Goal: Task Accomplishment & Management: Use online tool/utility

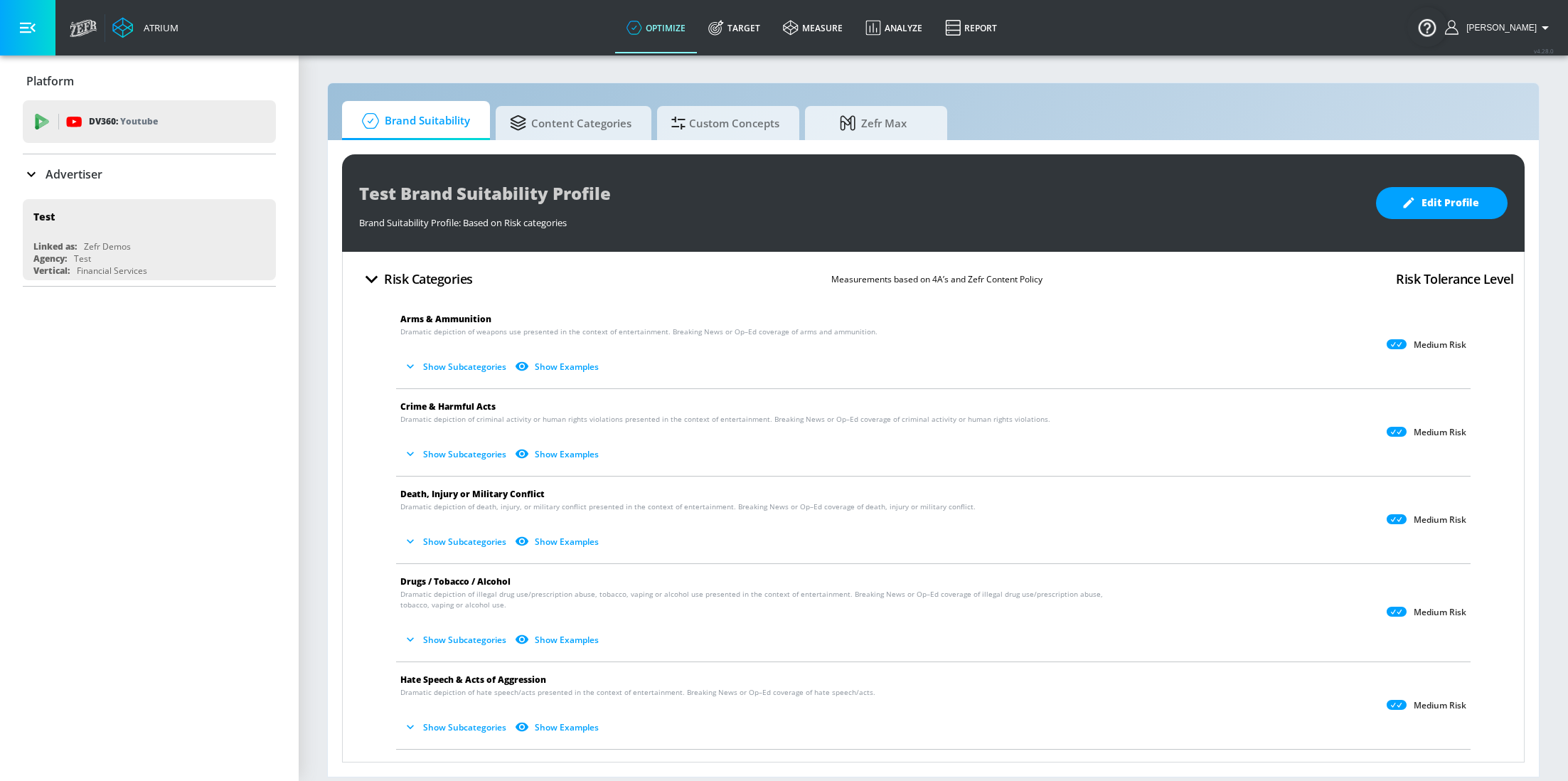
click at [95, 185] on div "Advertiser" at bounding box center [149, 174] width 253 height 40
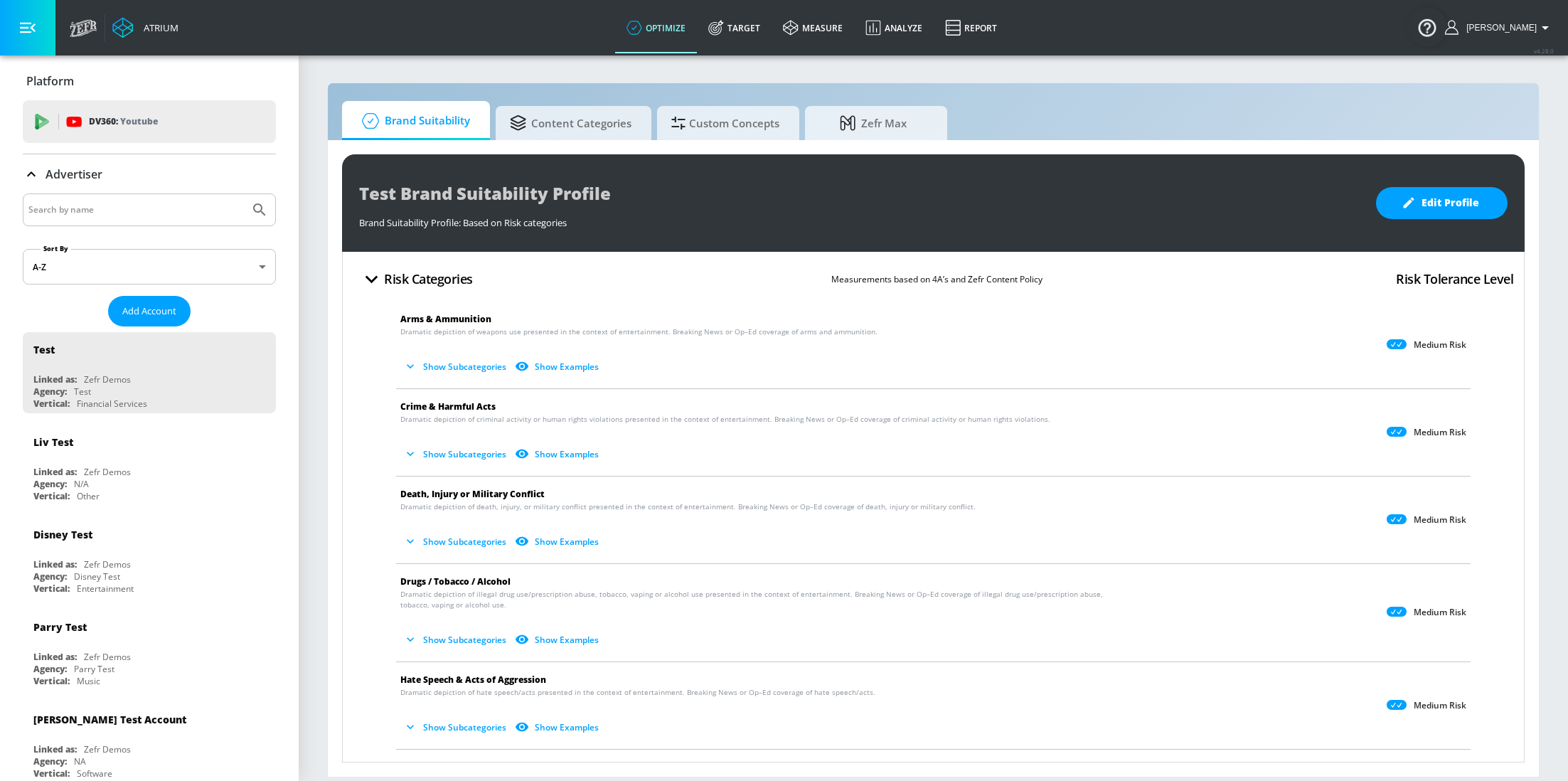
click at [116, 212] on input "Search by name" at bounding box center [136, 210] width 216 height 18
type input "MGA"
click at [244, 195] on button "Submit Search" at bounding box center [259, 210] width 31 height 31
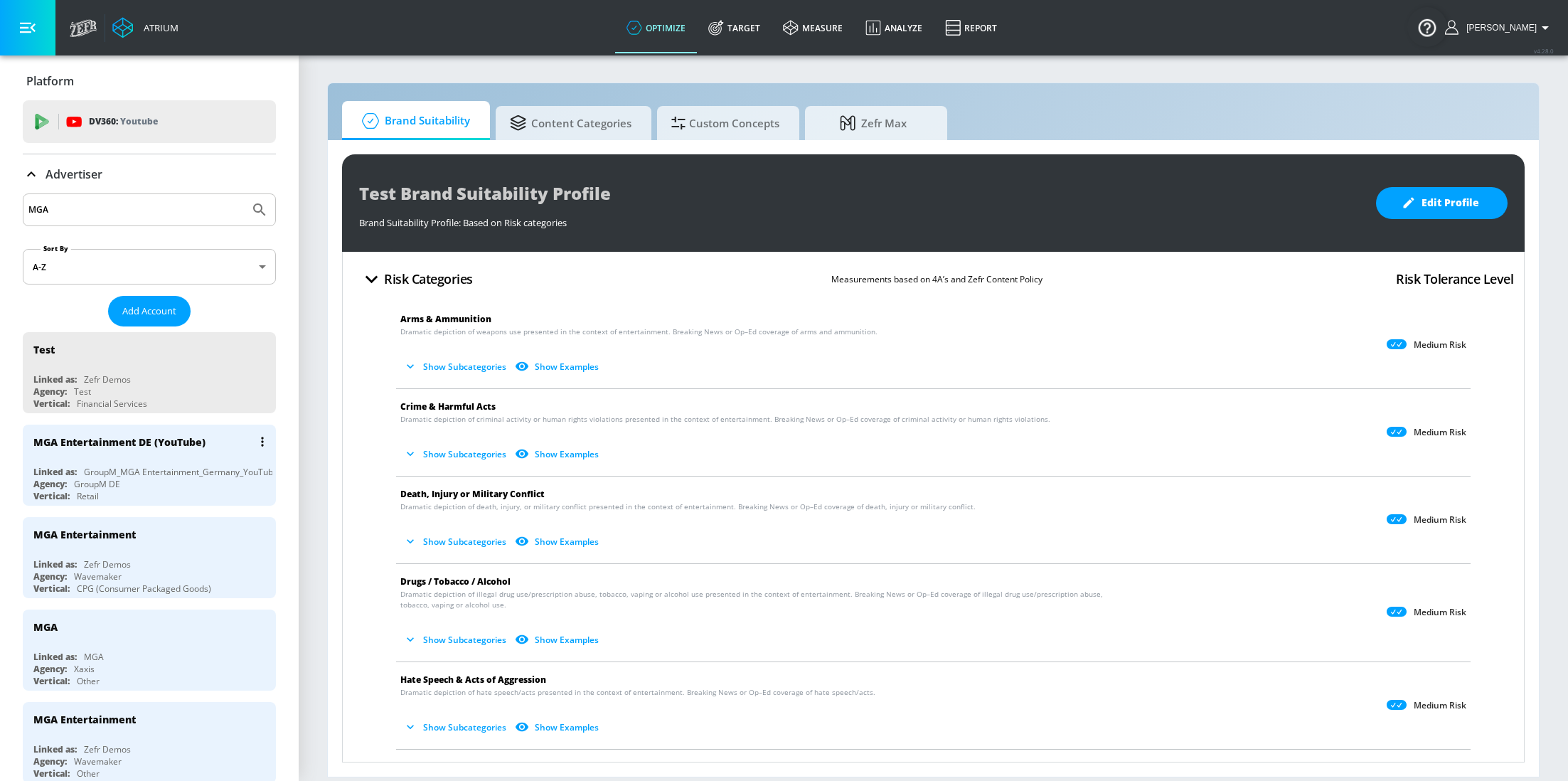
click at [114, 456] on div "MGA Entertainment DE (YouTube)" at bounding box center [153, 441] width 239 height 34
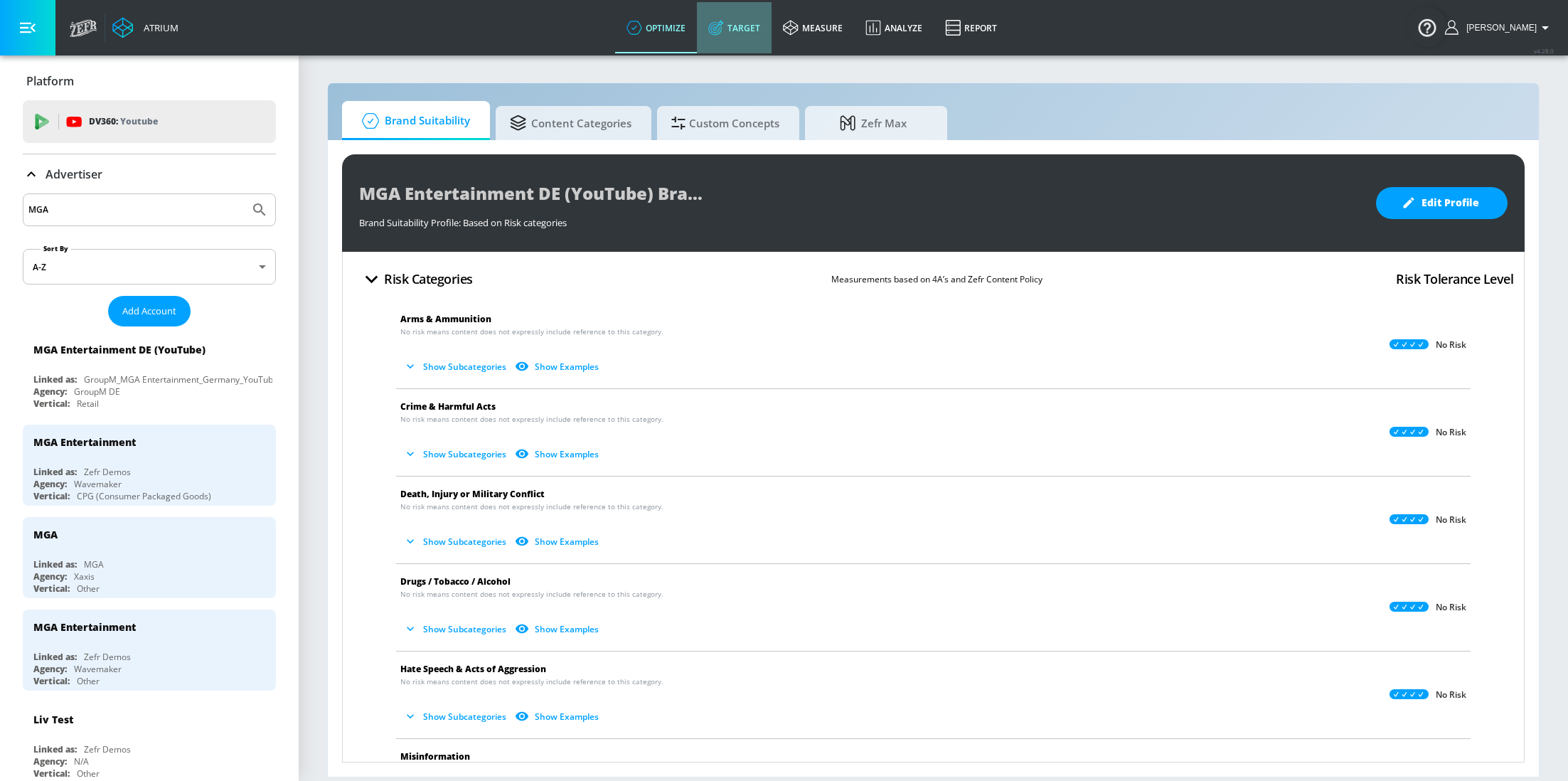
click at [756, 36] on link "Target" at bounding box center [734, 27] width 75 height 51
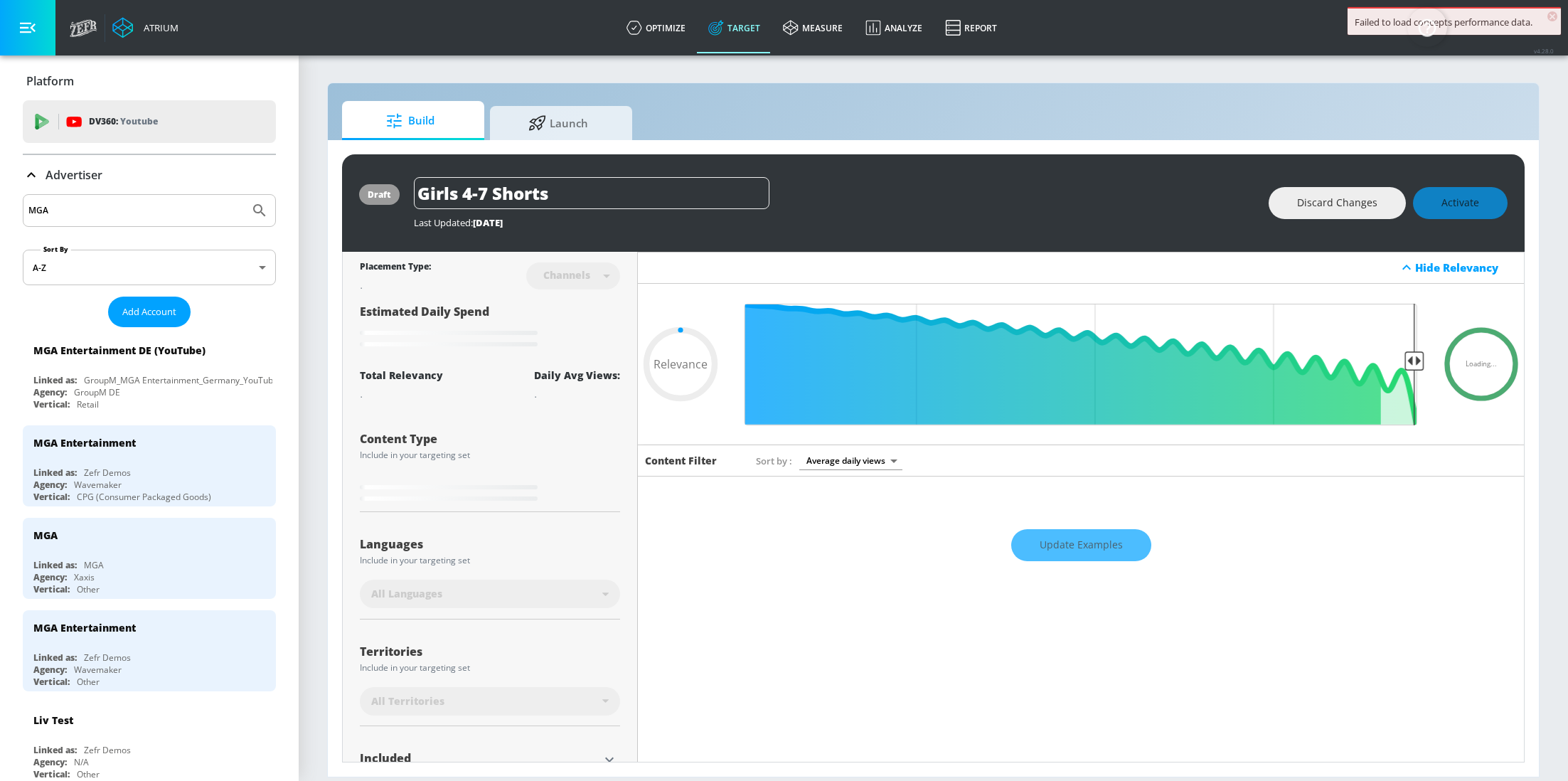
type input "0.05"
click at [42, 169] on div "Advertiser" at bounding box center [62, 174] width 79 height 17
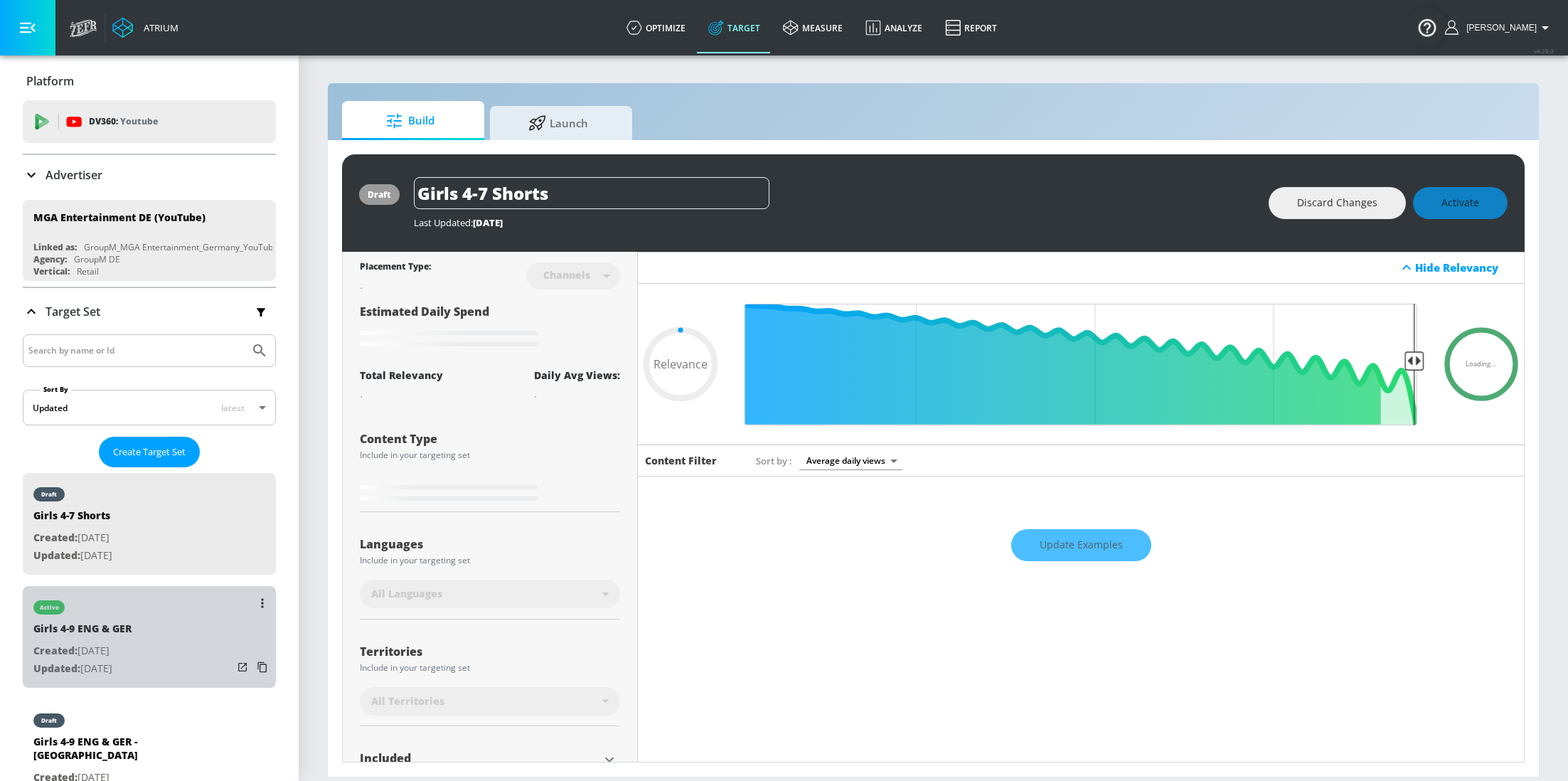
click at [104, 635] on div "Girls 4-9 ENG & GER" at bounding box center [82, 631] width 98 height 21
type input "Girls 4-9 ENG & GER"
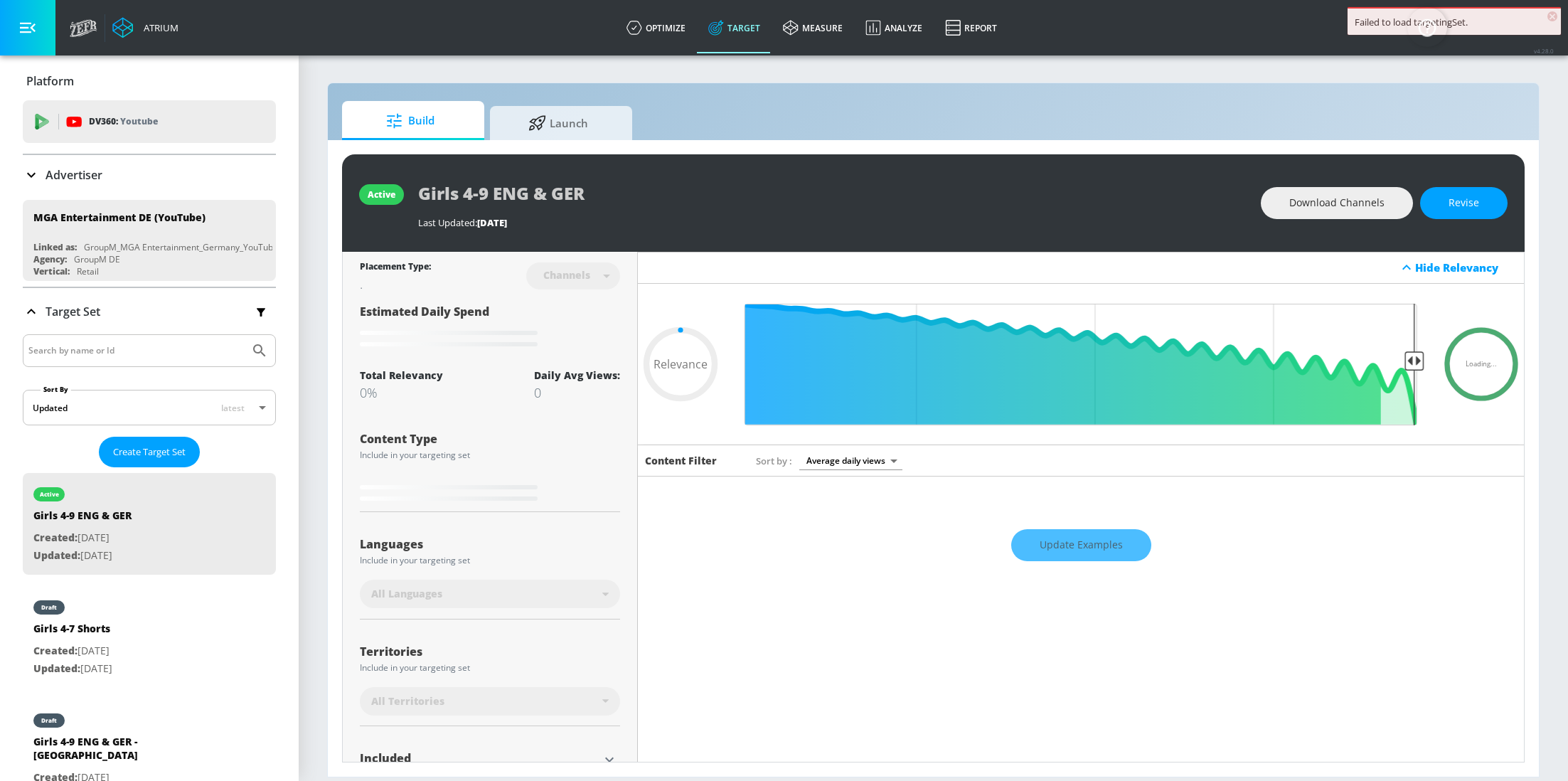
scroll to position [122, 0]
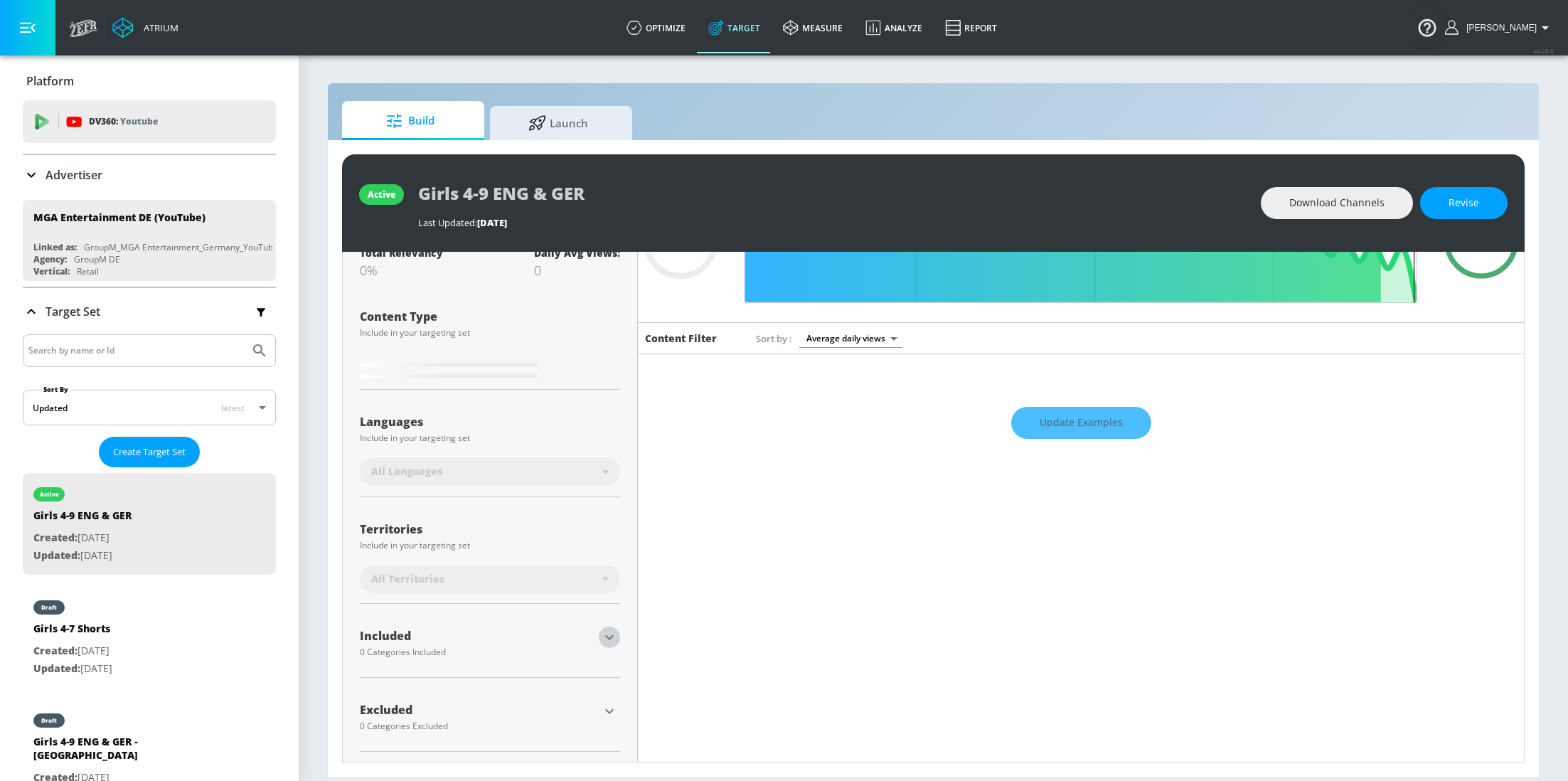
click at [615, 639] on icon "button" at bounding box center [609, 637] width 17 height 17
type input "0.59"
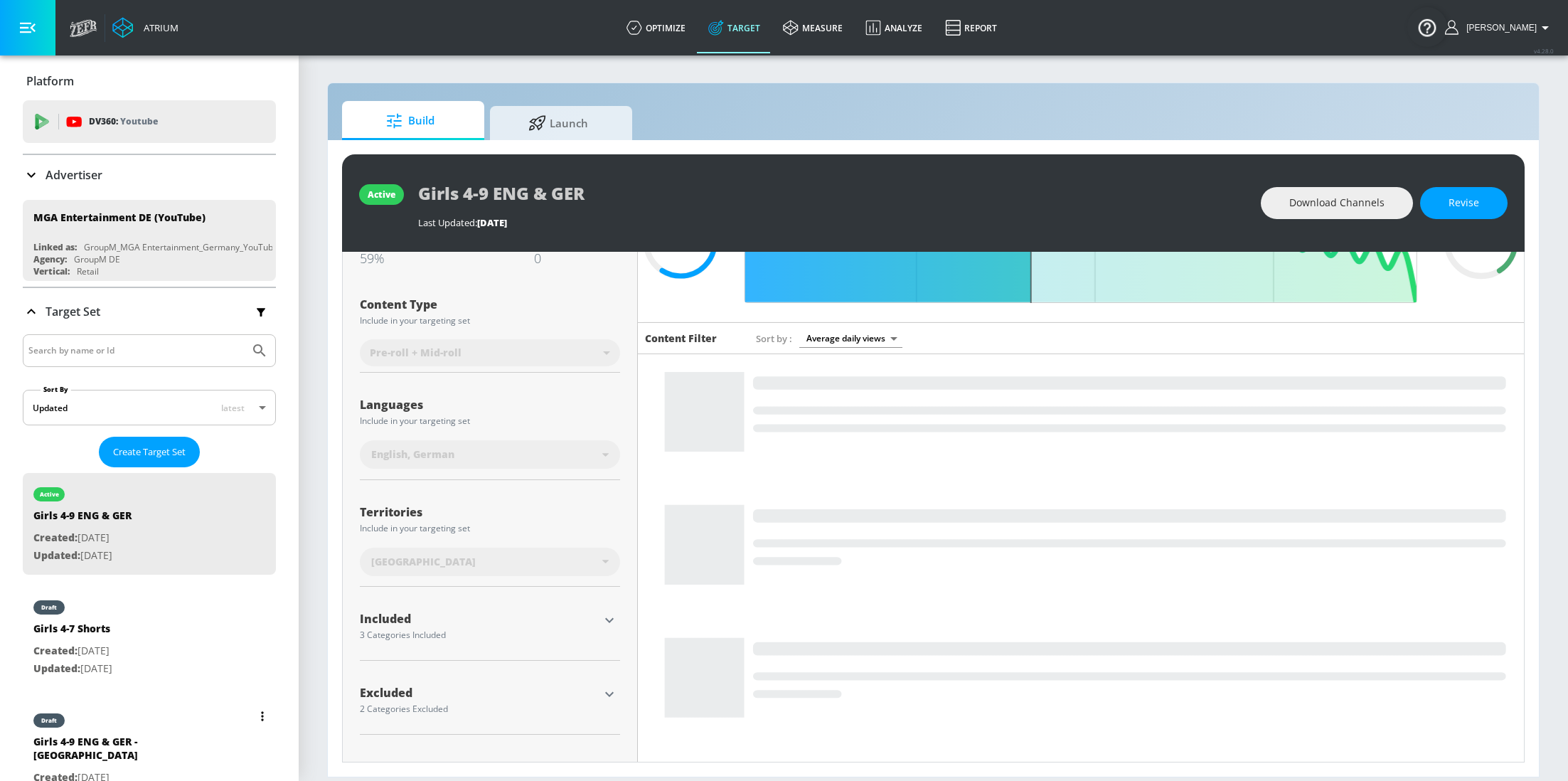
scroll to position [111, 0]
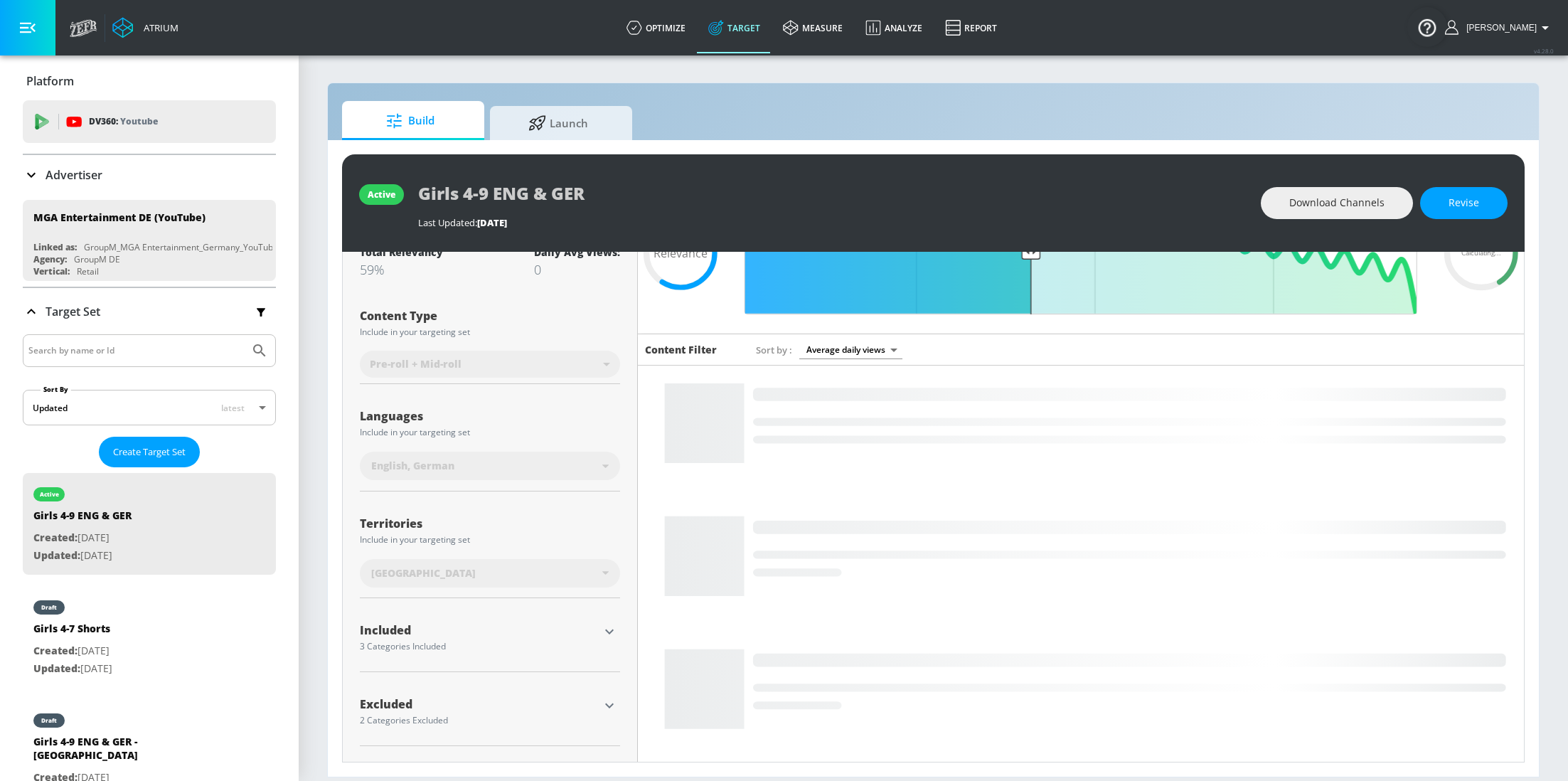
click at [605, 631] on icon "button" at bounding box center [609, 631] width 17 height 17
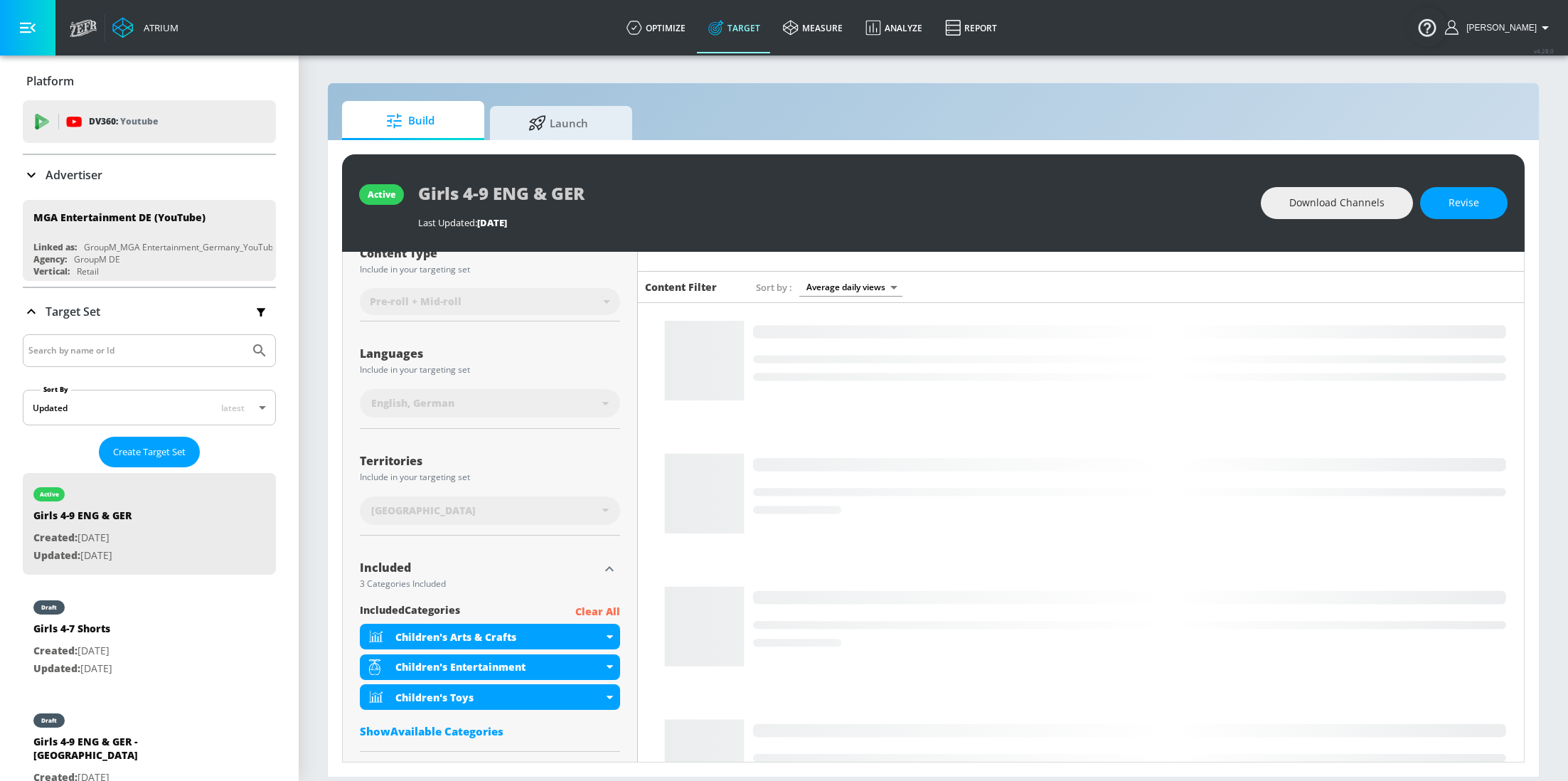
scroll to position [0, 0]
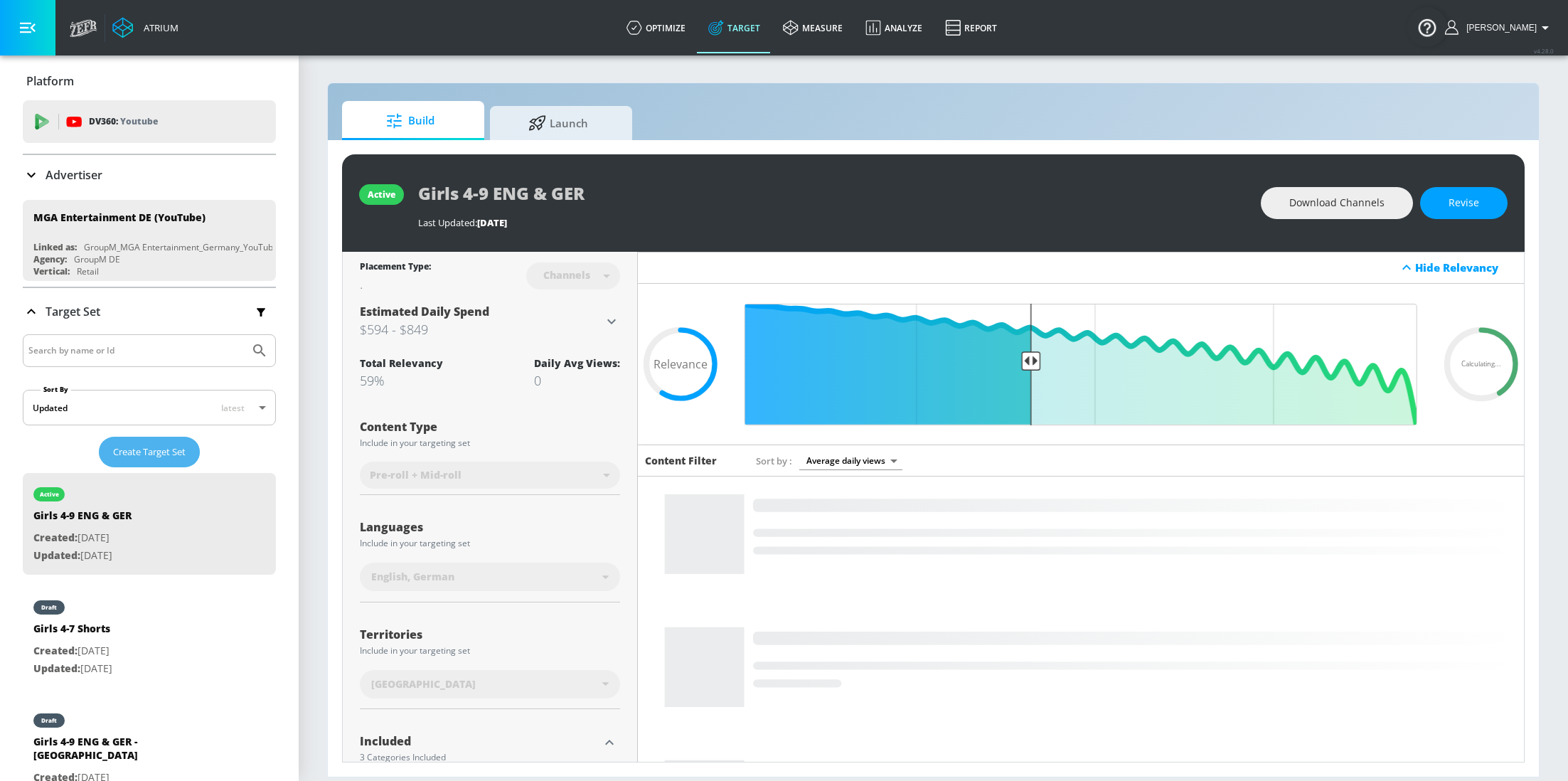
click at [158, 451] on span "Create Target Set" at bounding box center [149, 452] width 72 height 16
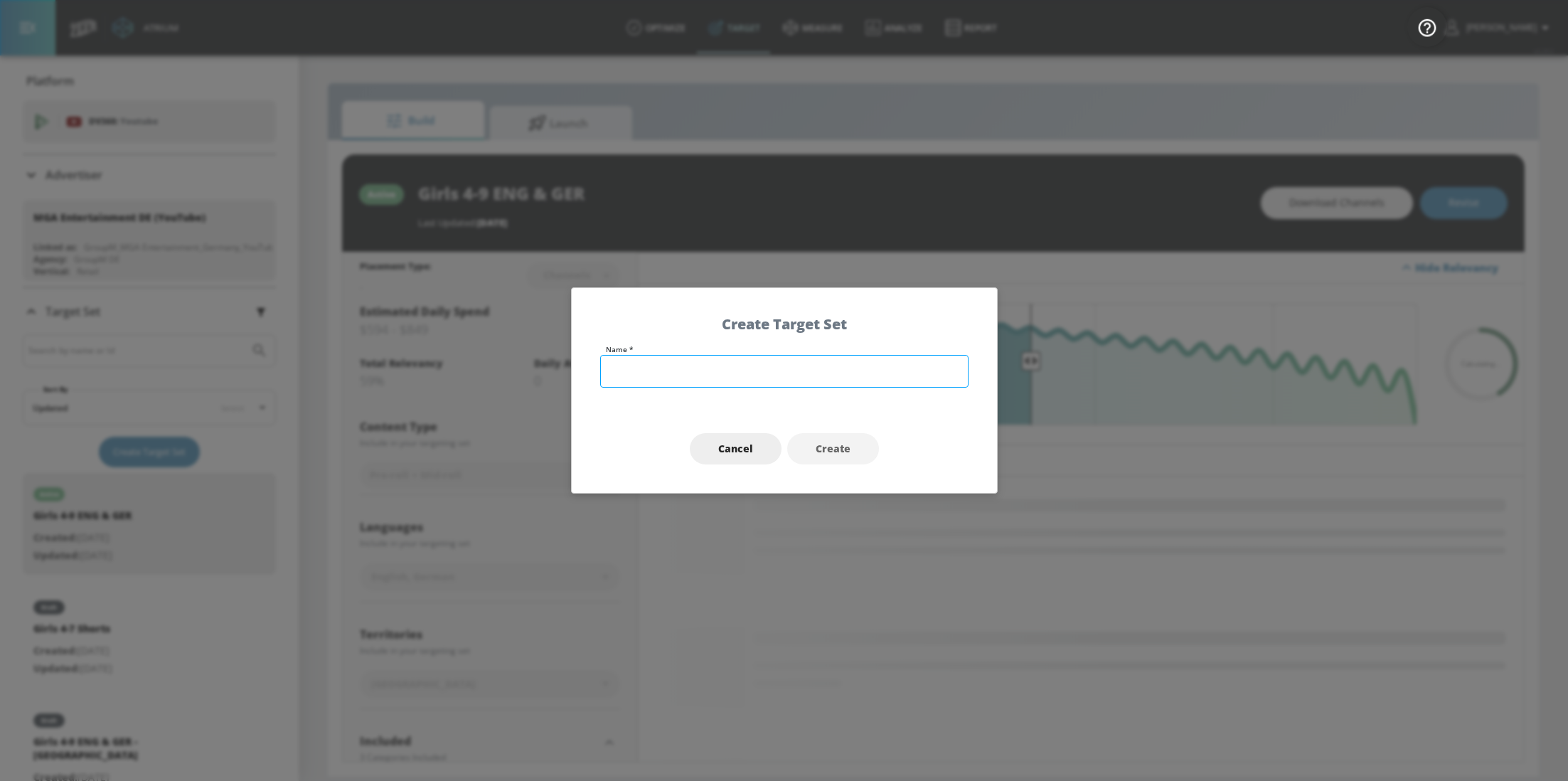
click at [631, 368] on input "text" at bounding box center [784, 371] width 368 height 33
type input "Girls 8-12"
click at [818, 442] on span "Create" at bounding box center [833, 449] width 35 height 17
type input "Girls 8-12"
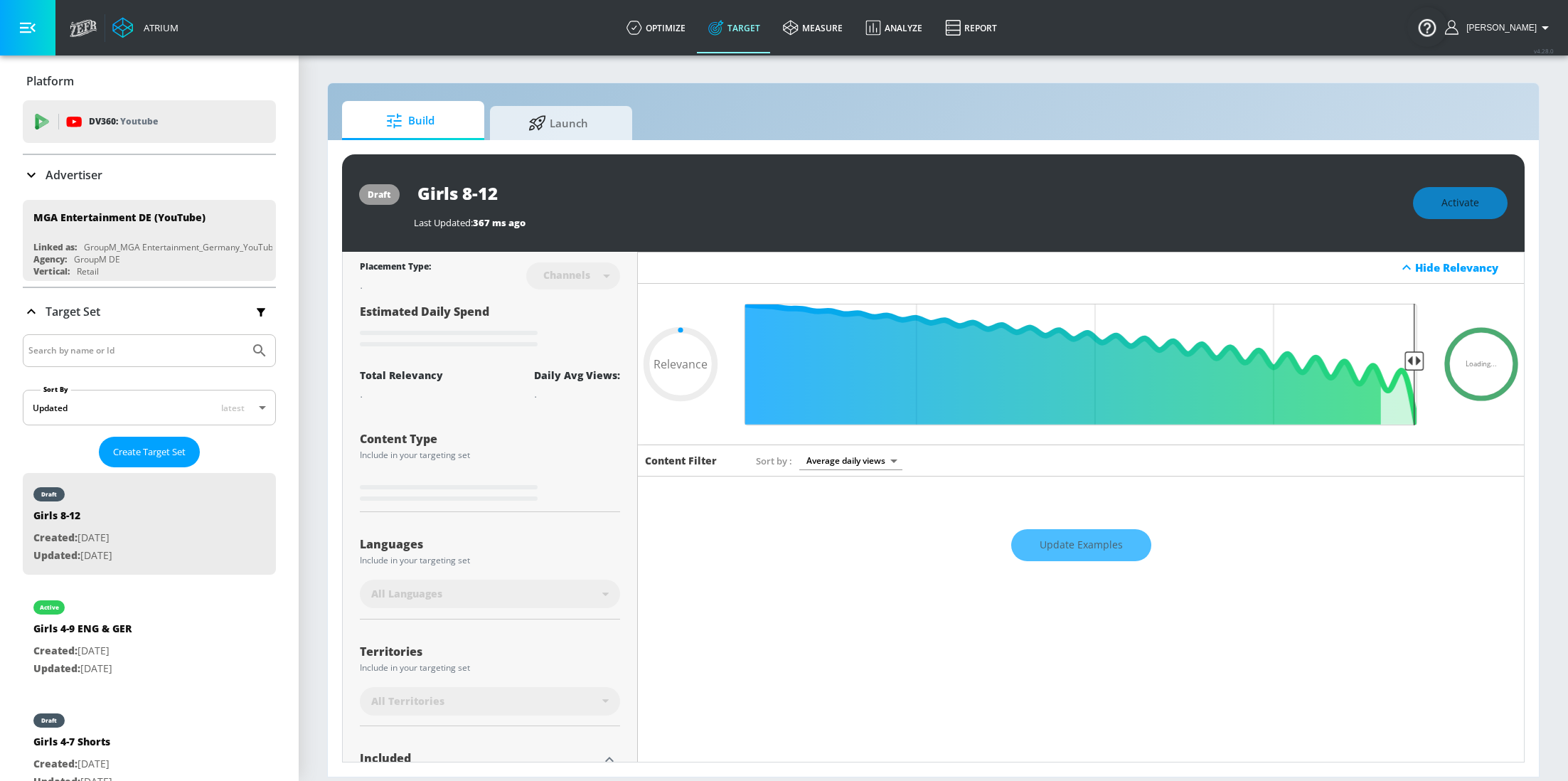
type input "0.7"
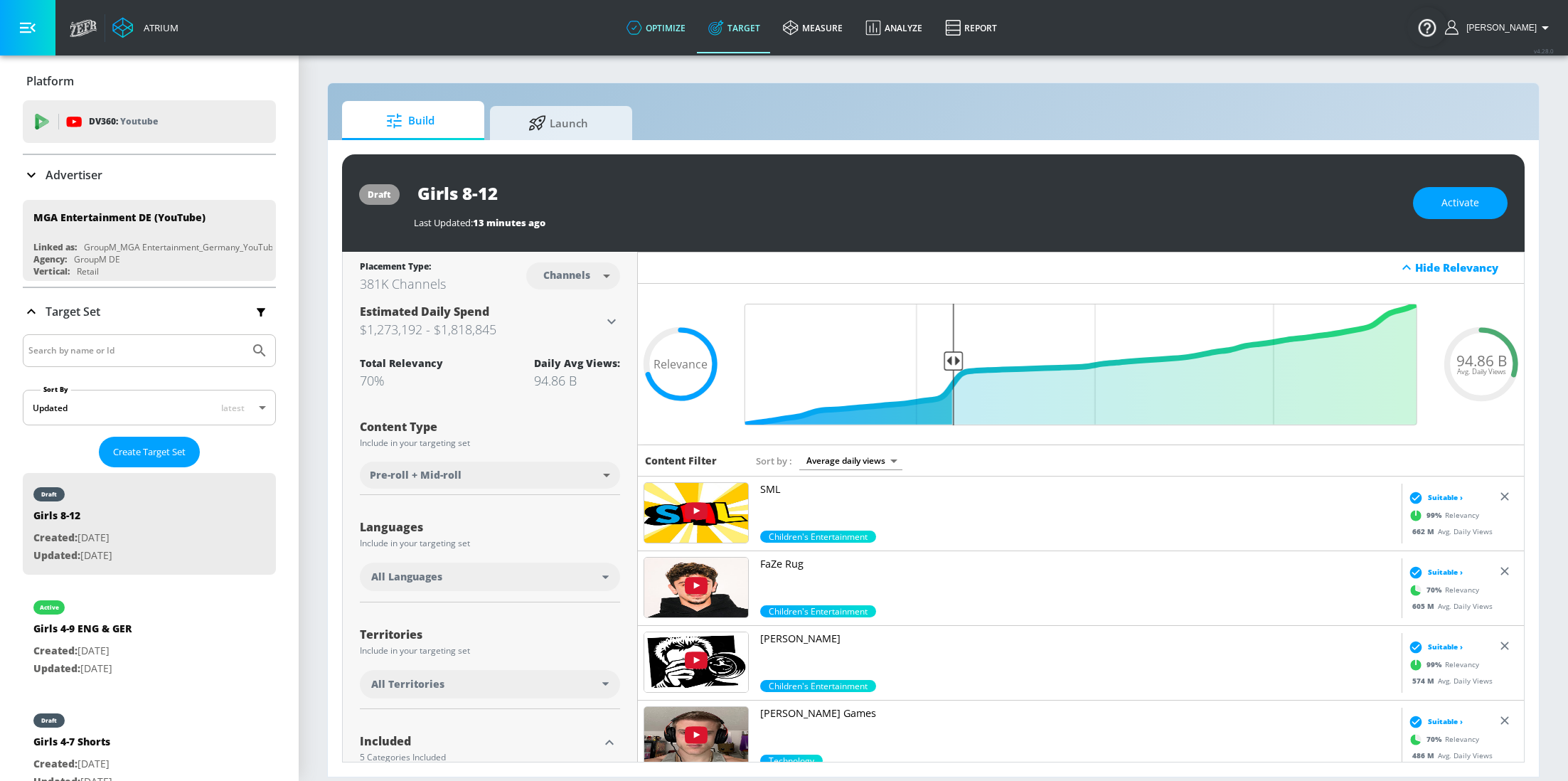
click at [642, 28] on icon at bounding box center [634, 27] width 16 height 16
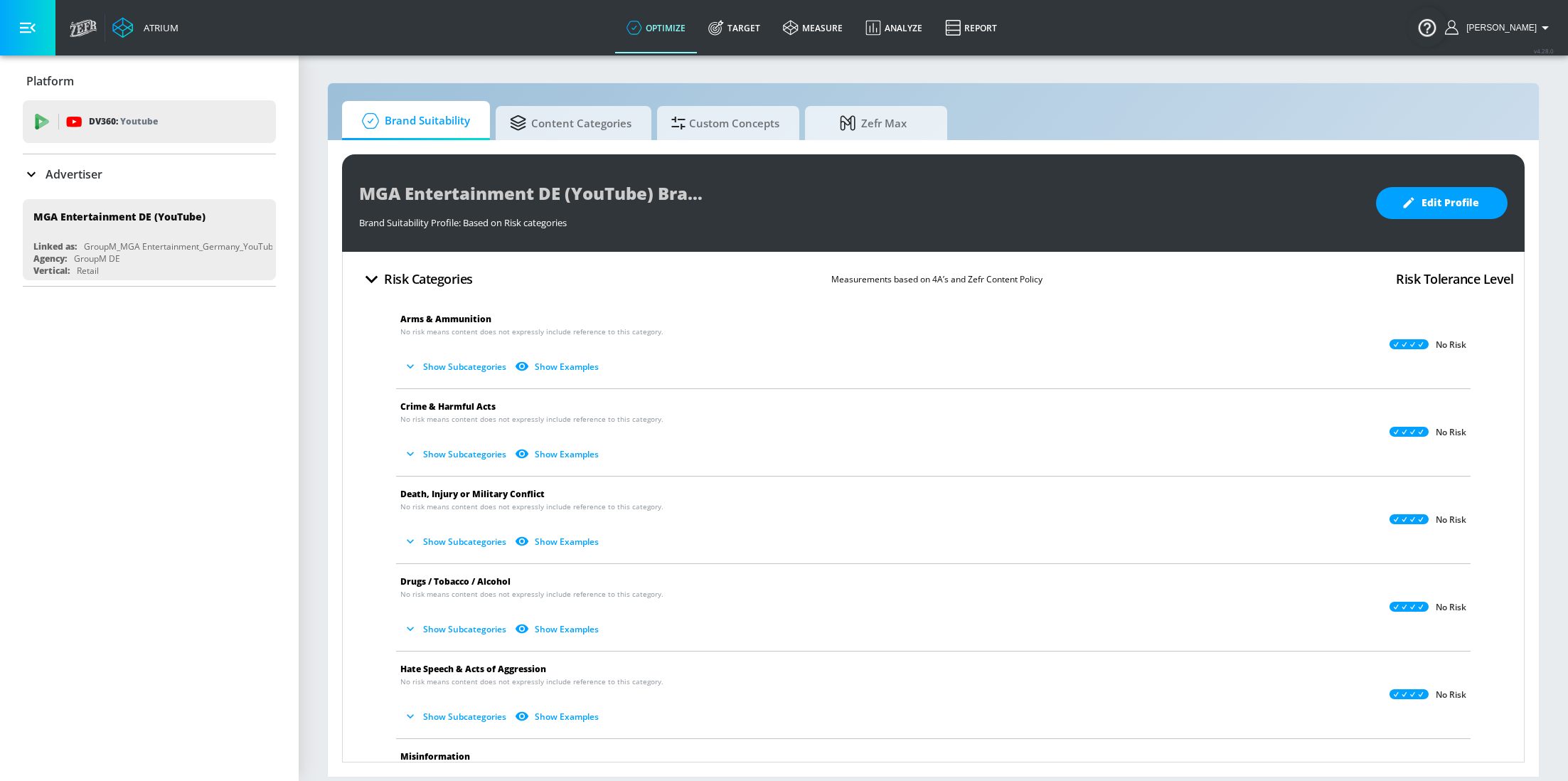
click at [69, 172] on p "Advertiser" at bounding box center [74, 174] width 57 height 16
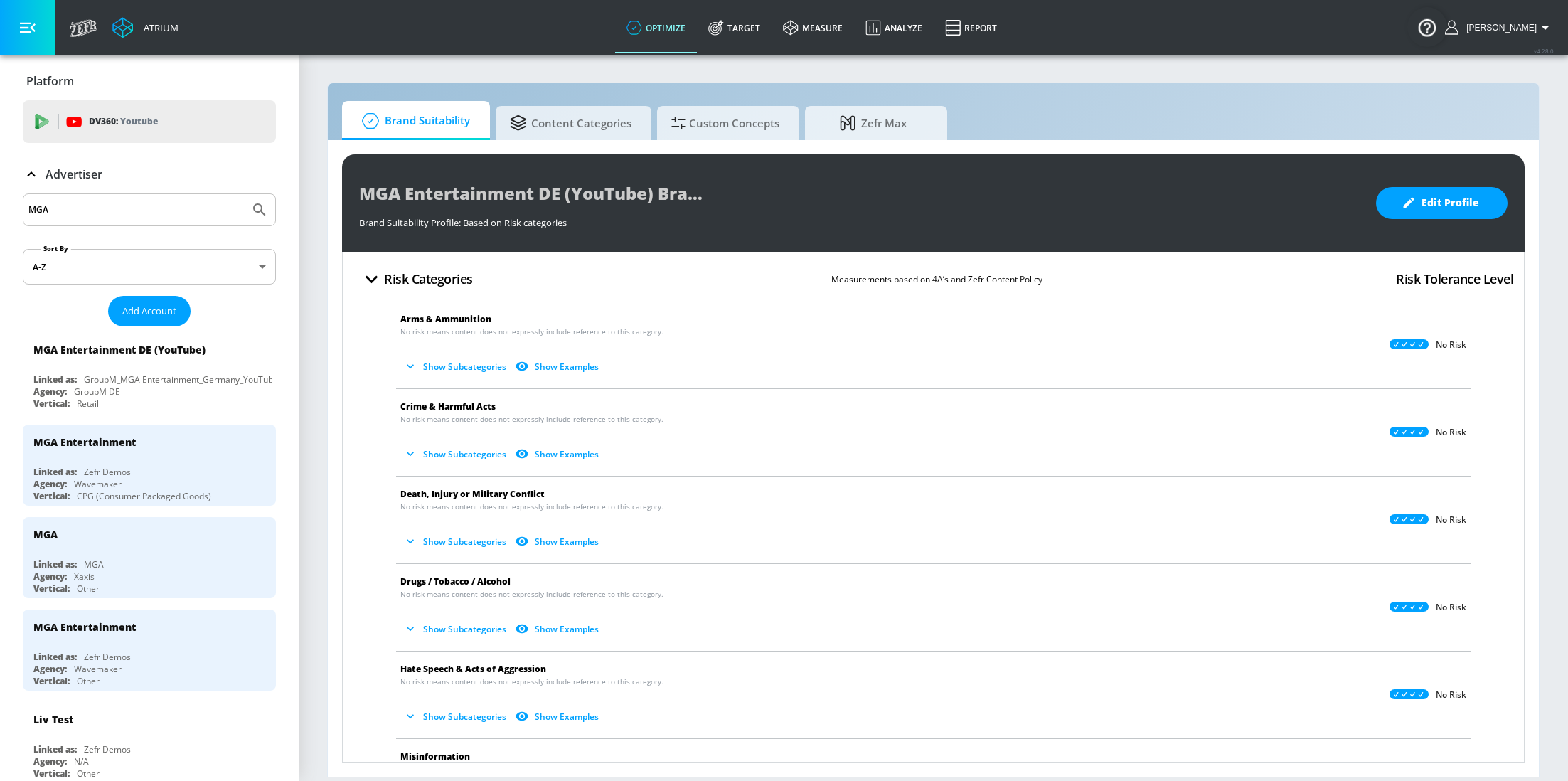
click at [101, 204] on input "MGA" at bounding box center [136, 210] width 216 height 18
click at [85, 214] on input "MGA" at bounding box center [136, 210] width 216 height 18
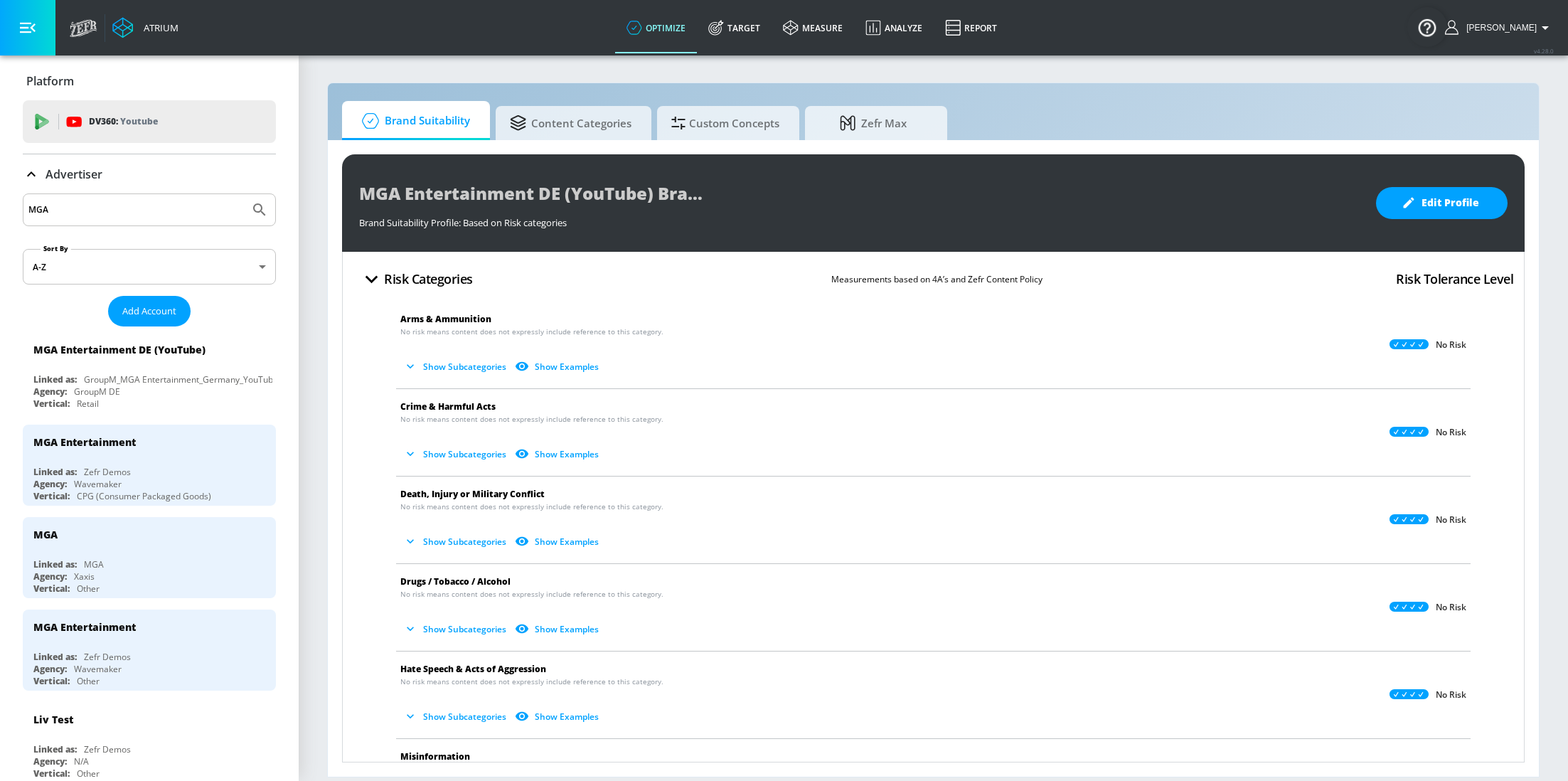
click at [85, 214] on input "MGA" at bounding box center [136, 210] width 216 height 18
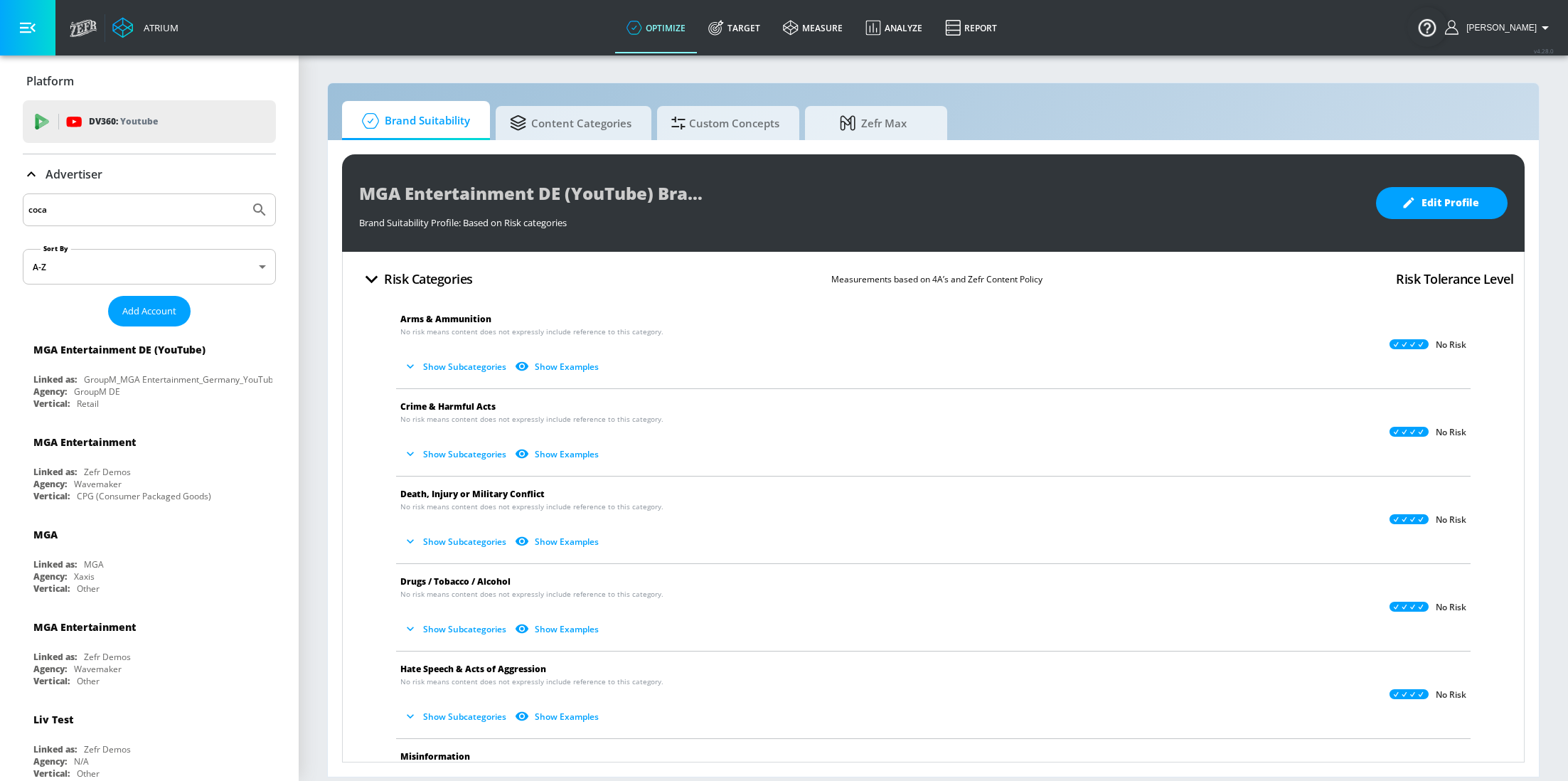
type input "coca"
click at [244, 195] on button "Submit Search" at bounding box center [259, 210] width 31 height 31
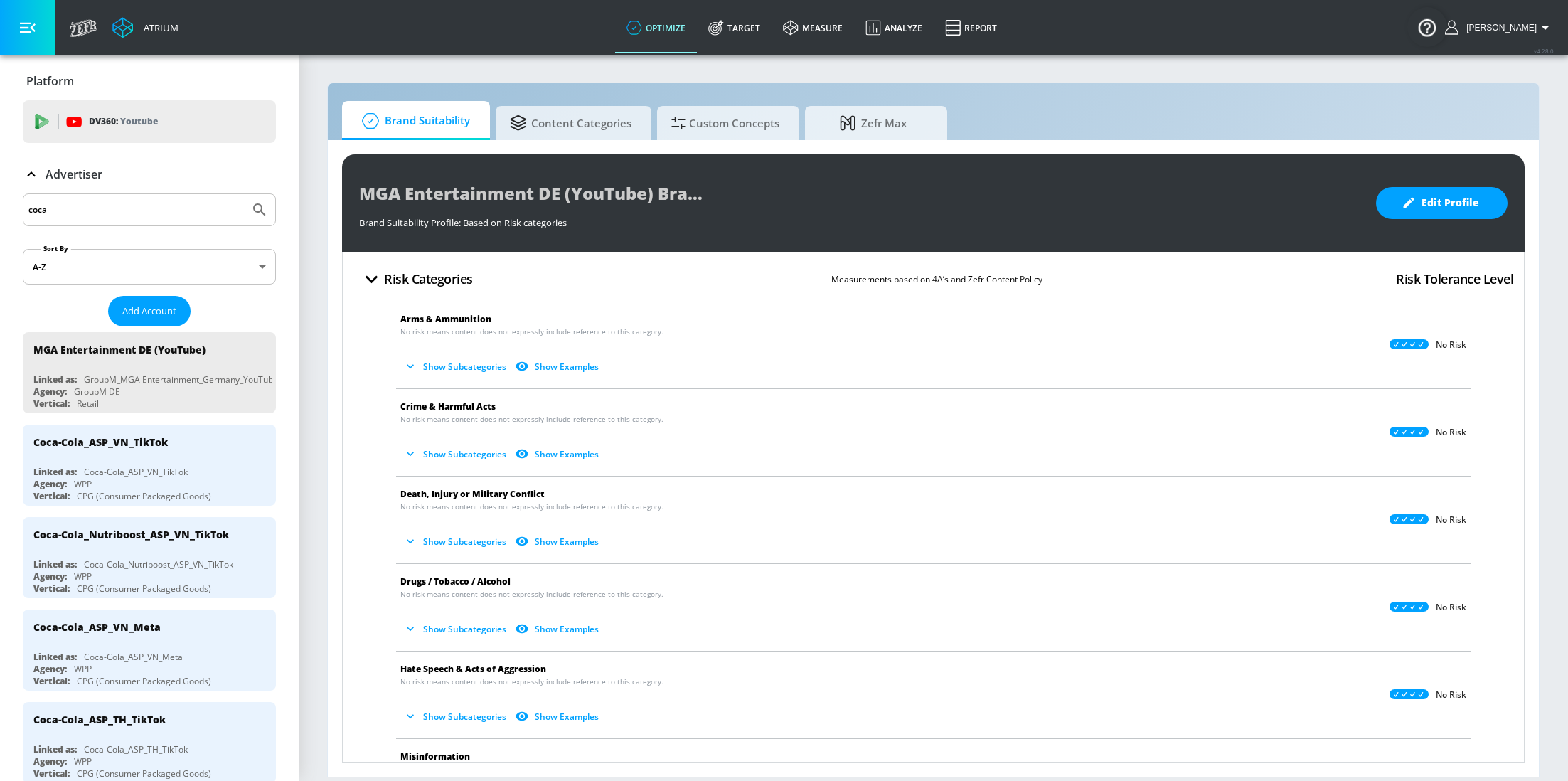
click at [90, 214] on input "coca" at bounding box center [136, 210] width 216 height 18
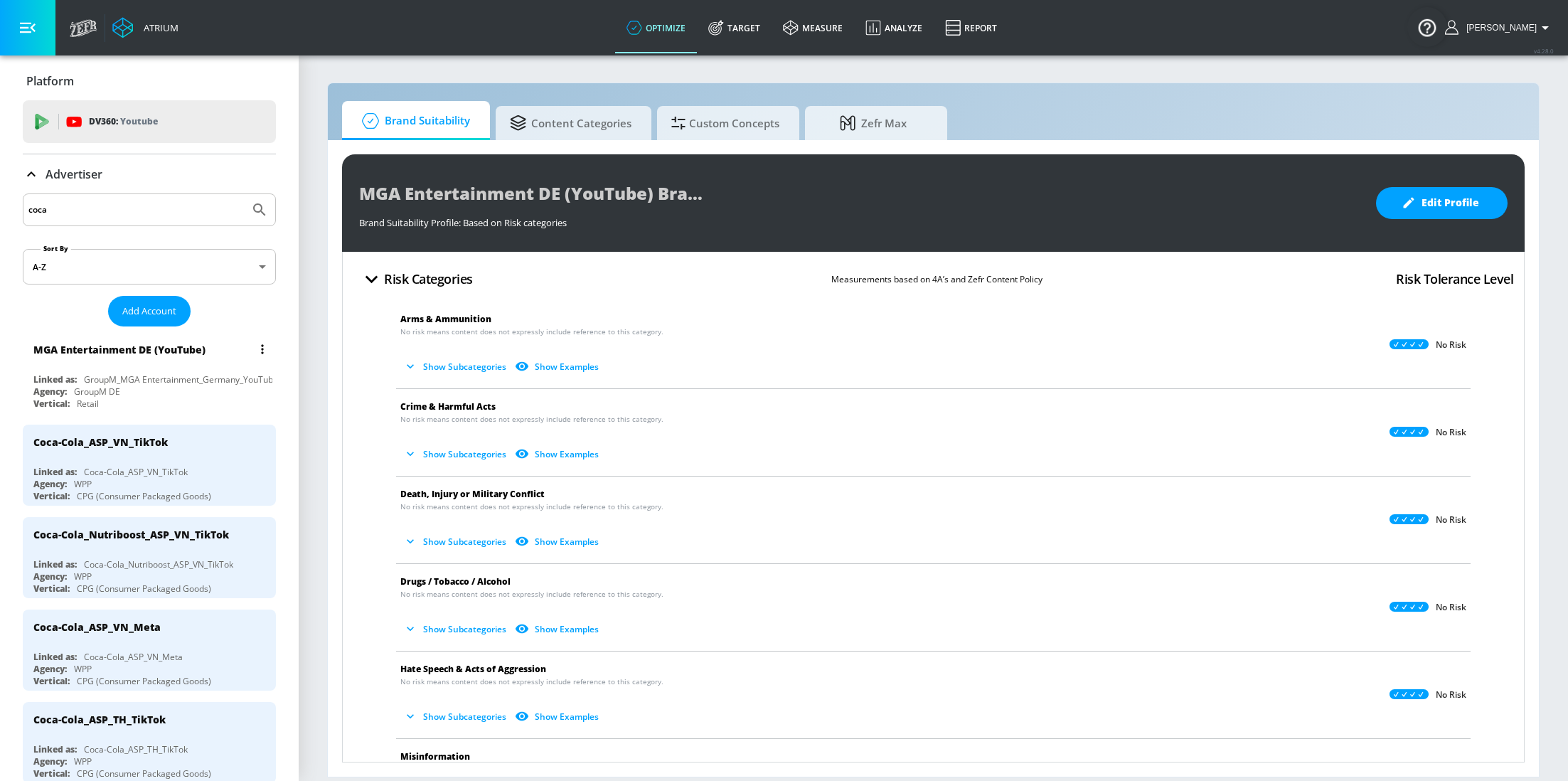
click at [168, 357] on div "MGA Entertainment DE (YouTube)" at bounding box center [153, 349] width 239 height 34
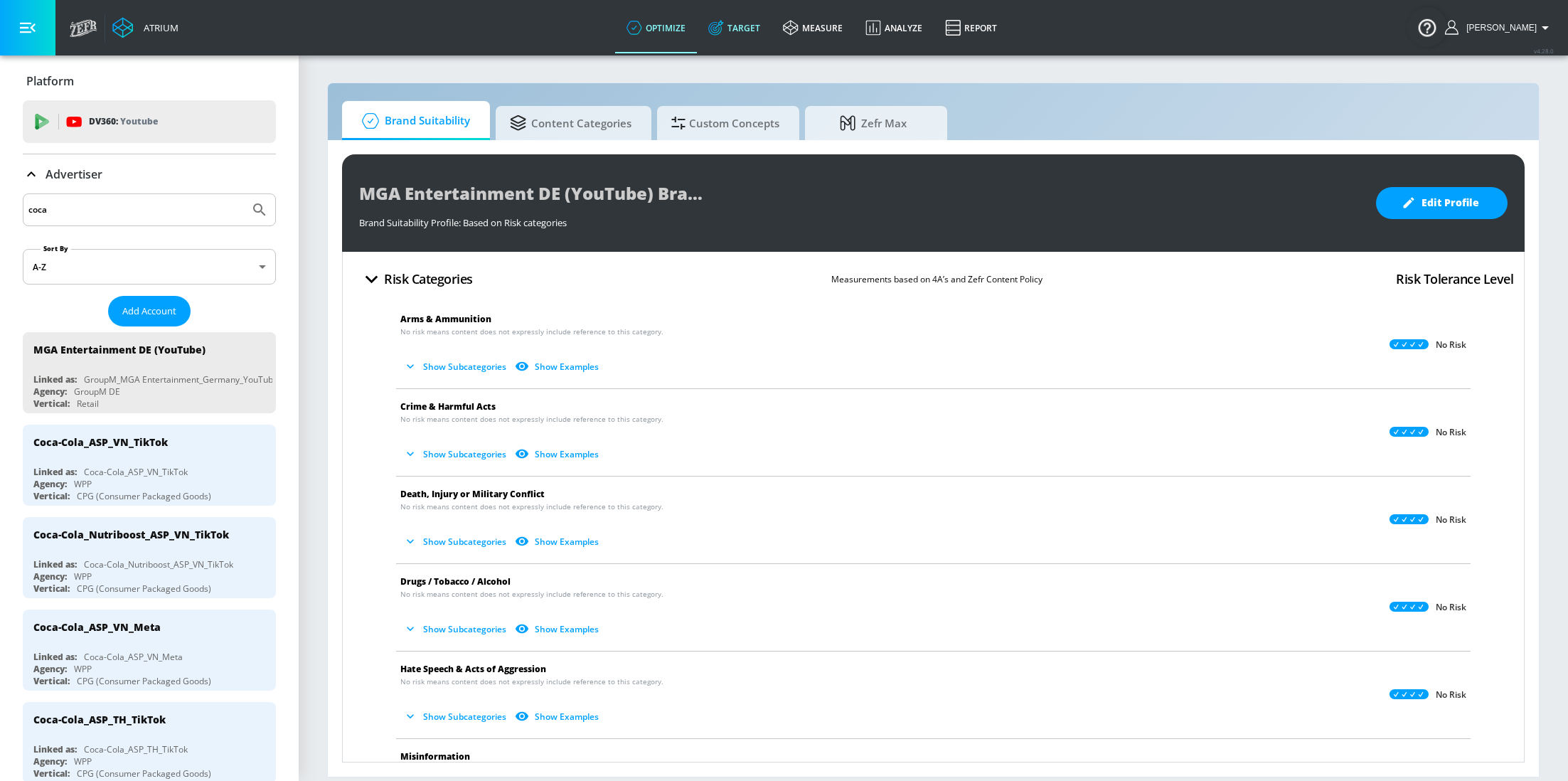
click at [750, 17] on link "Target" at bounding box center [734, 27] width 75 height 51
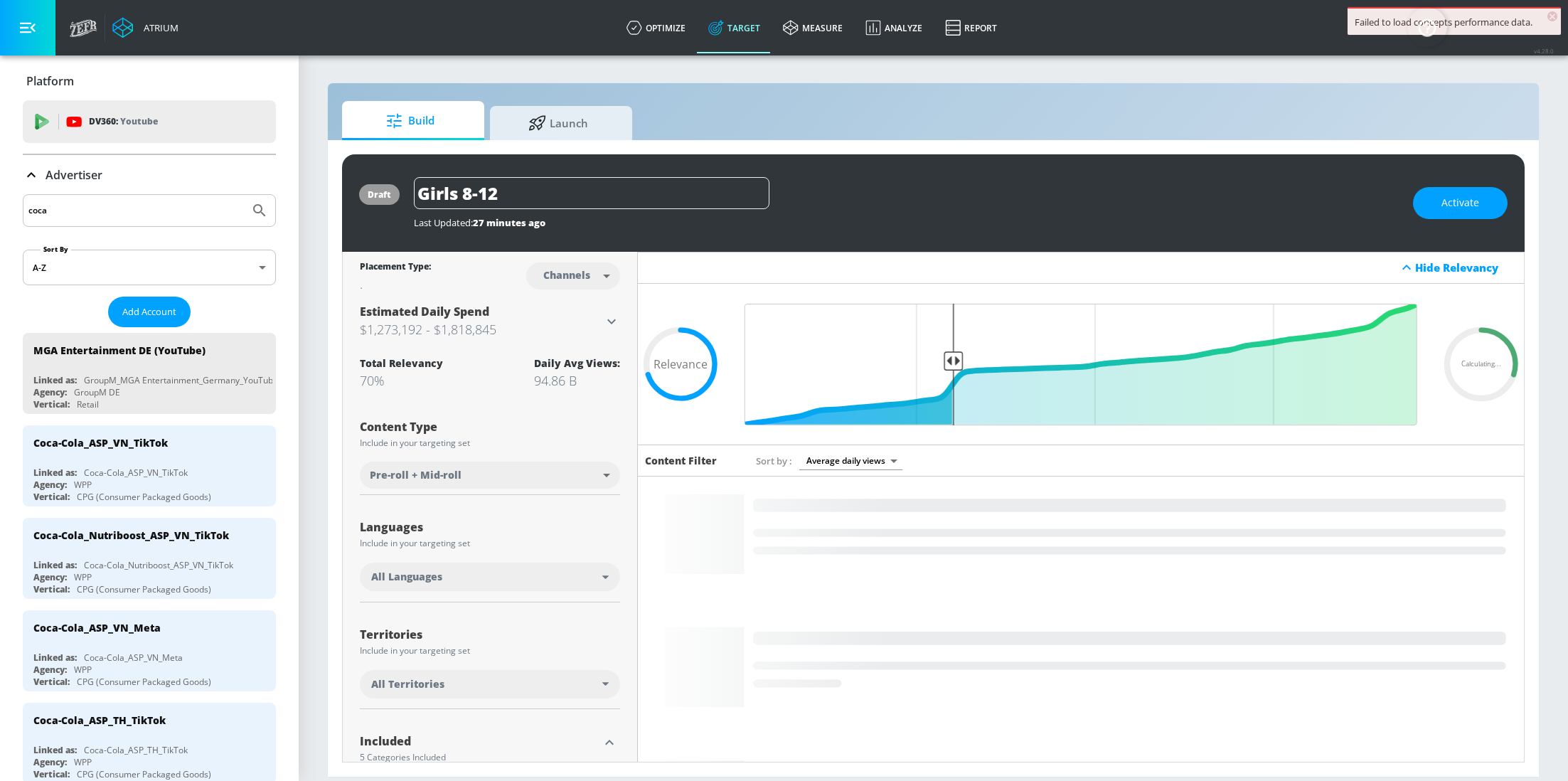
click at [891, 207] on div "Girls 8-12" at bounding box center [906, 193] width 984 height 32
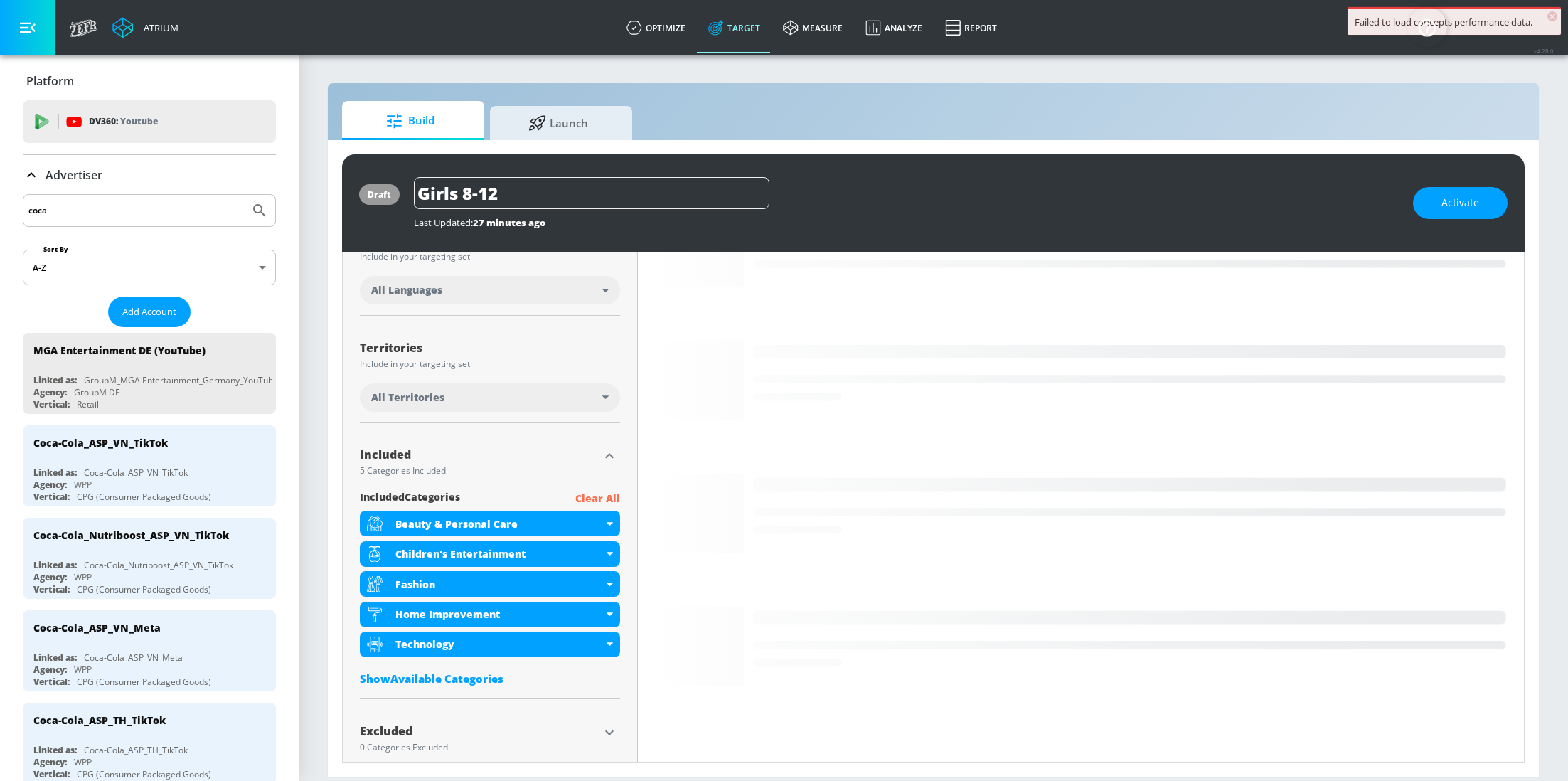
scroll to position [288, 0]
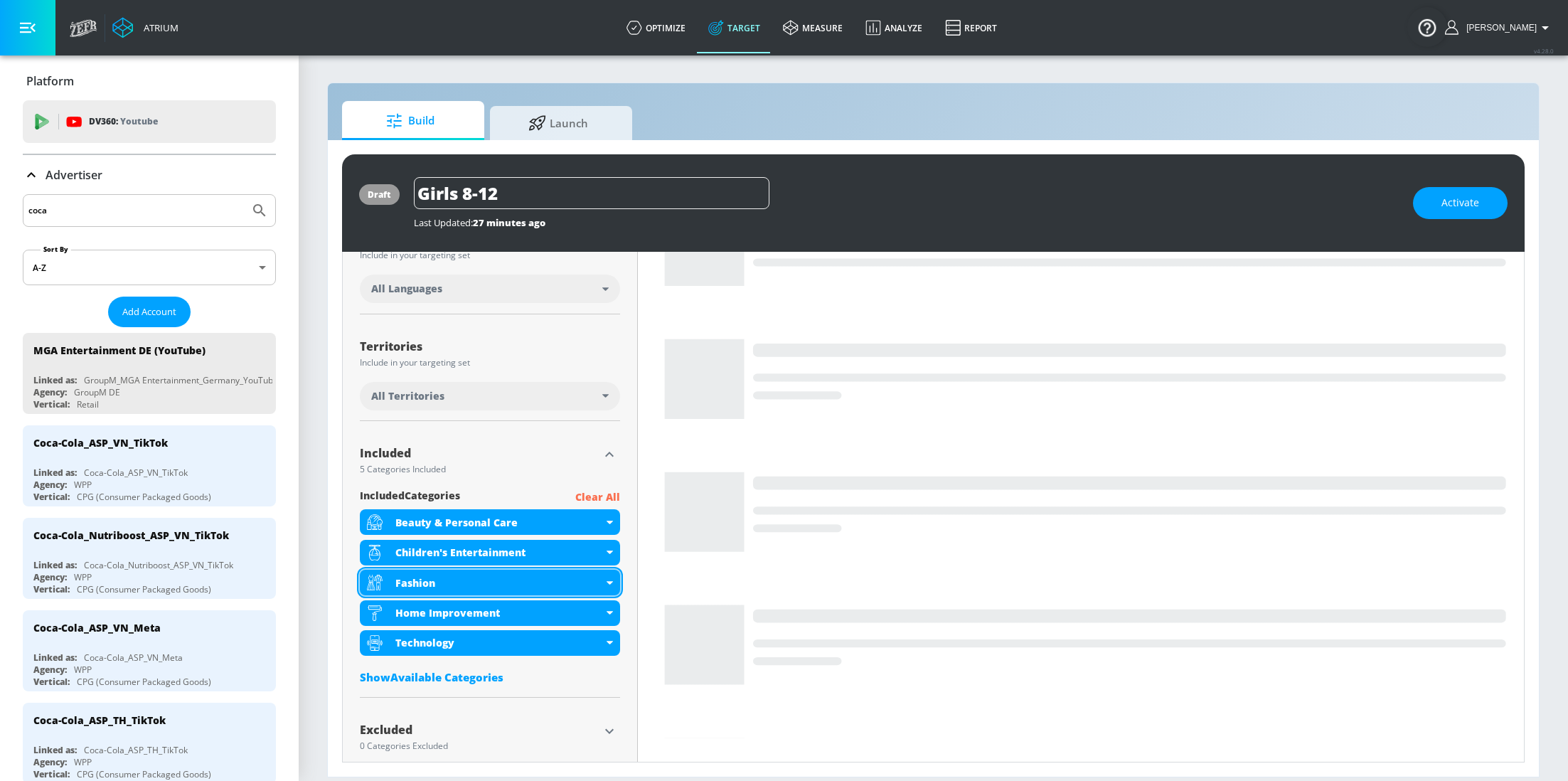
click at [612, 578] on div "Fashion" at bounding box center [489, 583] width 260 height 26
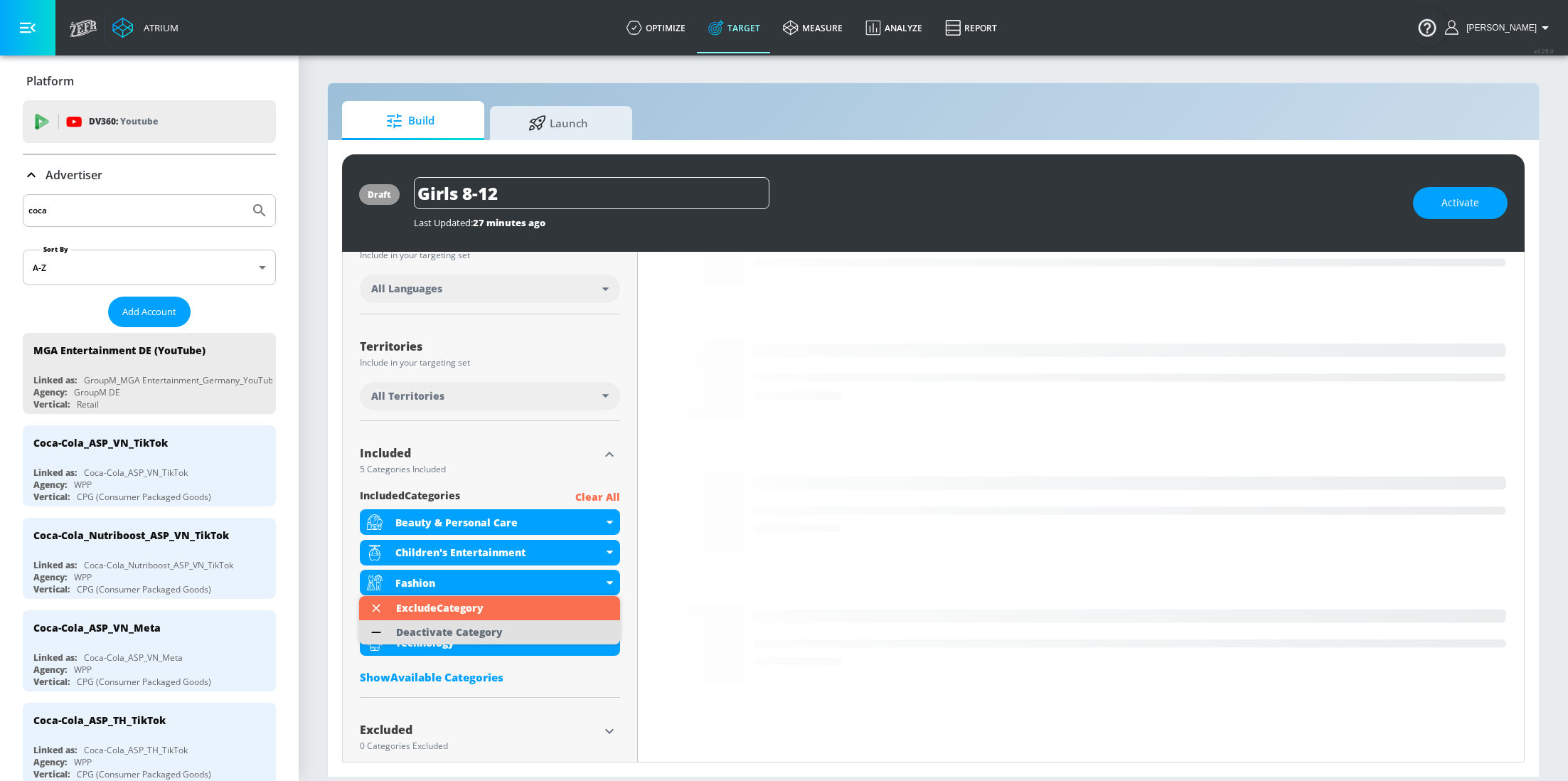
click at [499, 631] on div "Deactivate Category" at bounding box center [449, 632] width 107 height 10
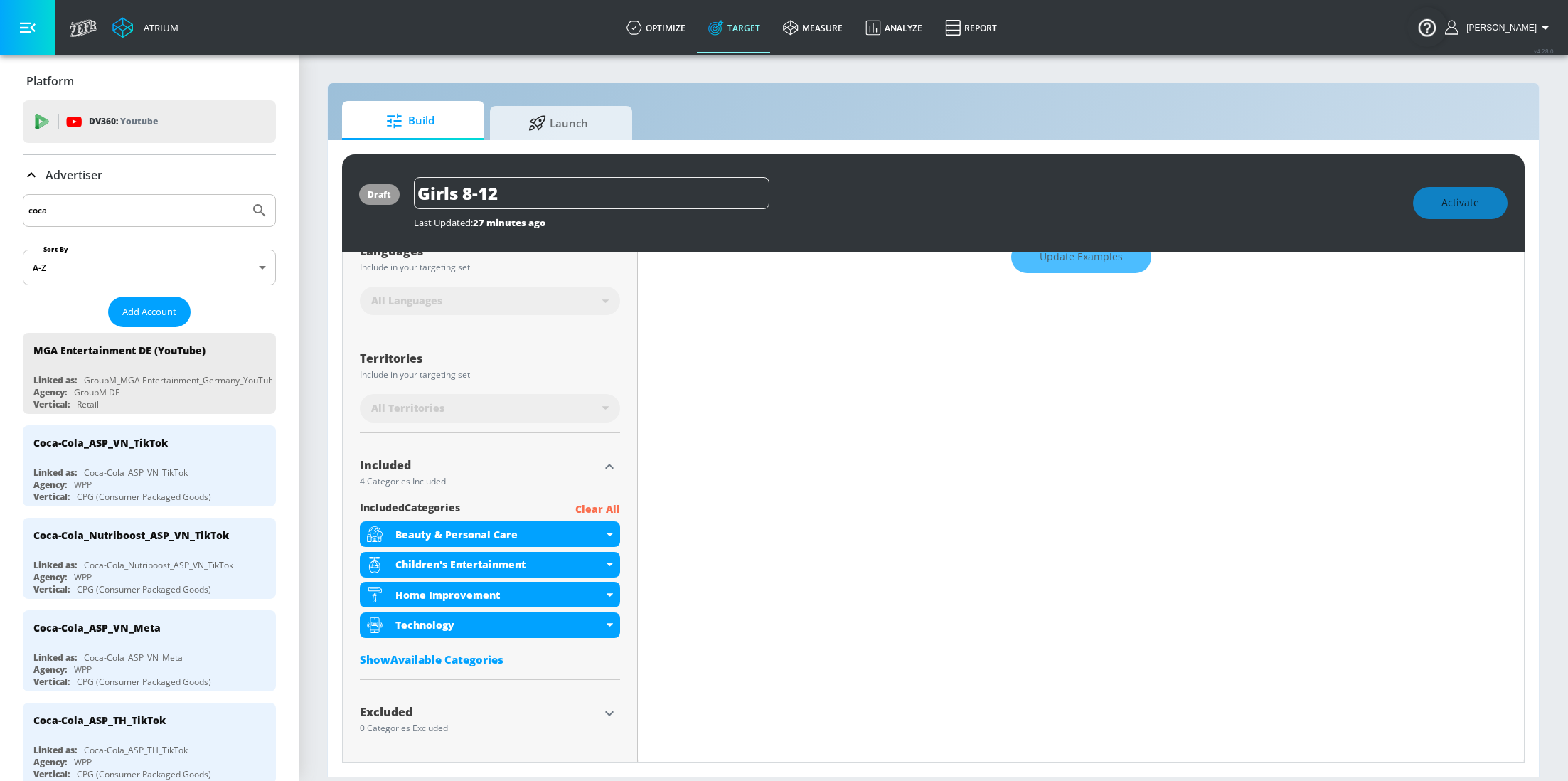
scroll to position [290, 0]
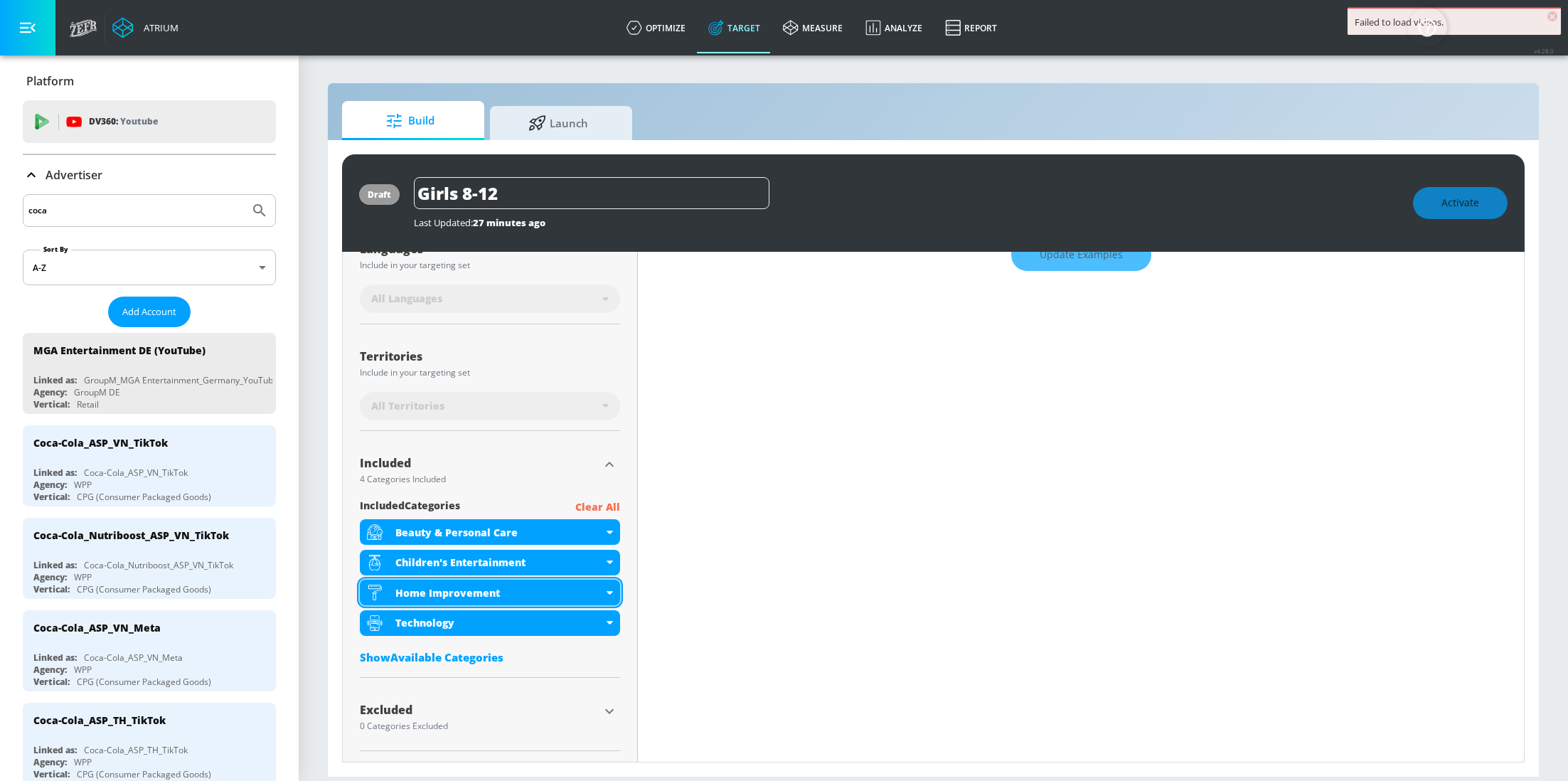
click at [609, 592] on icon at bounding box center [609, 593] width 6 height 4
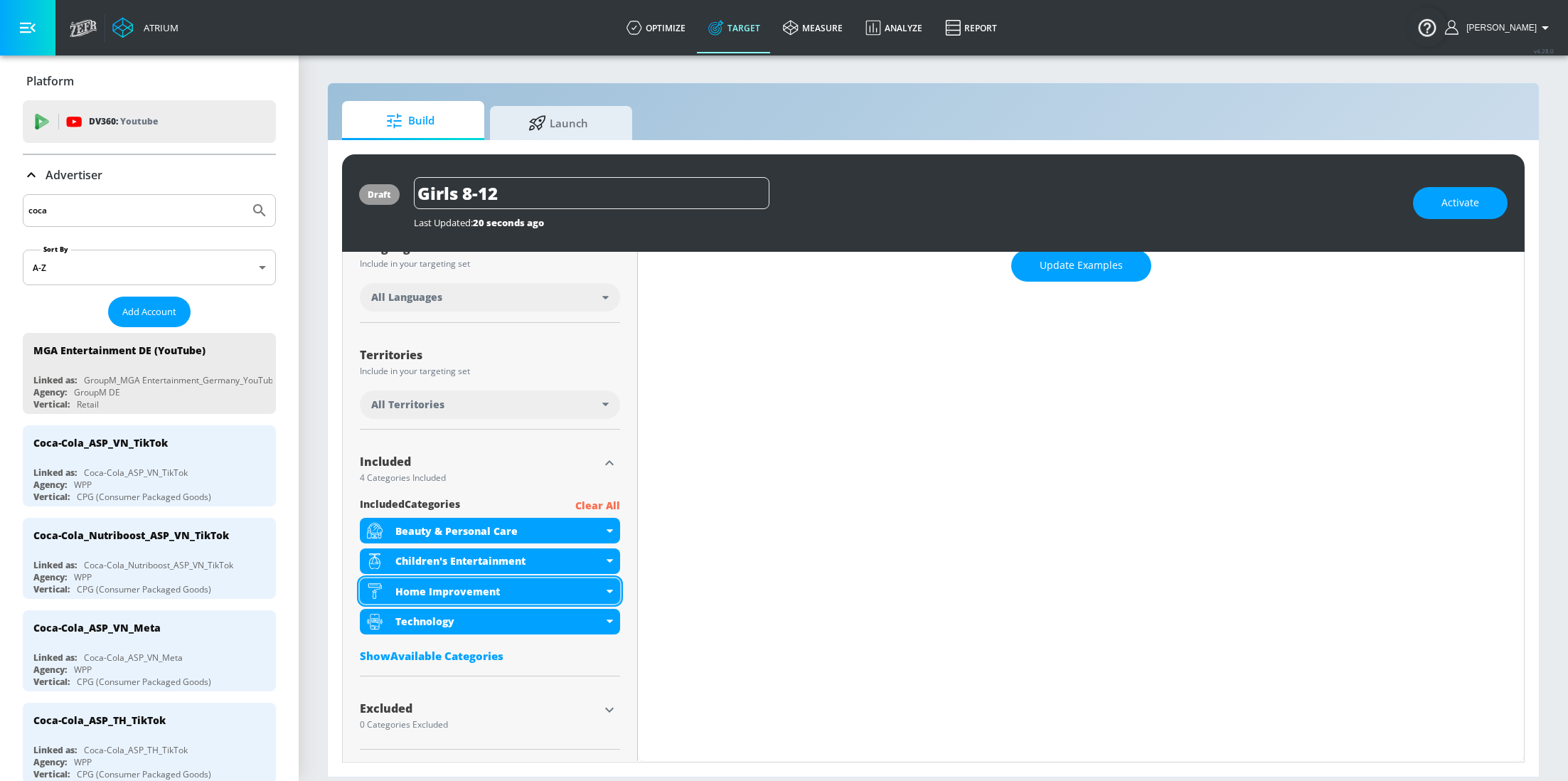
scroll to position [279, 0]
click at [609, 592] on icon at bounding box center [609, 592] width 6 height 4
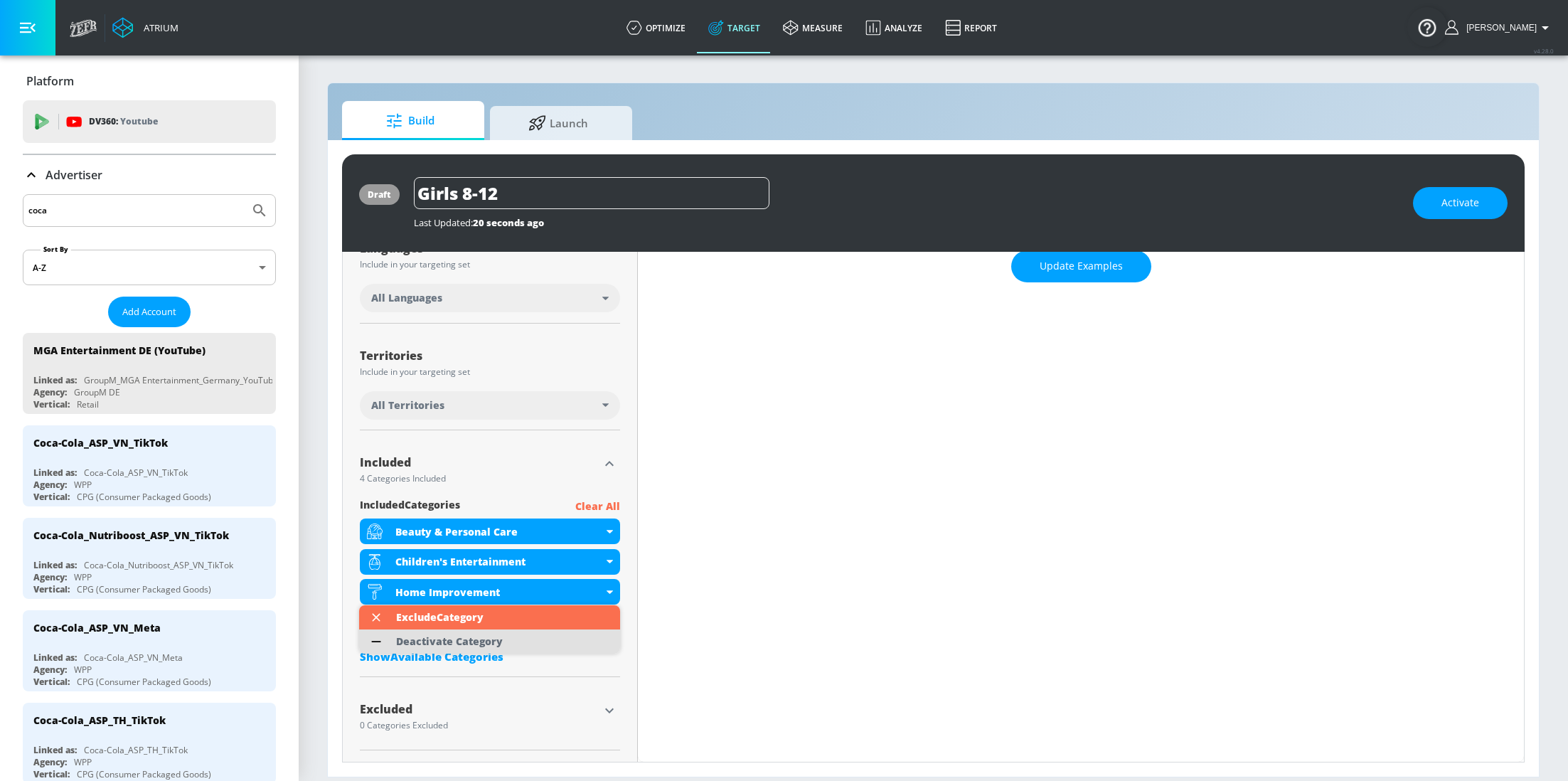
click at [536, 633] on li "Deactivate Category" at bounding box center [489, 641] width 261 height 24
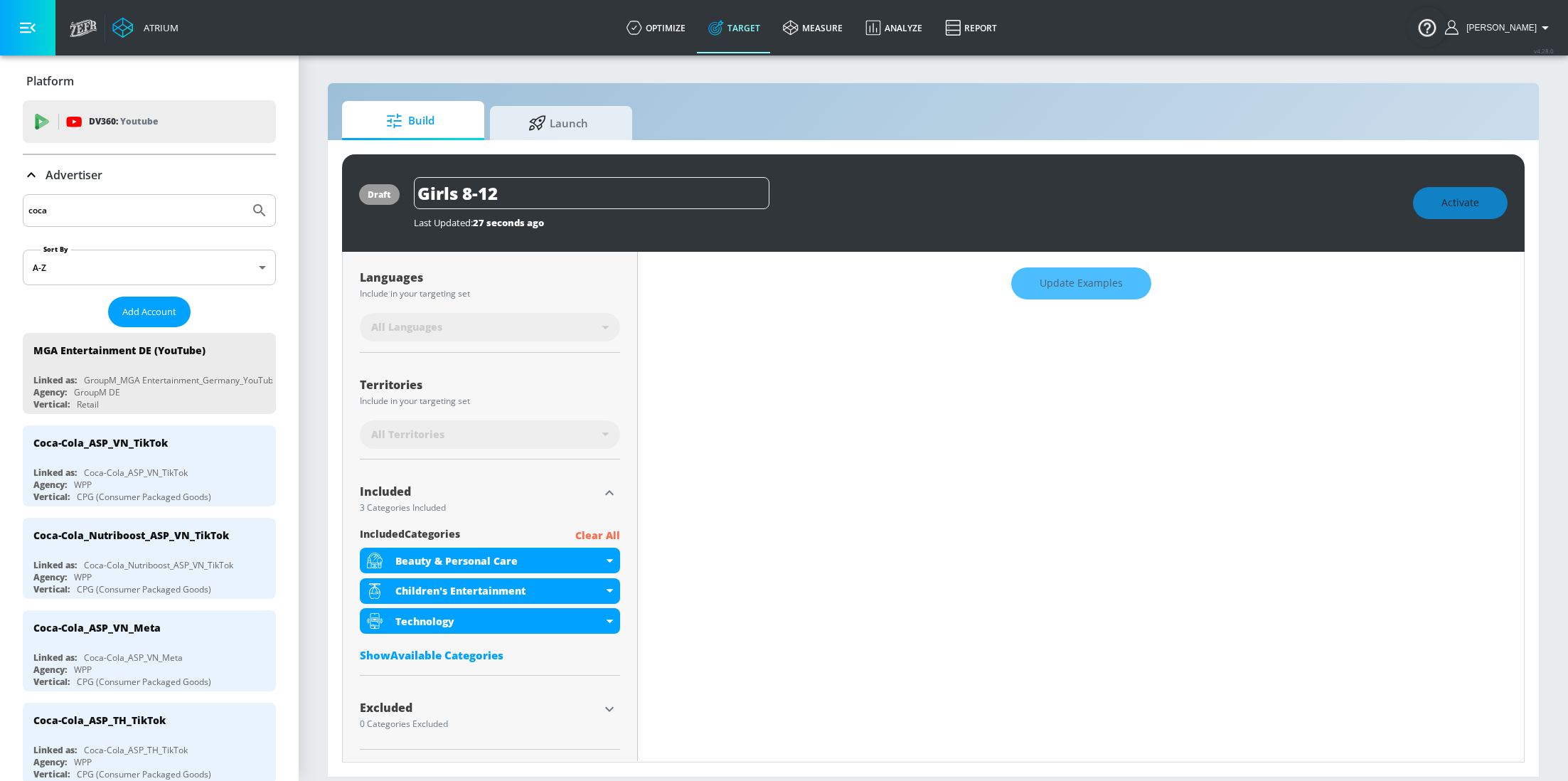
scroll to position [260, 0]
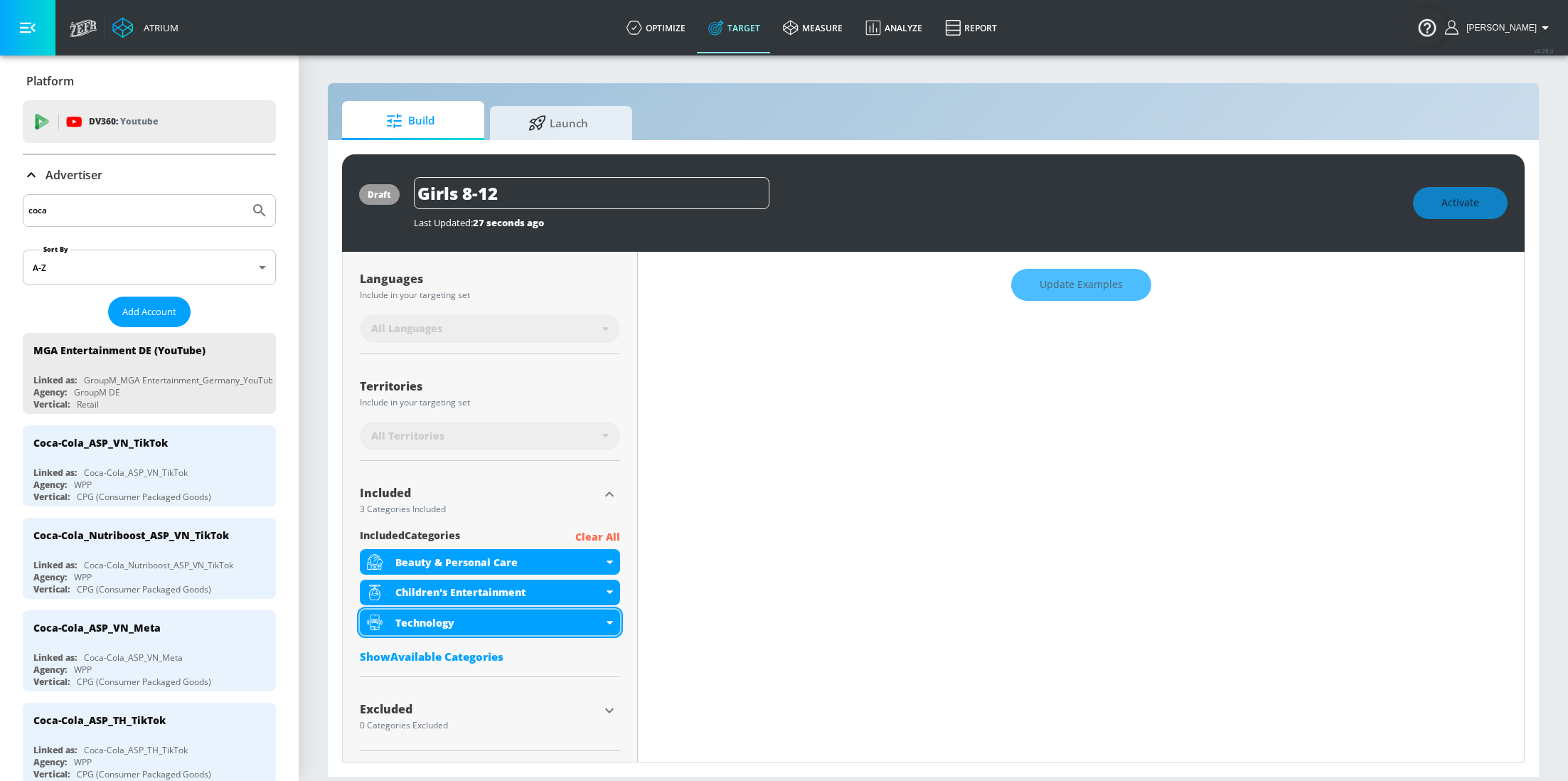
click at [613, 620] on div "Technology" at bounding box center [489, 622] width 260 height 26
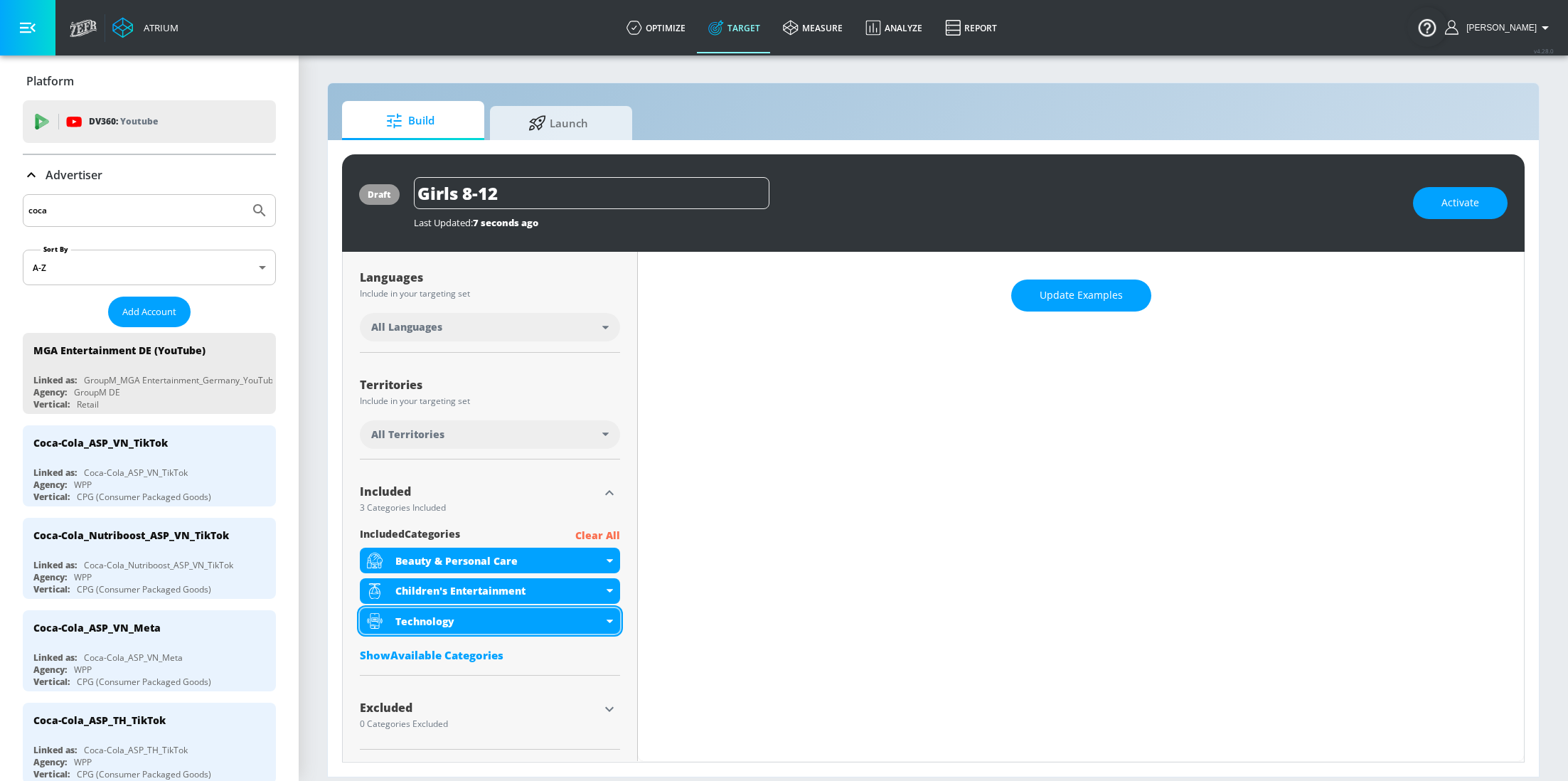
scroll to position [248, 0]
click at [613, 620] on div "Technology" at bounding box center [489, 622] width 260 height 26
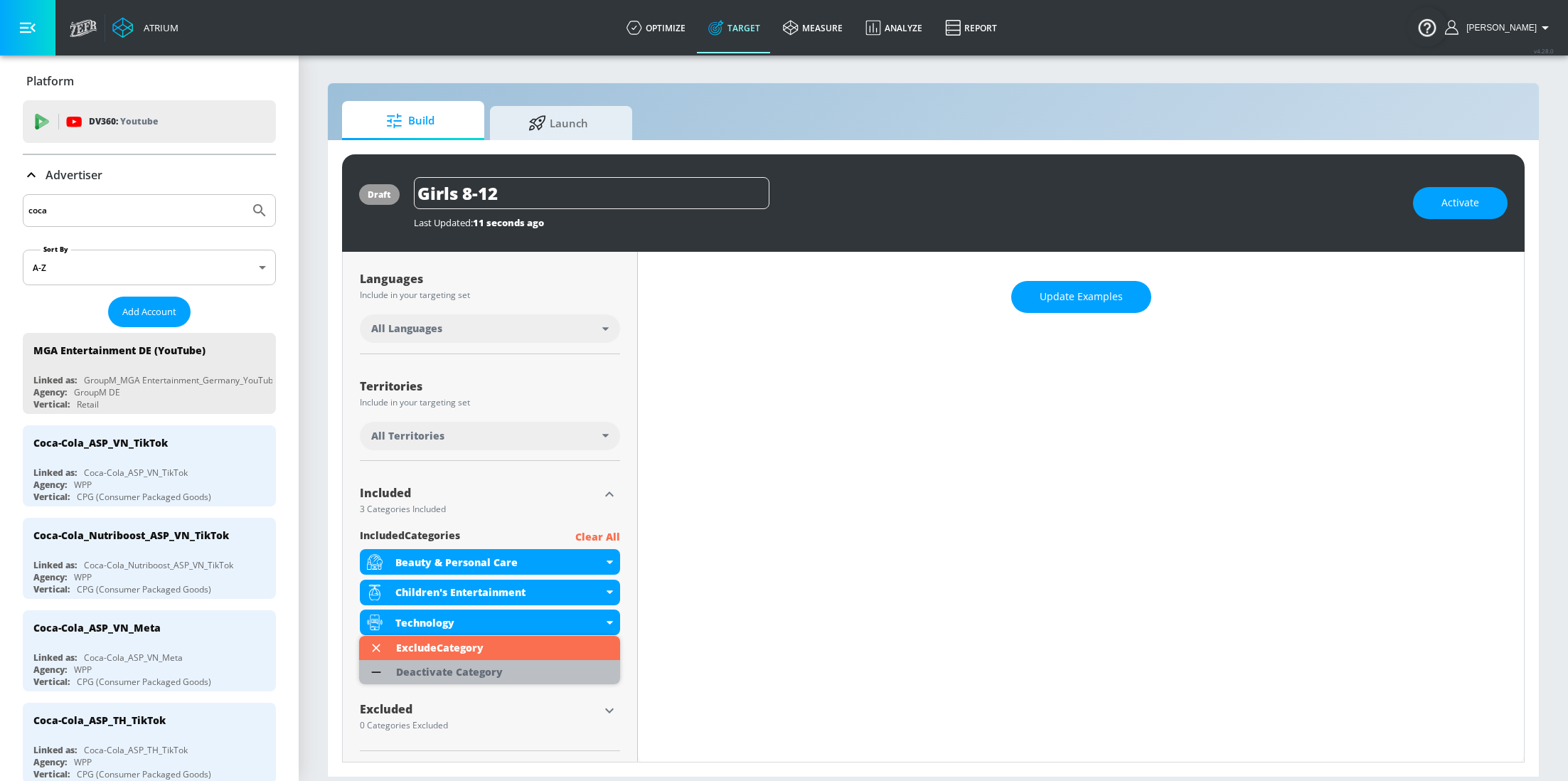
click at [545, 663] on li "Deactivate Category" at bounding box center [489, 671] width 261 height 24
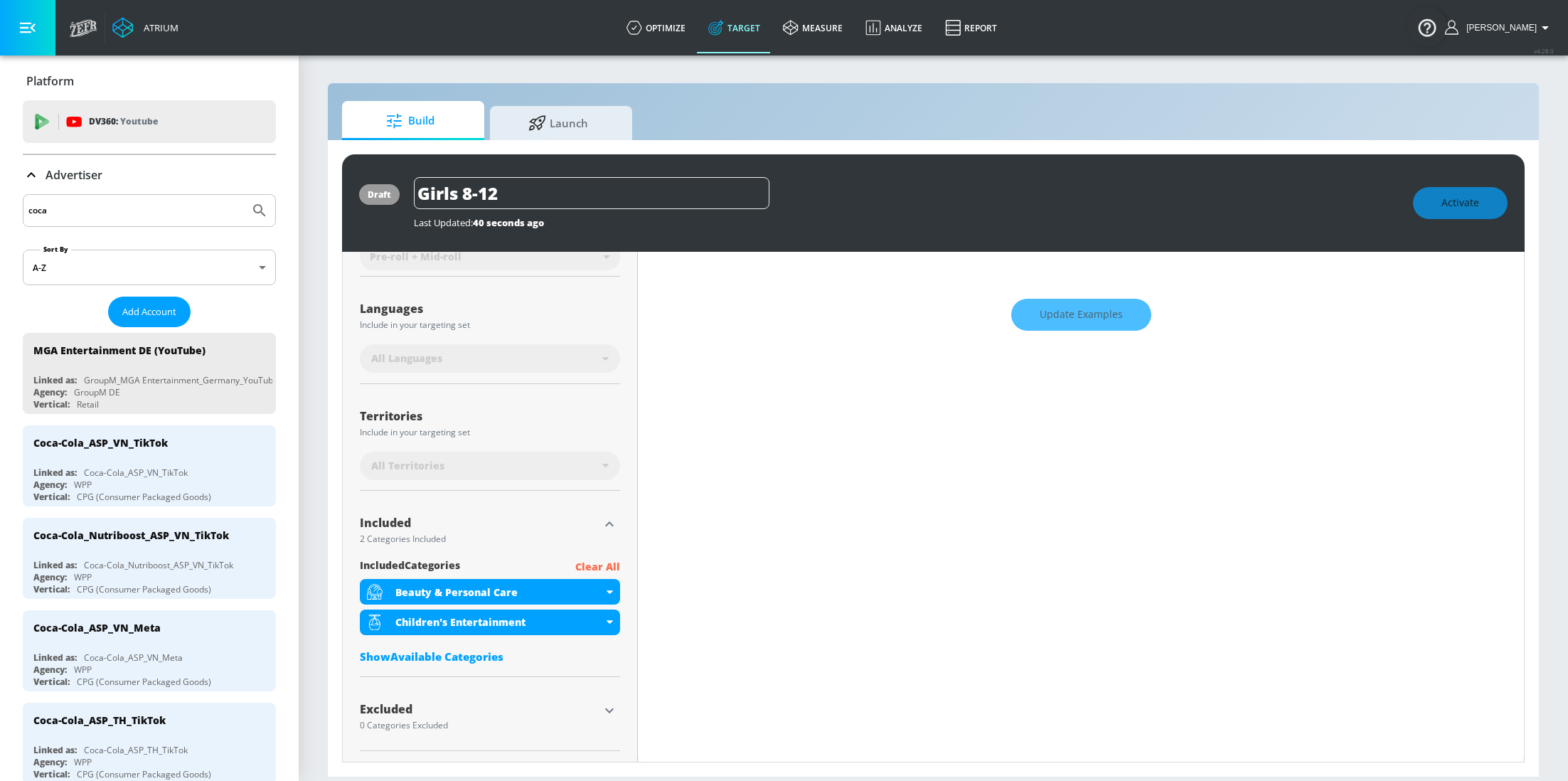
click at [478, 657] on div "Show Available Categories" at bounding box center [489, 657] width 260 height 15
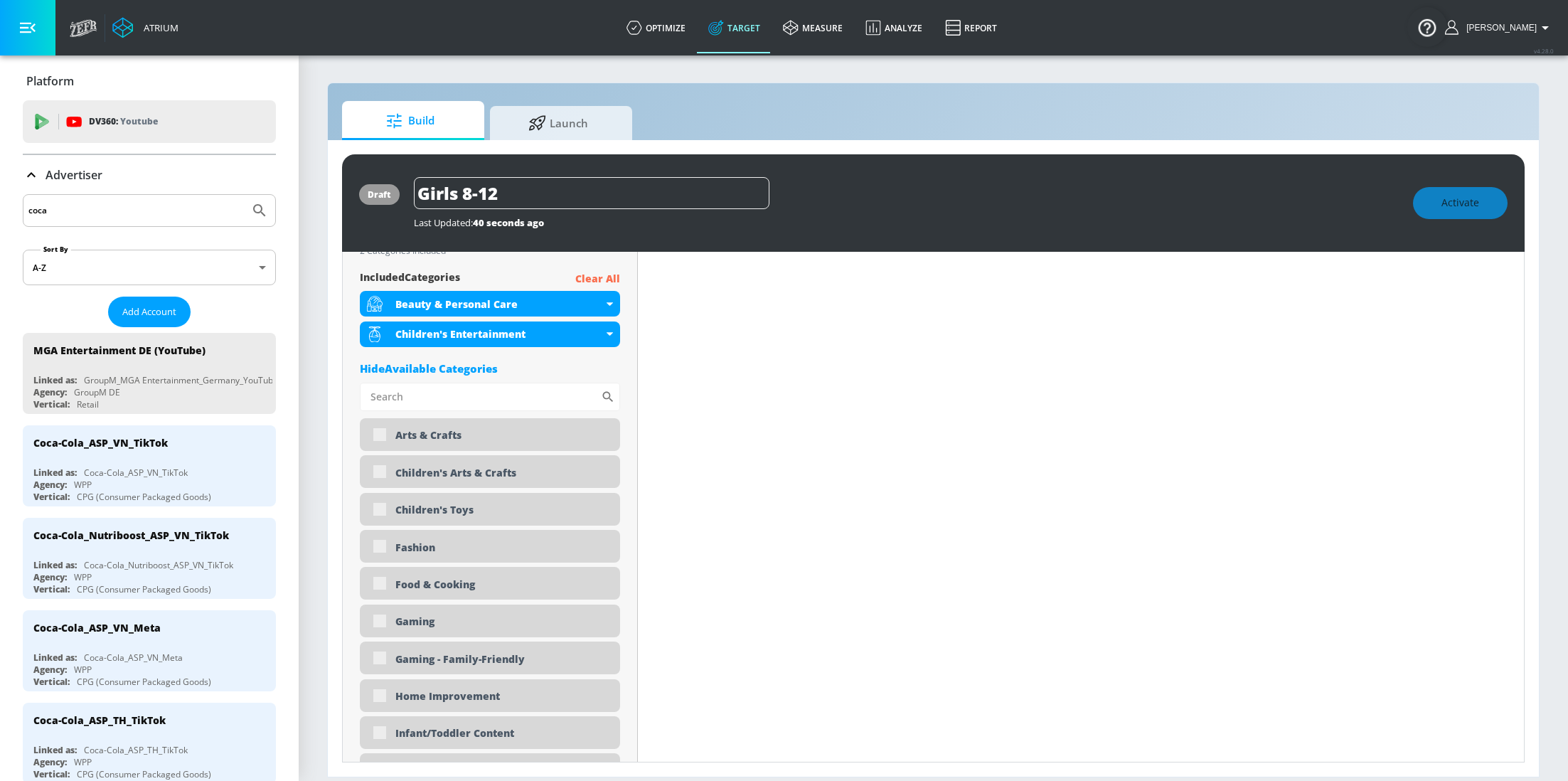
scroll to position [549, 0]
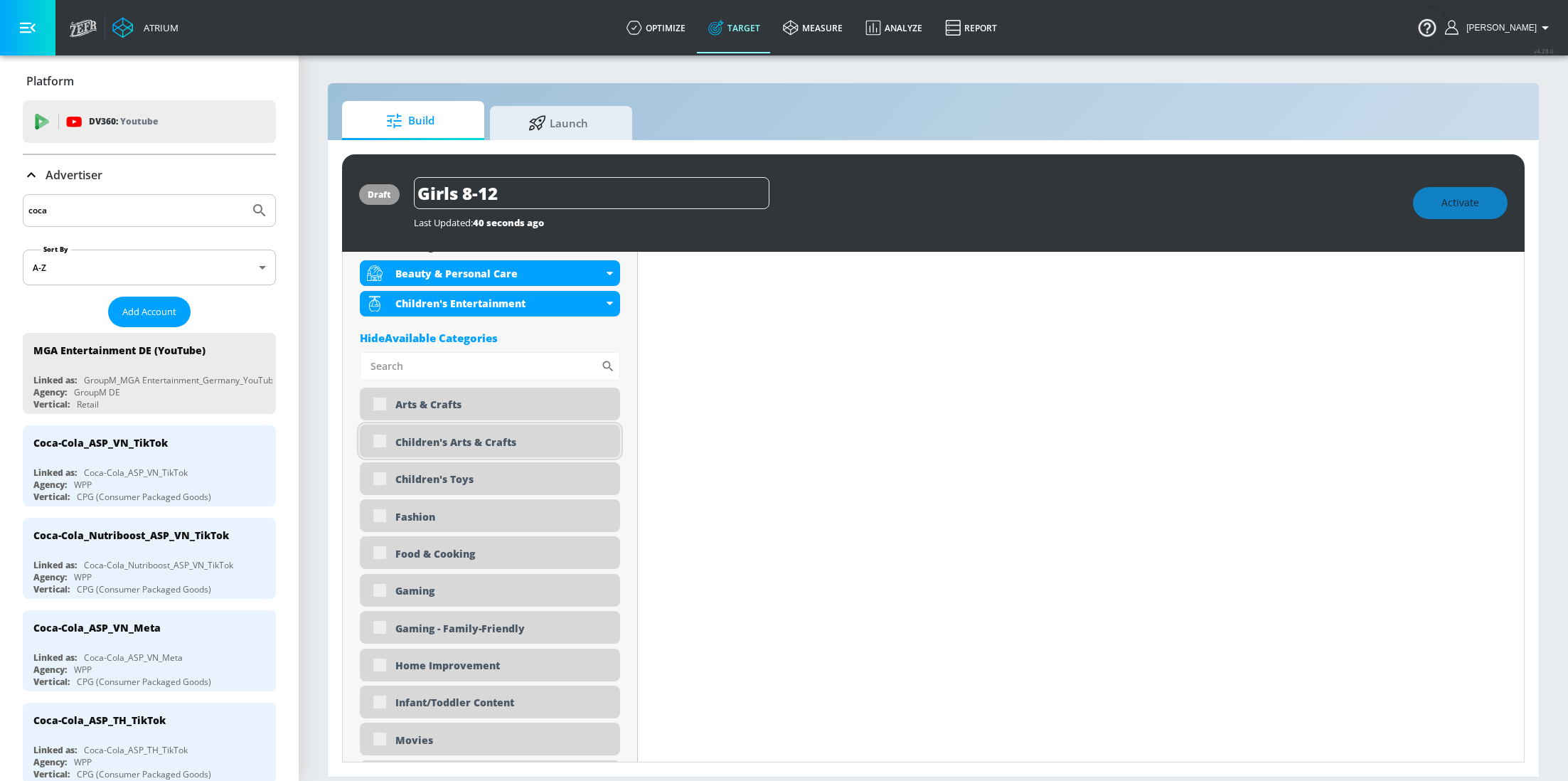
click at [377, 439] on div "Children's Arts & Crafts" at bounding box center [489, 441] width 260 height 33
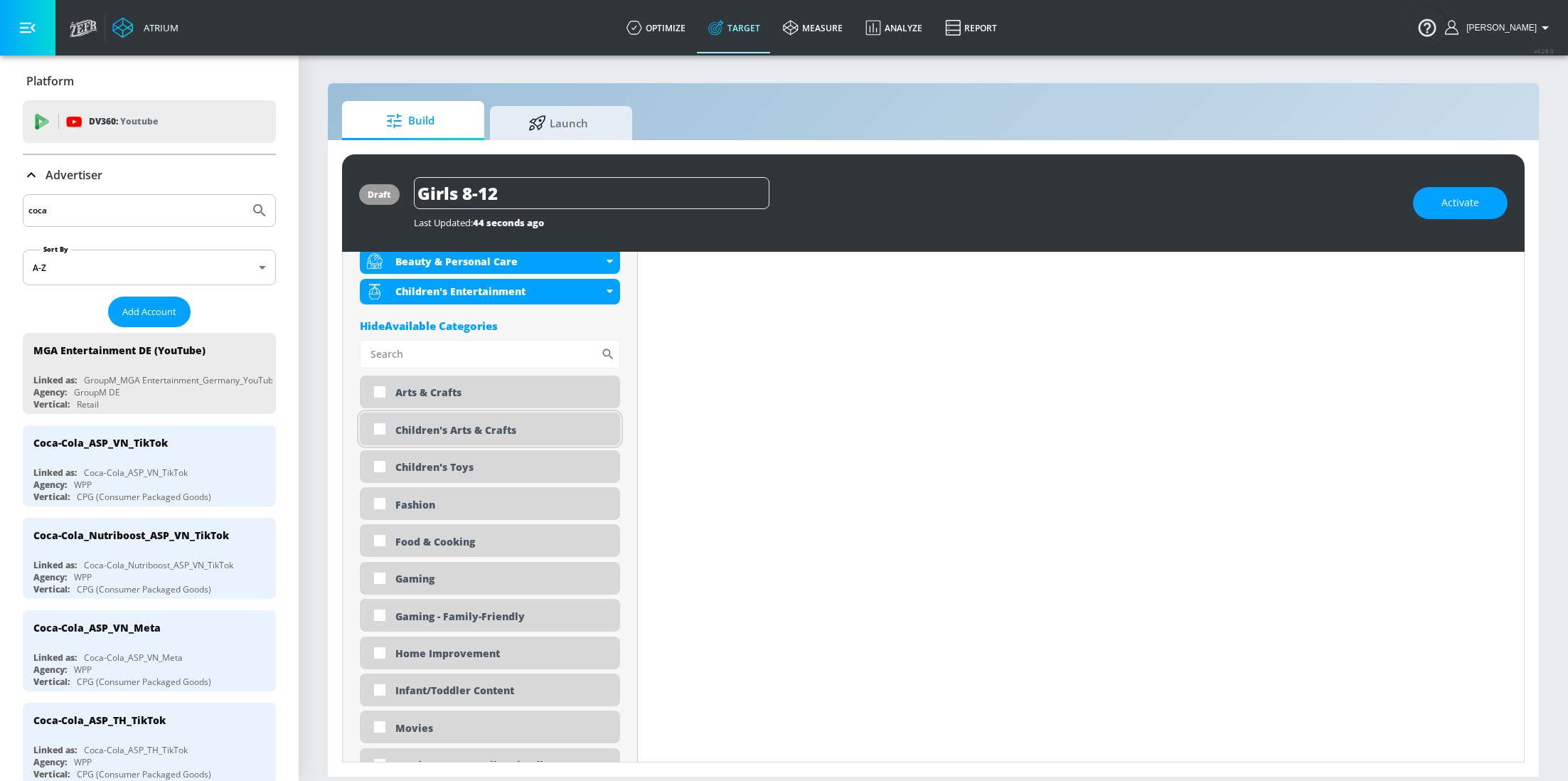
scroll to position [538, 0]
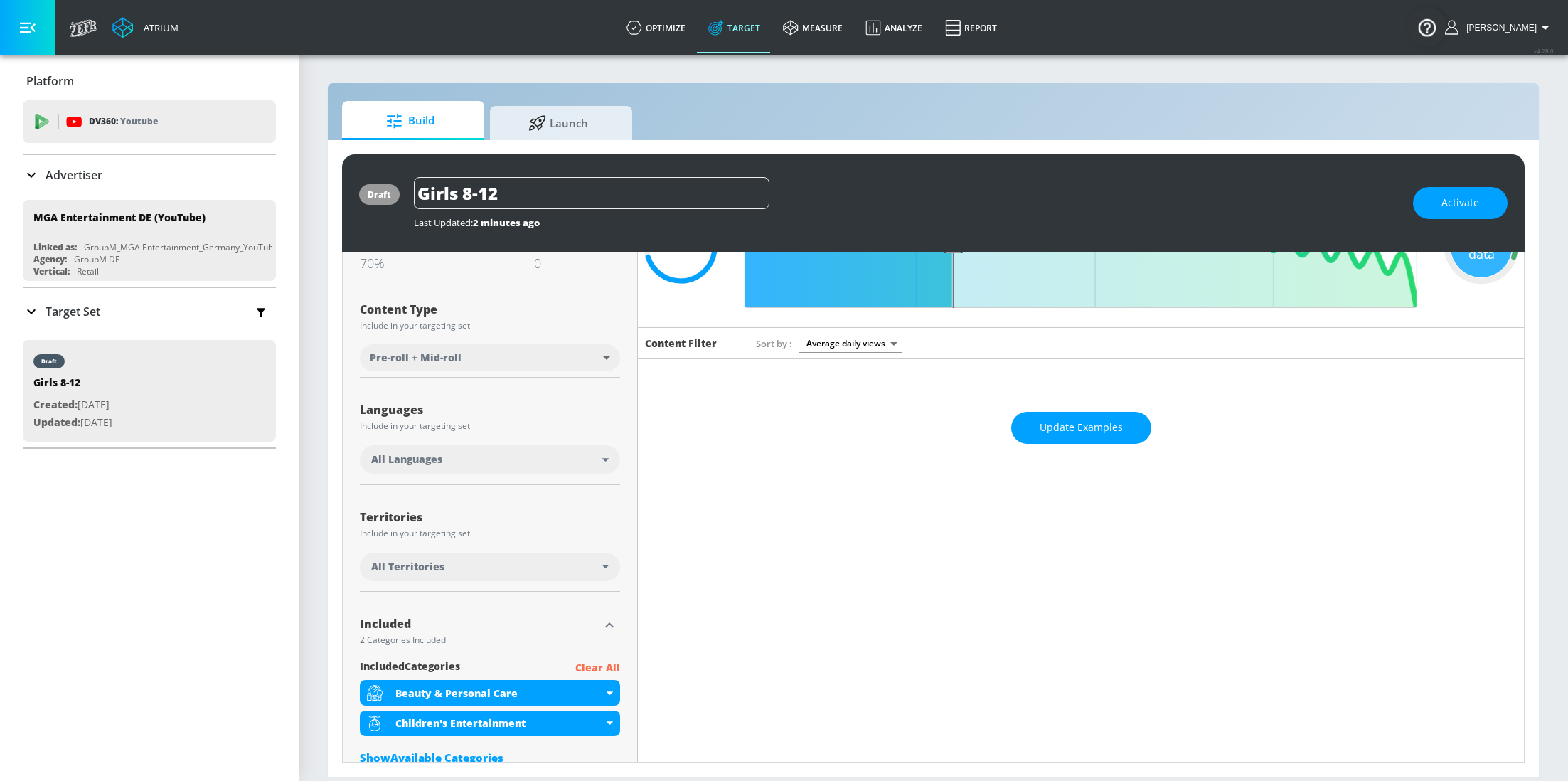
scroll to position [218, 0]
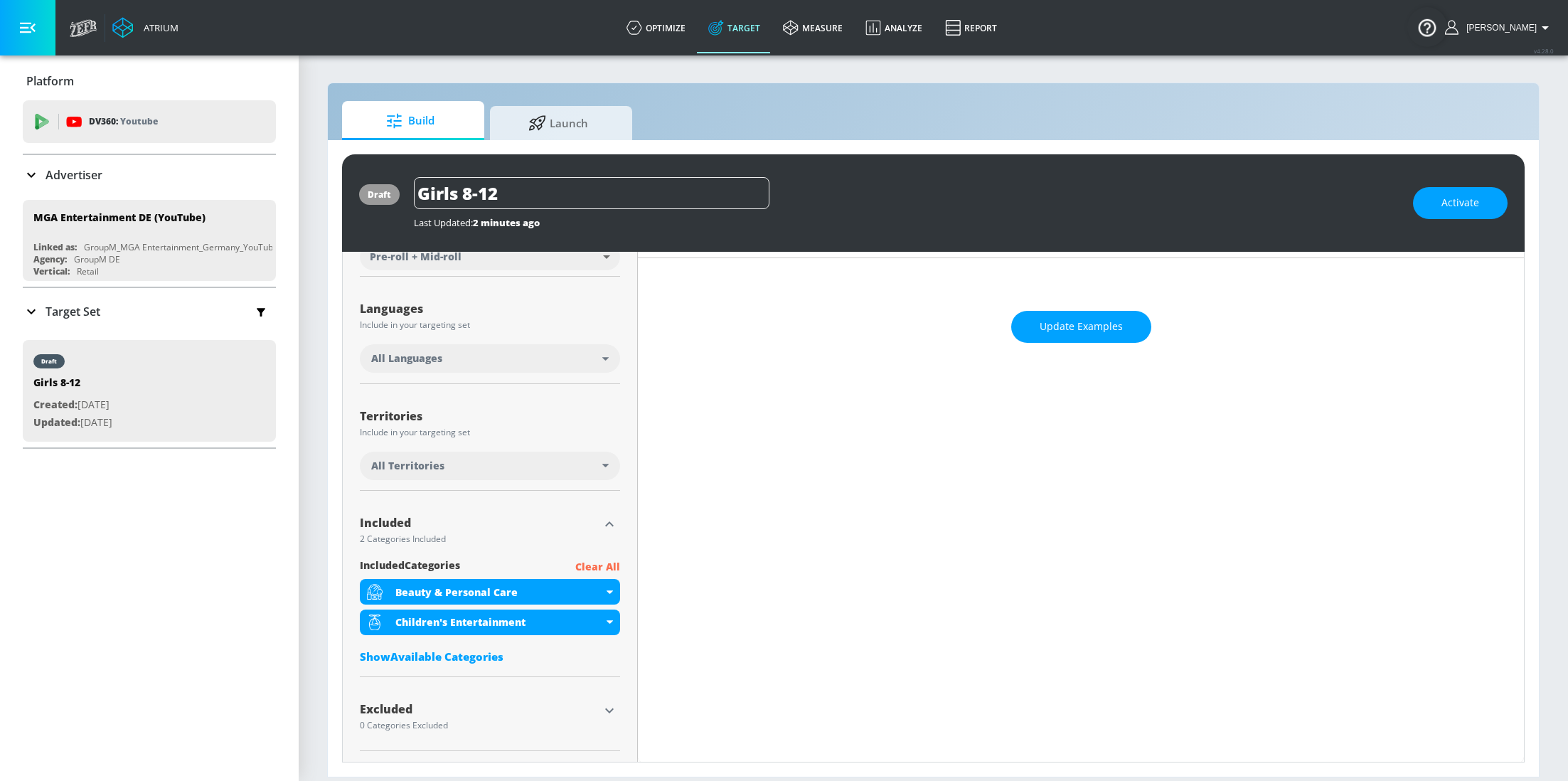
click at [460, 655] on div "Show Available Categories" at bounding box center [489, 657] width 260 height 15
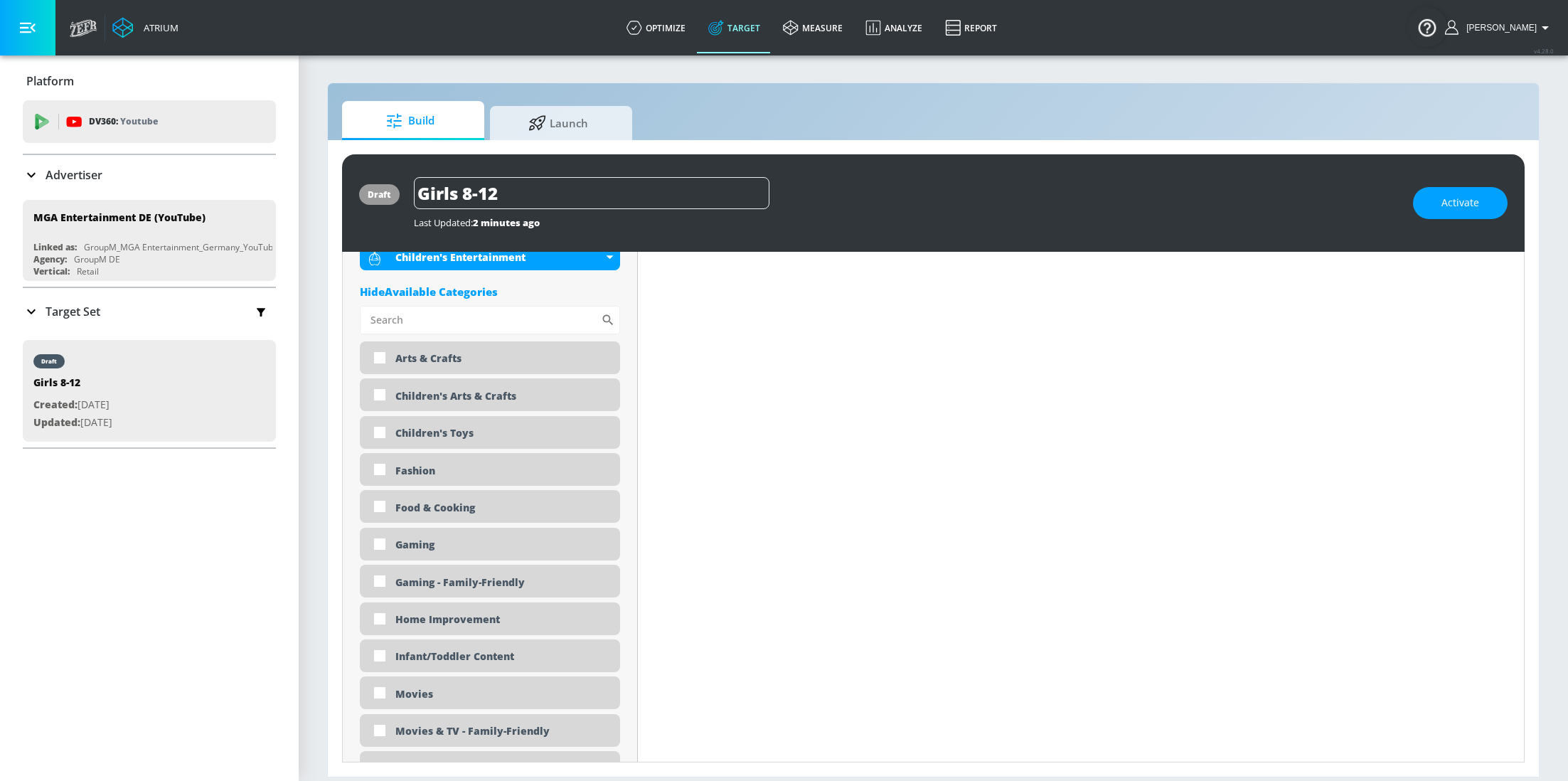
scroll to position [586, 0]
click at [379, 390] on input "checkbox" at bounding box center [380, 393] width 26 height 26
checkbox input "true"
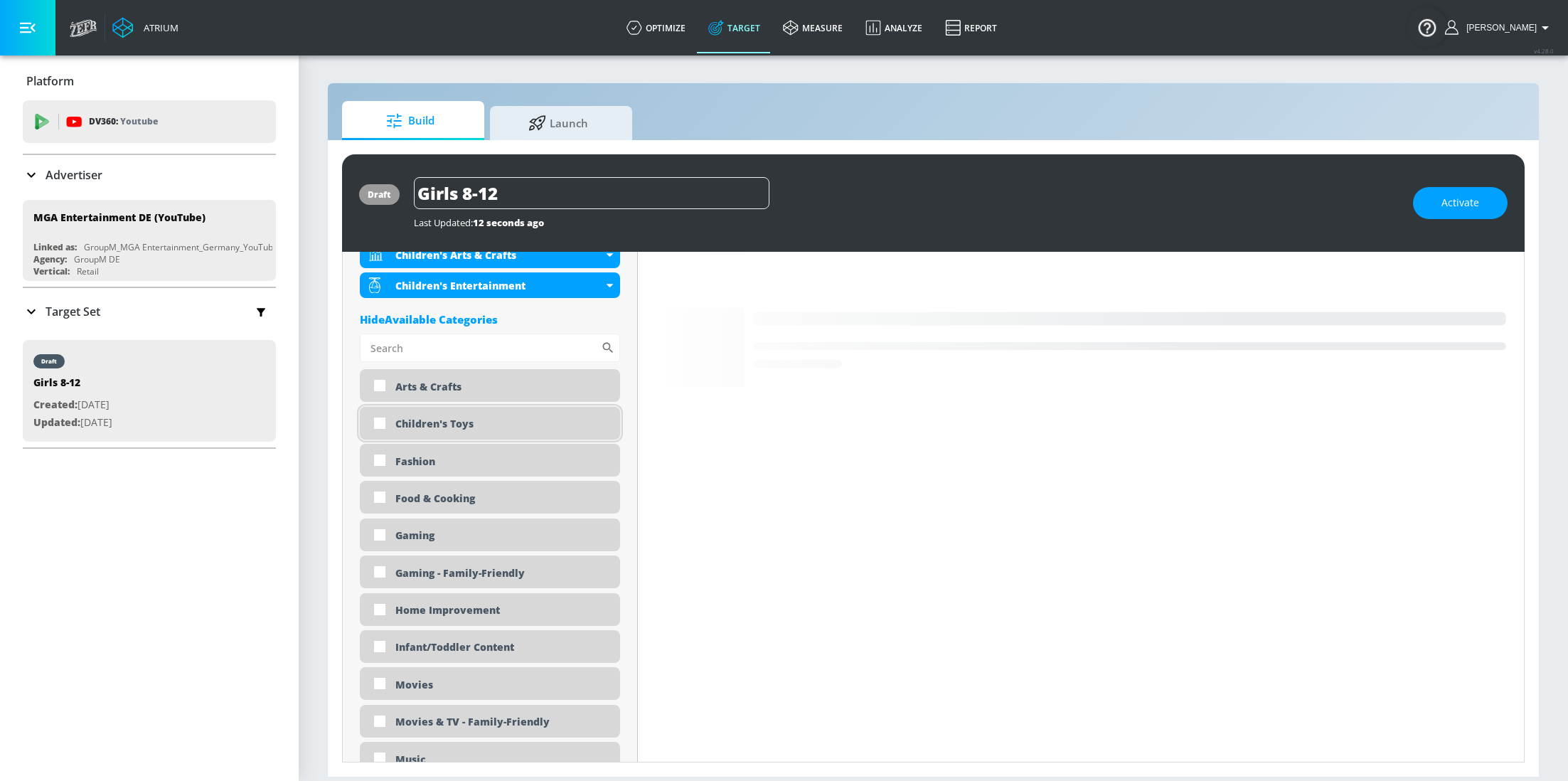
click at [381, 427] on input "checkbox" at bounding box center [380, 423] width 26 height 26
checkbox input "true"
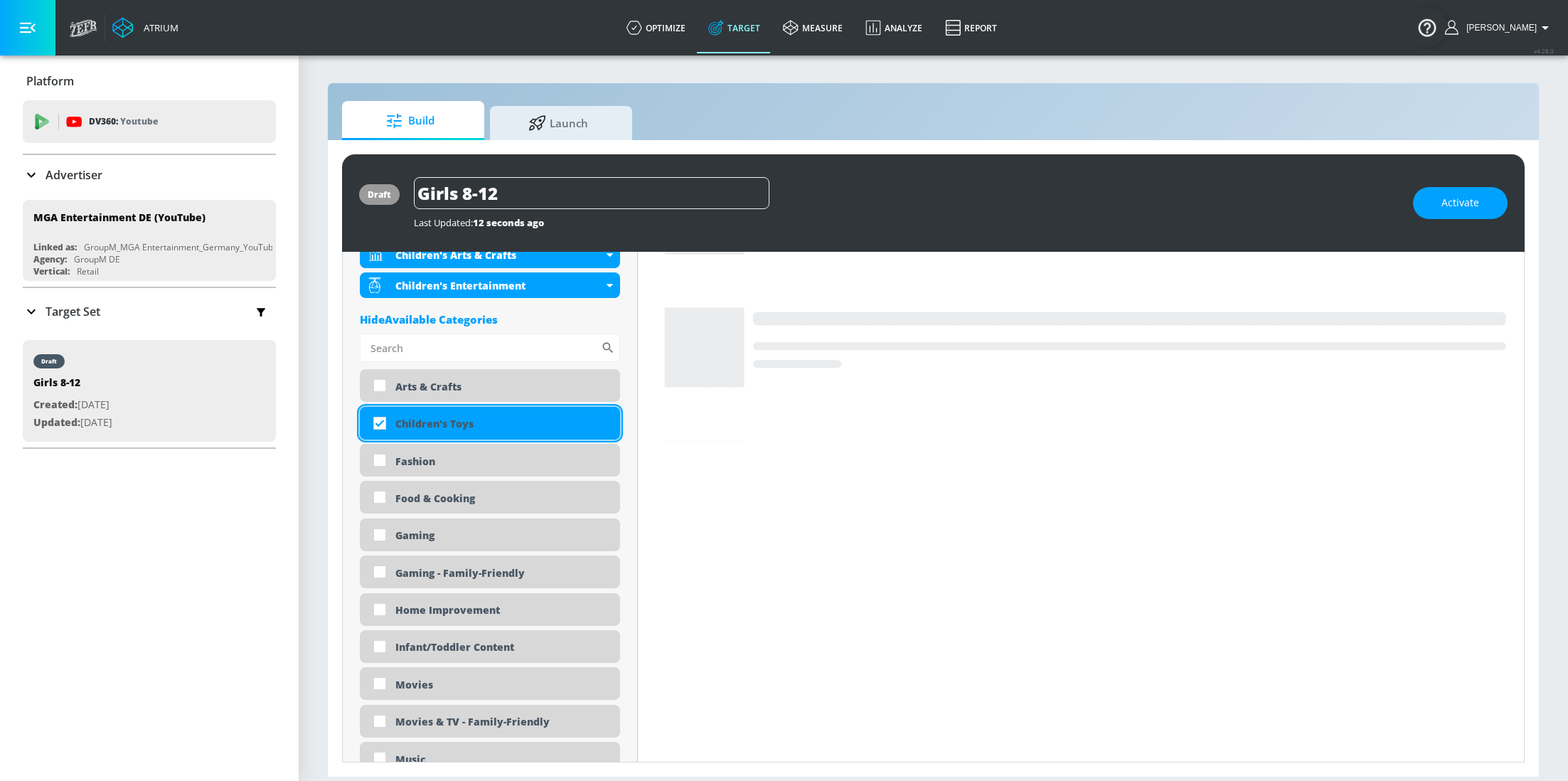
scroll to position [597, 0]
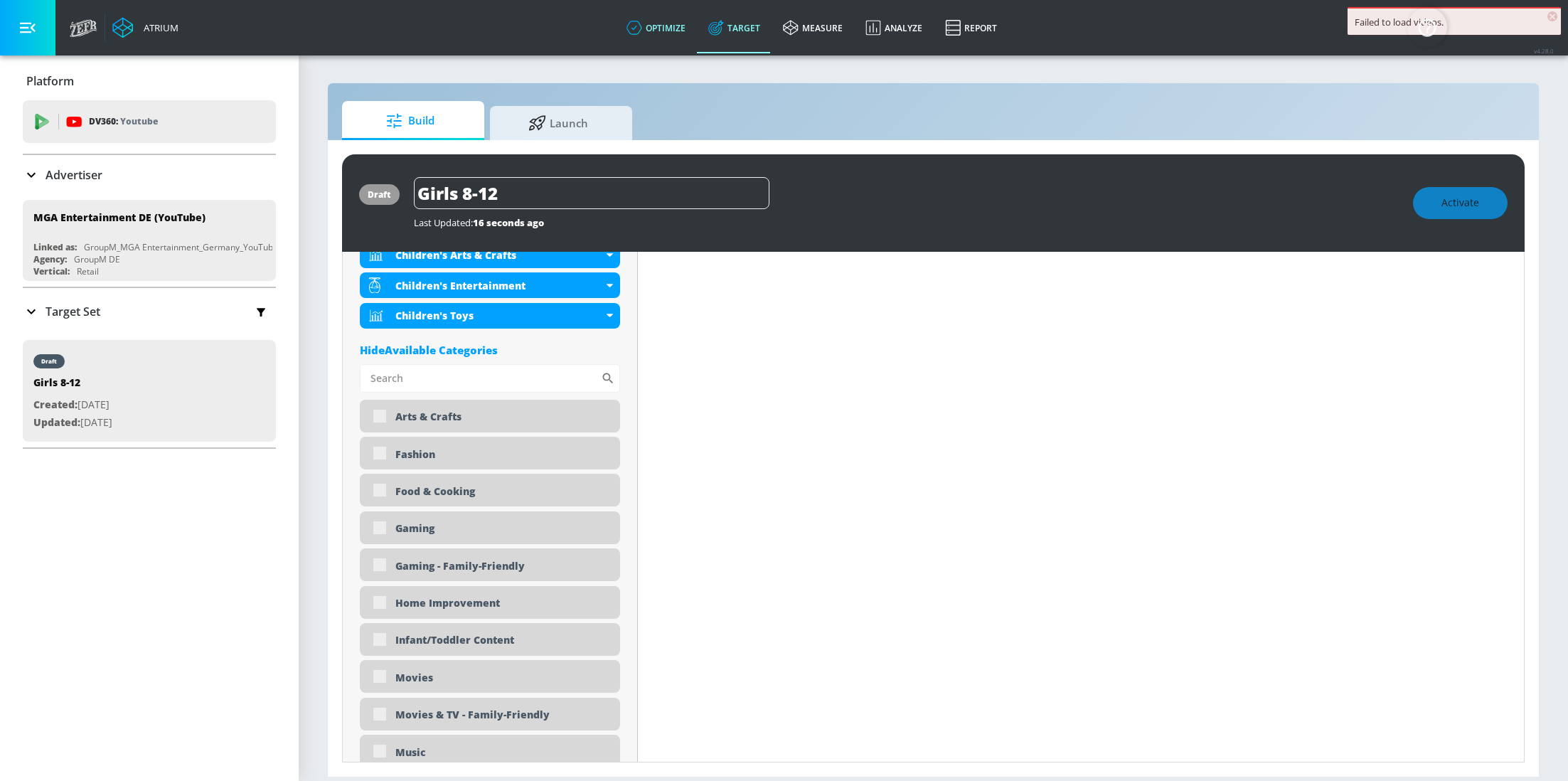
click at [676, 27] on link "optimize" at bounding box center [656, 27] width 82 height 51
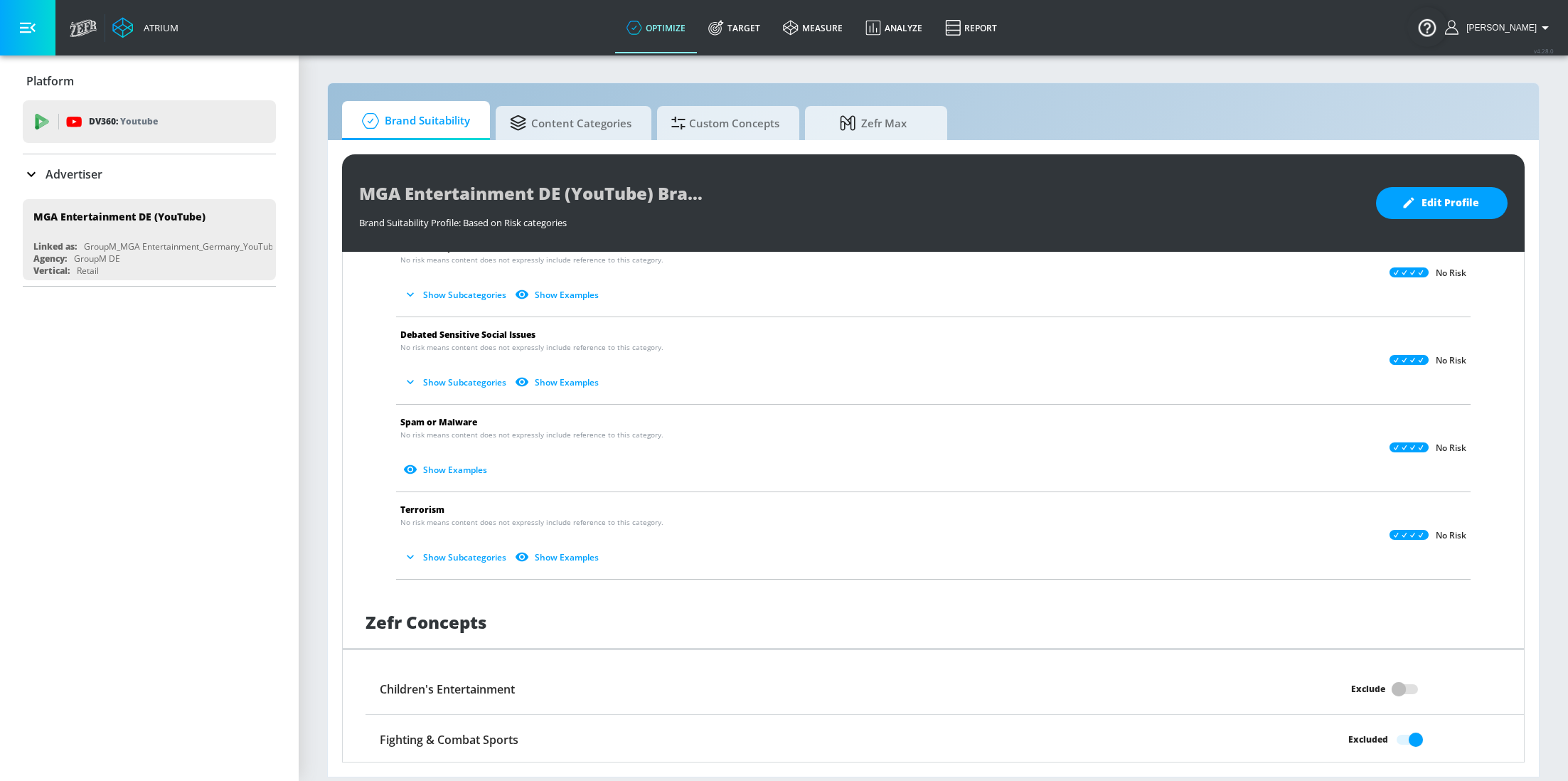
scroll to position [368, 0]
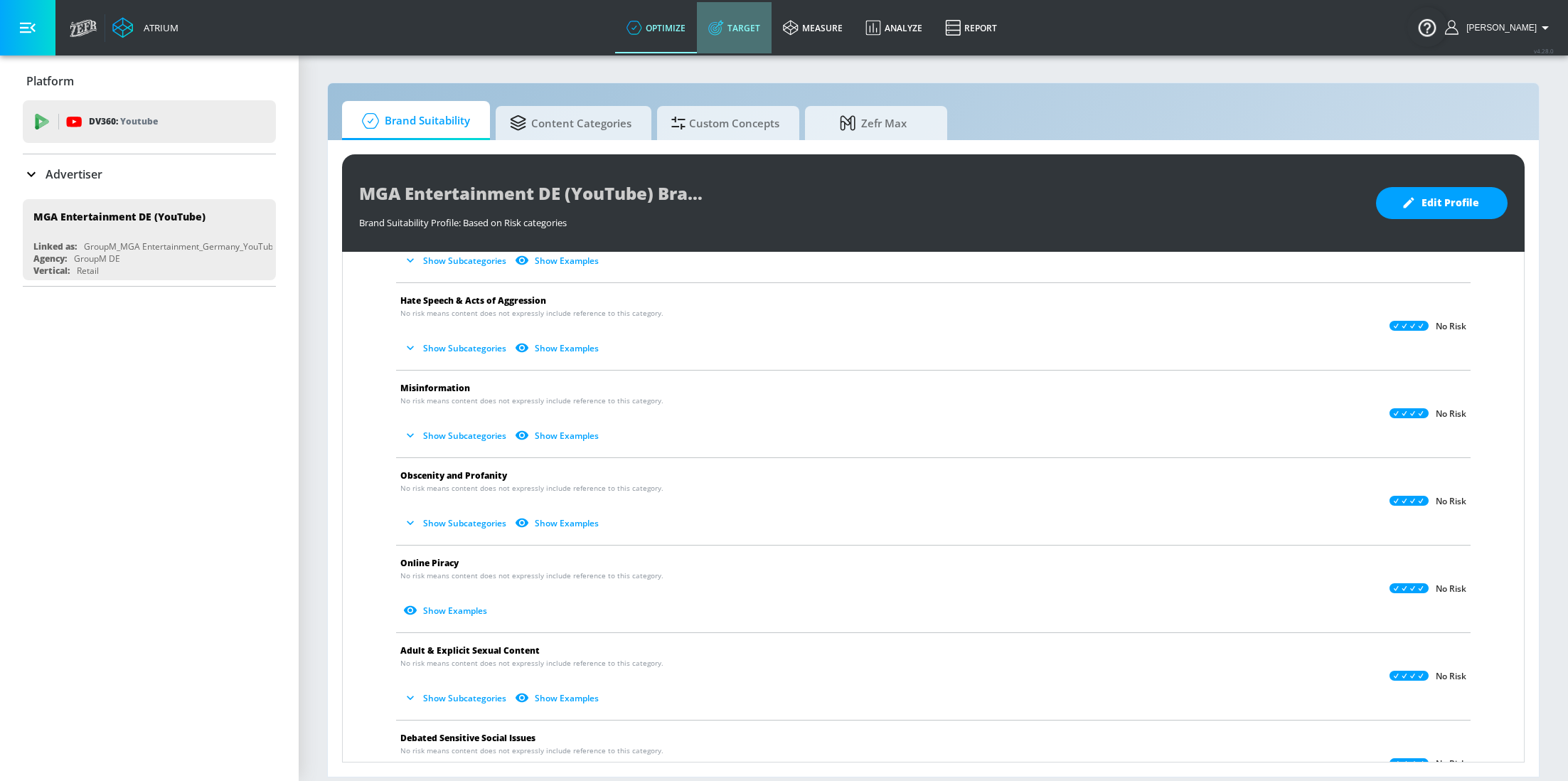
click at [752, 37] on link "Target" at bounding box center [734, 27] width 75 height 51
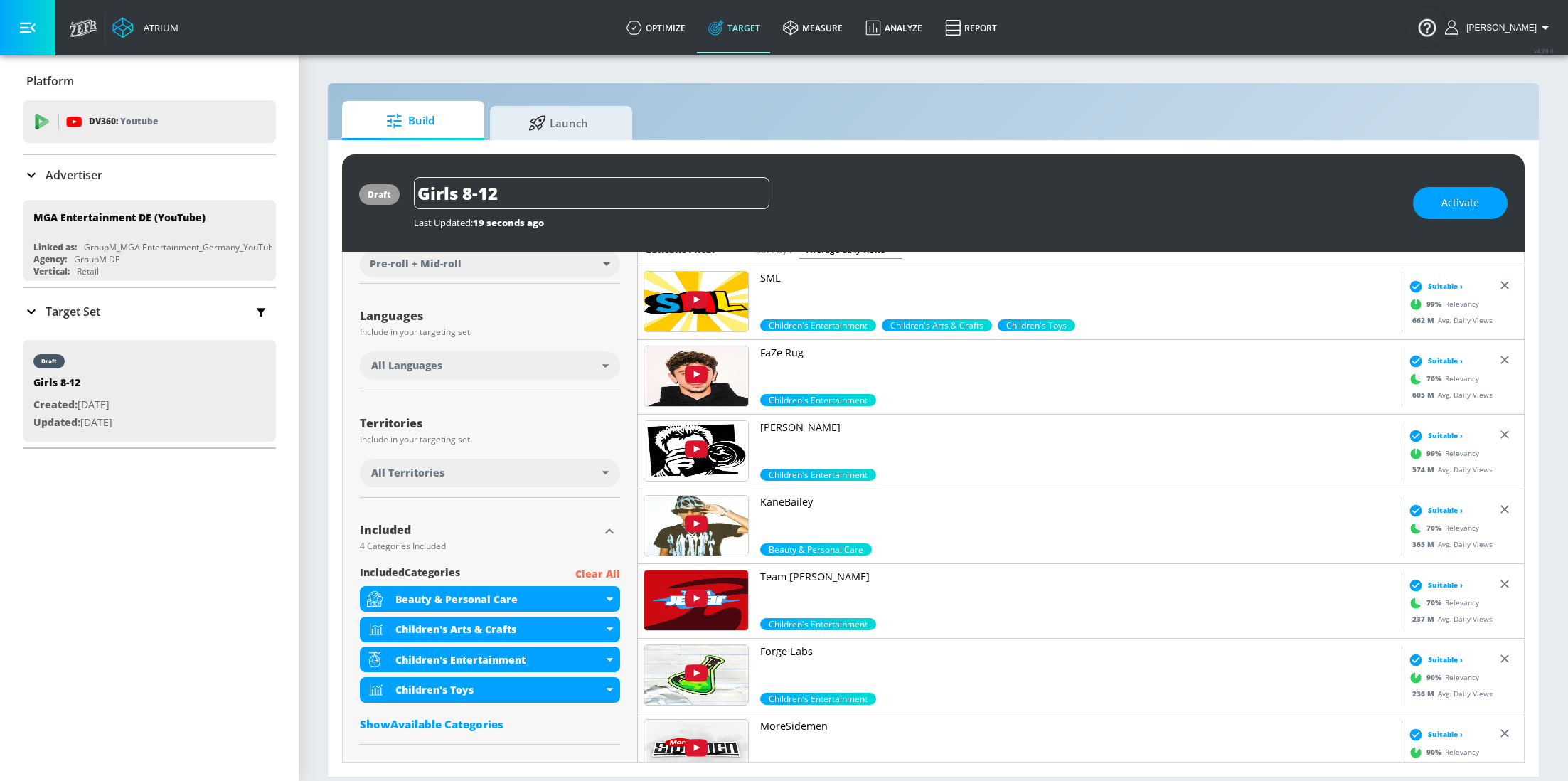
scroll to position [216, 0]
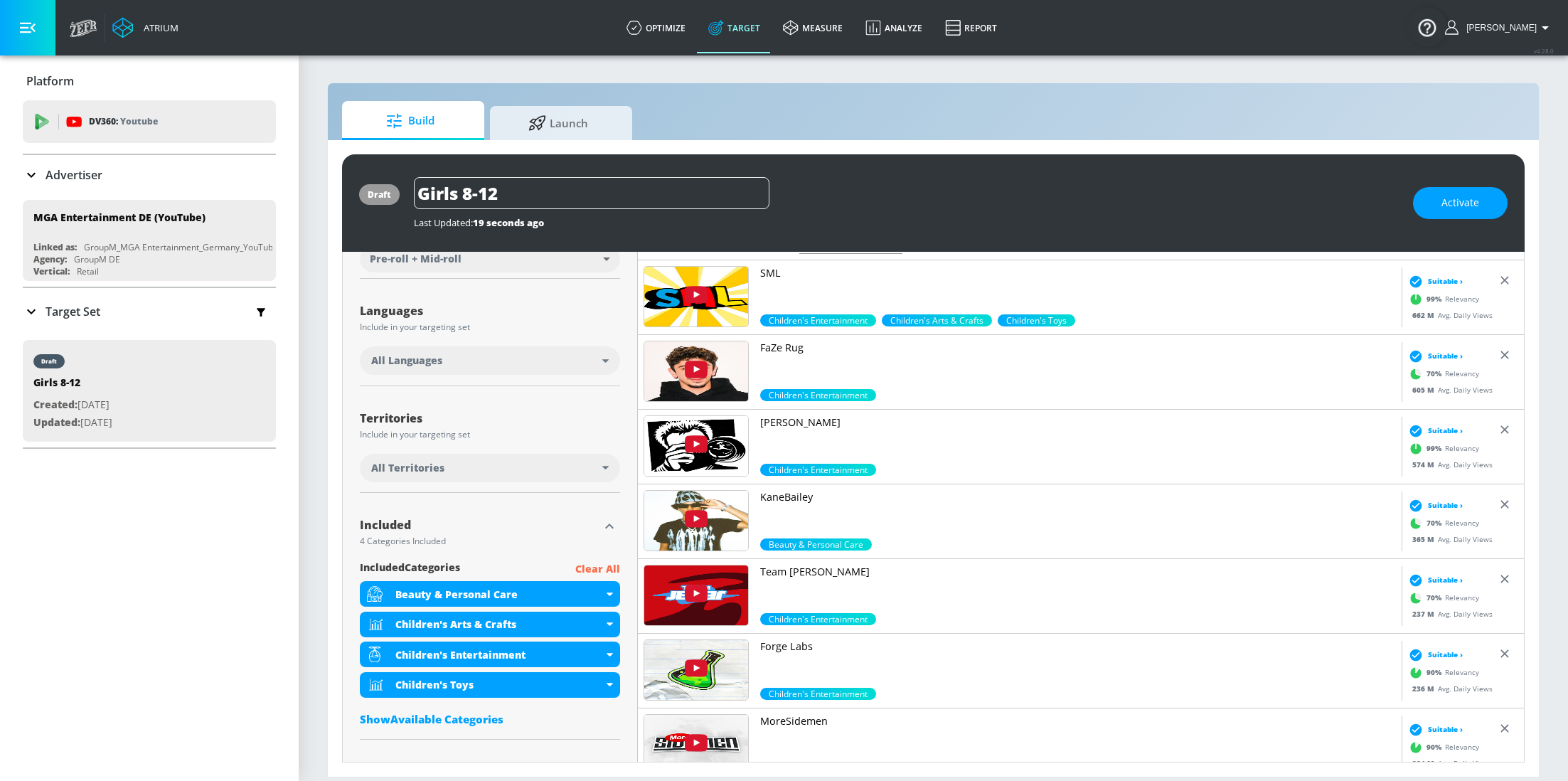
click at [607, 357] on div "All Languages" at bounding box center [489, 360] width 260 height 28
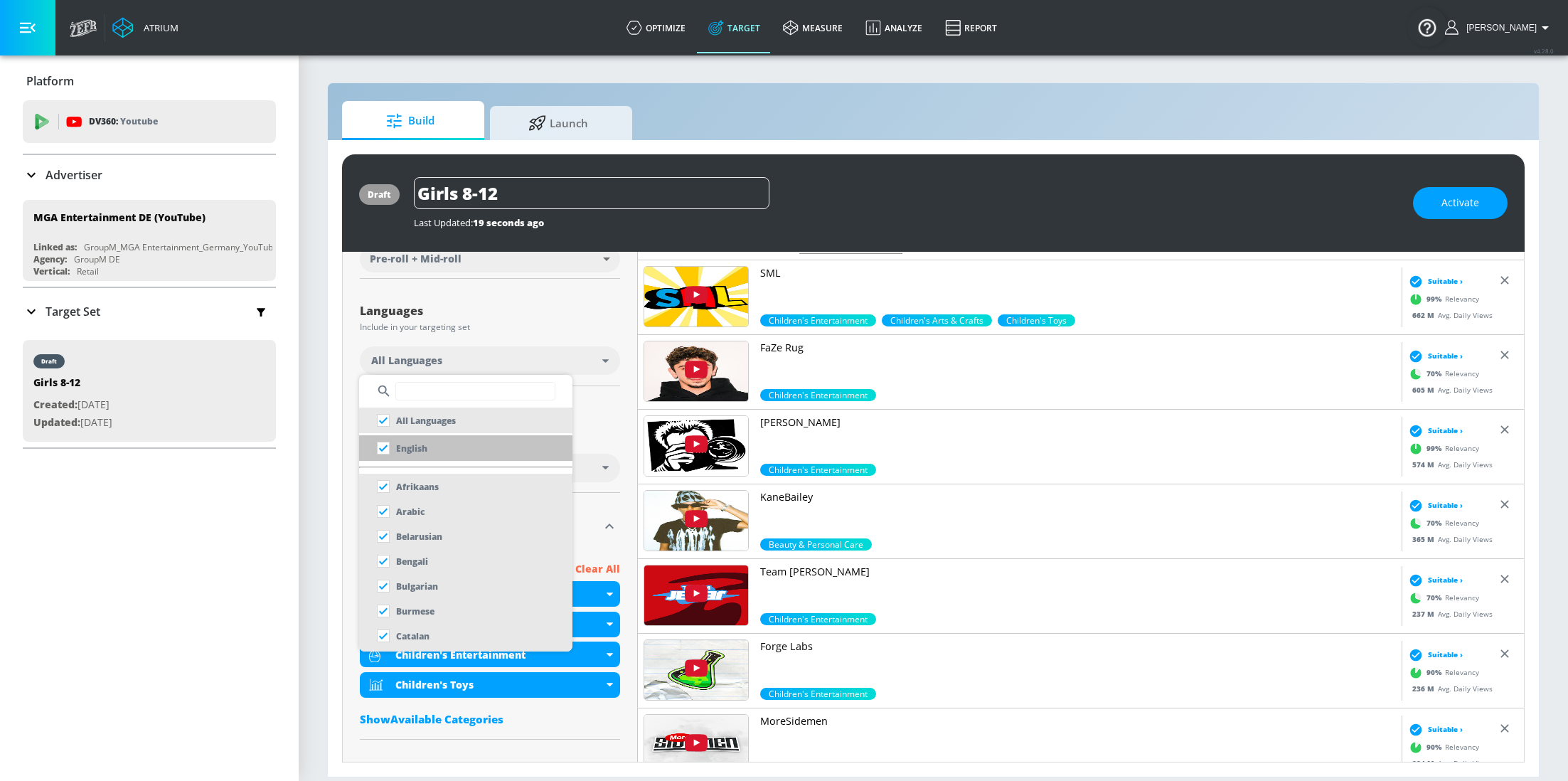
click at [384, 445] on input "checkbox" at bounding box center [384, 448] width 26 height 26
checkbox input "true"
checkbox input "false"
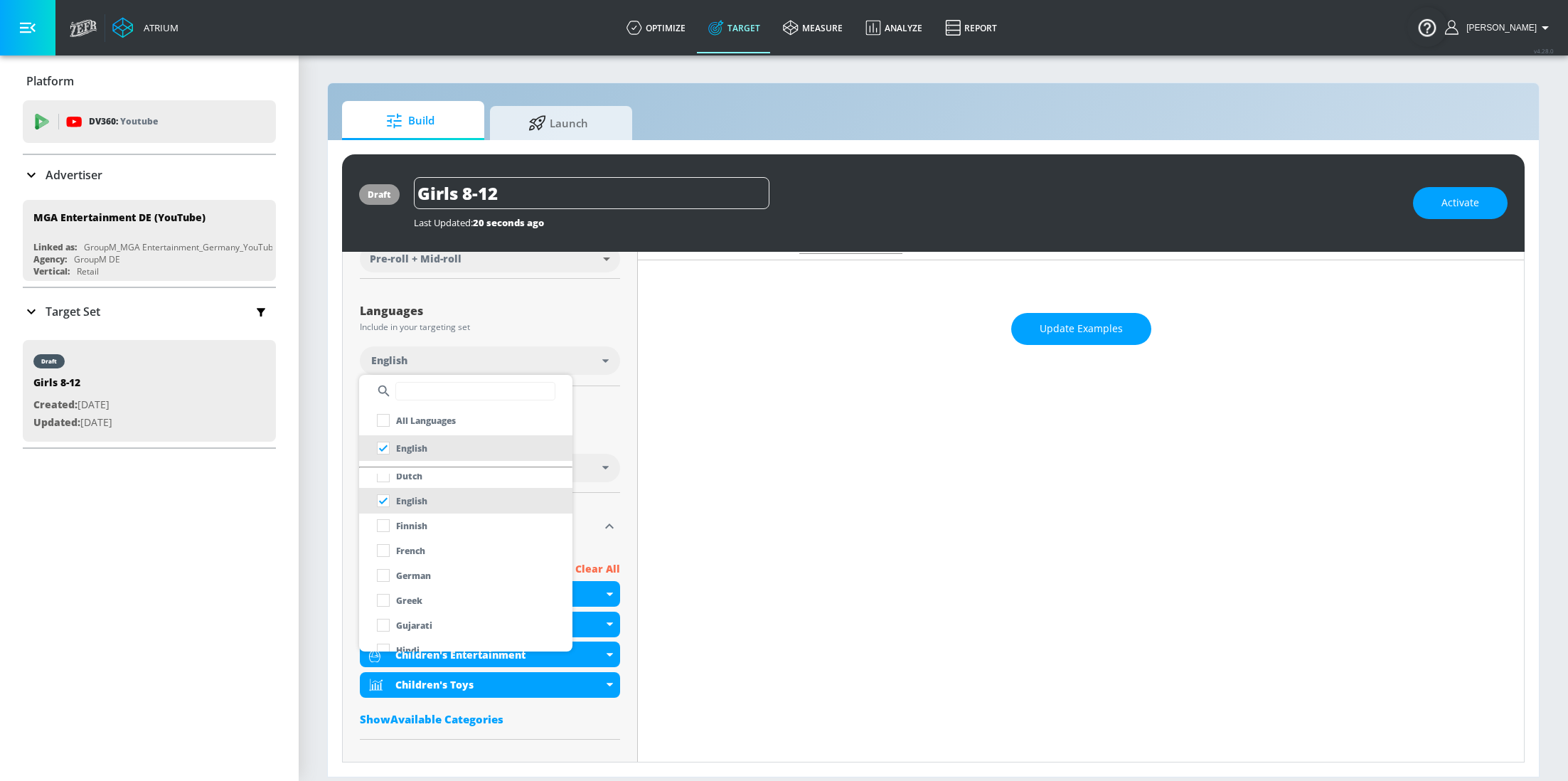
click at [385, 576] on input "checkbox" at bounding box center [384, 575] width 26 height 26
click at [616, 475] on div at bounding box center [784, 390] width 1568 height 781
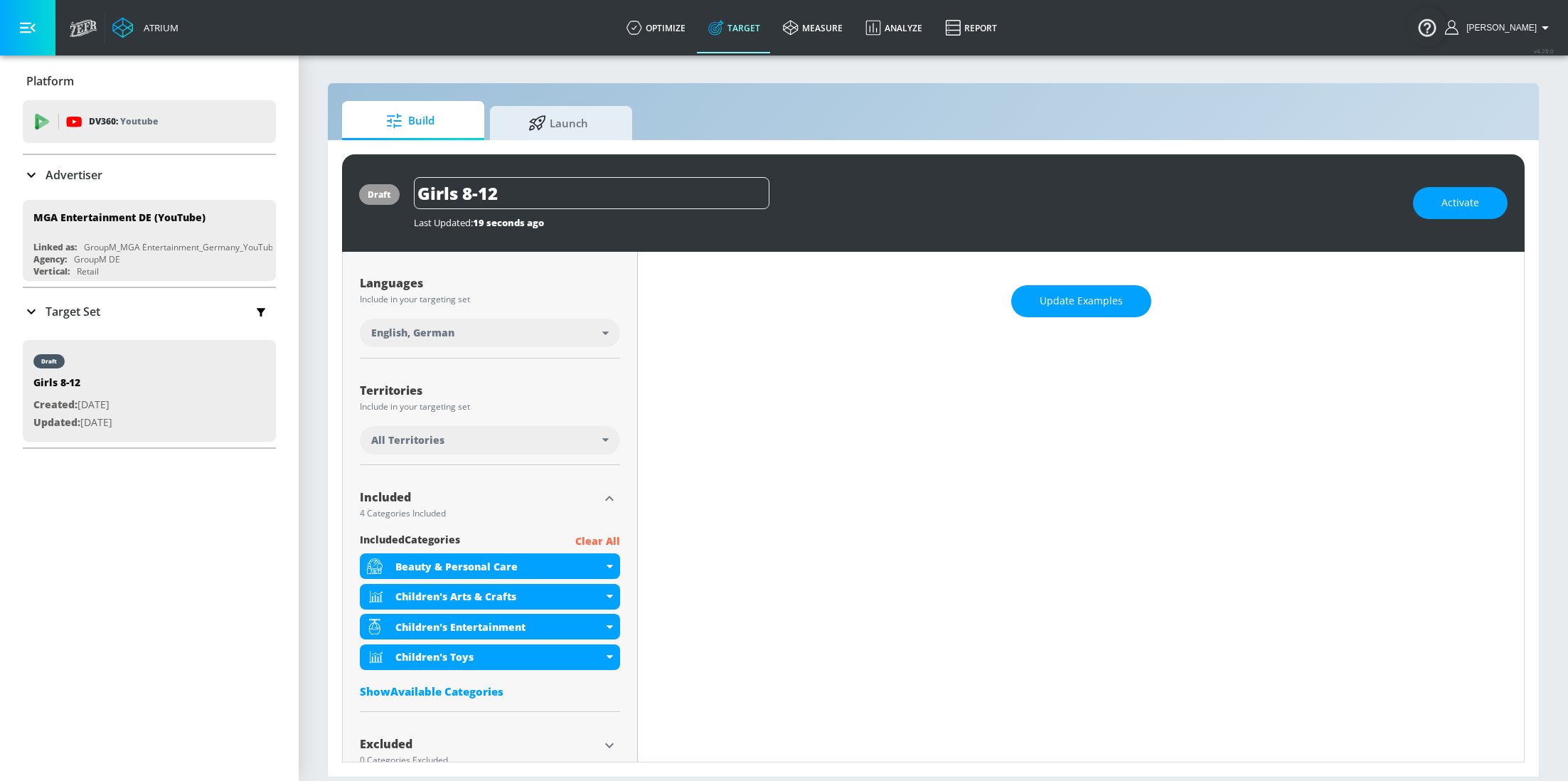
scroll to position [279, 0]
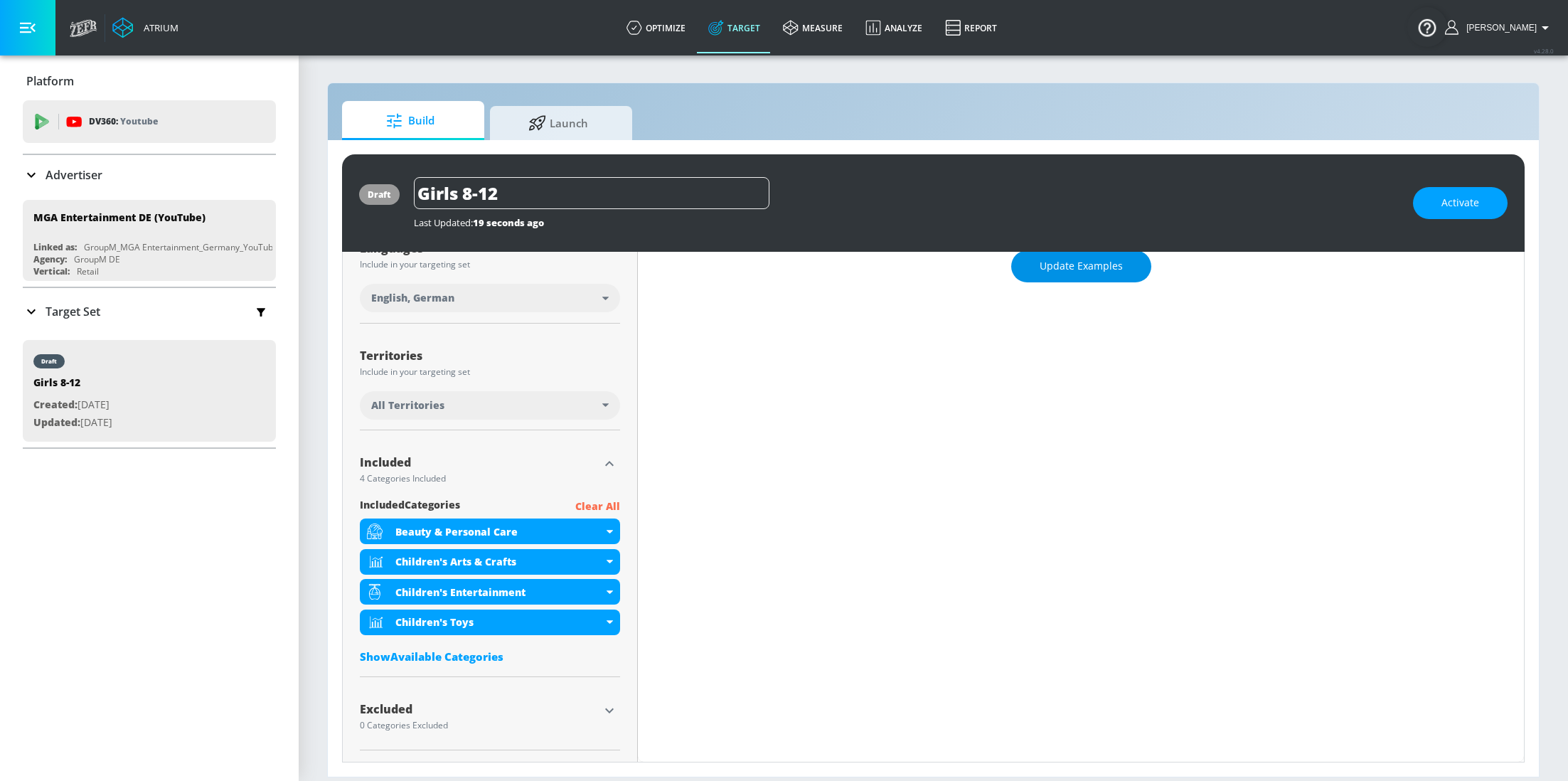
click at [1112, 271] on span "Update Examples" at bounding box center [1080, 266] width 83 height 17
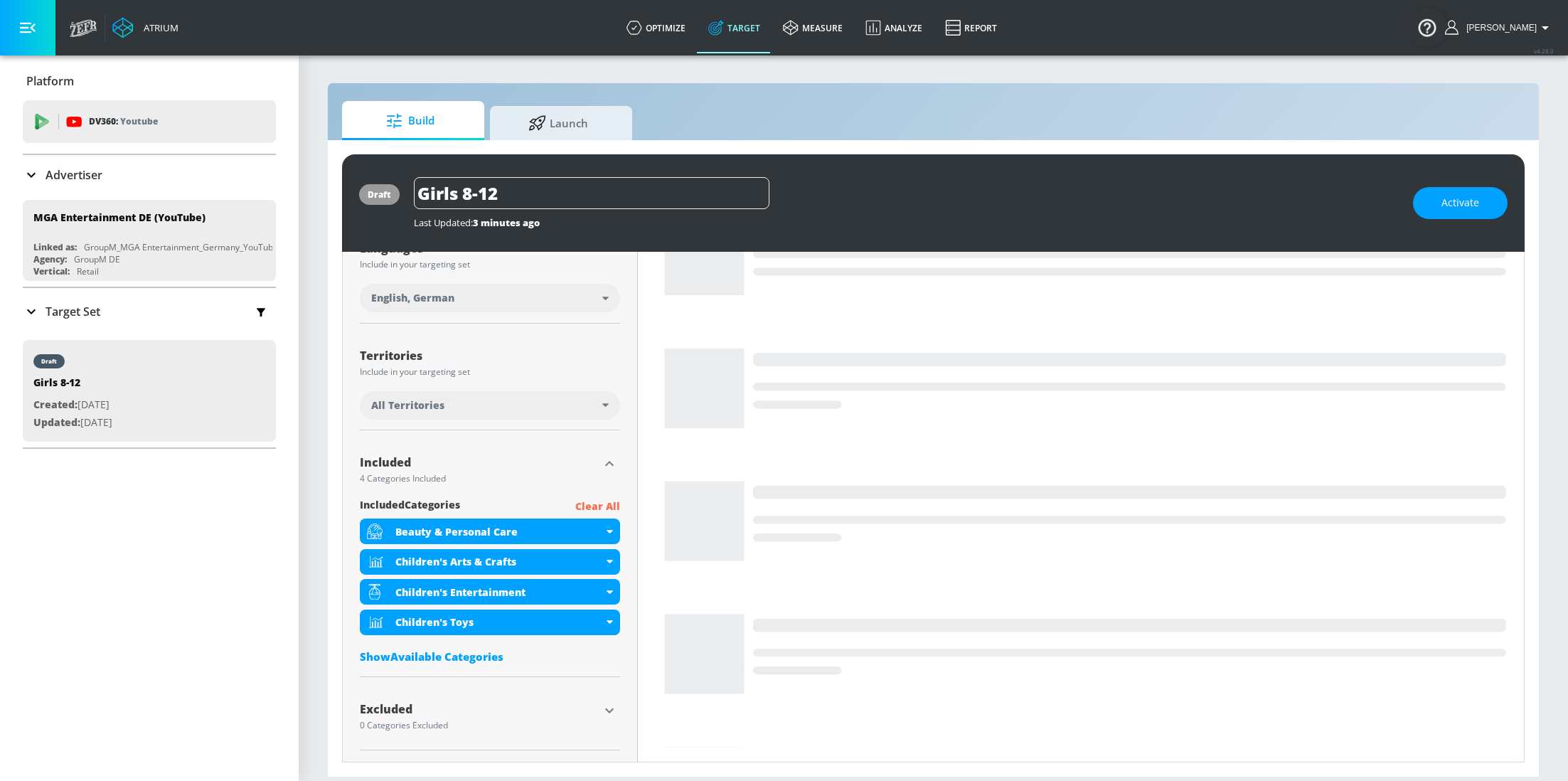
click at [610, 712] on icon "button" at bounding box center [609, 710] width 17 height 17
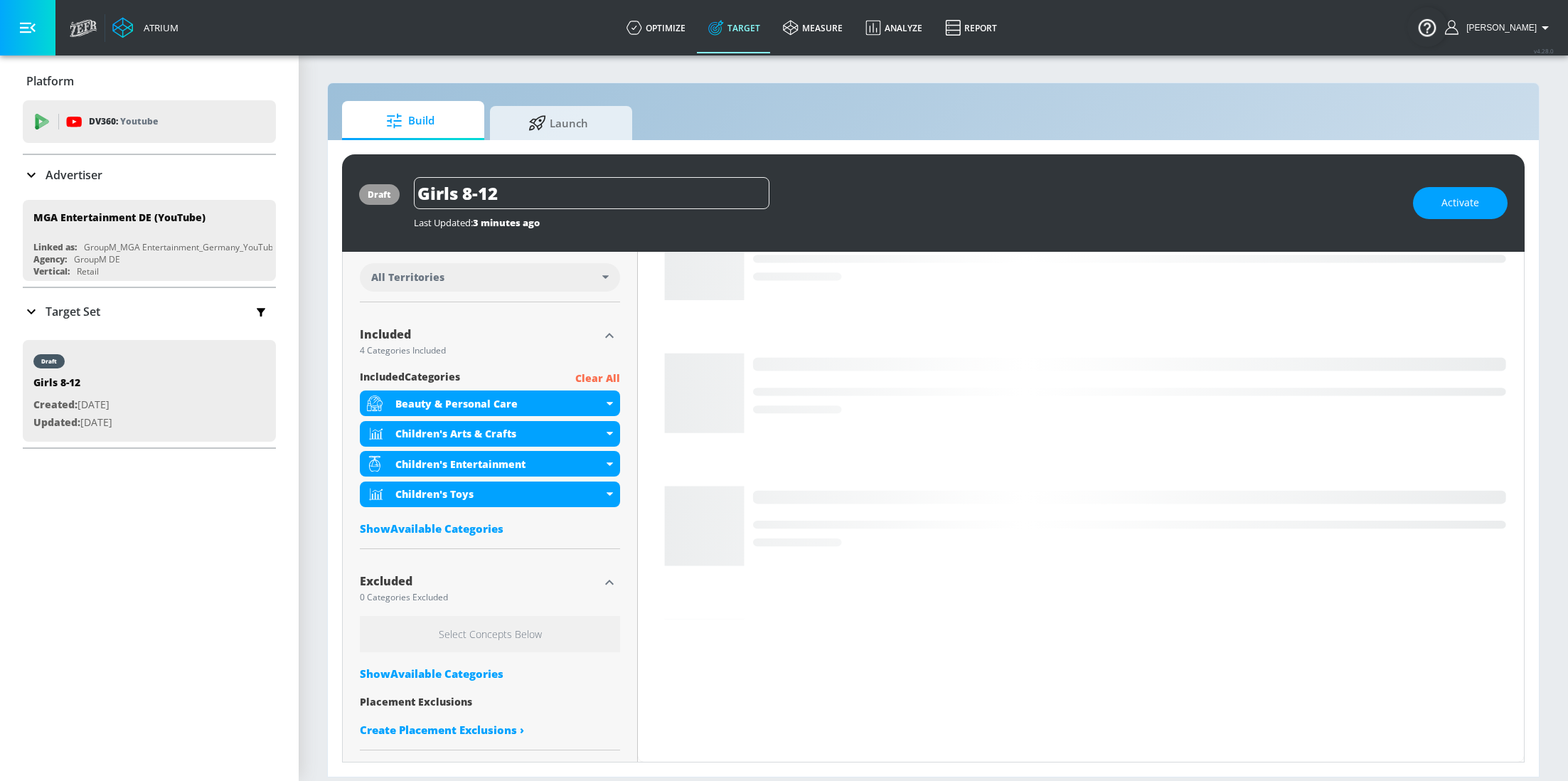
click at [442, 666] on div "Show Available Categories" at bounding box center [489, 673] width 260 height 15
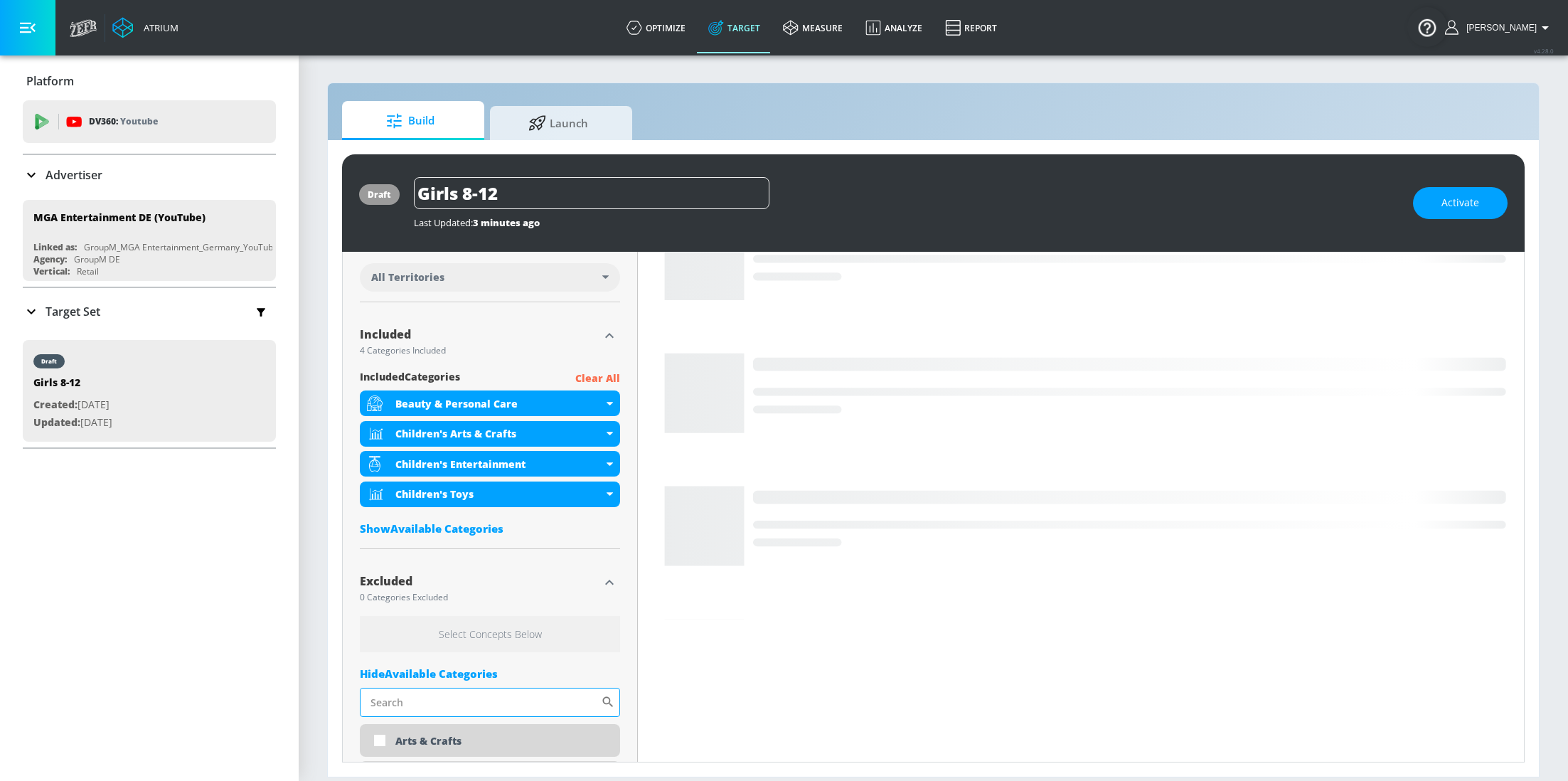
click at [454, 709] on input "Sort By" at bounding box center [480, 702] width 241 height 28
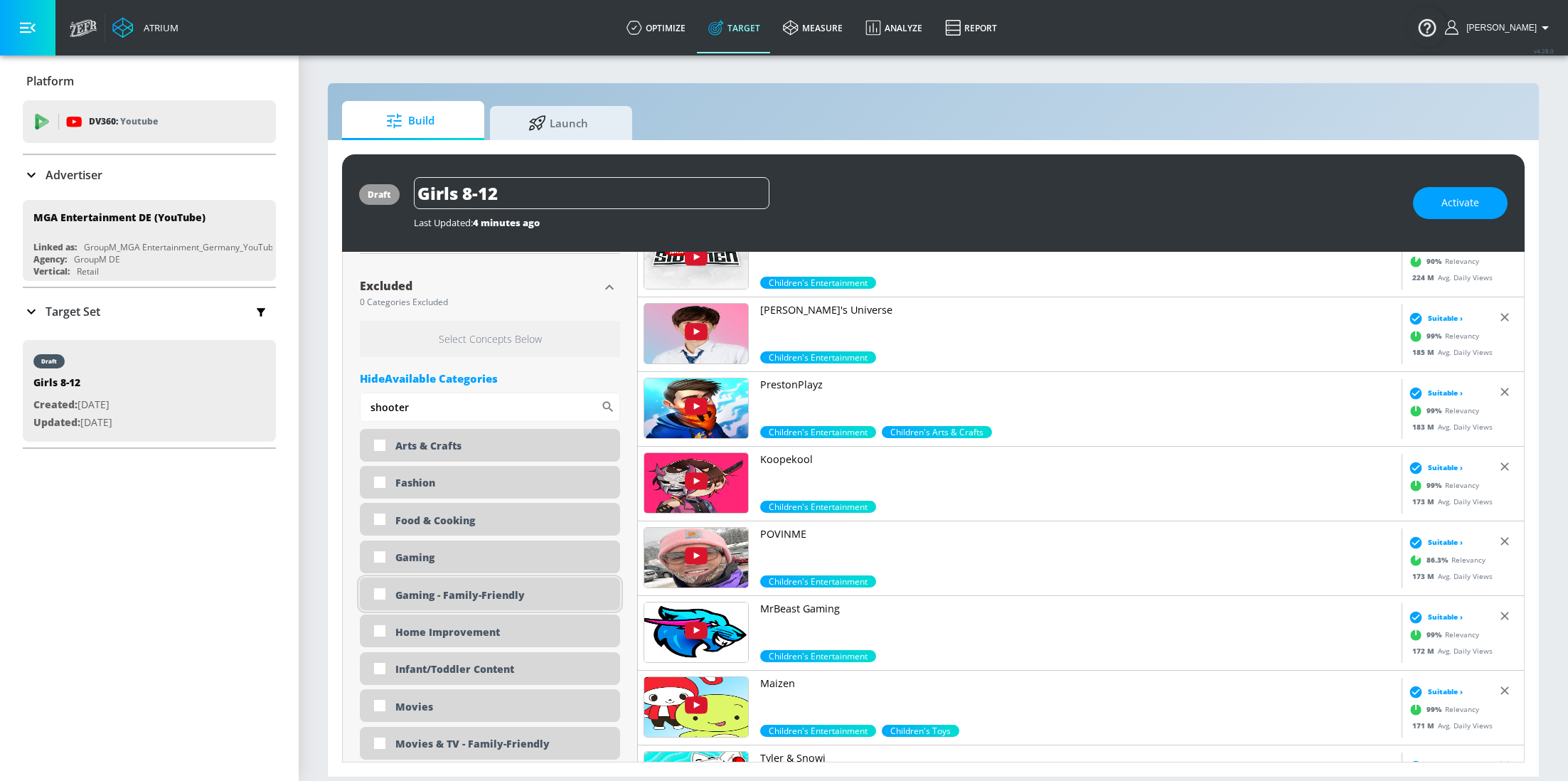
scroll to position [704, 0]
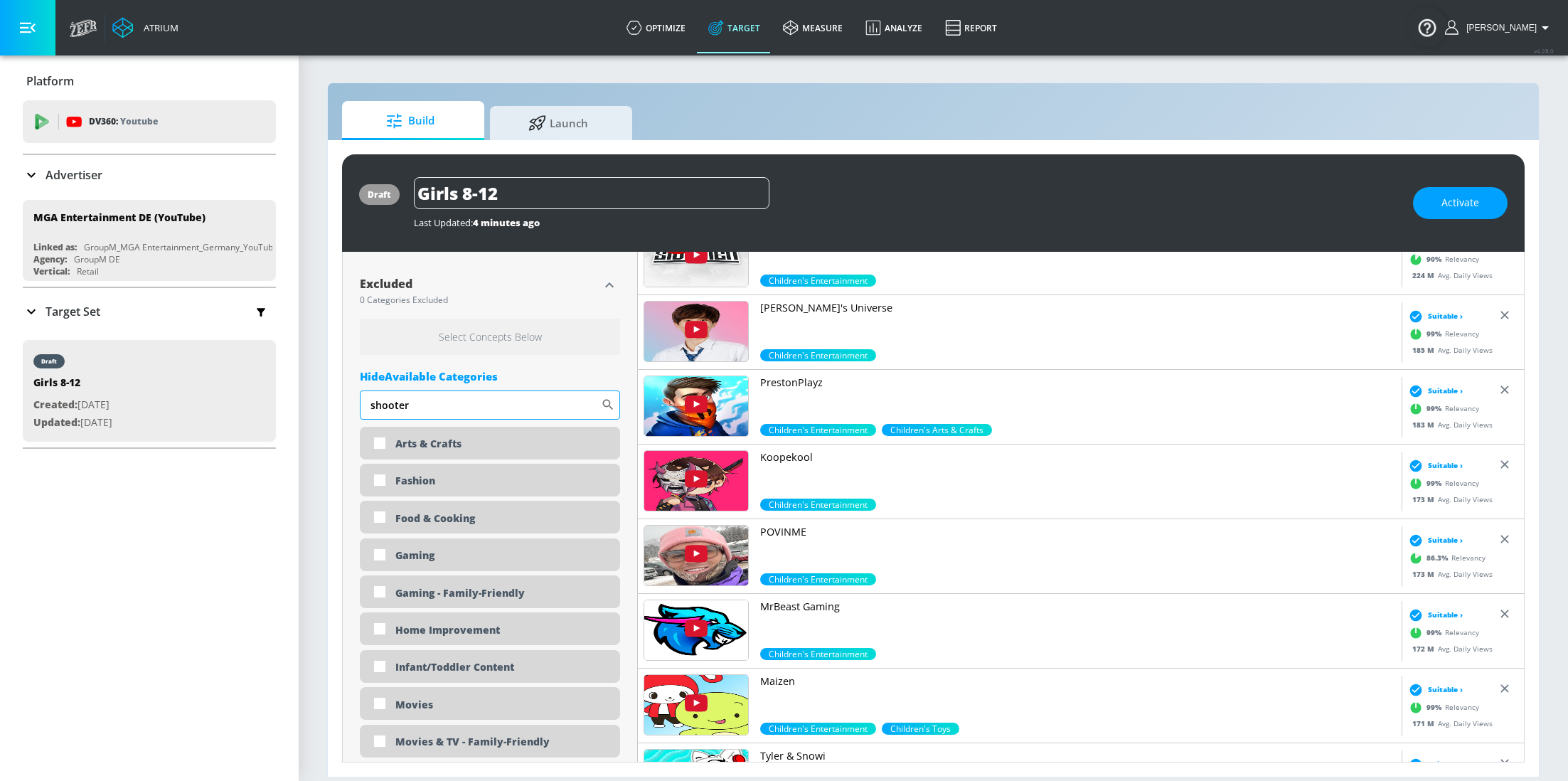
click at [429, 406] on input "shooter" at bounding box center [480, 404] width 241 height 28
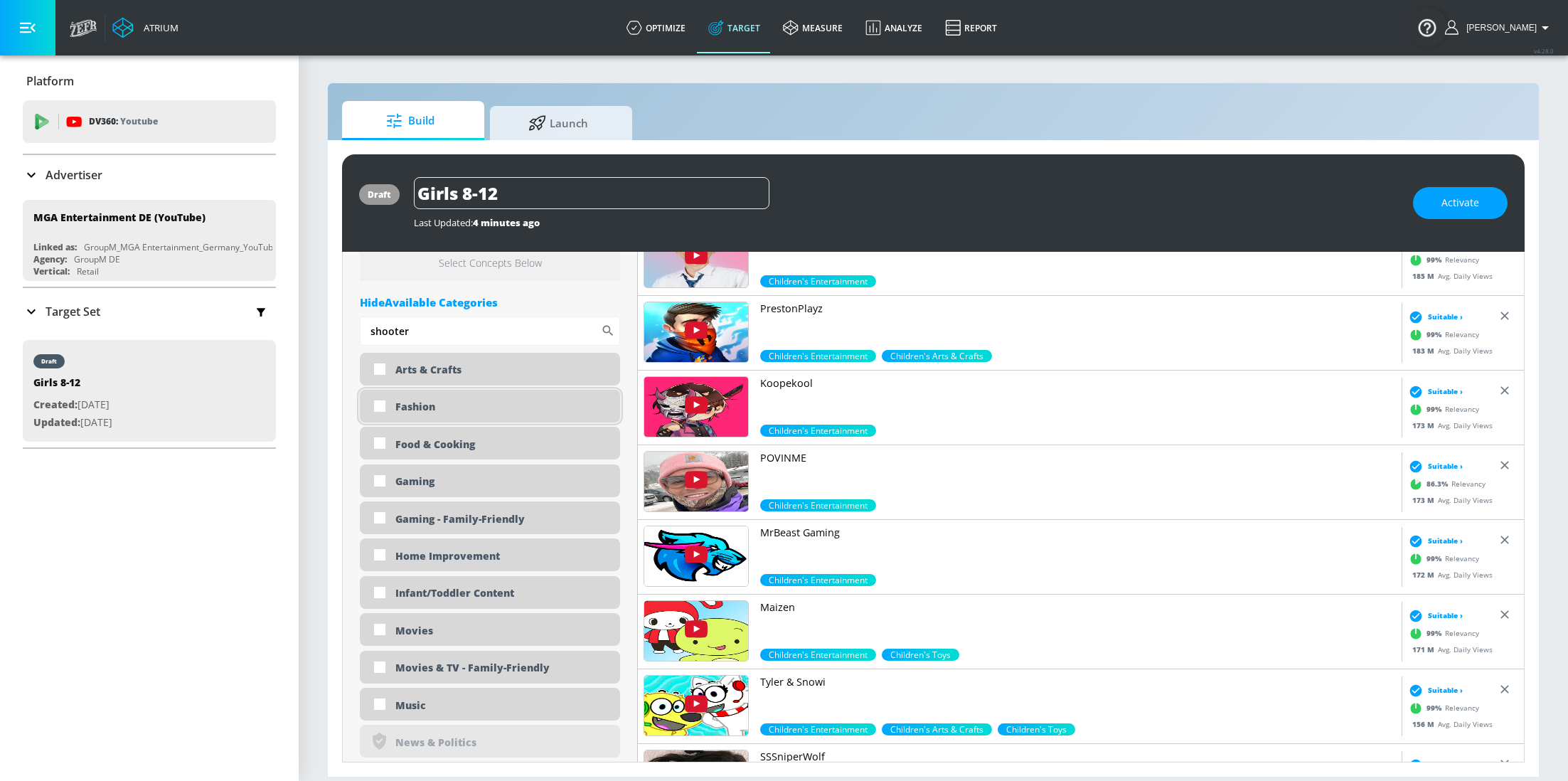
scroll to position [684, 0]
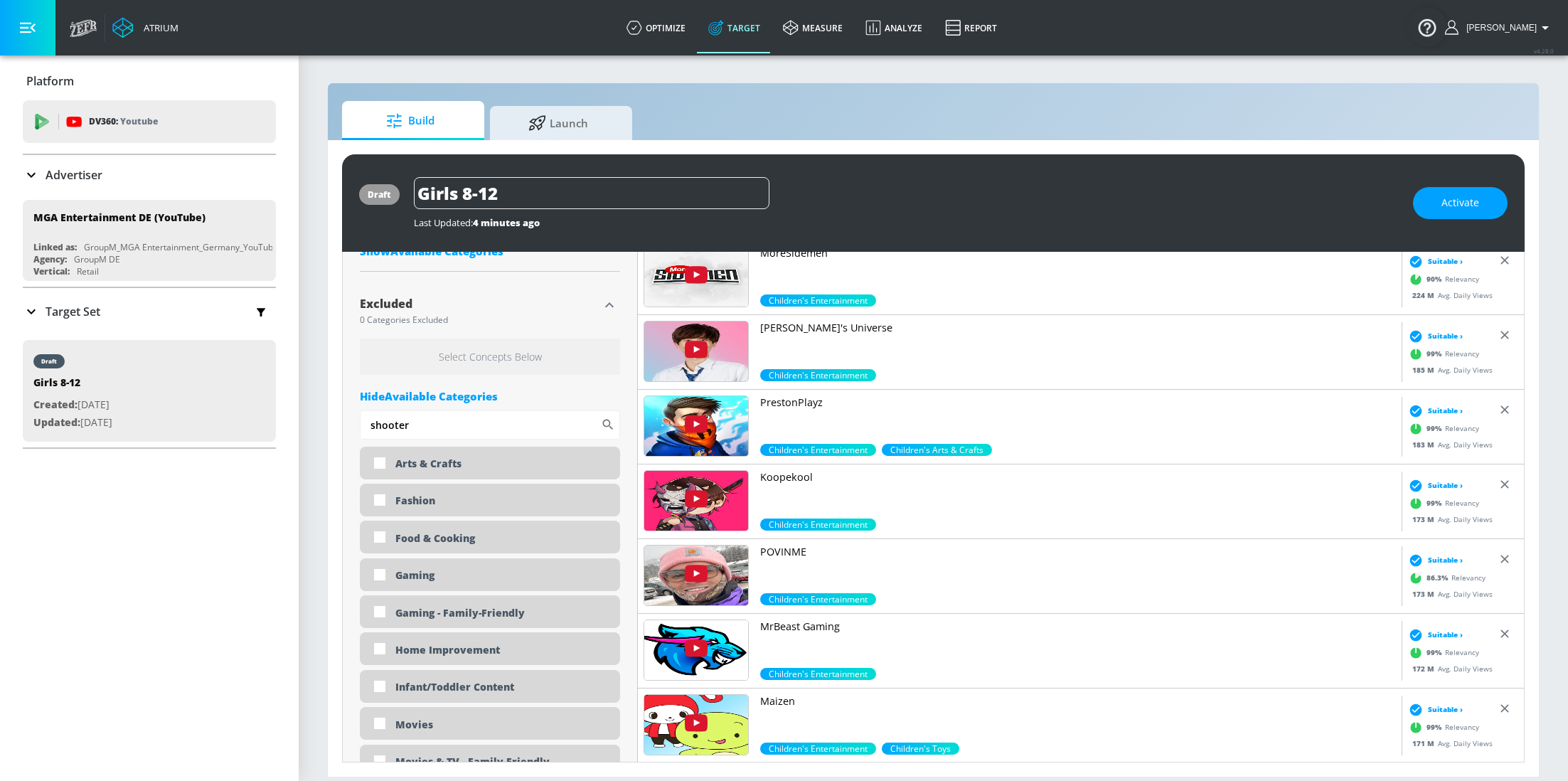
type input "shooter"
click at [459, 396] on div "Hide Available Categories" at bounding box center [489, 396] width 260 height 15
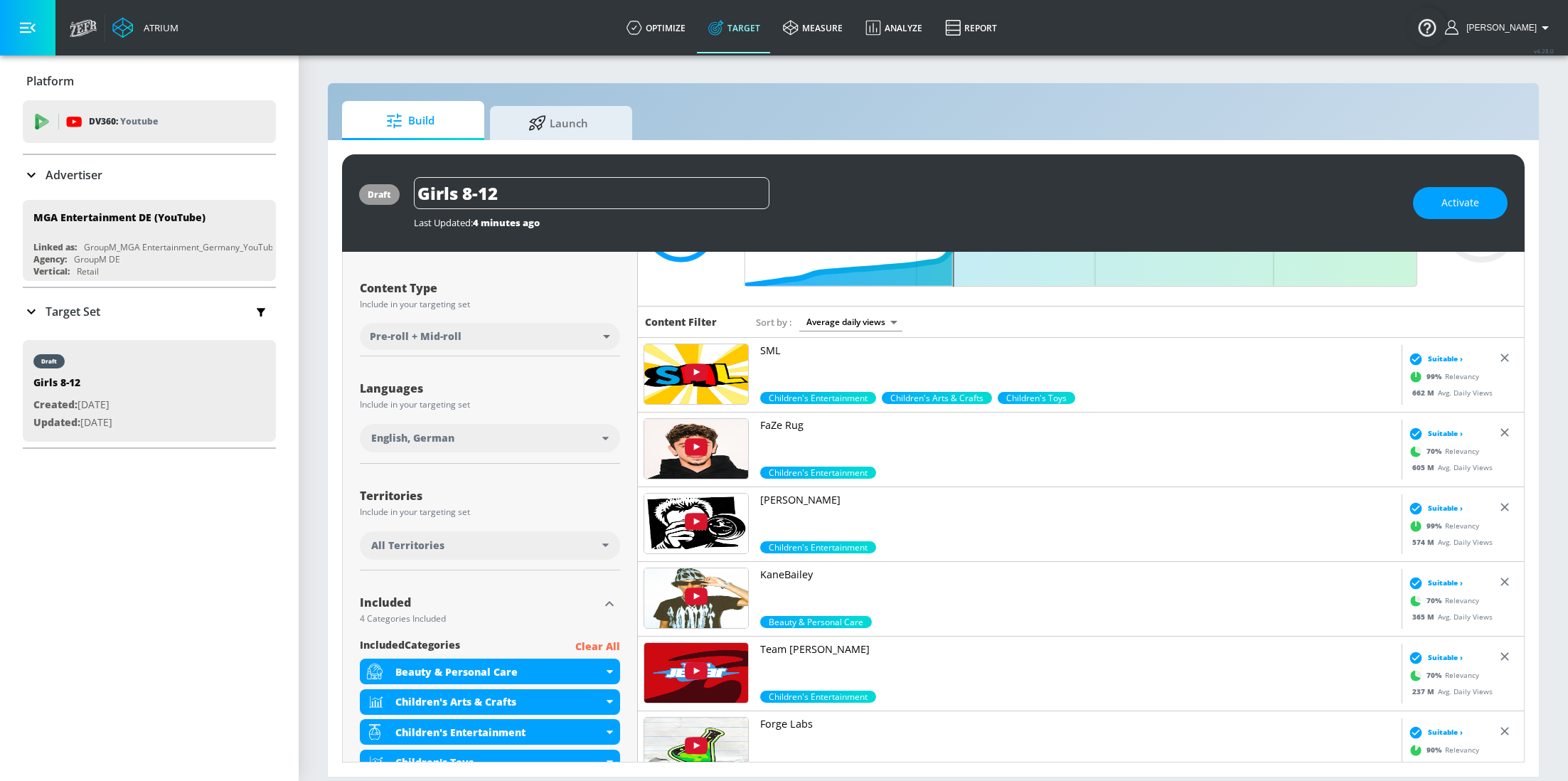
scroll to position [0, 0]
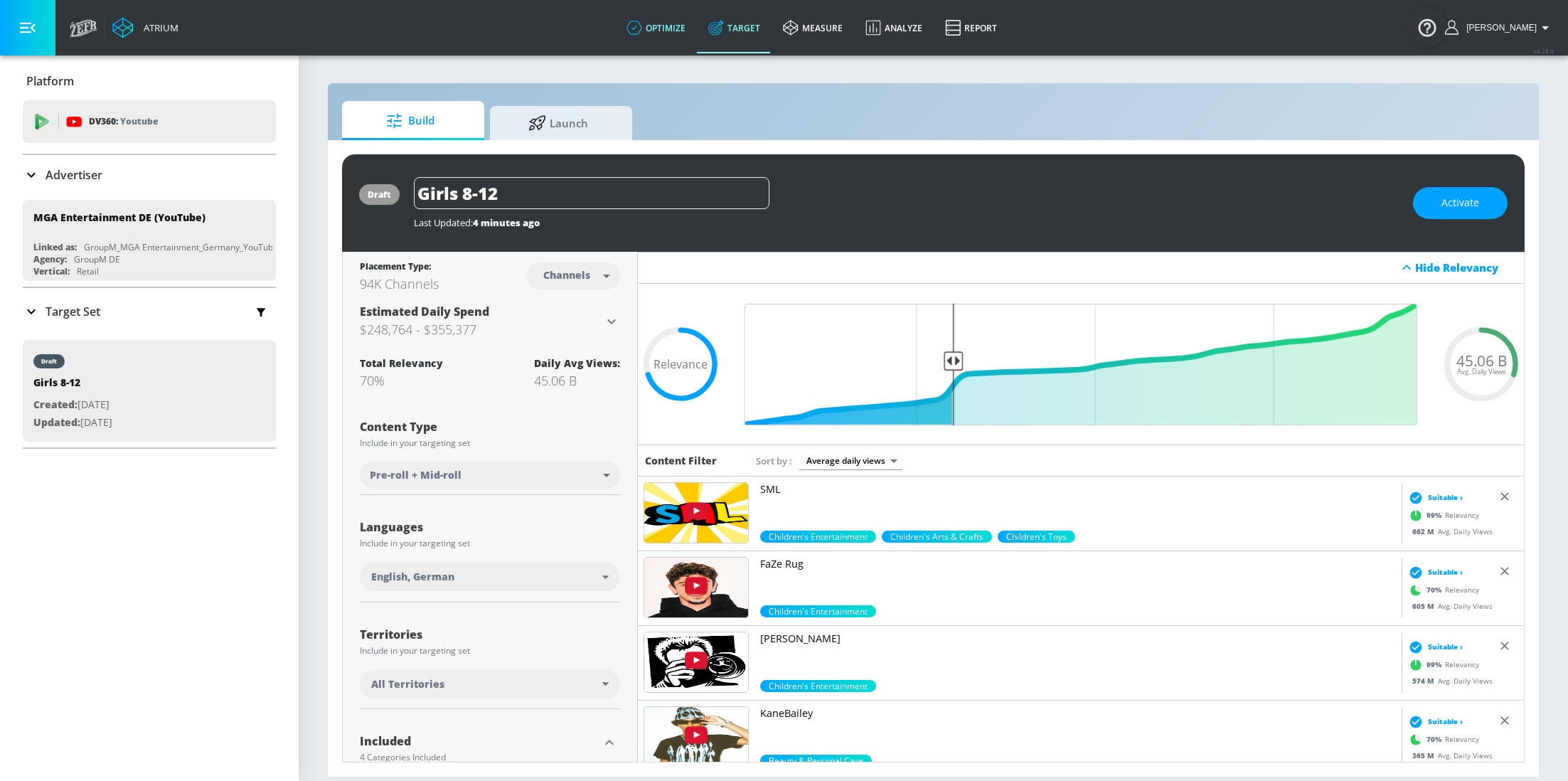
click at [679, 23] on link "optimize" at bounding box center [656, 27] width 82 height 51
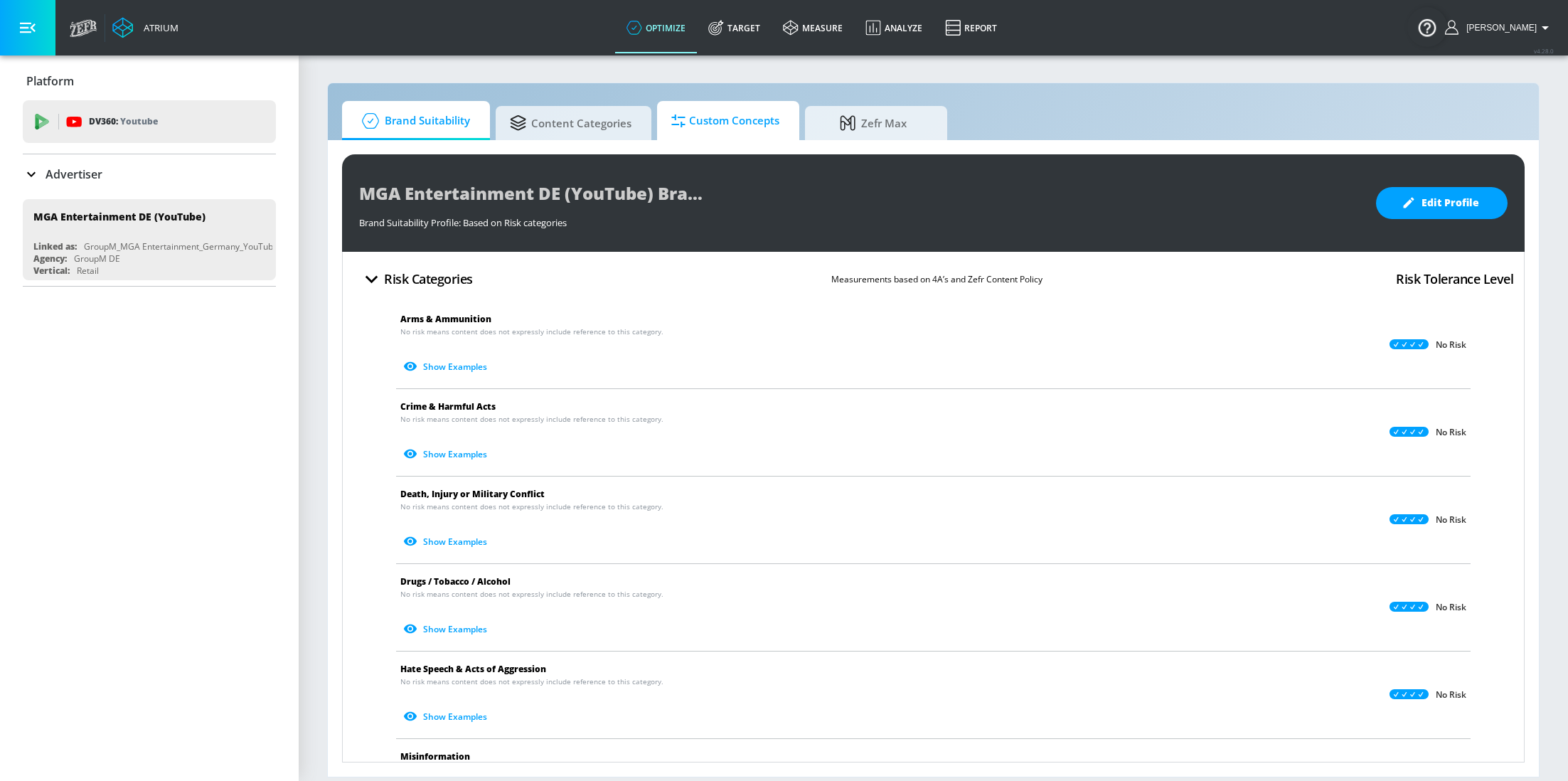
click at [724, 130] on span "Custom Concepts" at bounding box center [725, 121] width 108 height 34
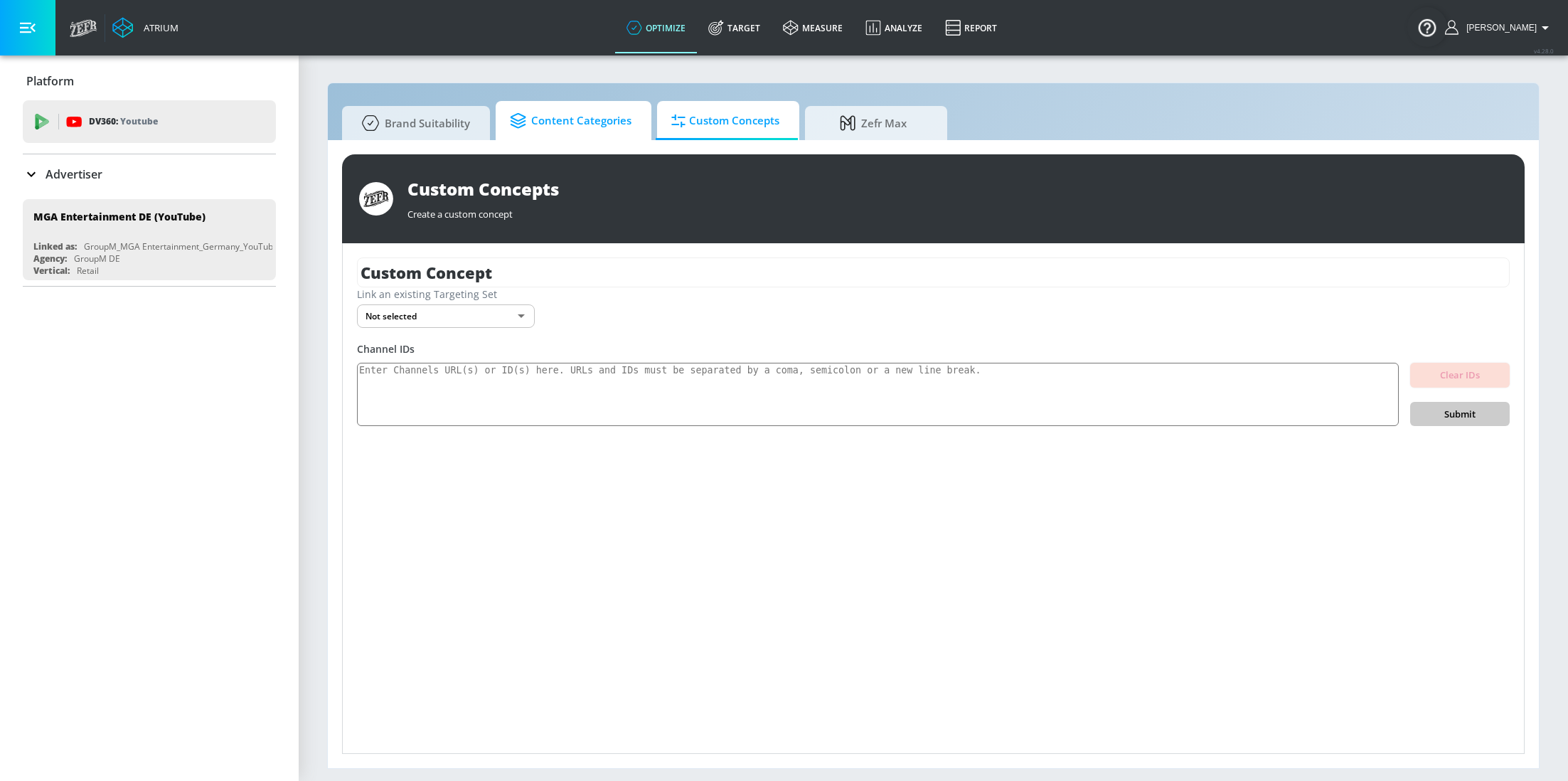
click at [599, 127] on span "Content Categories" at bounding box center [570, 121] width 121 height 34
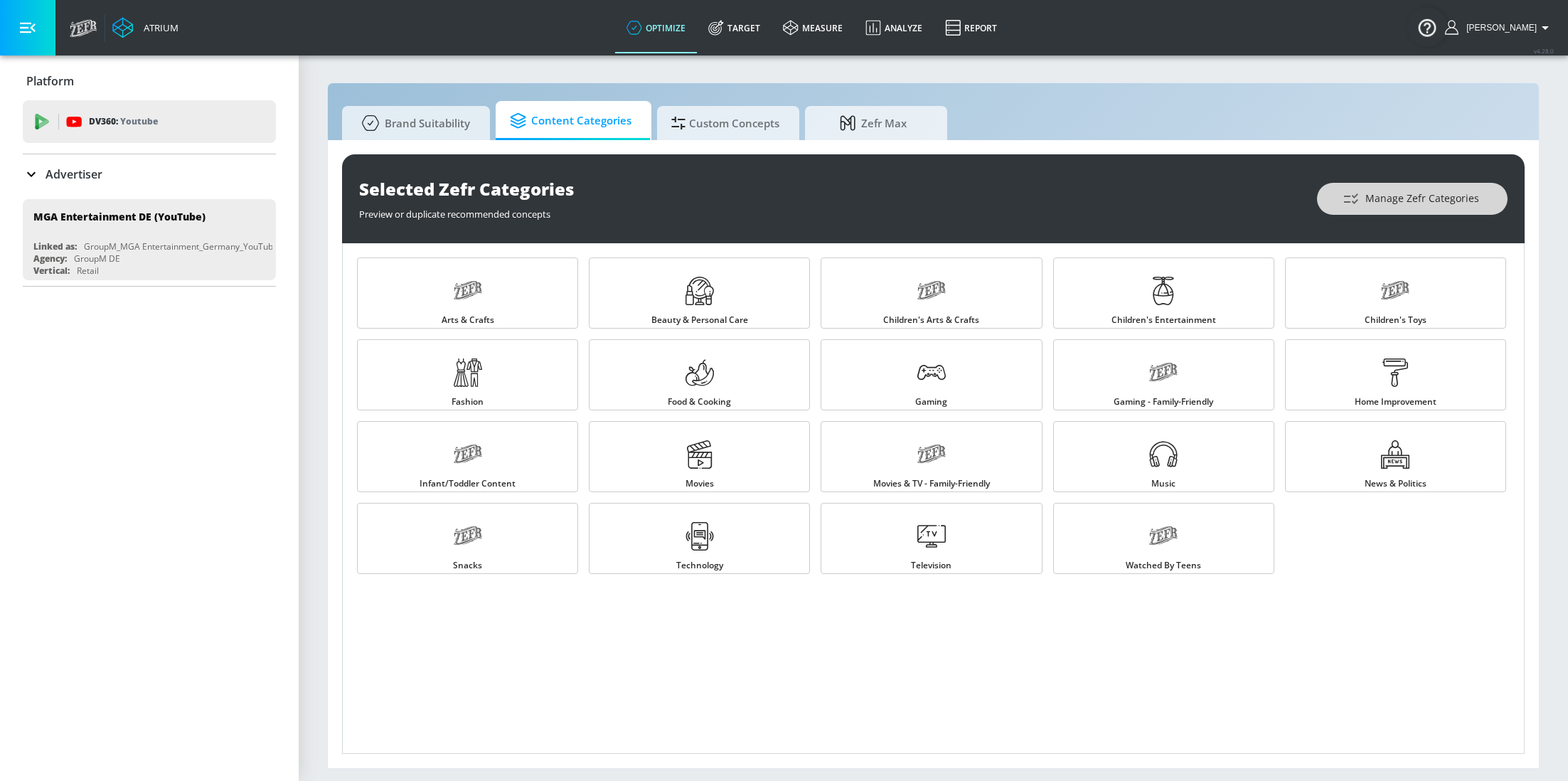
click at [1434, 194] on span "Manage Zefr Categories" at bounding box center [1412, 198] width 133 height 17
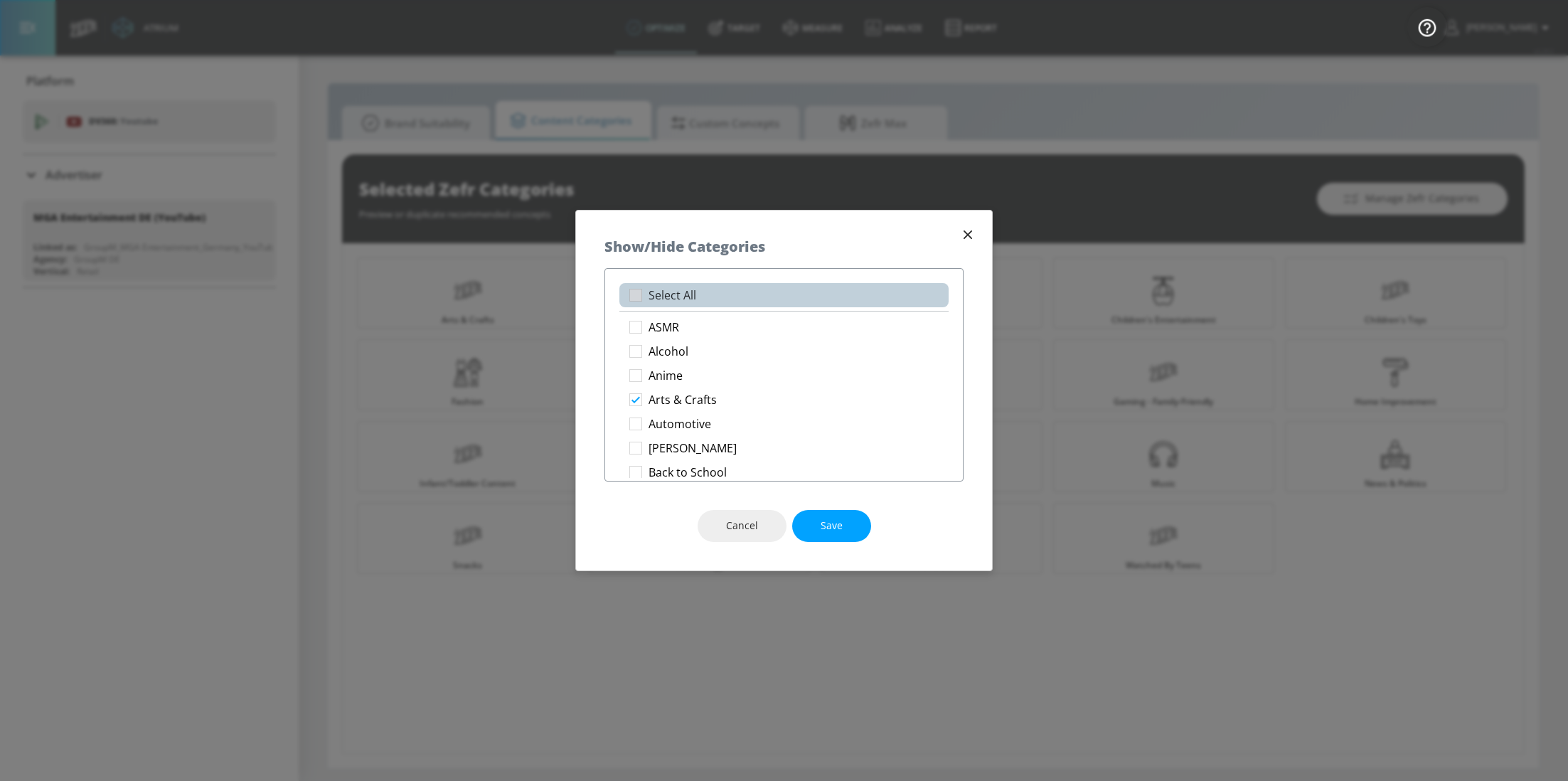
click at [662, 297] on p "Select All" at bounding box center [672, 295] width 47 height 15
checkbox input "true"
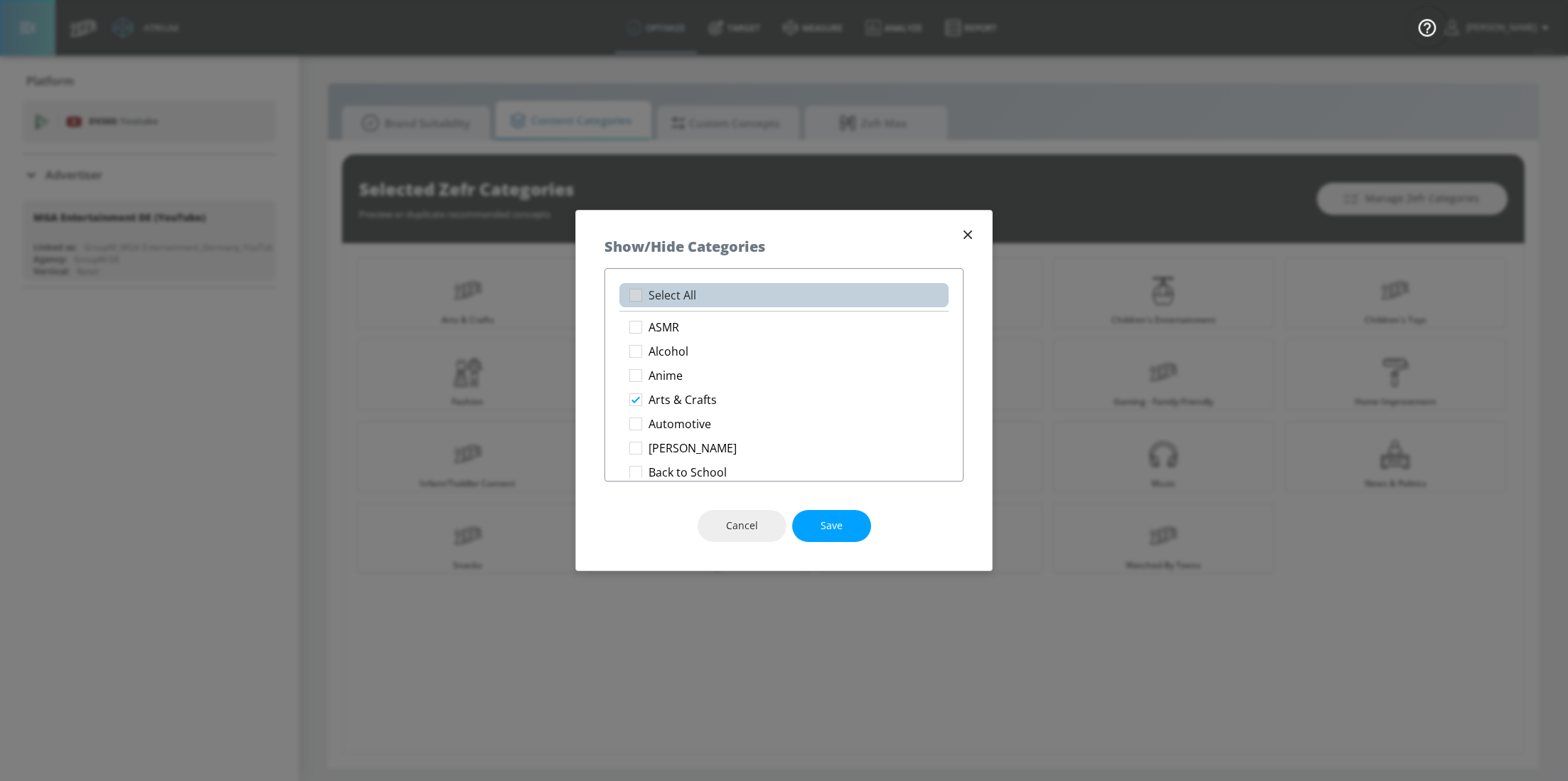
checkbox input "true"
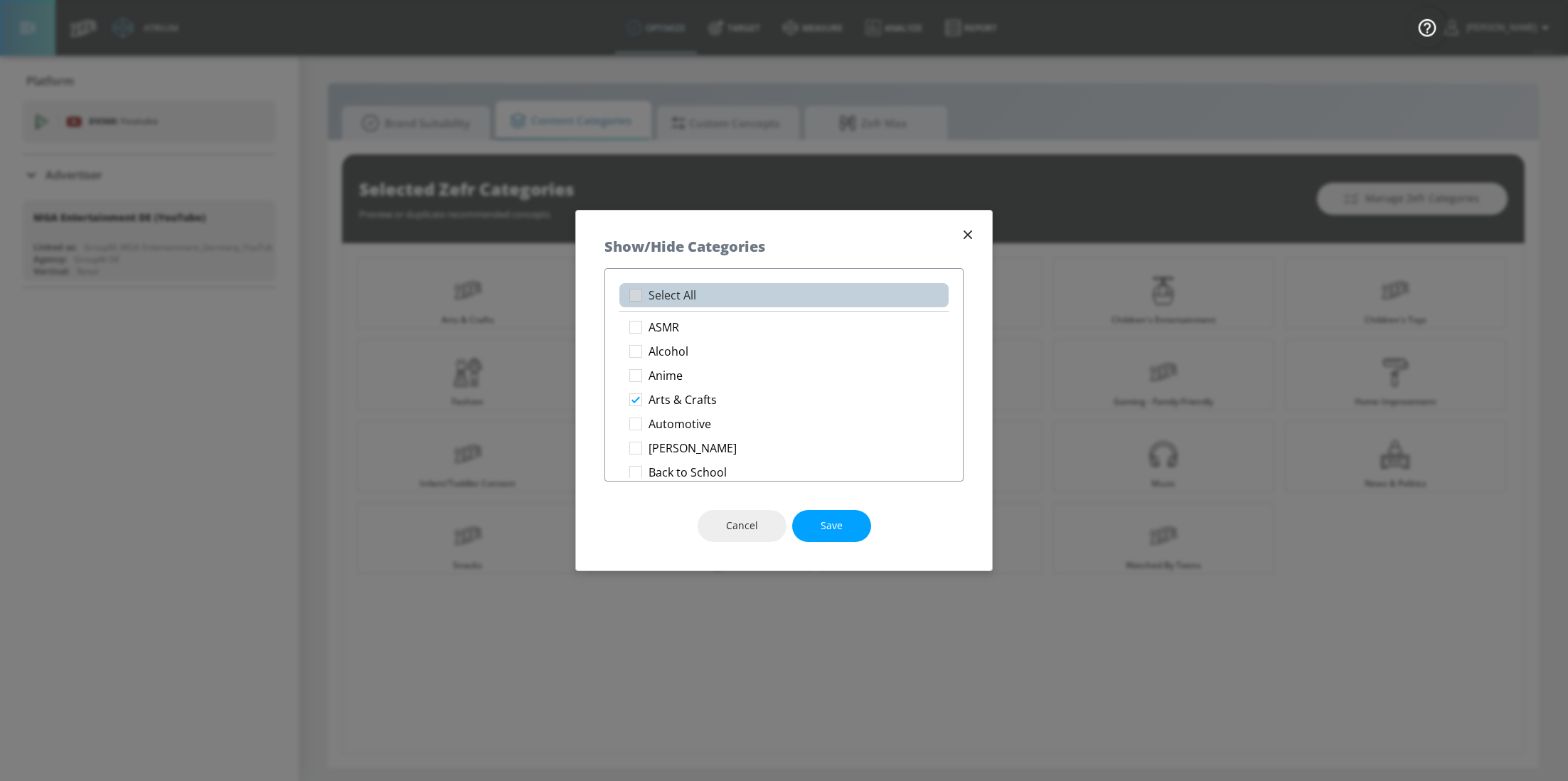
checkbox input "true"
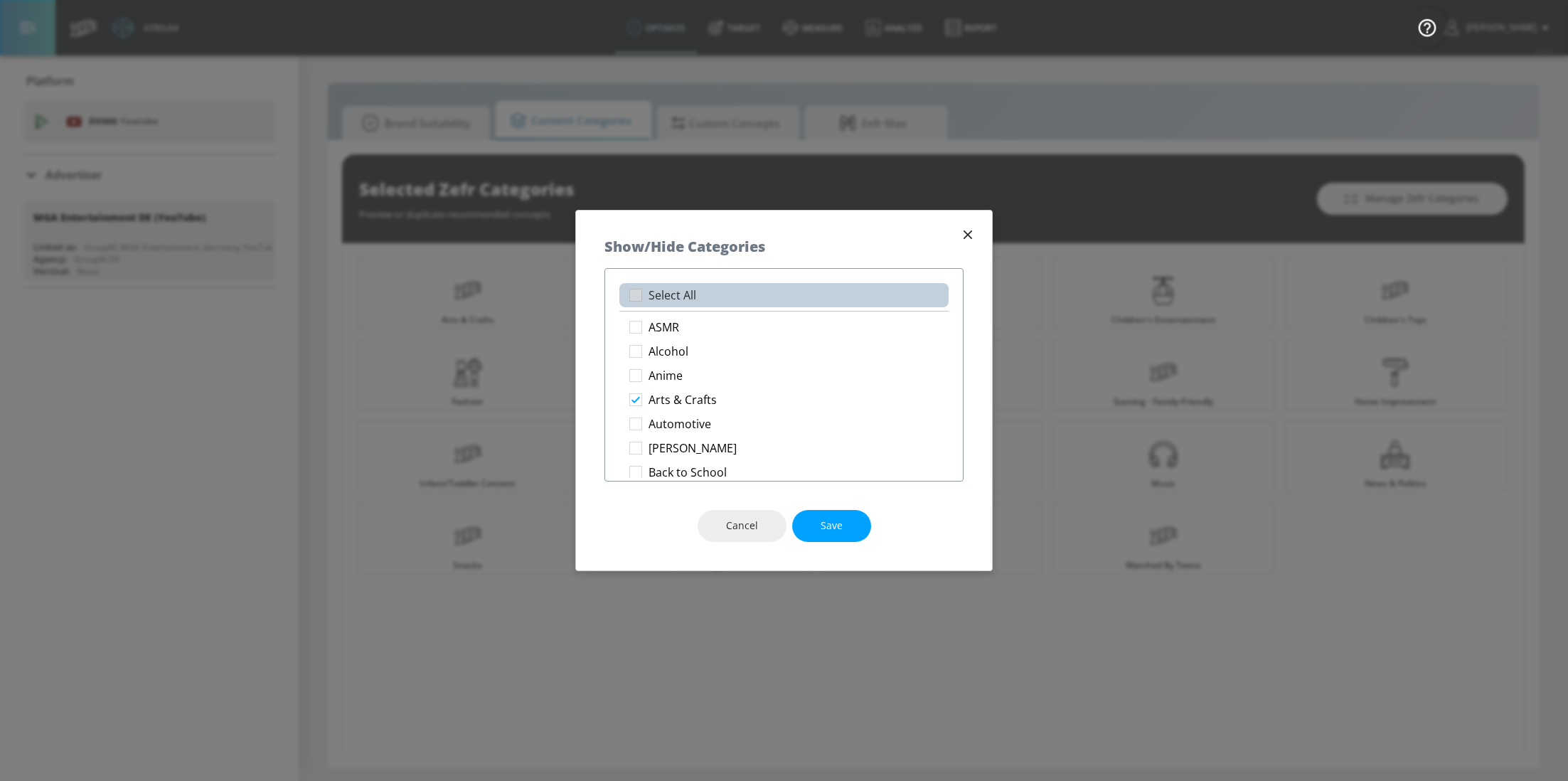
checkbox input "true"
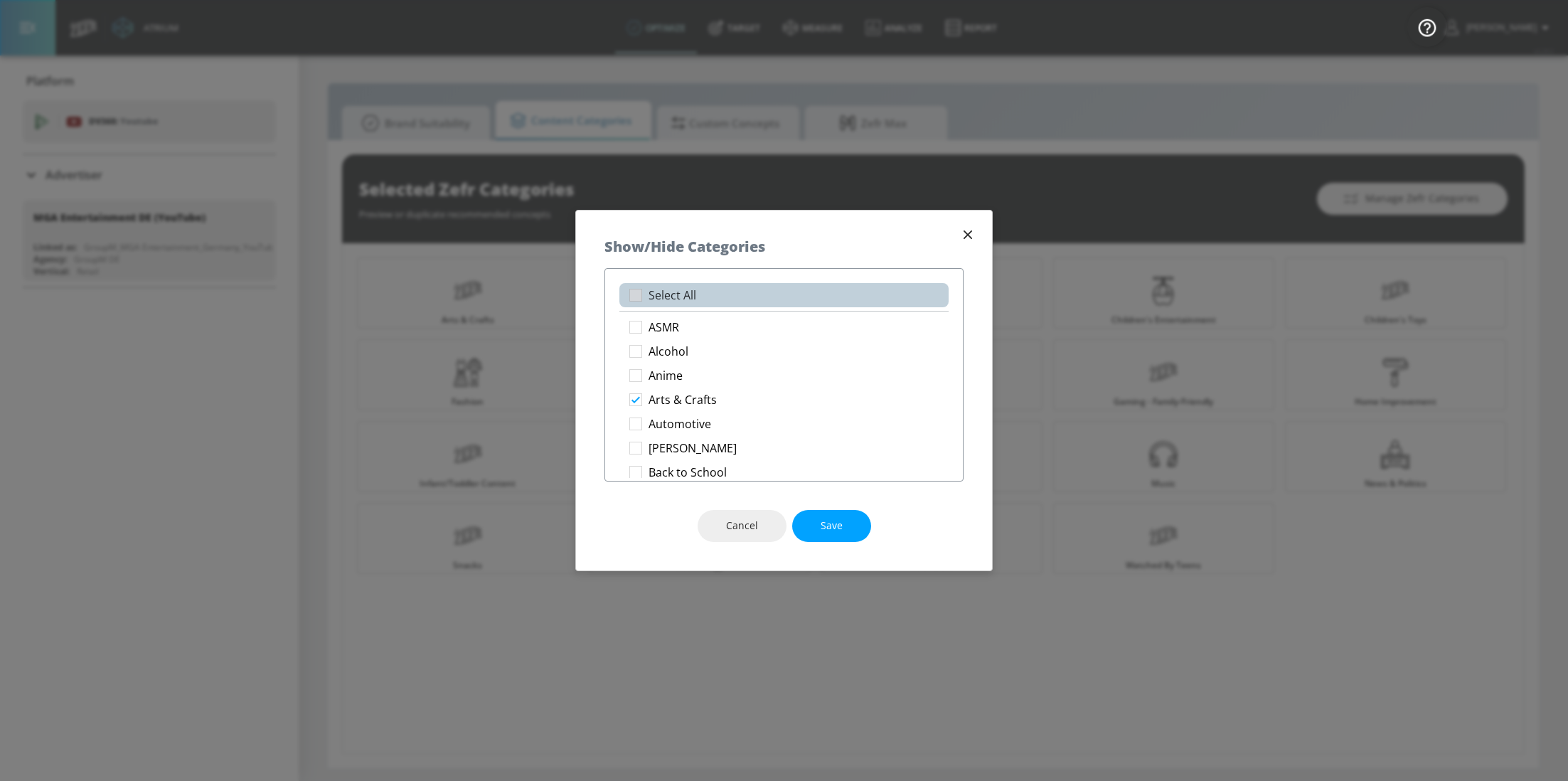
checkbox input "true"
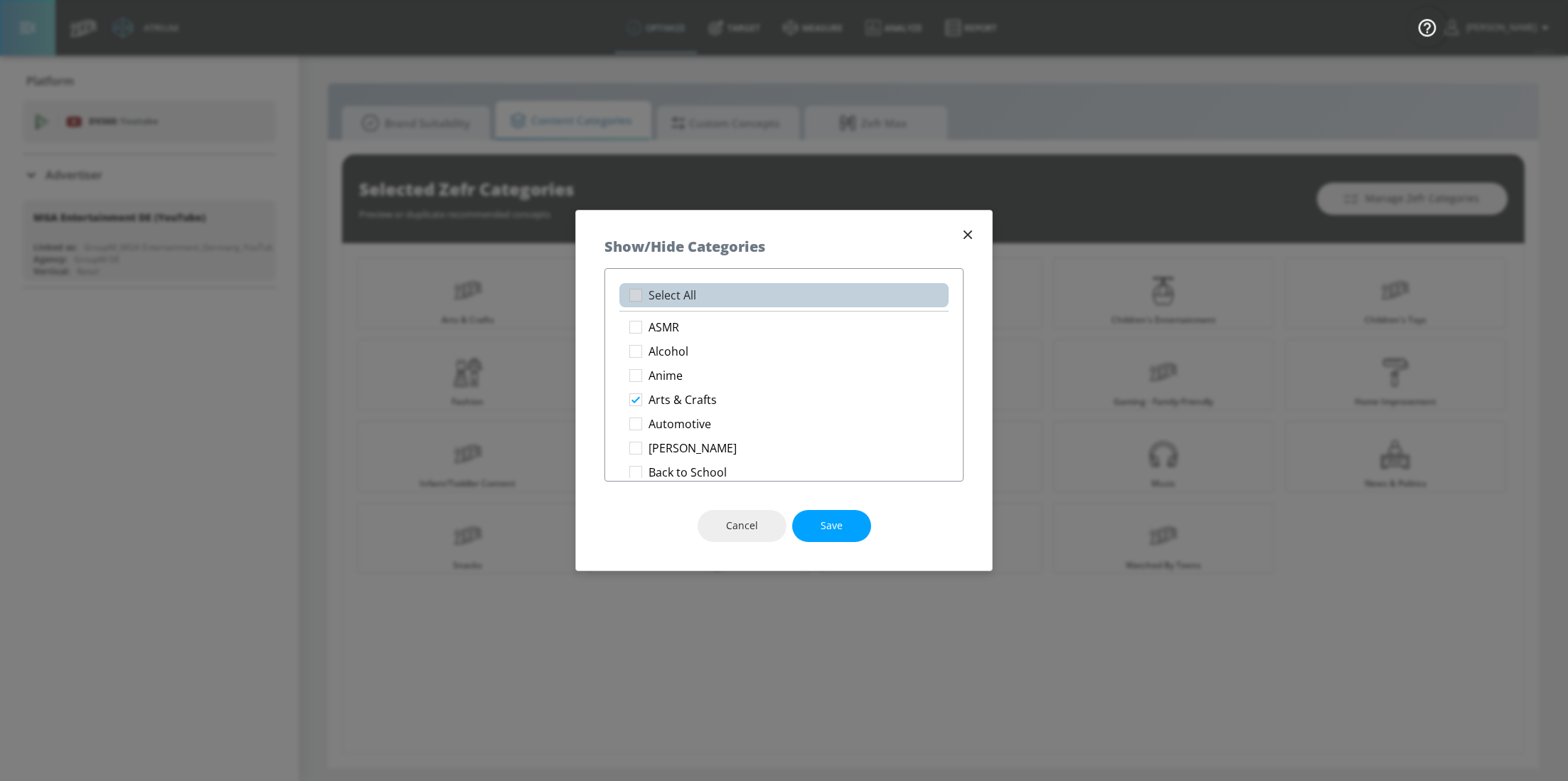
checkbox input "true"
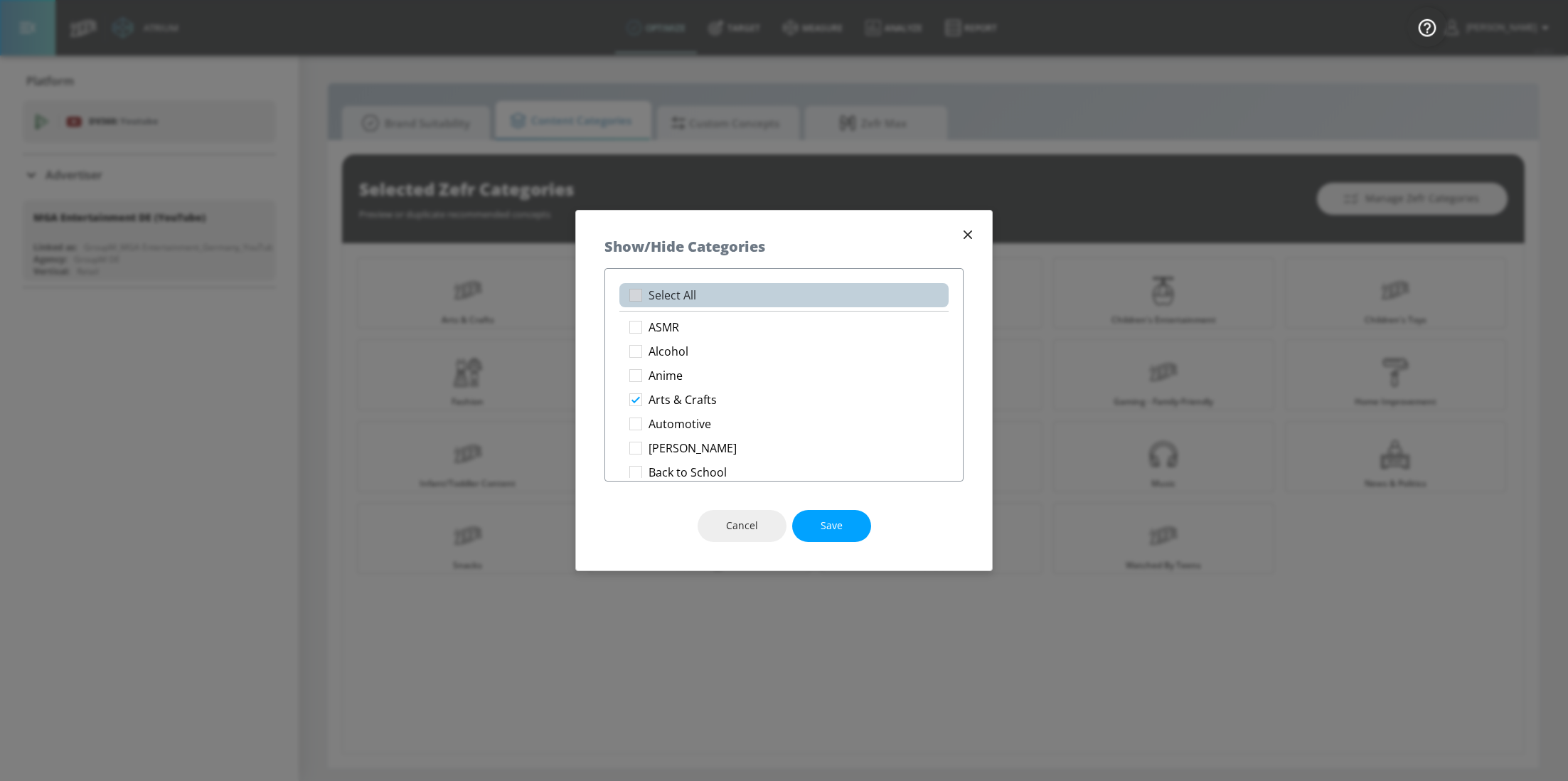
checkbox input "true"
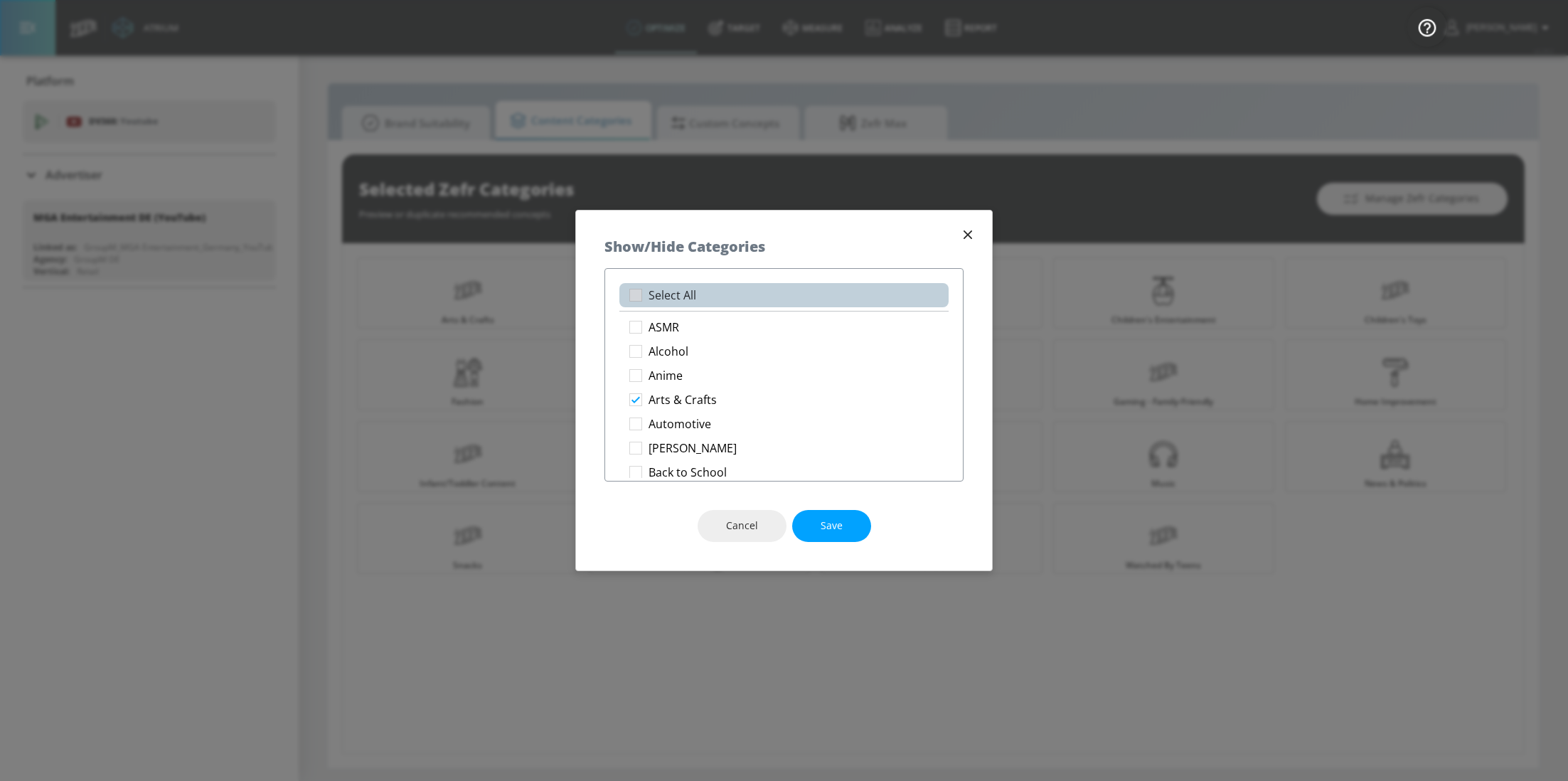
checkbox input "true"
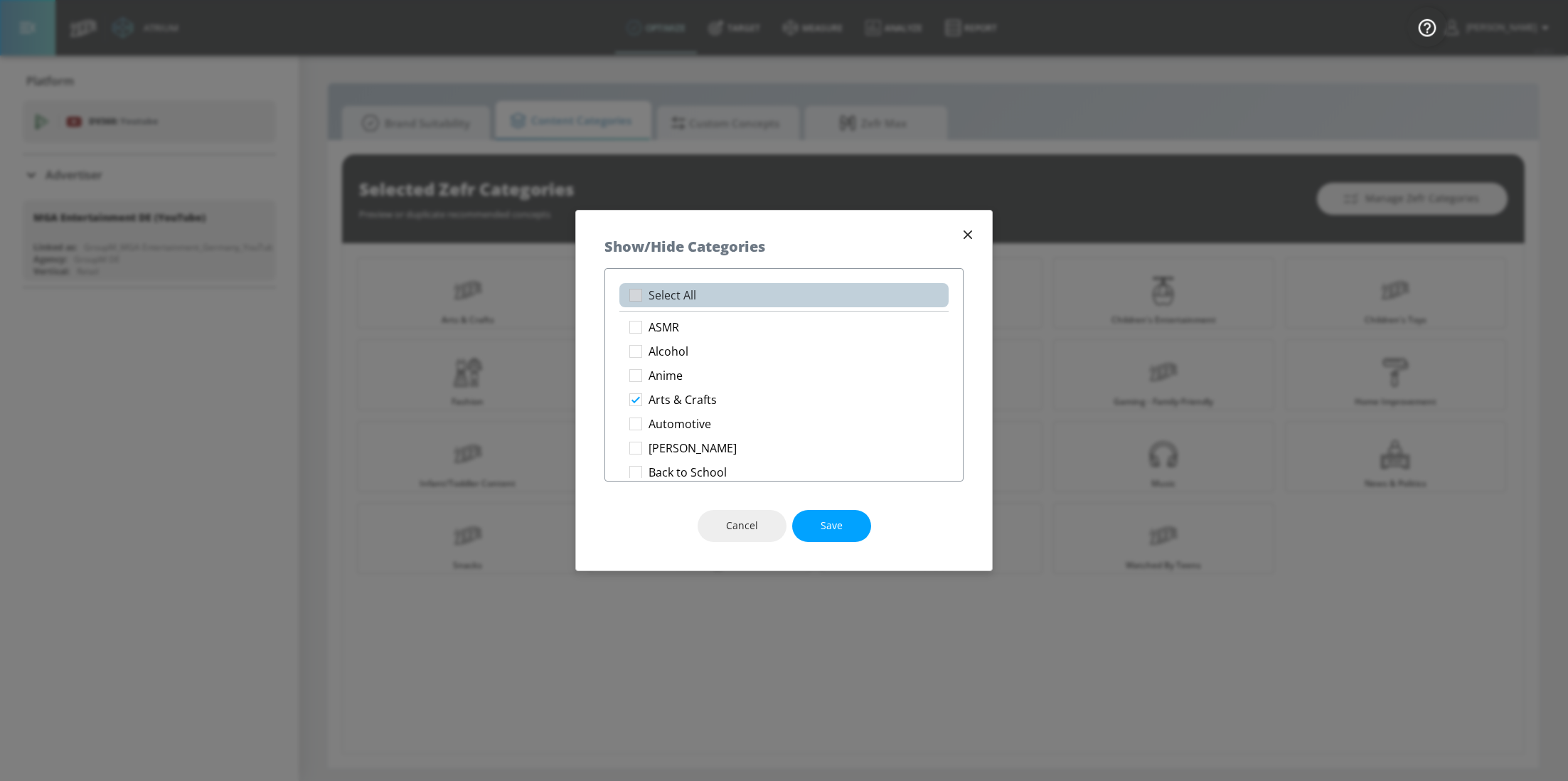
checkbox input "true"
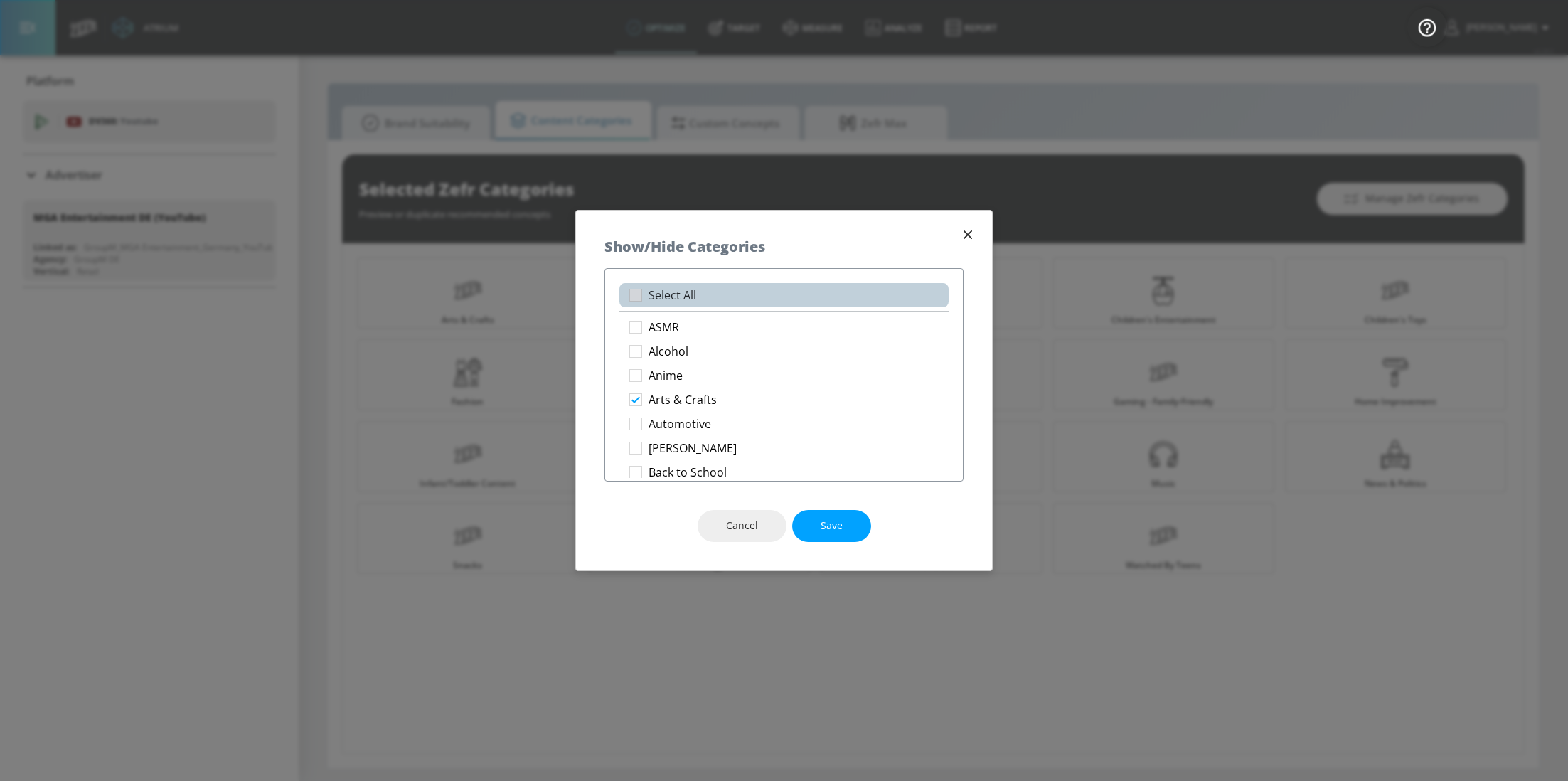
checkbox input "true"
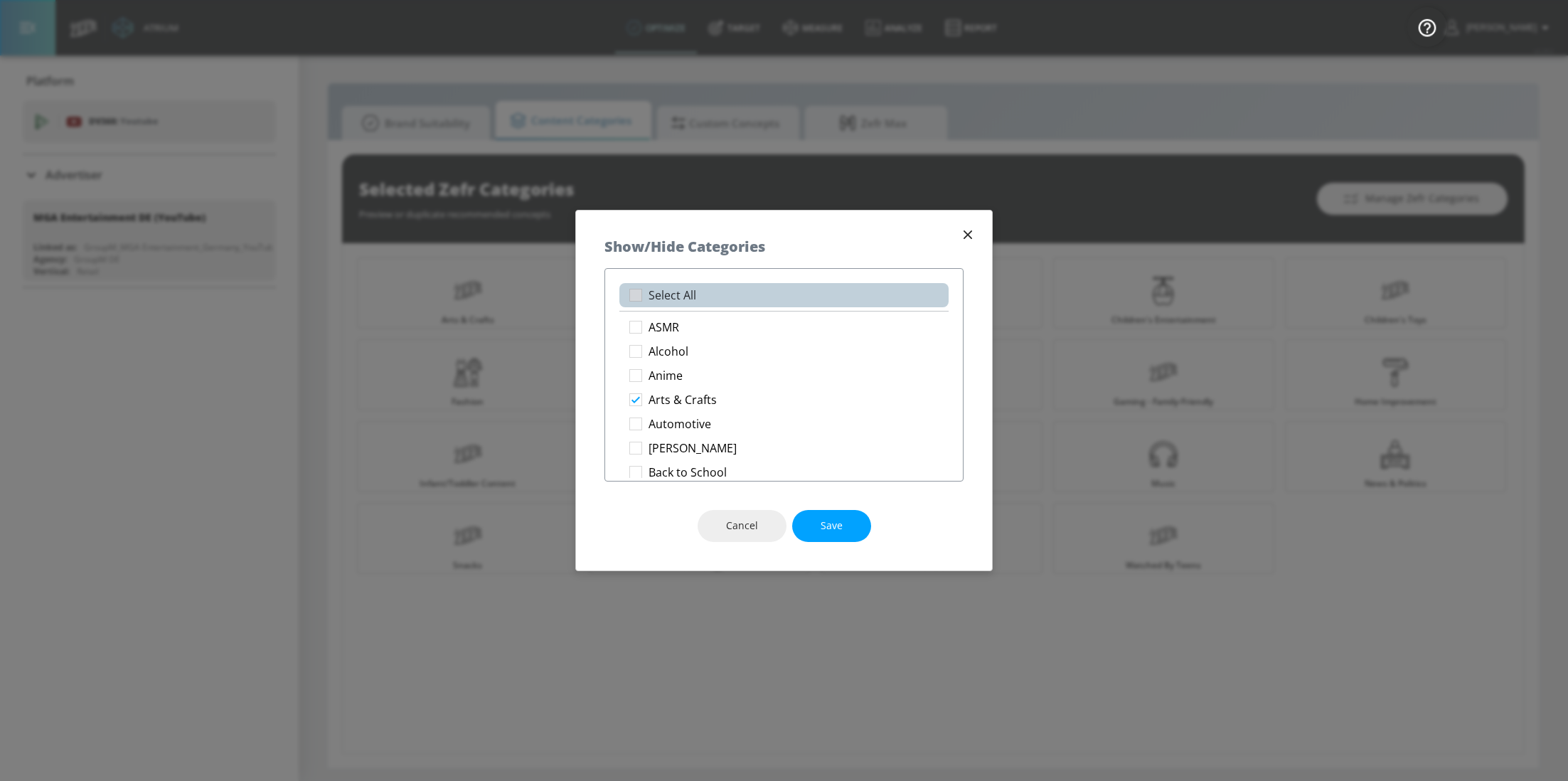
checkbox input "true"
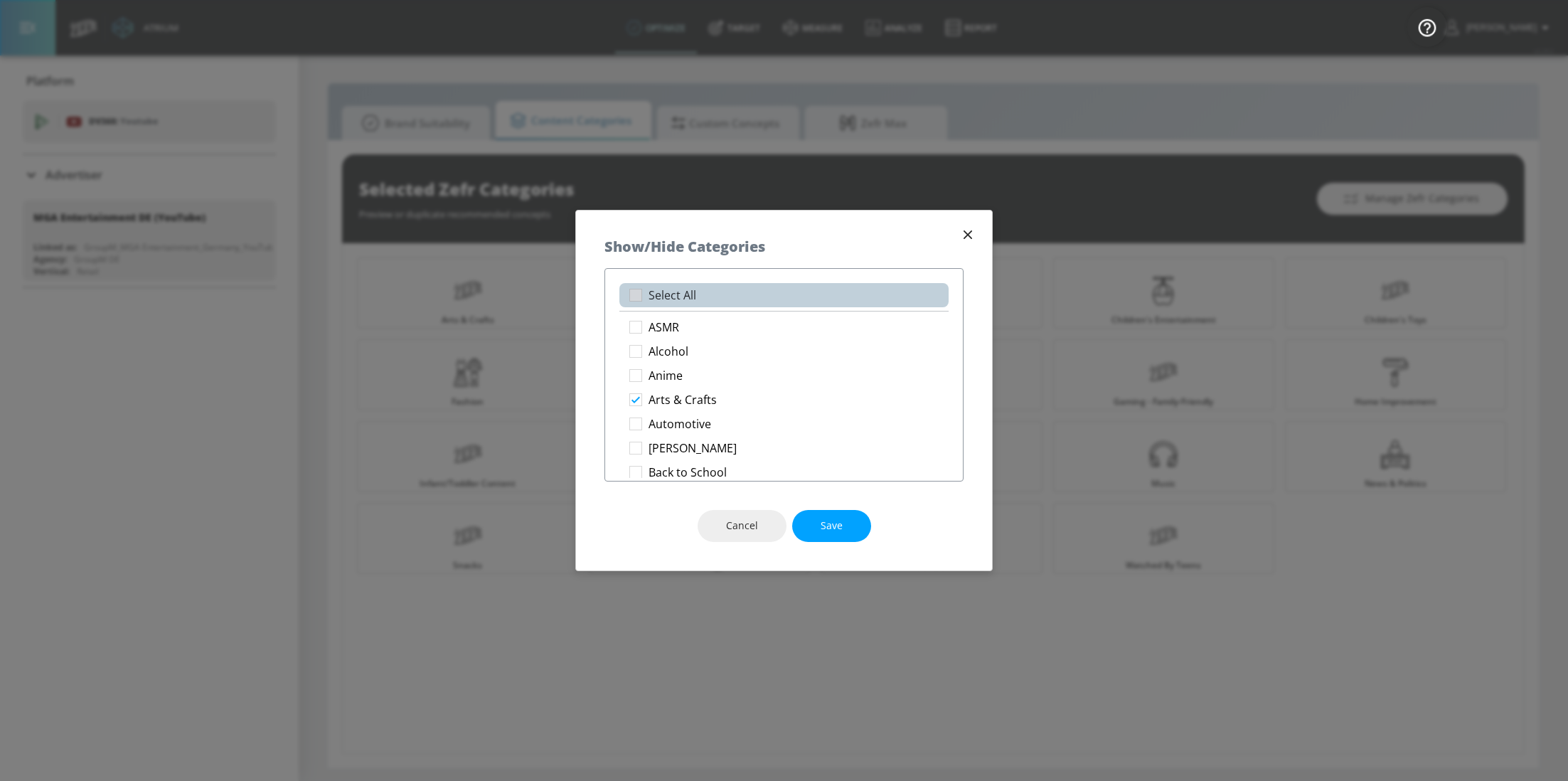
checkbox input "true"
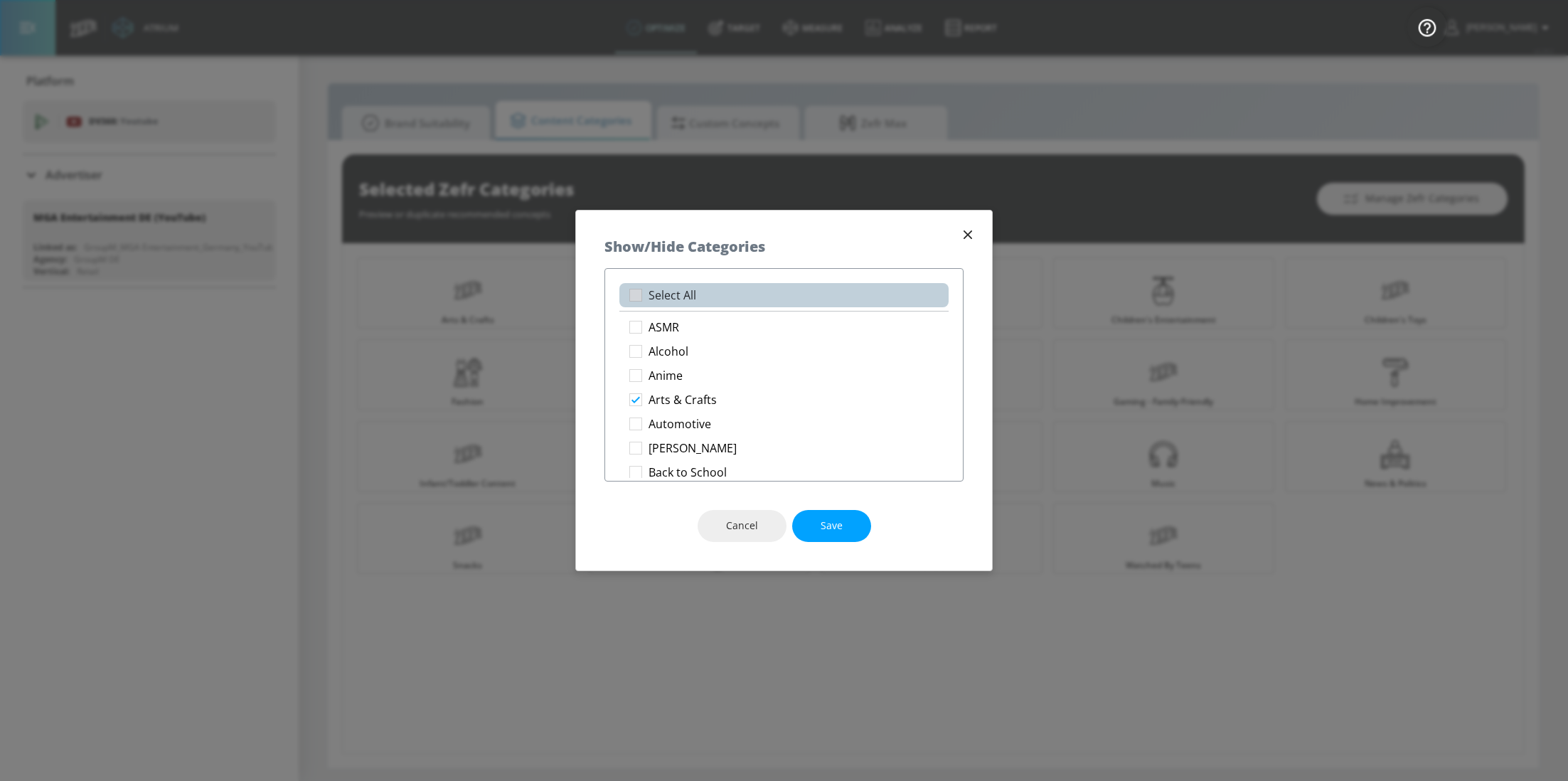
checkbox input "true"
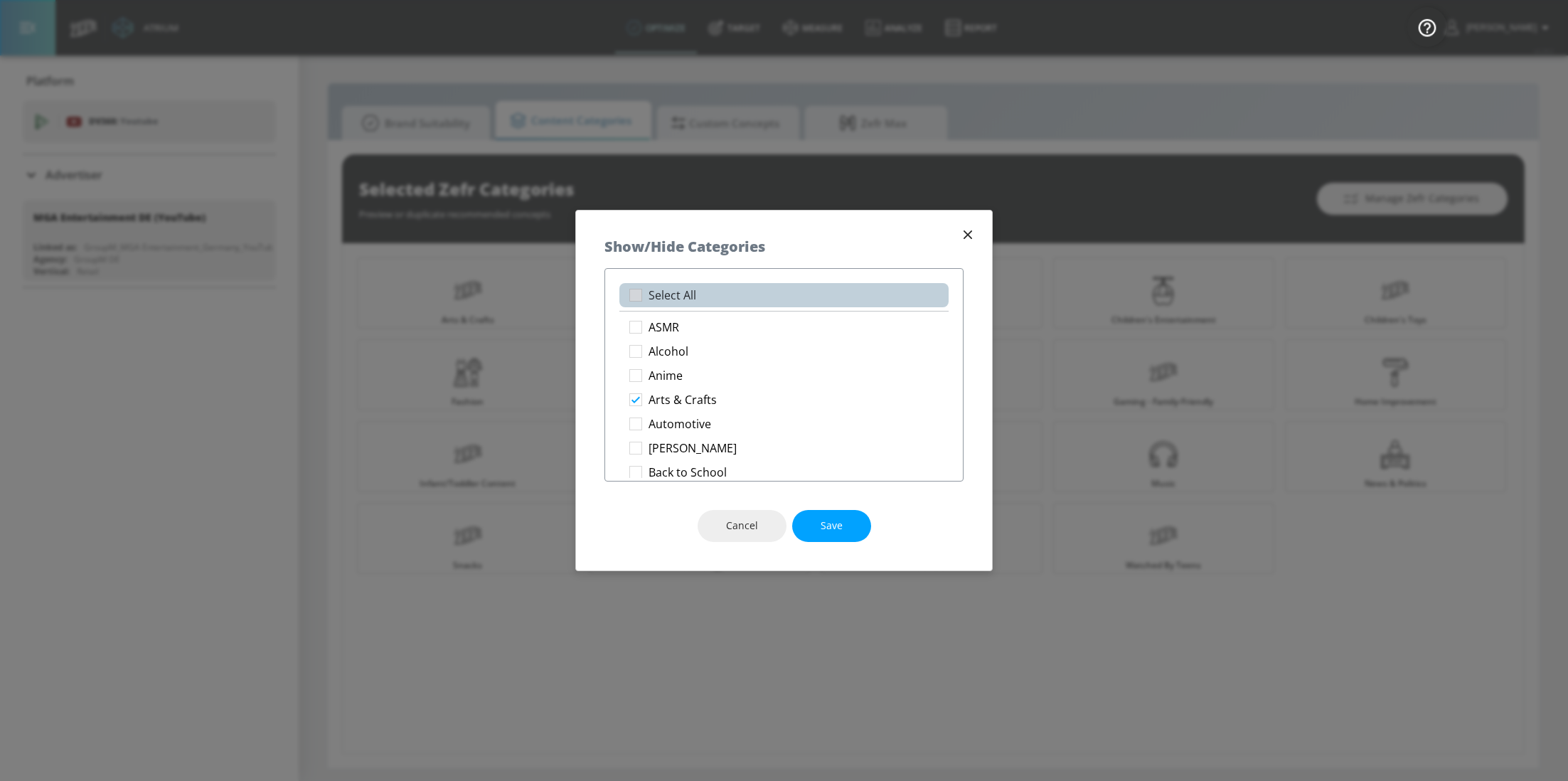
checkbox input "true"
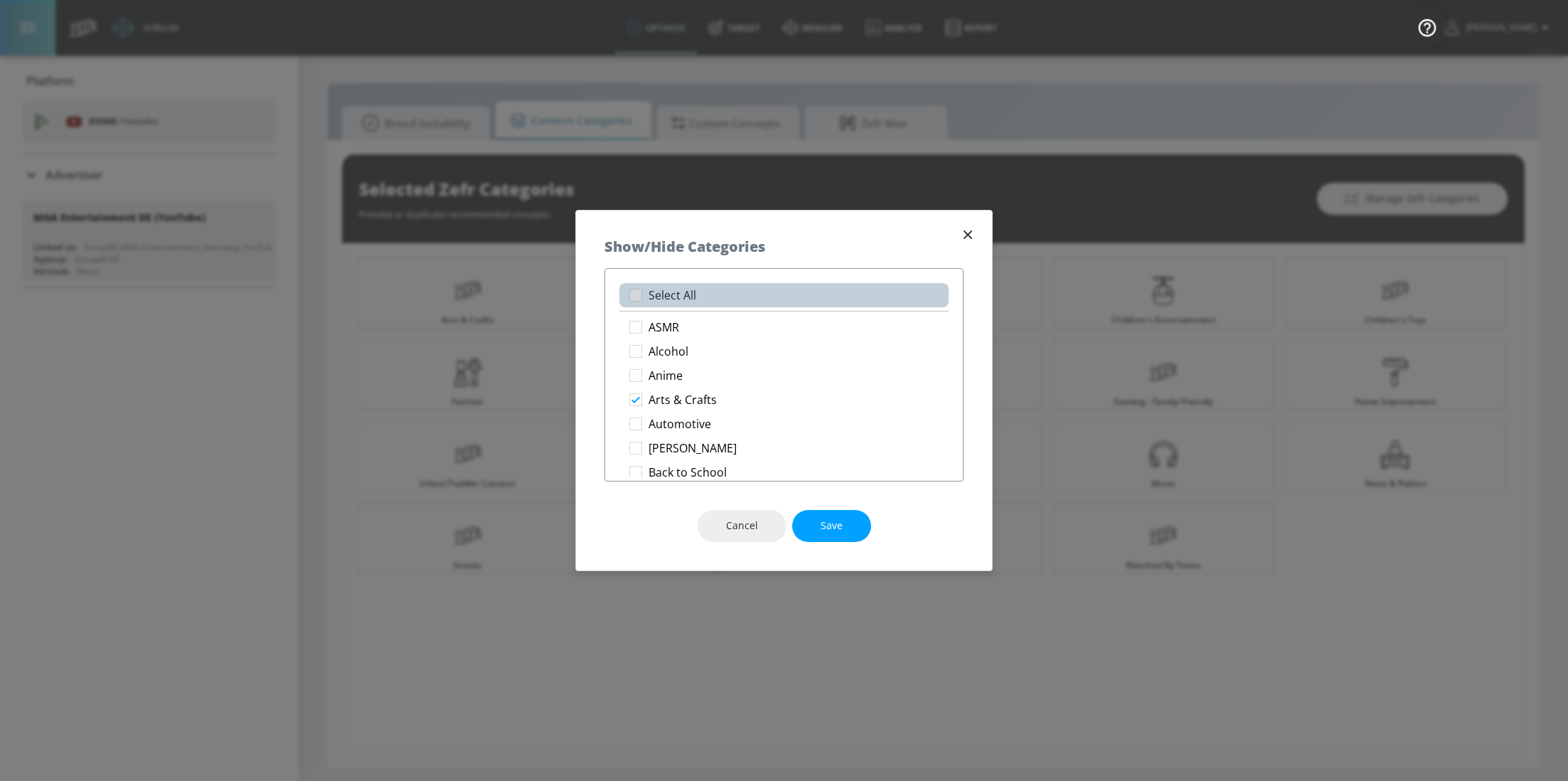
checkbox input "true"
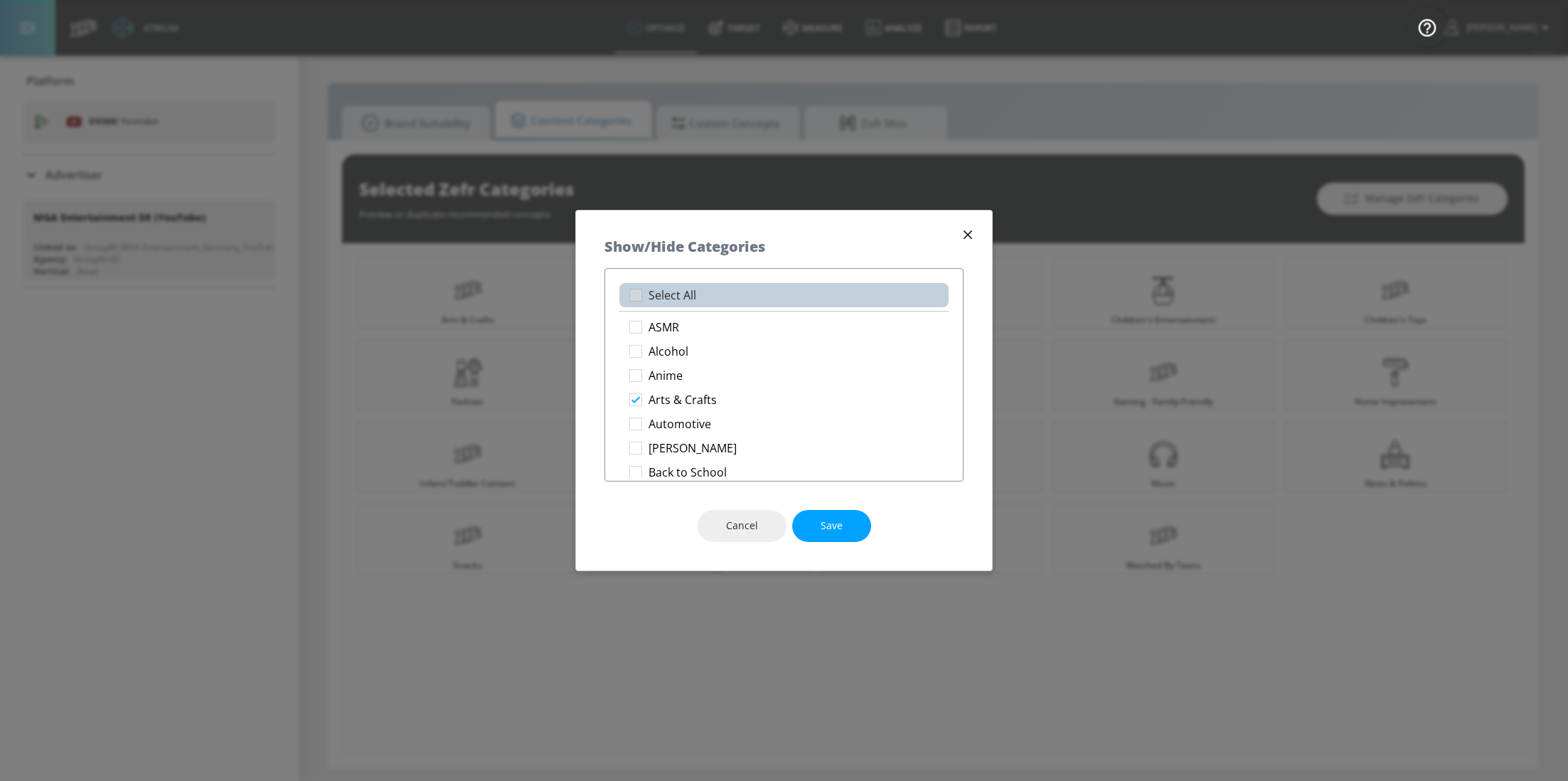
checkbox input "true"
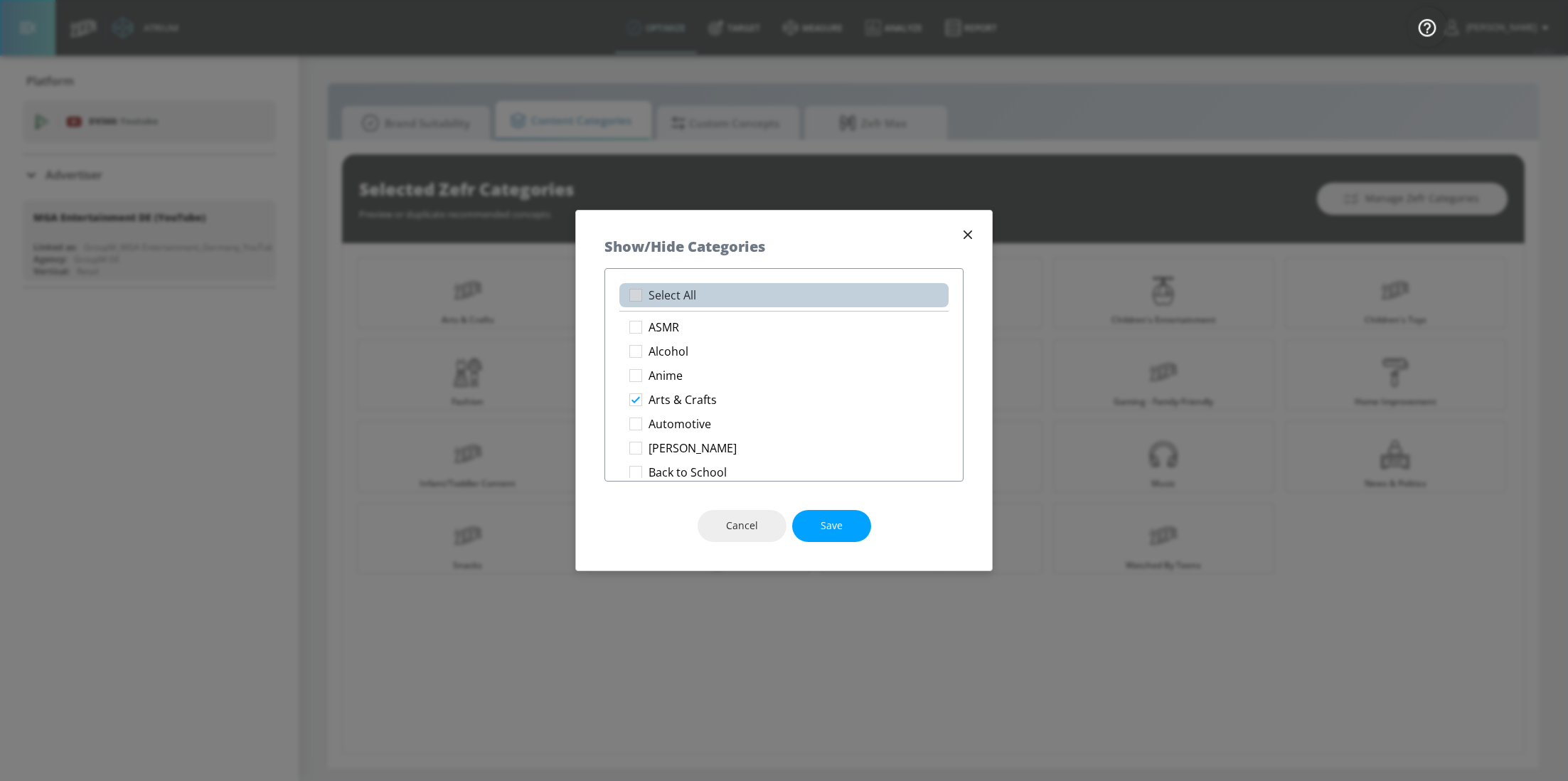
checkbox input "true"
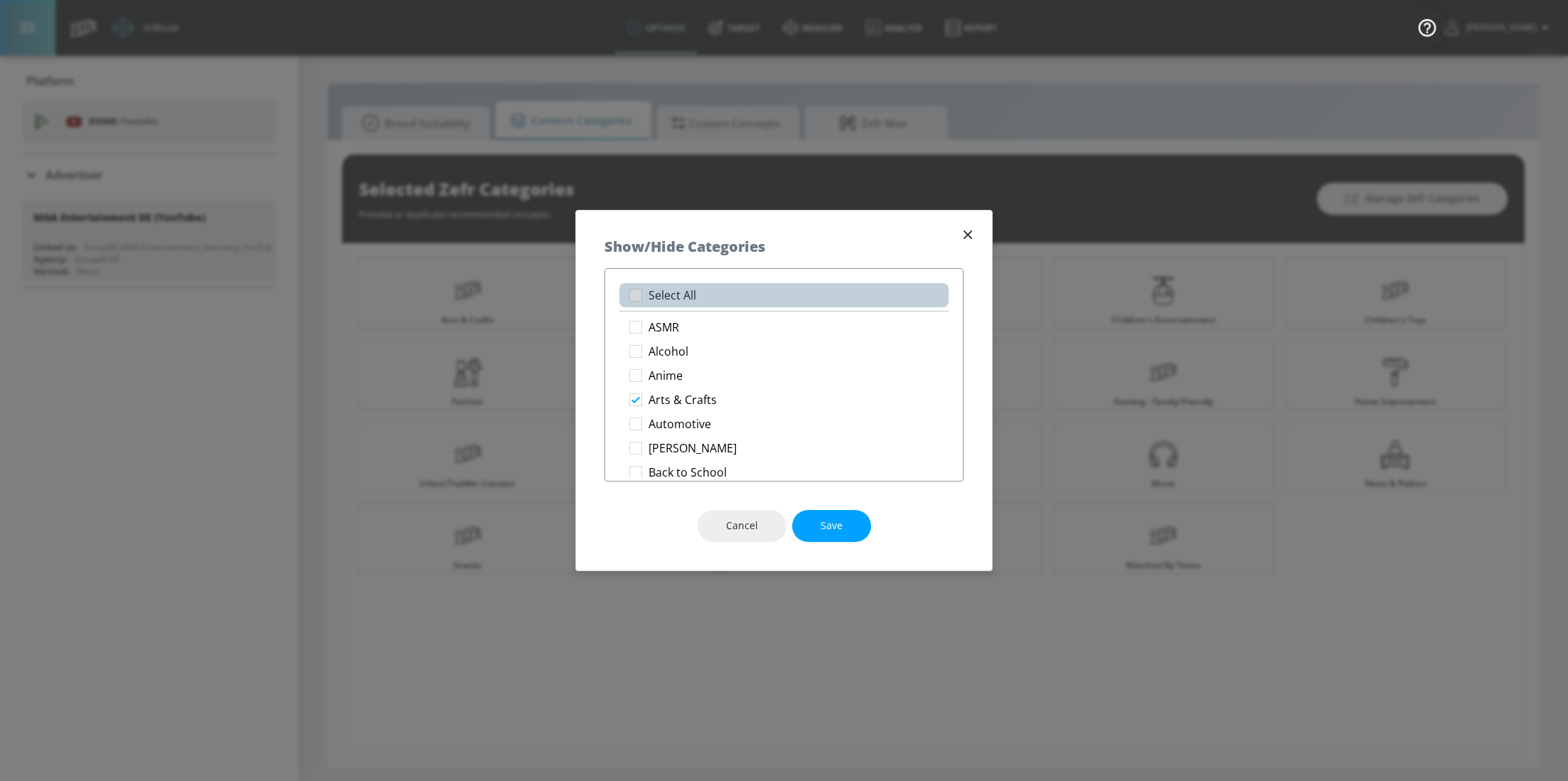
checkbox input "true"
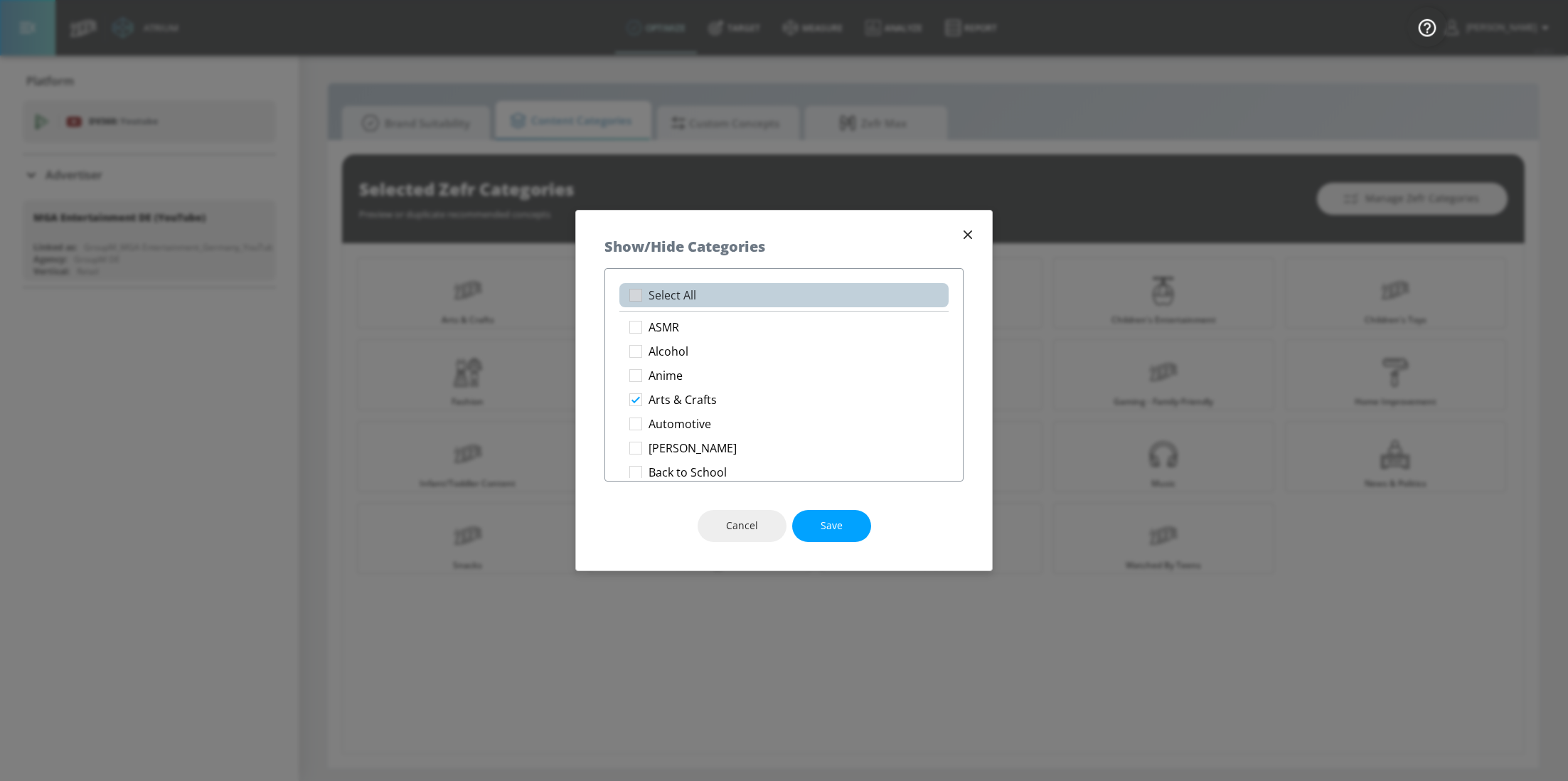
checkbox input "true"
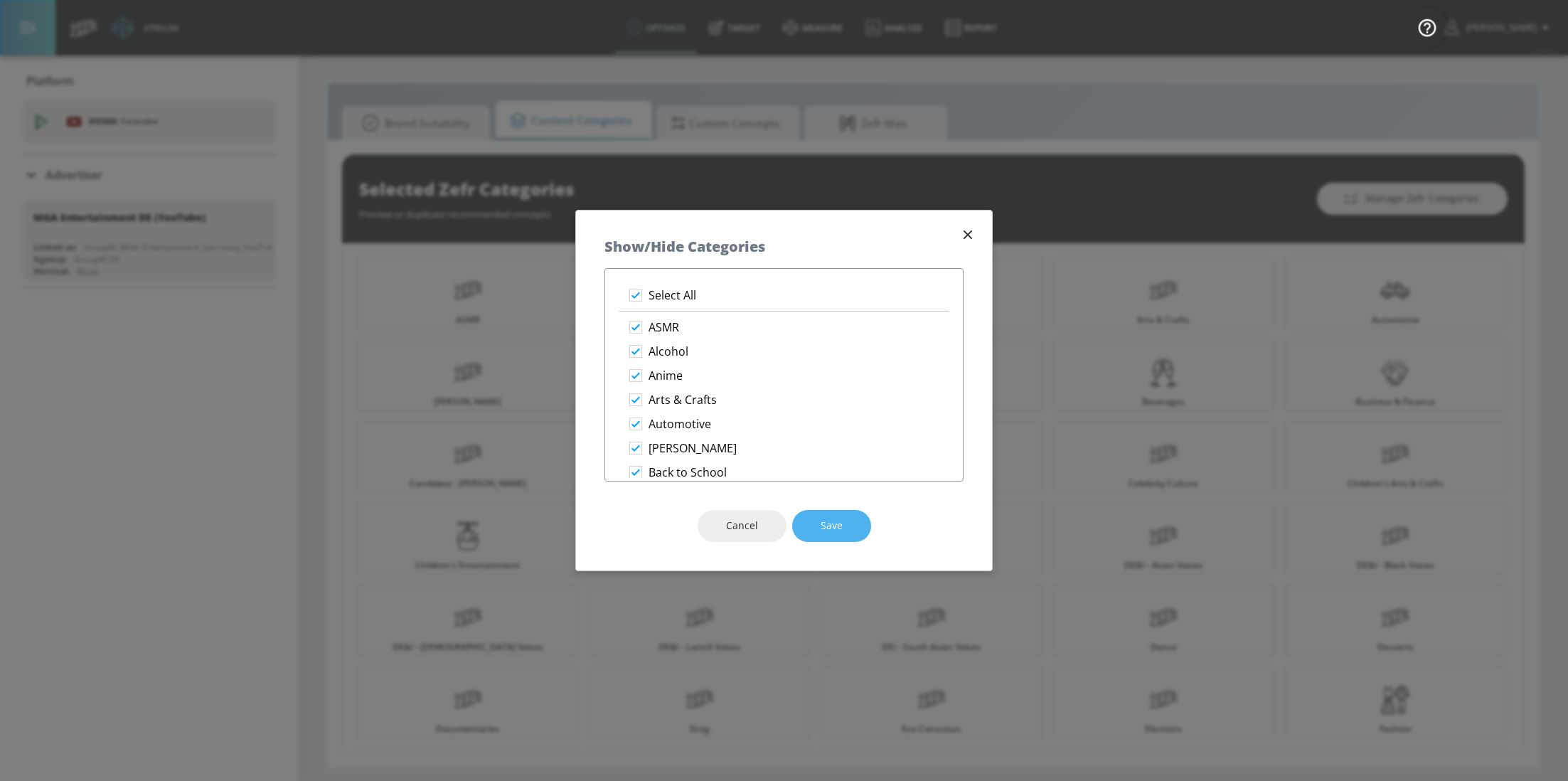
click at [851, 534] on button "Save" at bounding box center [831, 525] width 79 height 32
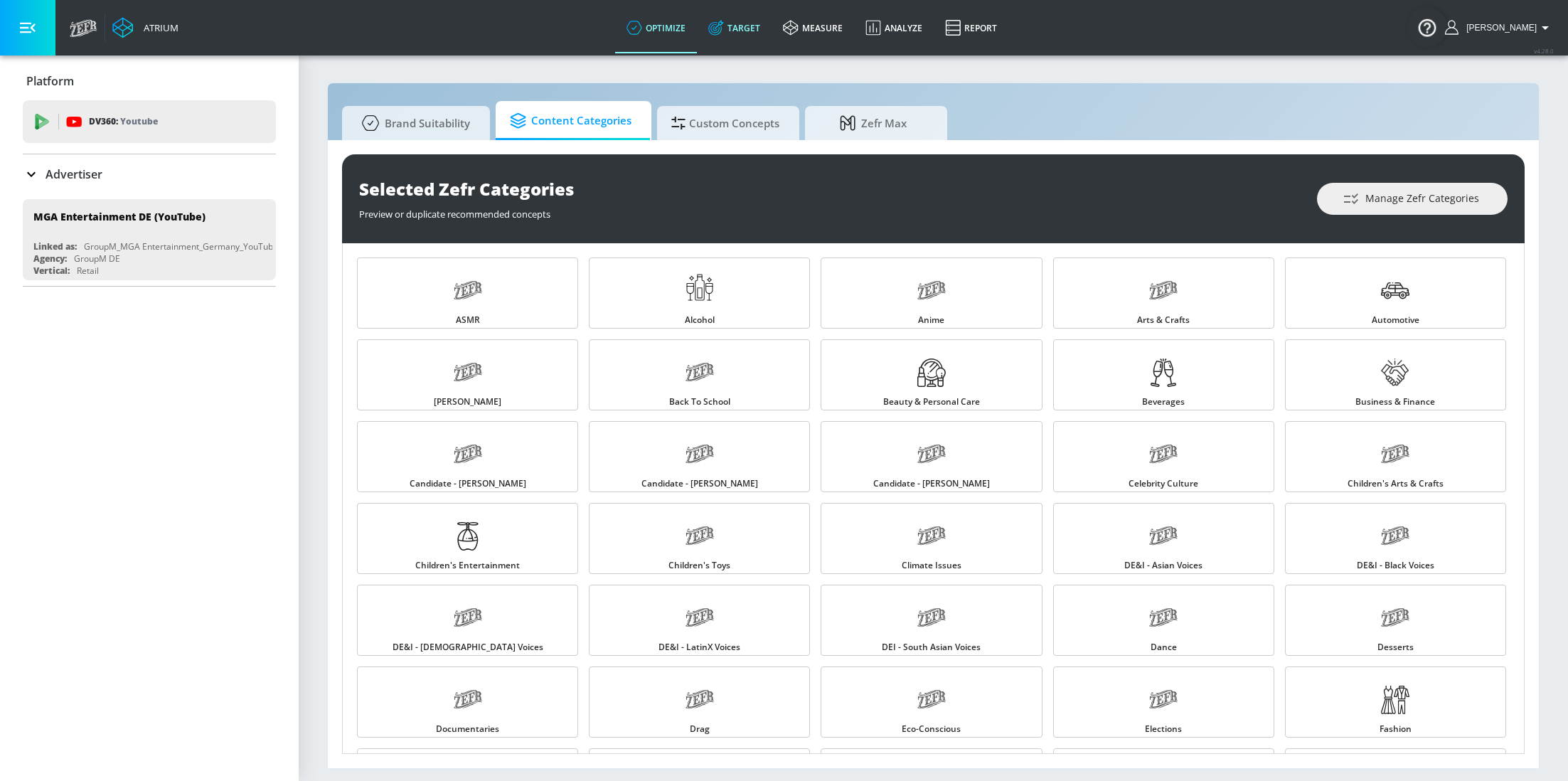
click at [749, 16] on link "Target" at bounding box center [734, 27] width 75 height 51
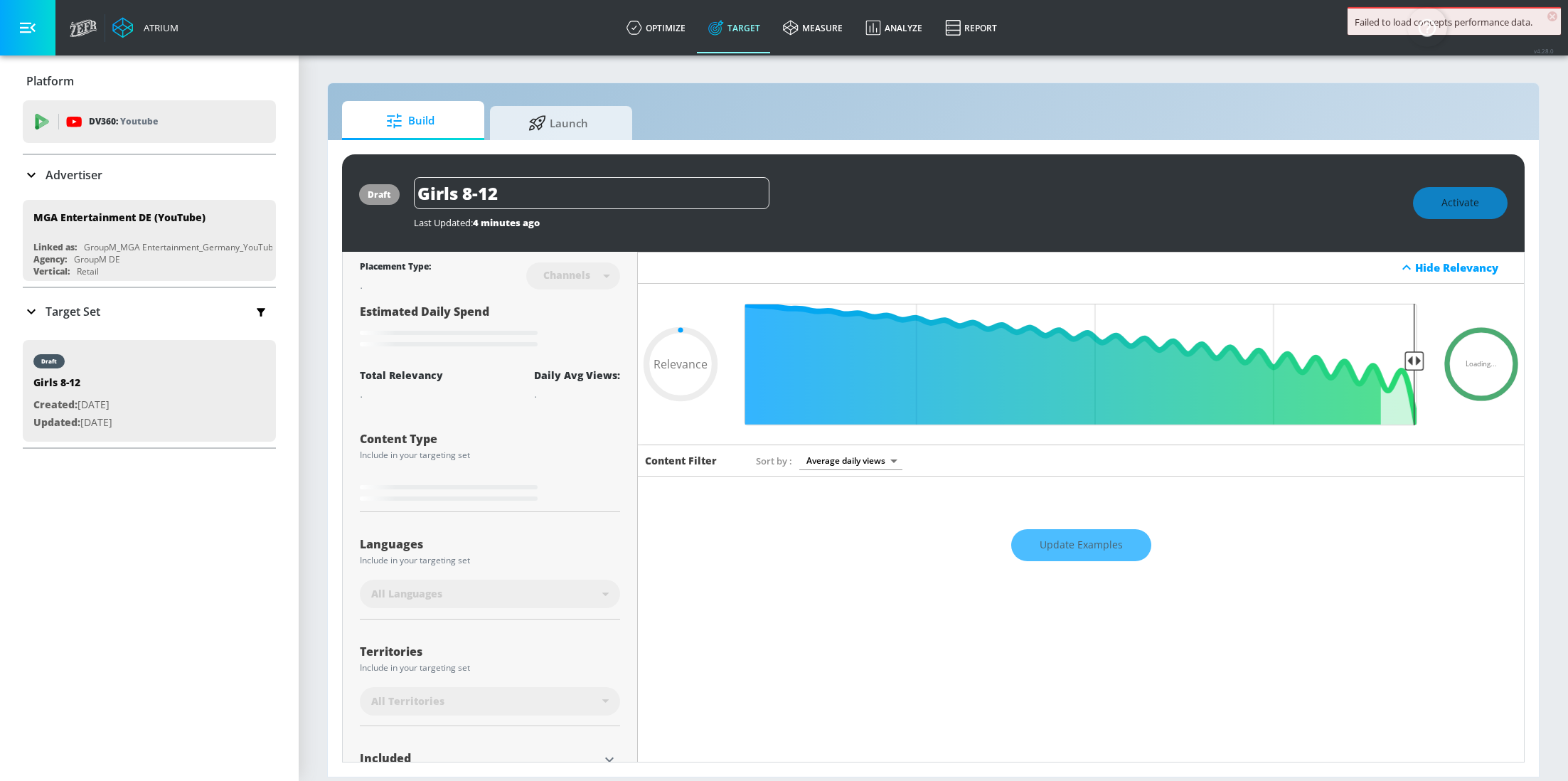
scroll to position [122, 0]
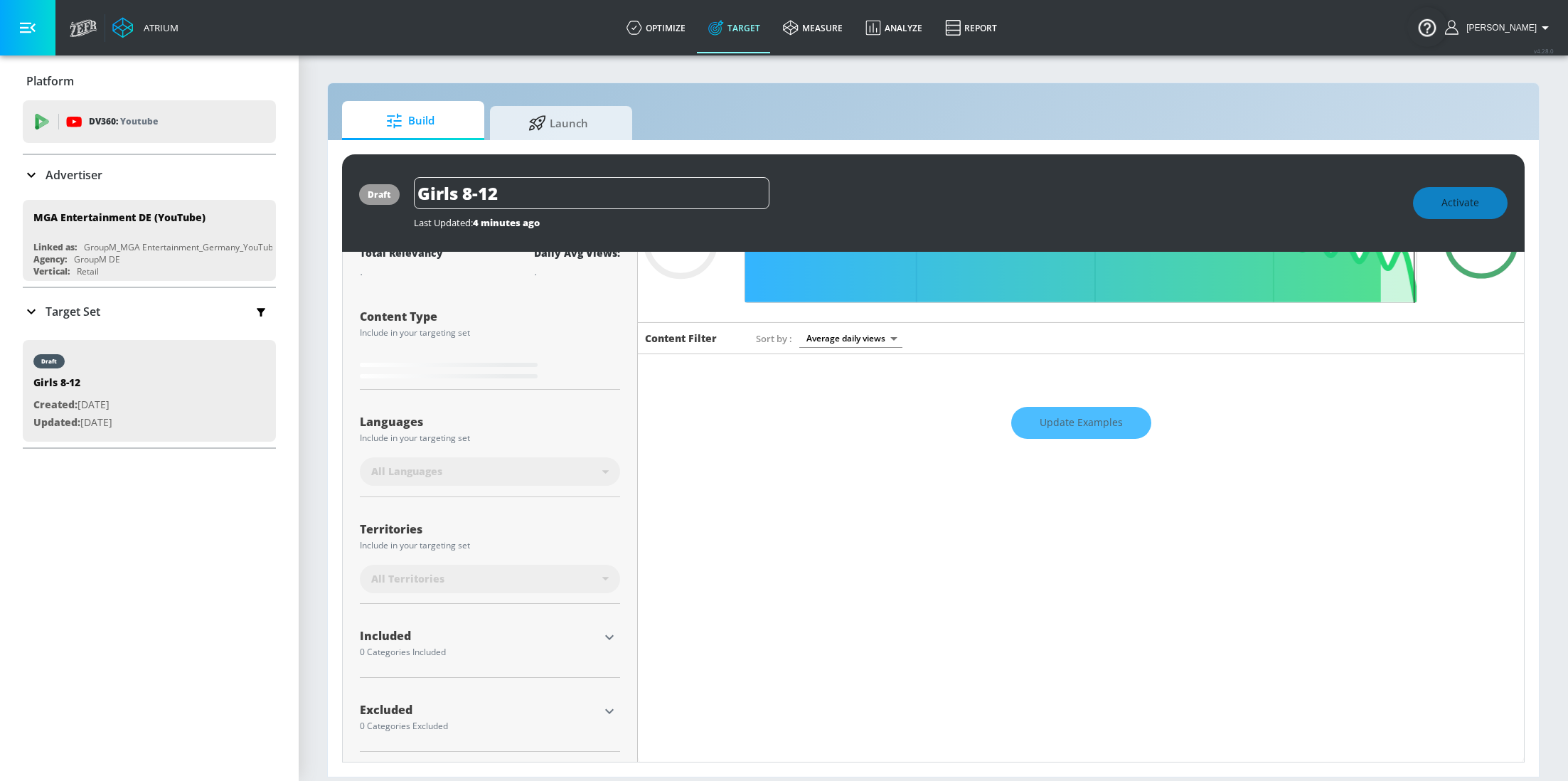
type input "0.7"
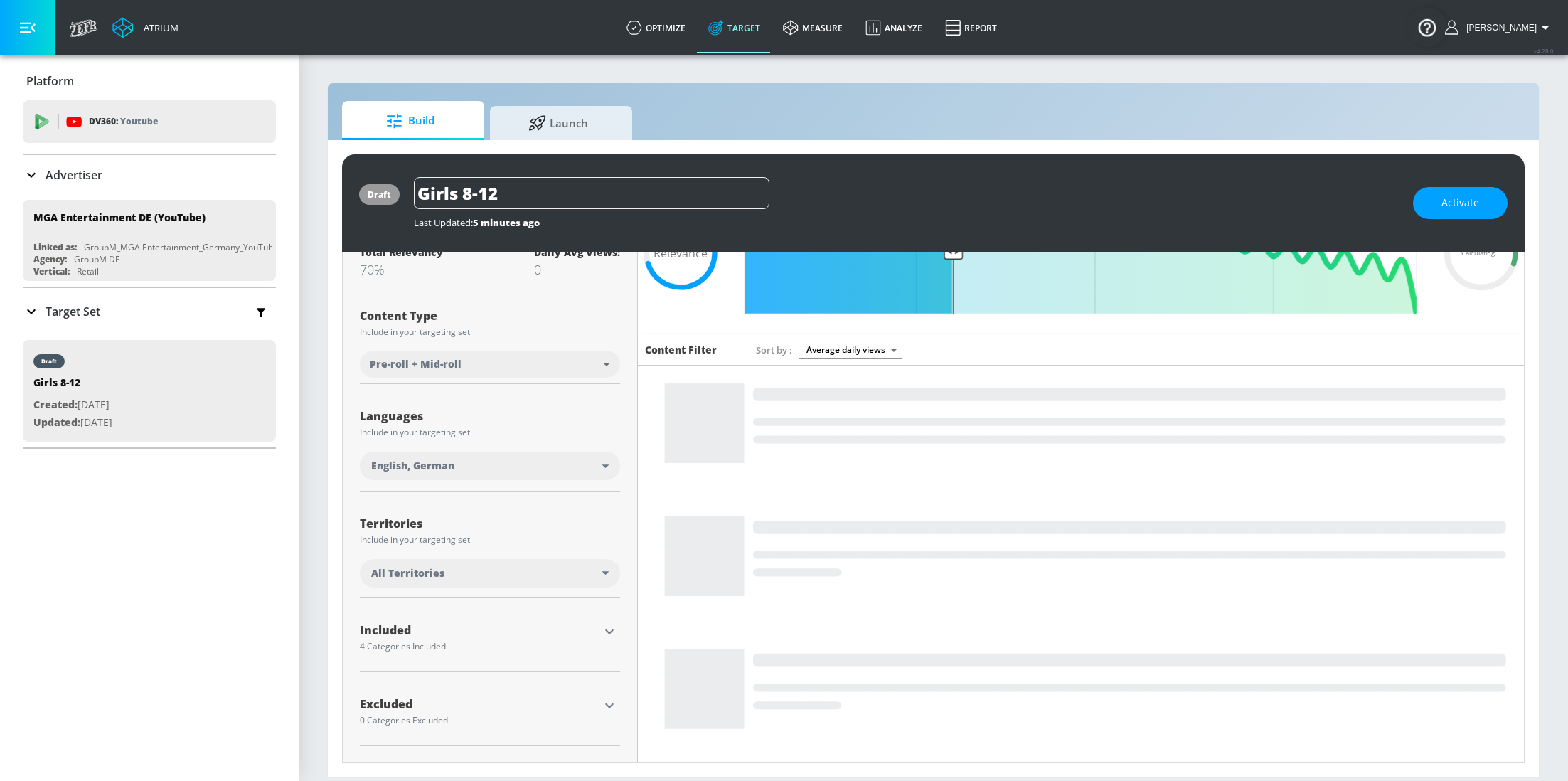
scroll to position [216, 0]
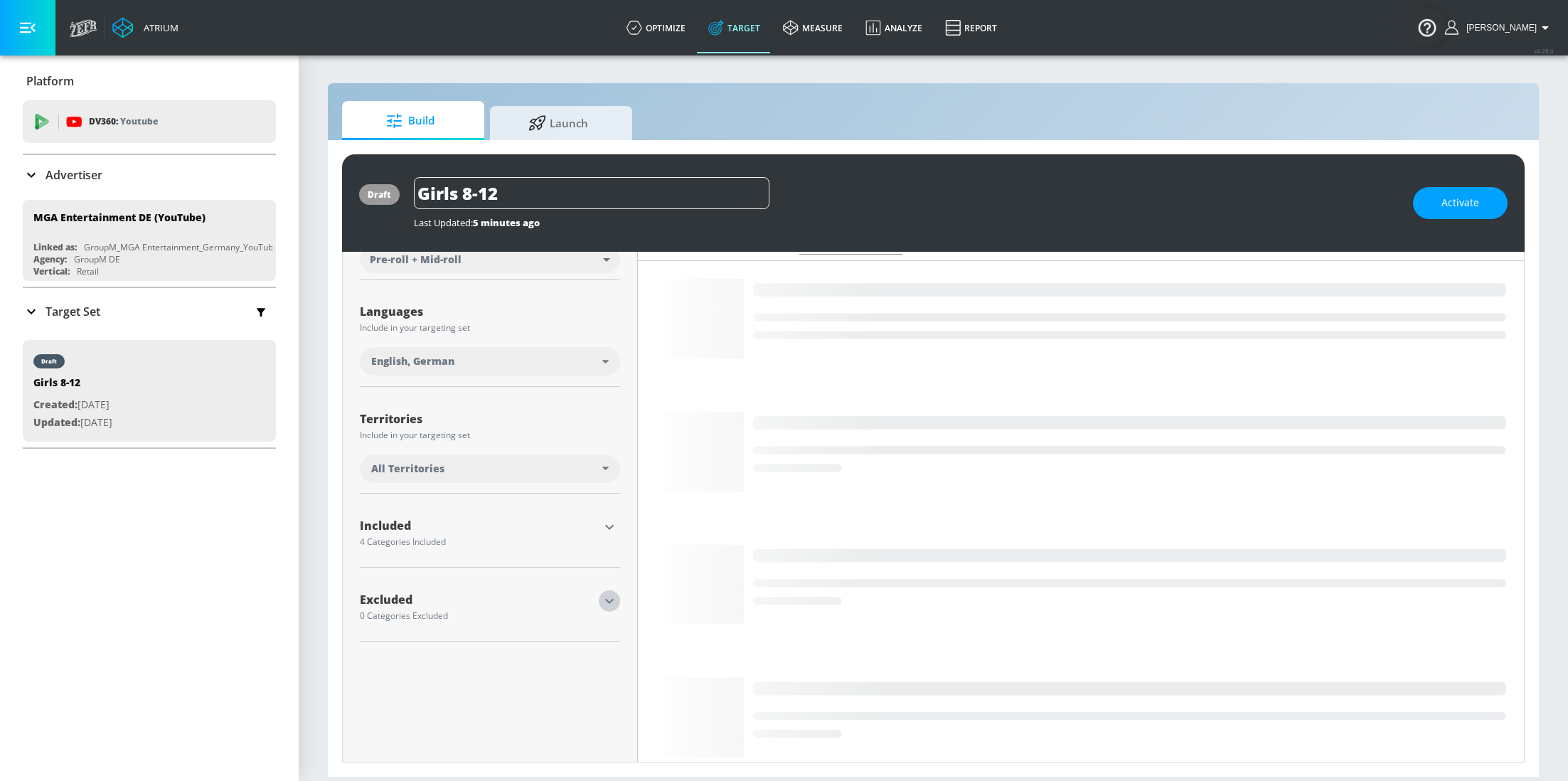
click at [609, 602] on icon "button" at bounding box center [609, 600] width 8 height 5
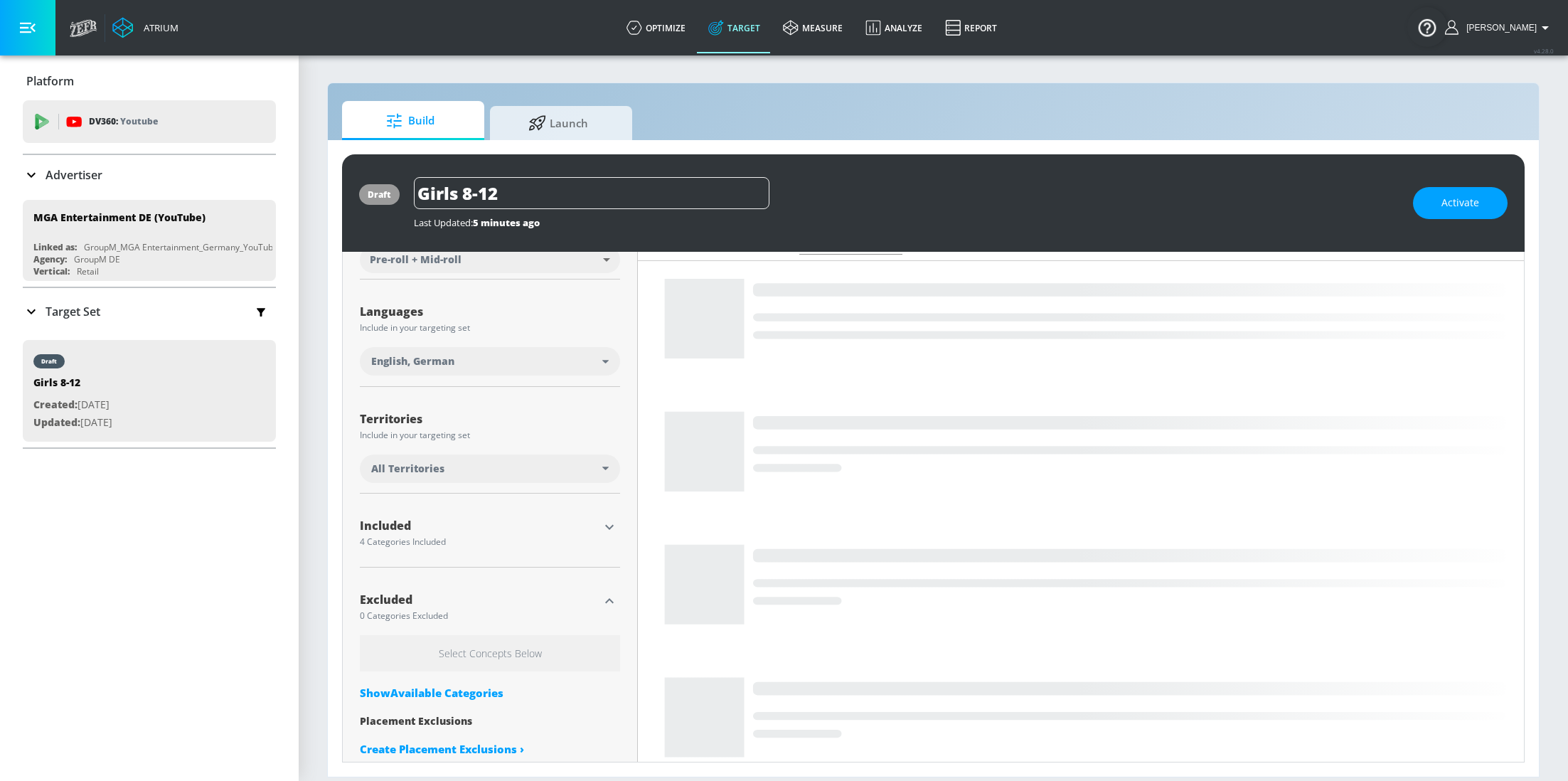
click at [475, 686] on div "Show Available Categories" at bounding box center [489, 693] width 260 height 15
click at [459, 721] on input "Sort By" at bounding box center [480, 721] width 241 height 28
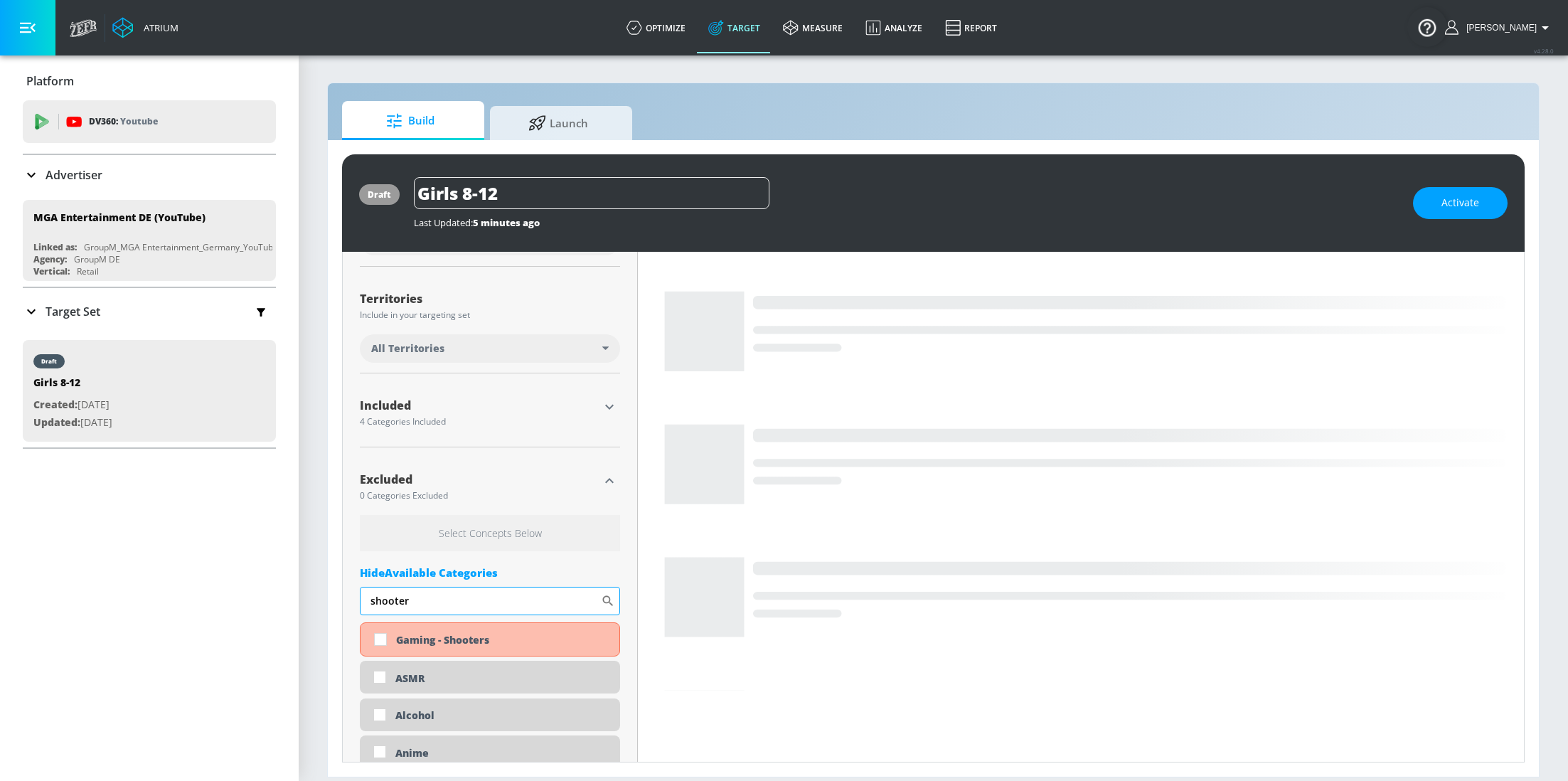
scroll to position [337, 0]
type input "shooter"
click at [384, 640] on input "checkbox" at bounding box center [380, 638] width 26 height 26
checkbox input "true"
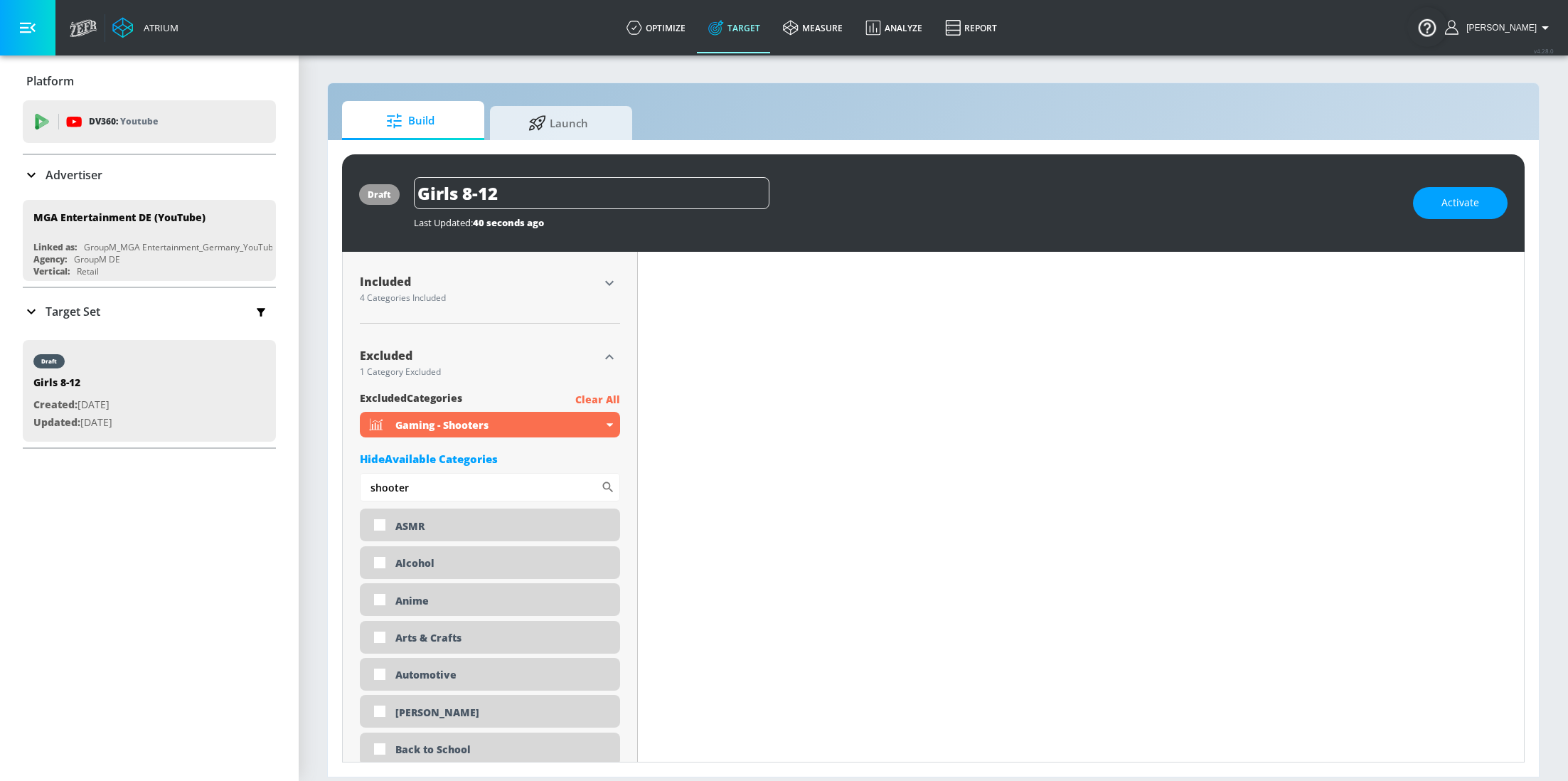
scroll to position [461, 0]
click at [411, 485] on input "shooter" at bounding box center [480, 484] width 241 height 28
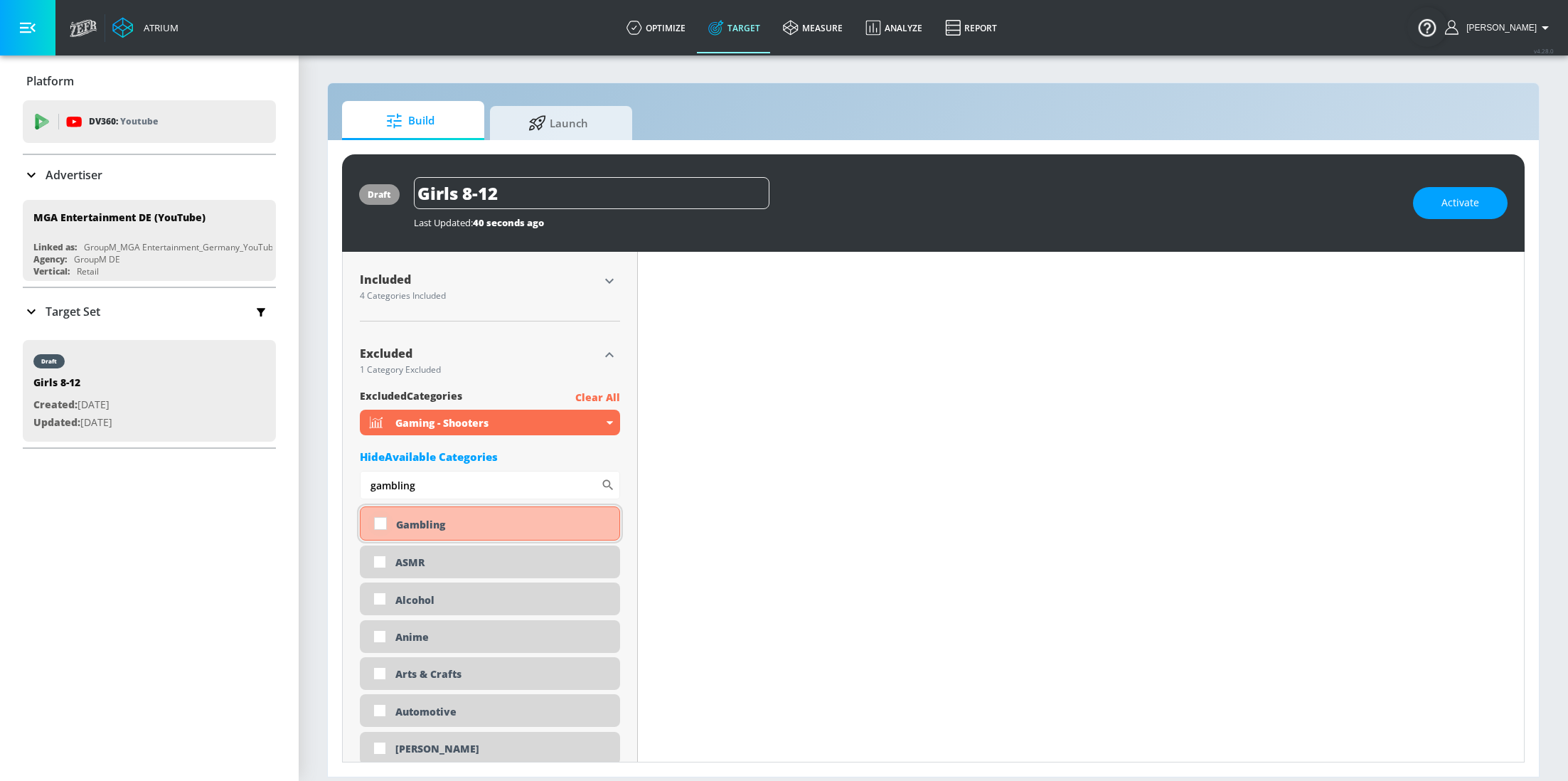
type input "gambling"
click at [378, 526] on input "checkbox" at bounding box center [380, 523] width 26 height 26
checkbox input "true"
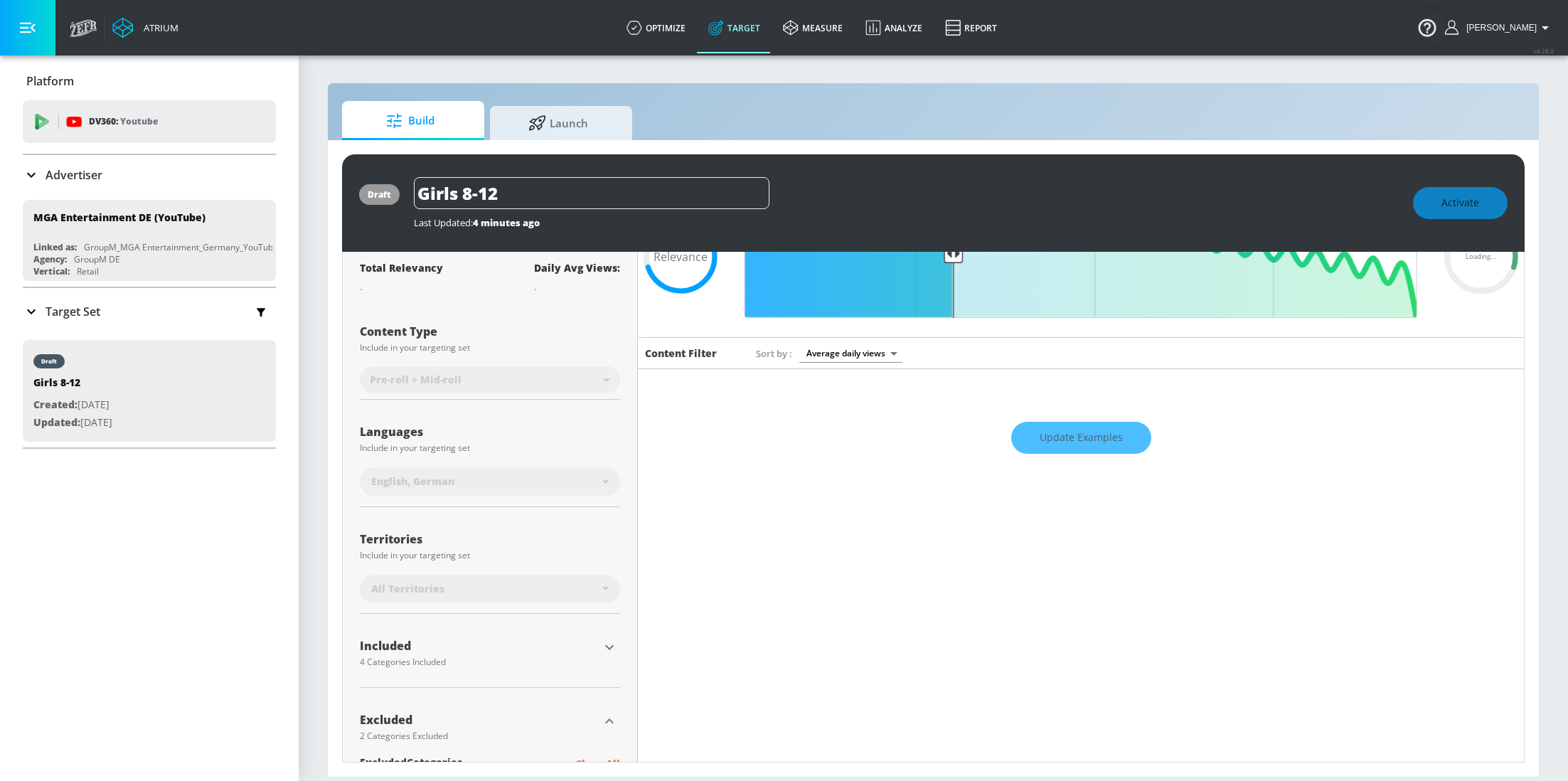
scroll to position [142, 0]
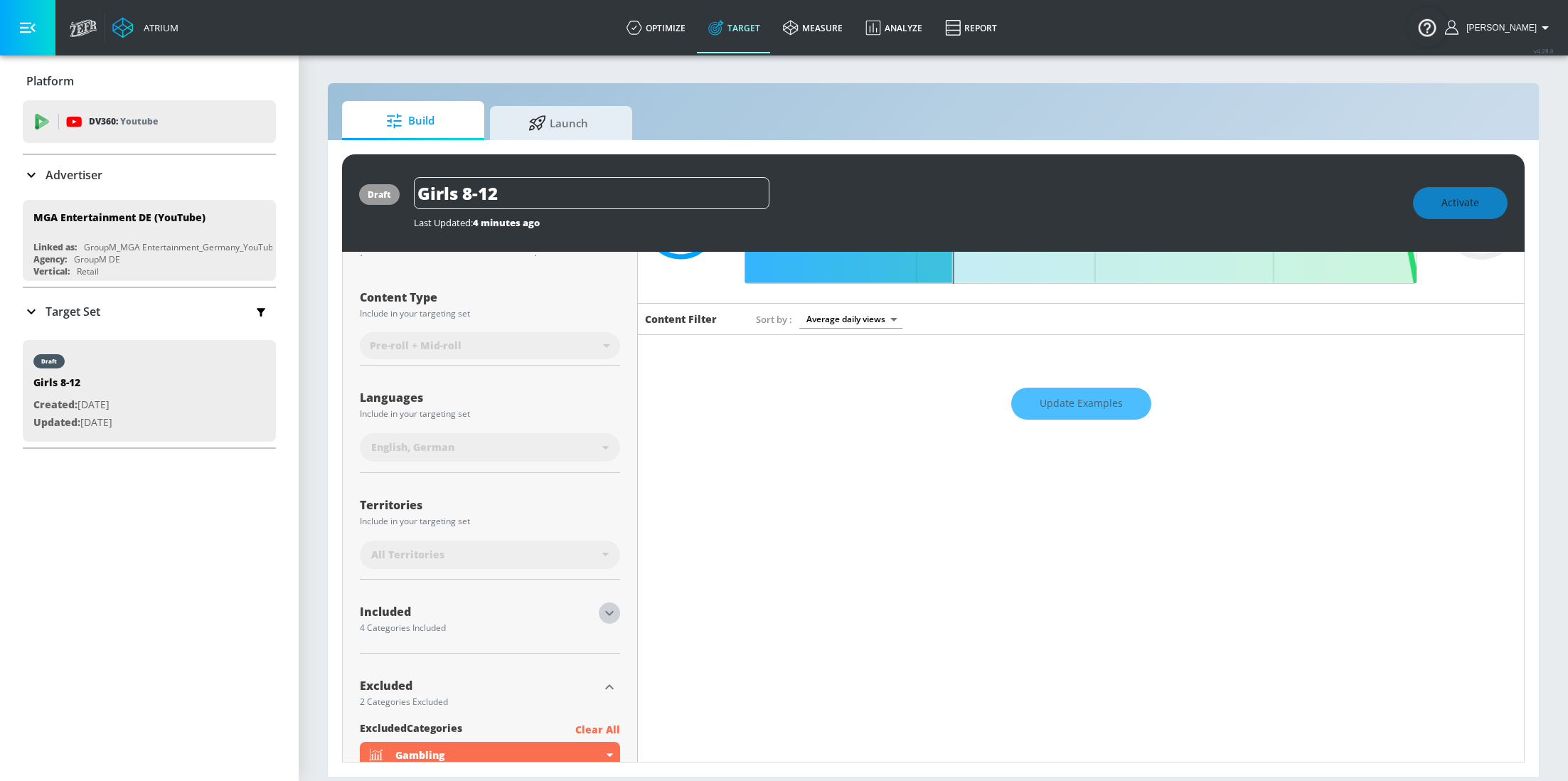
click at [605, 615] on icon "button" at bounding box center [609, 613] width 17 height 17
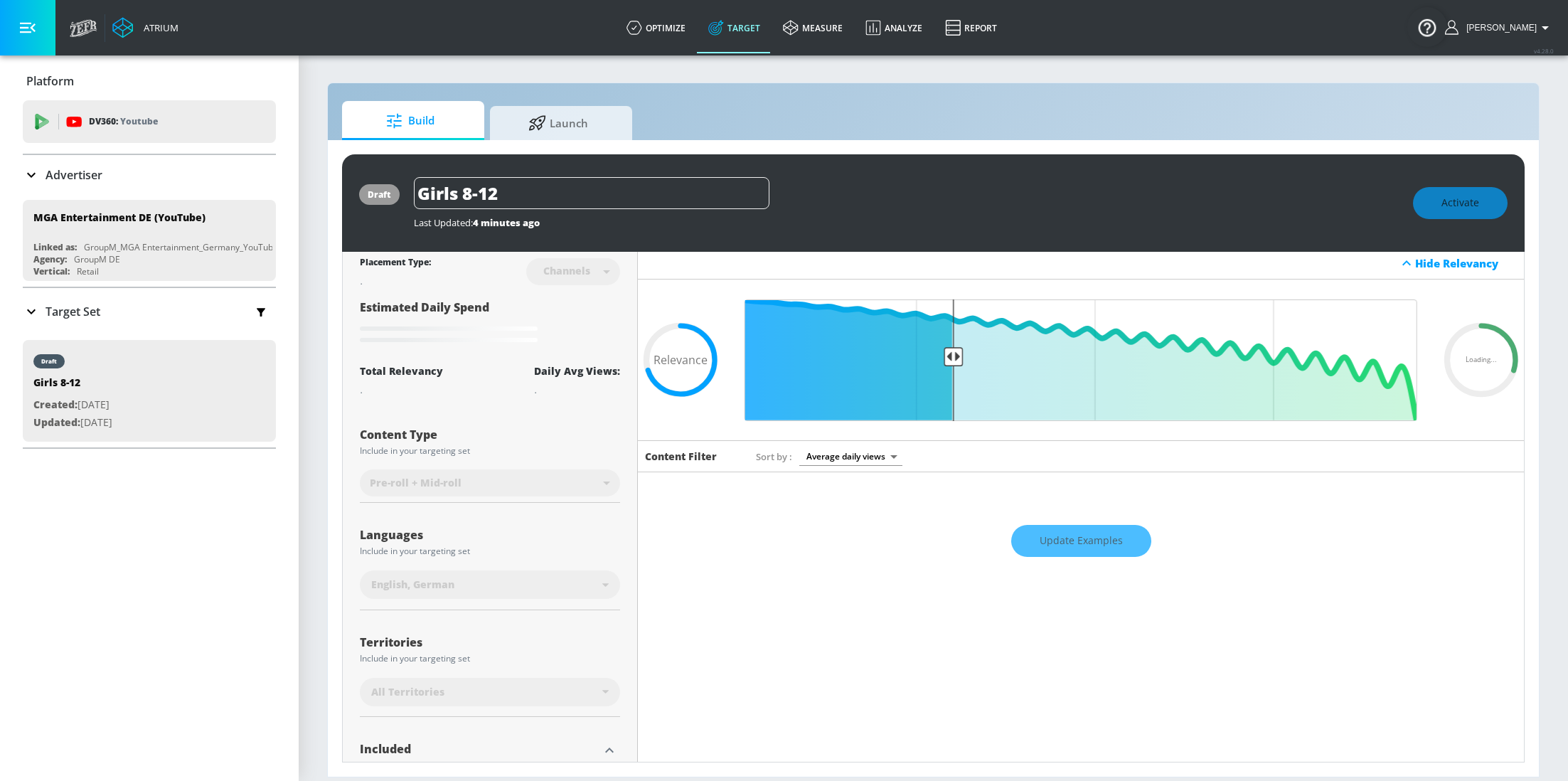
scroll to position [0, 0]
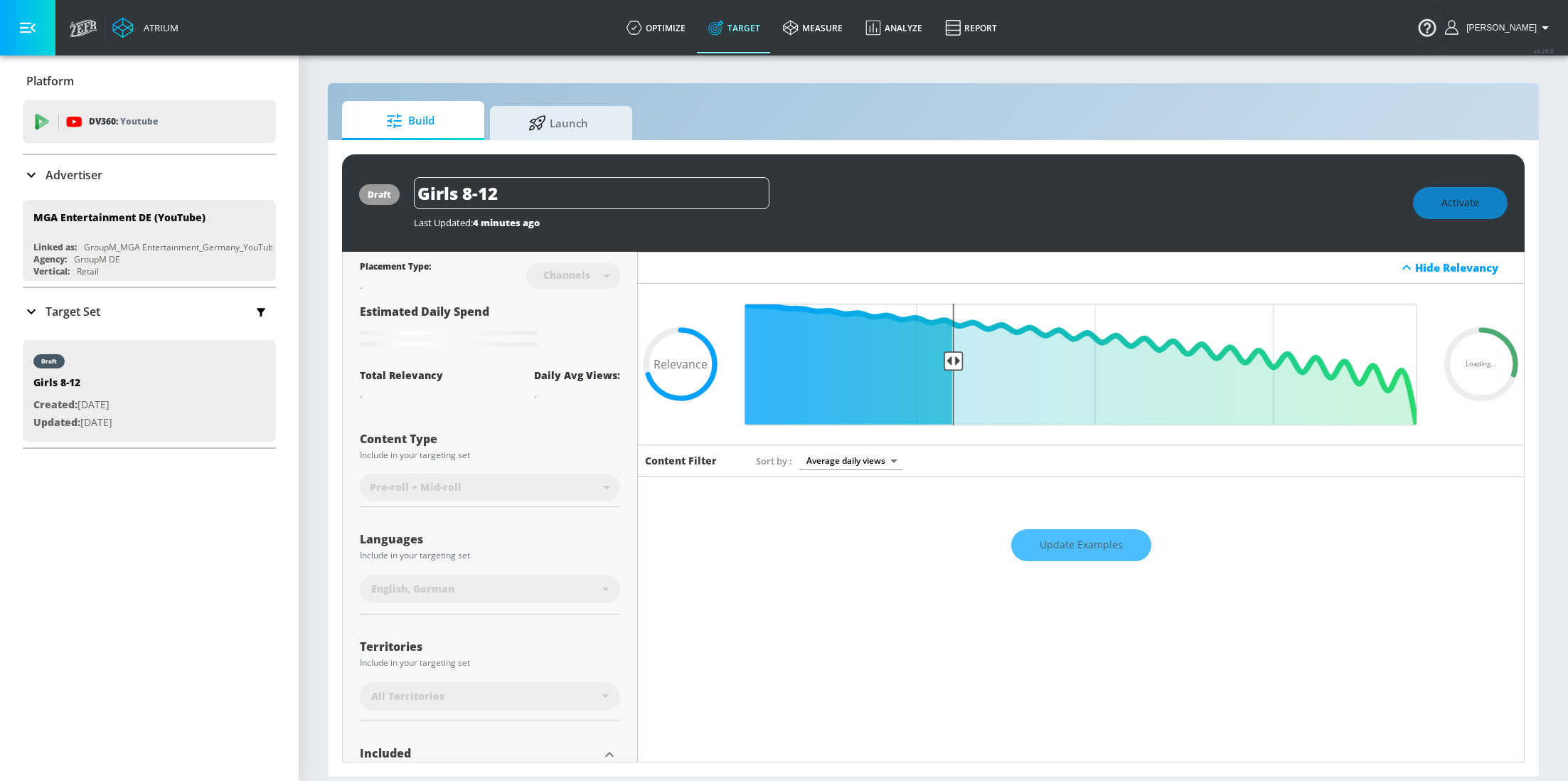
click at [1086, 555] on div "Update Examples" at bounding box center [1080, 544] width 886 height 49
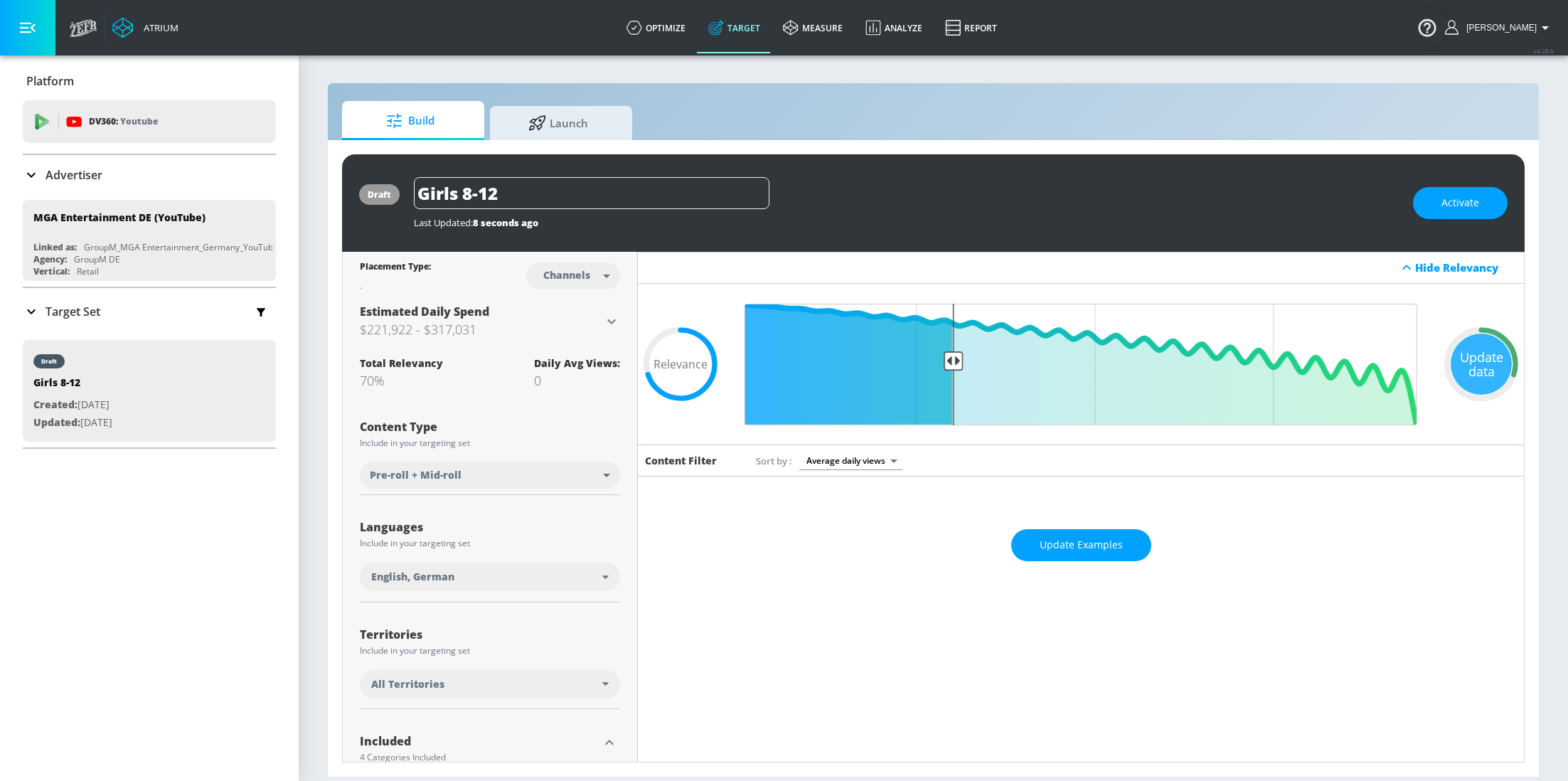
click at [1086, 555] on button "Update Examples" at bounding box center [1080, 544] width 140 height 32
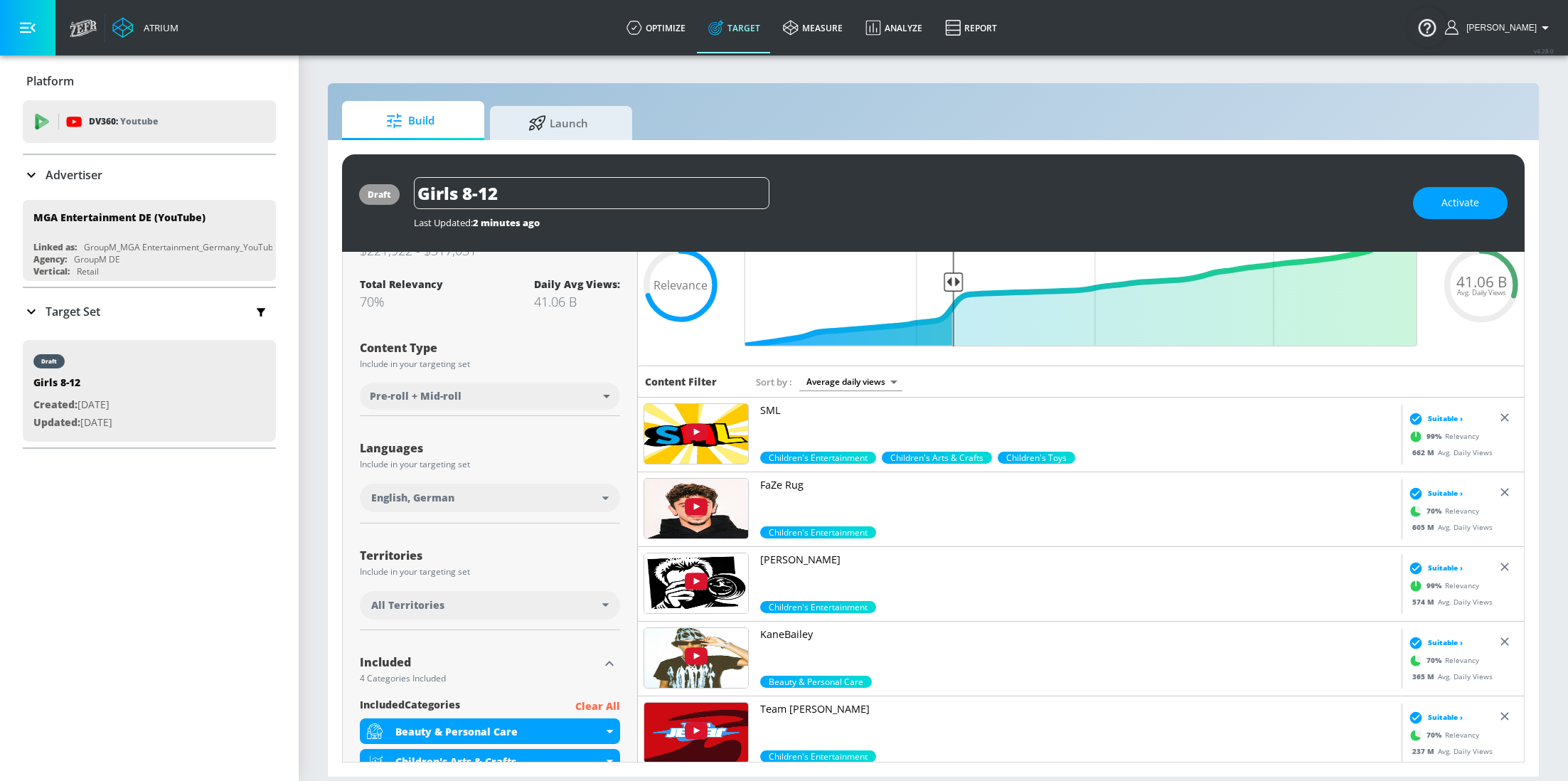
scroll to position [27, 0]
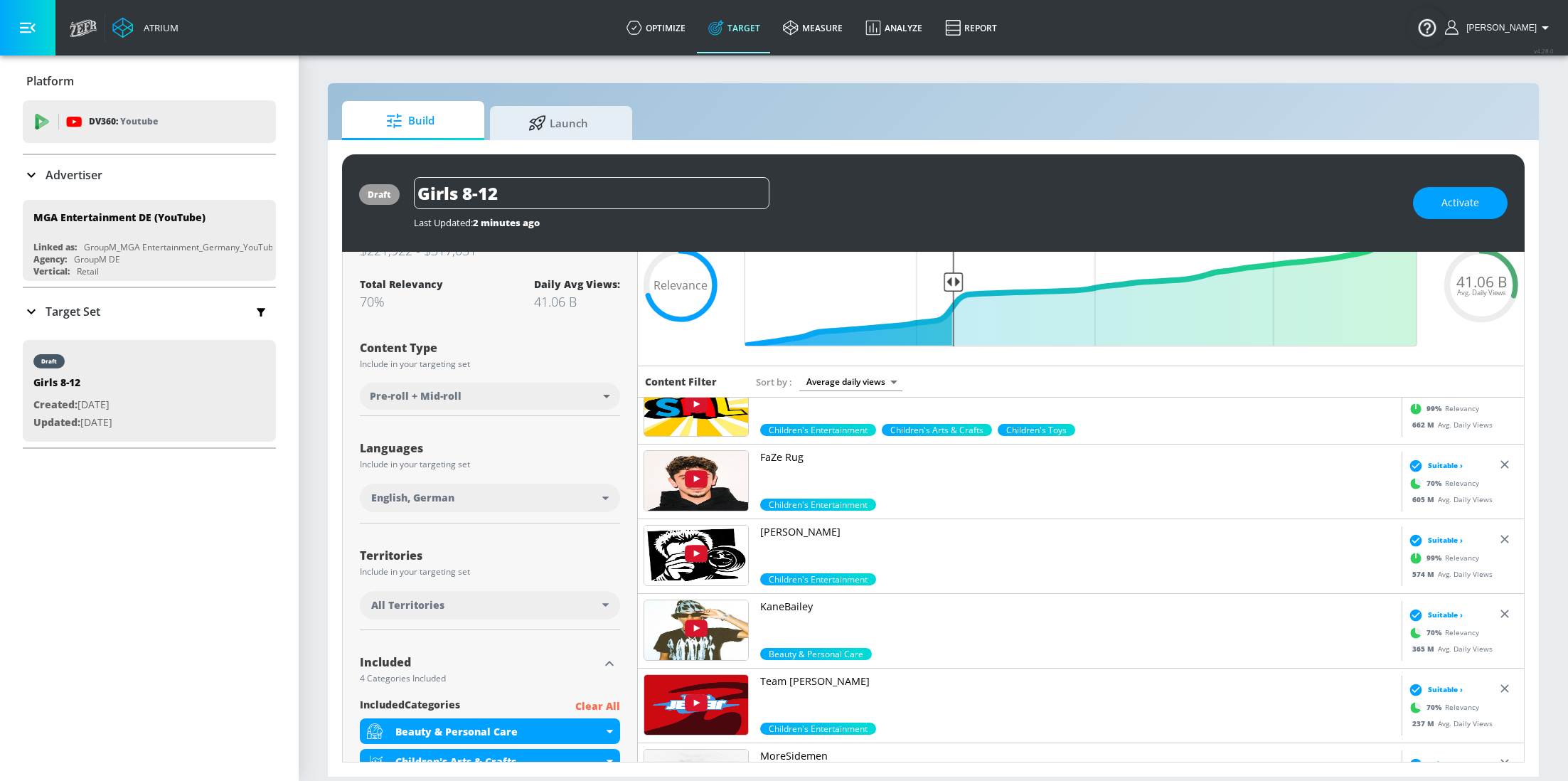
click at [714, 637] on img at bounding box center [696, 629] width 104 height 59
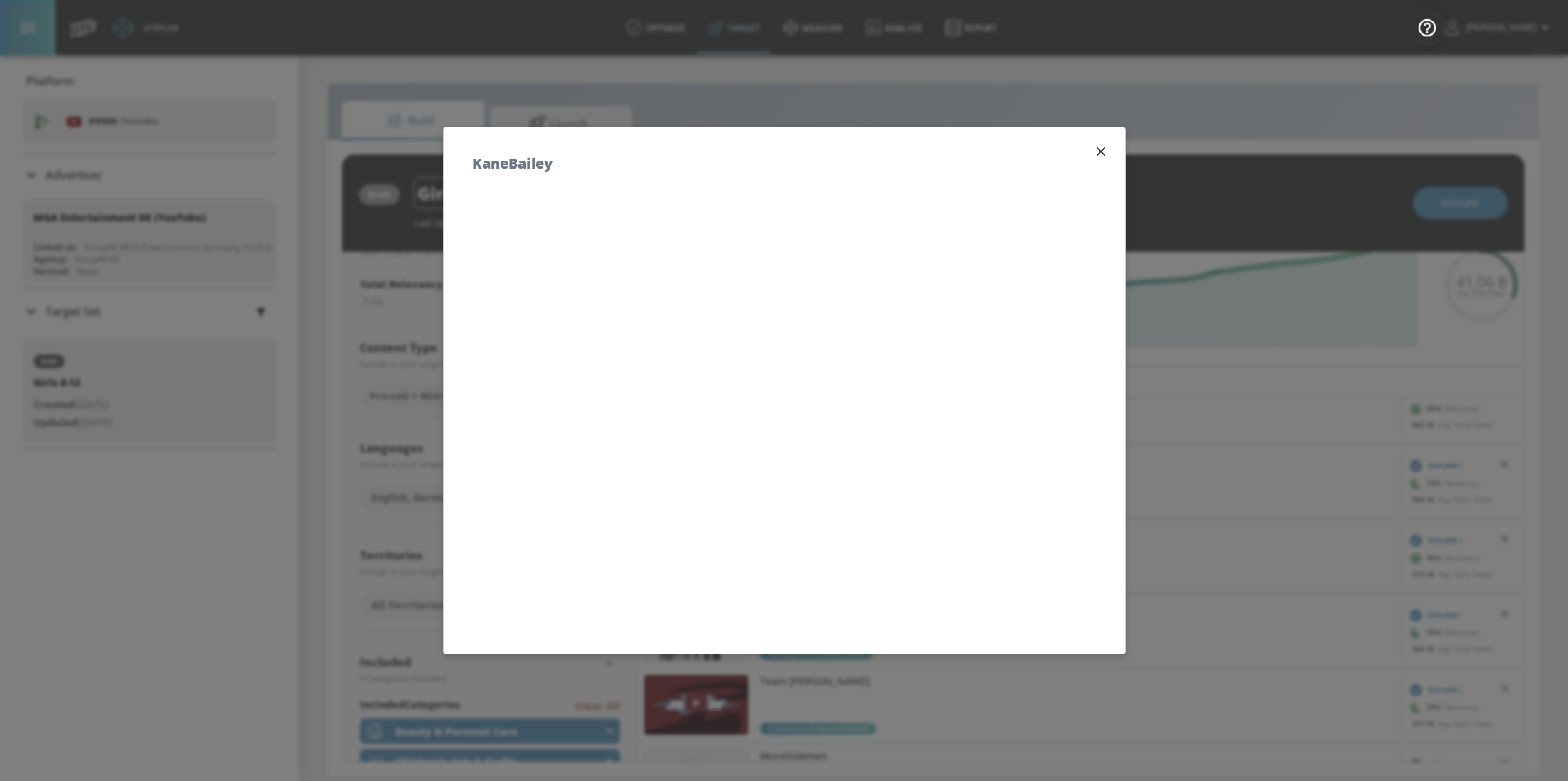
click at [1102, 151] on icon "button" at bounding box center [1100, 151] width 16 height 16
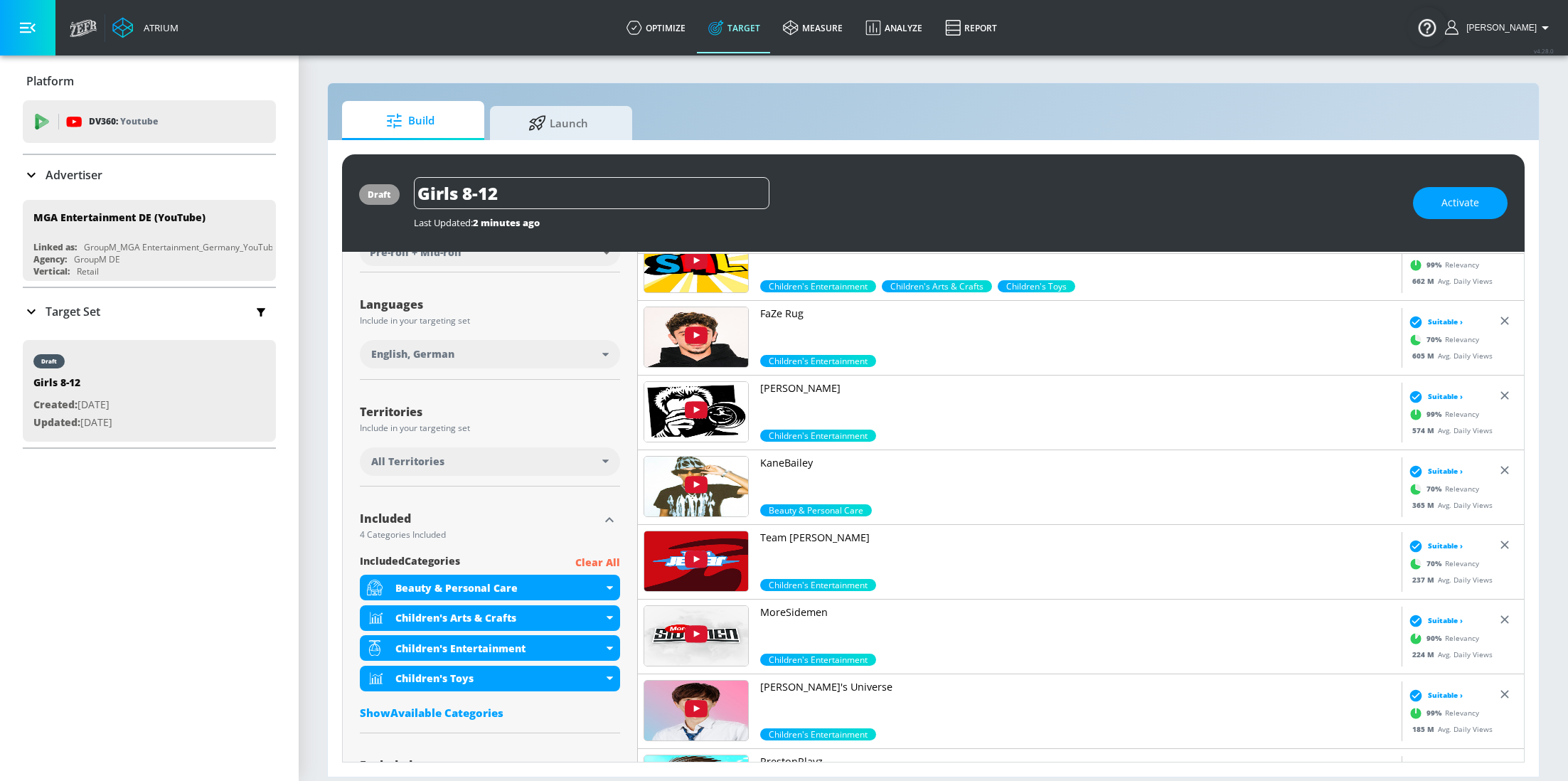
scroll to position [242, 0]
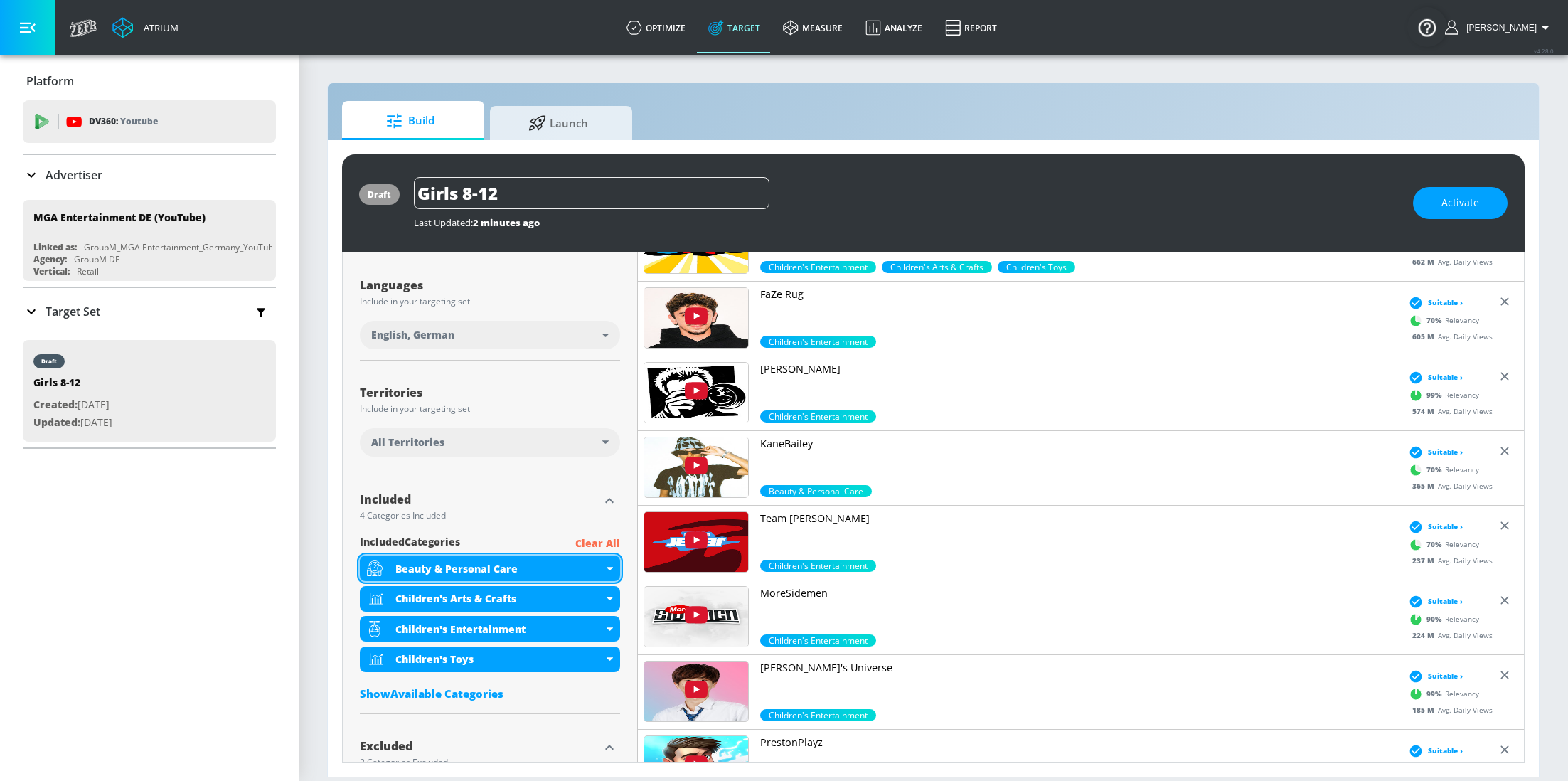
click at [610, 566] on icon at bounding box center [609, 568] width 6 height 4
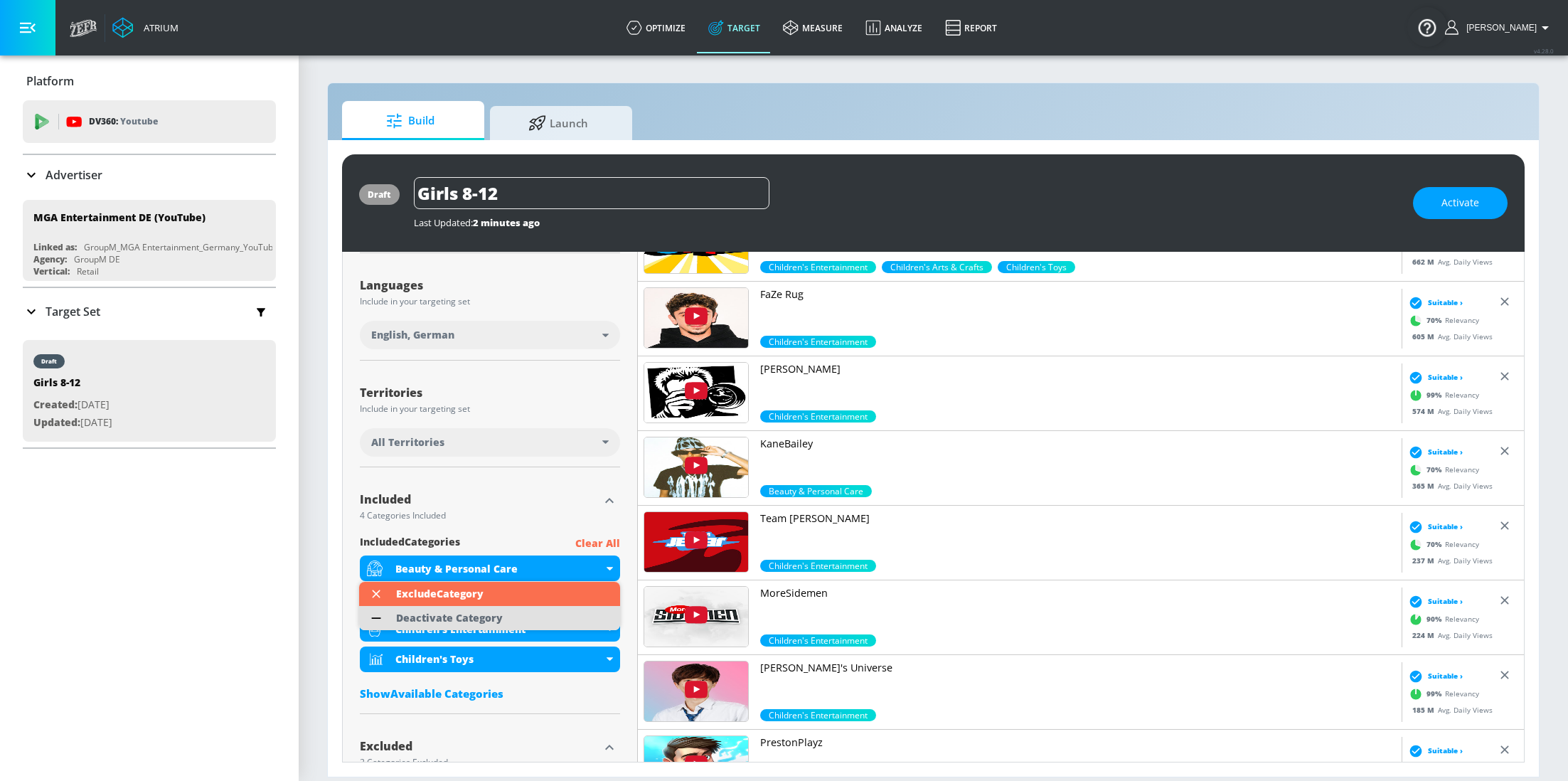
click at [532, 618] on li "Deactivate Category" at bounding box center [489, 617] width 261 height 24
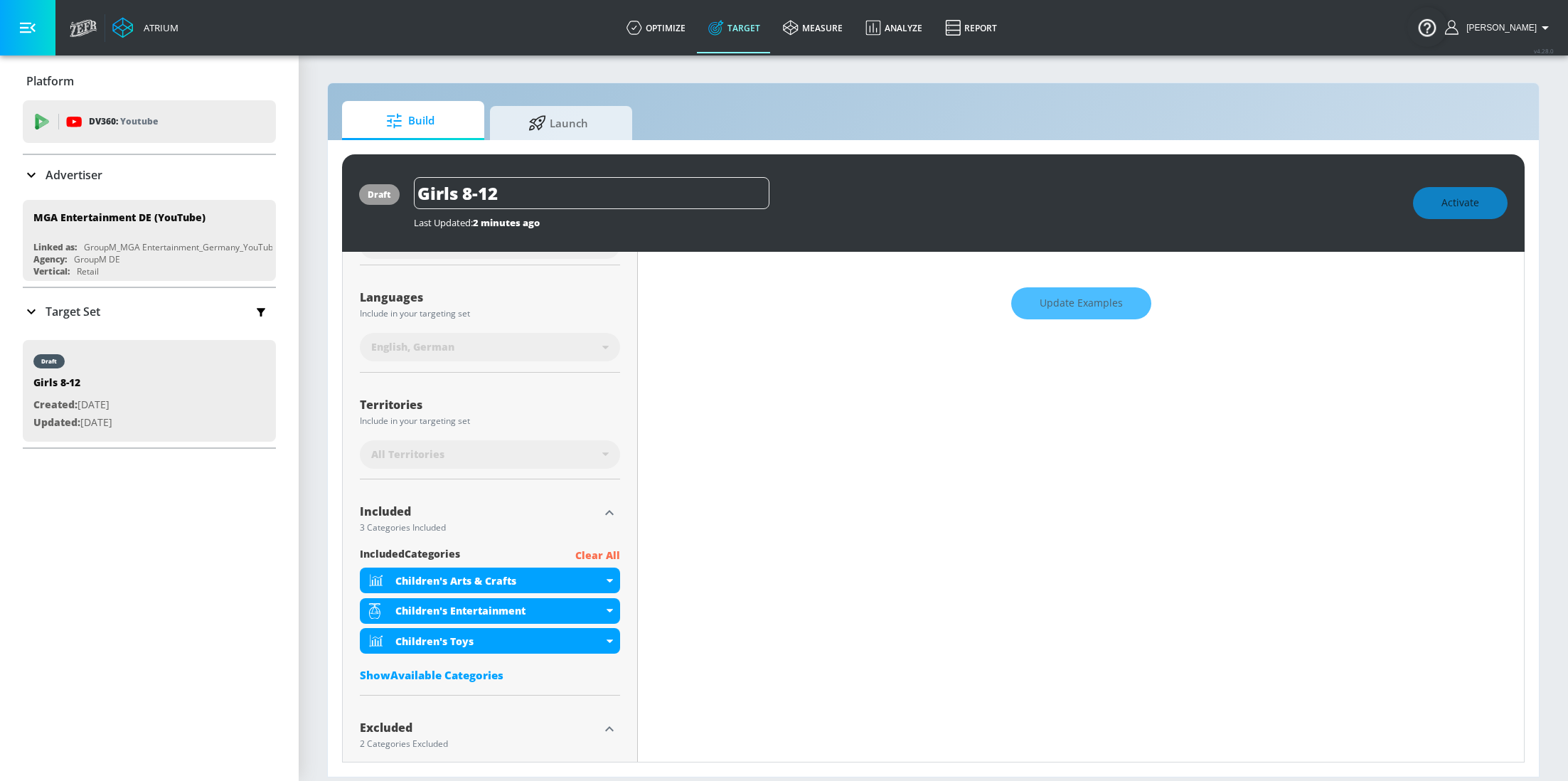
scroll to position [254, 0]
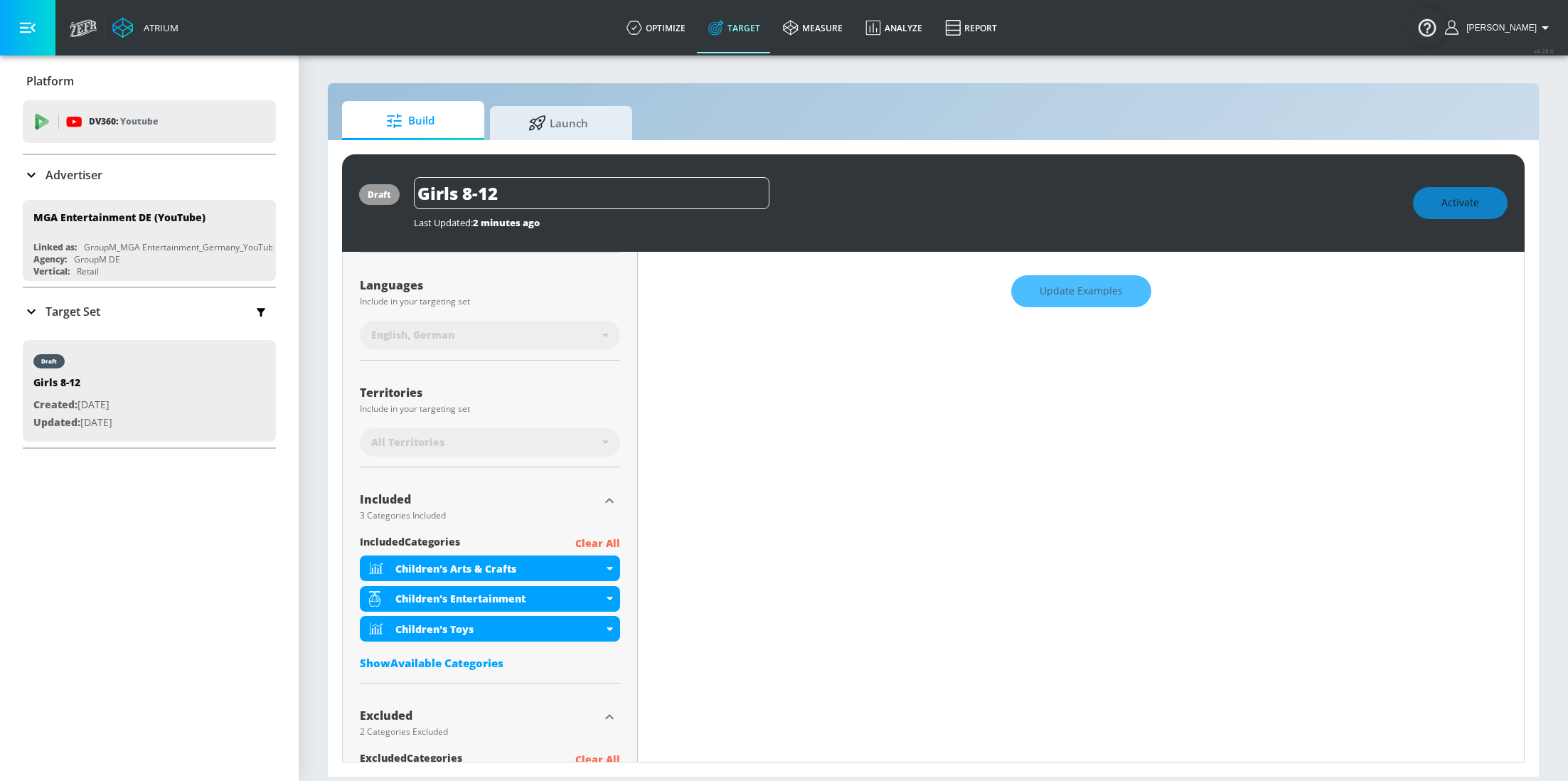
click at [459, 663] on div "Show Available Categories" at bounding box center [489, 663] width 260 height 15
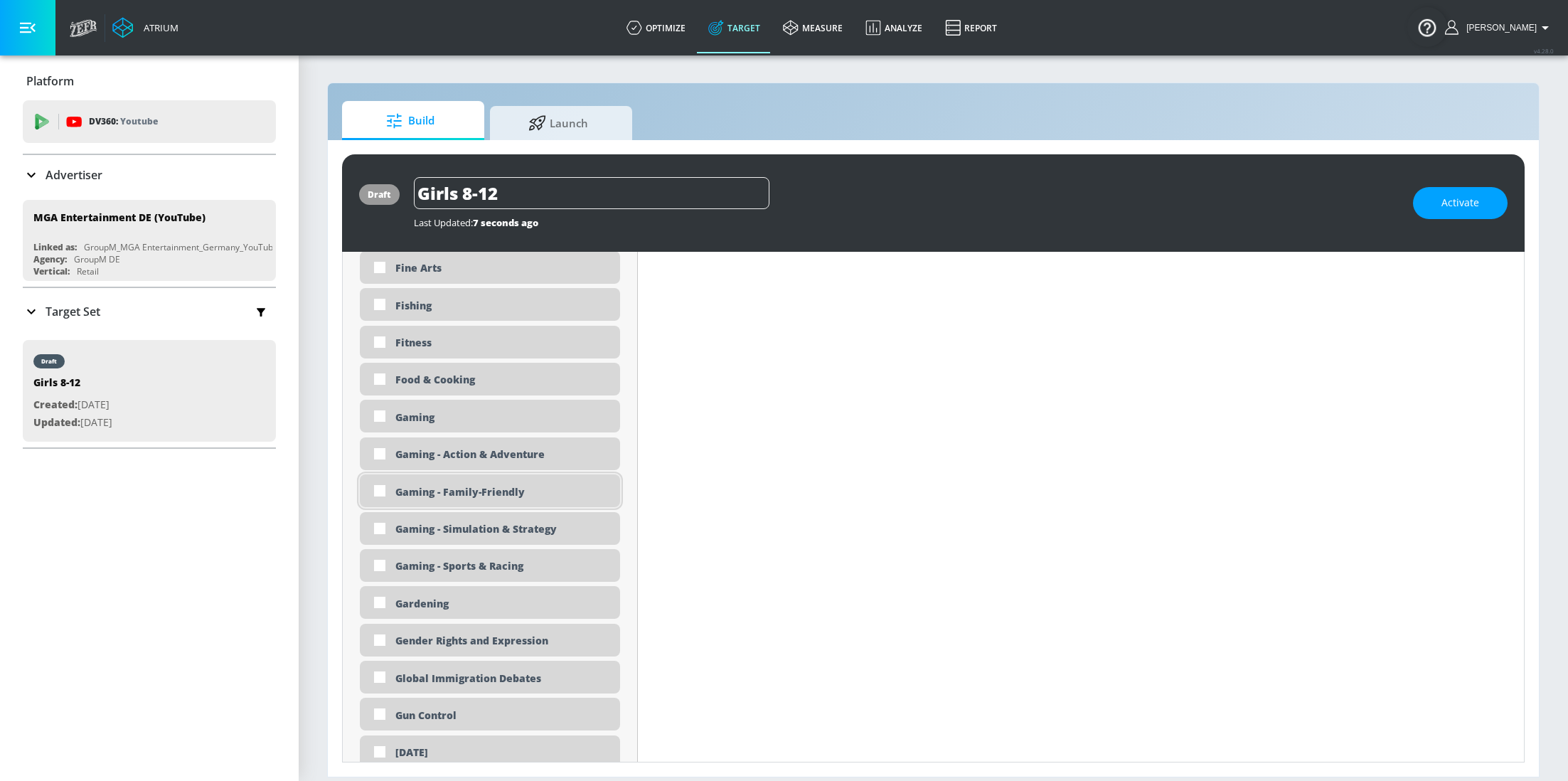
scroll to position [1722, 0]
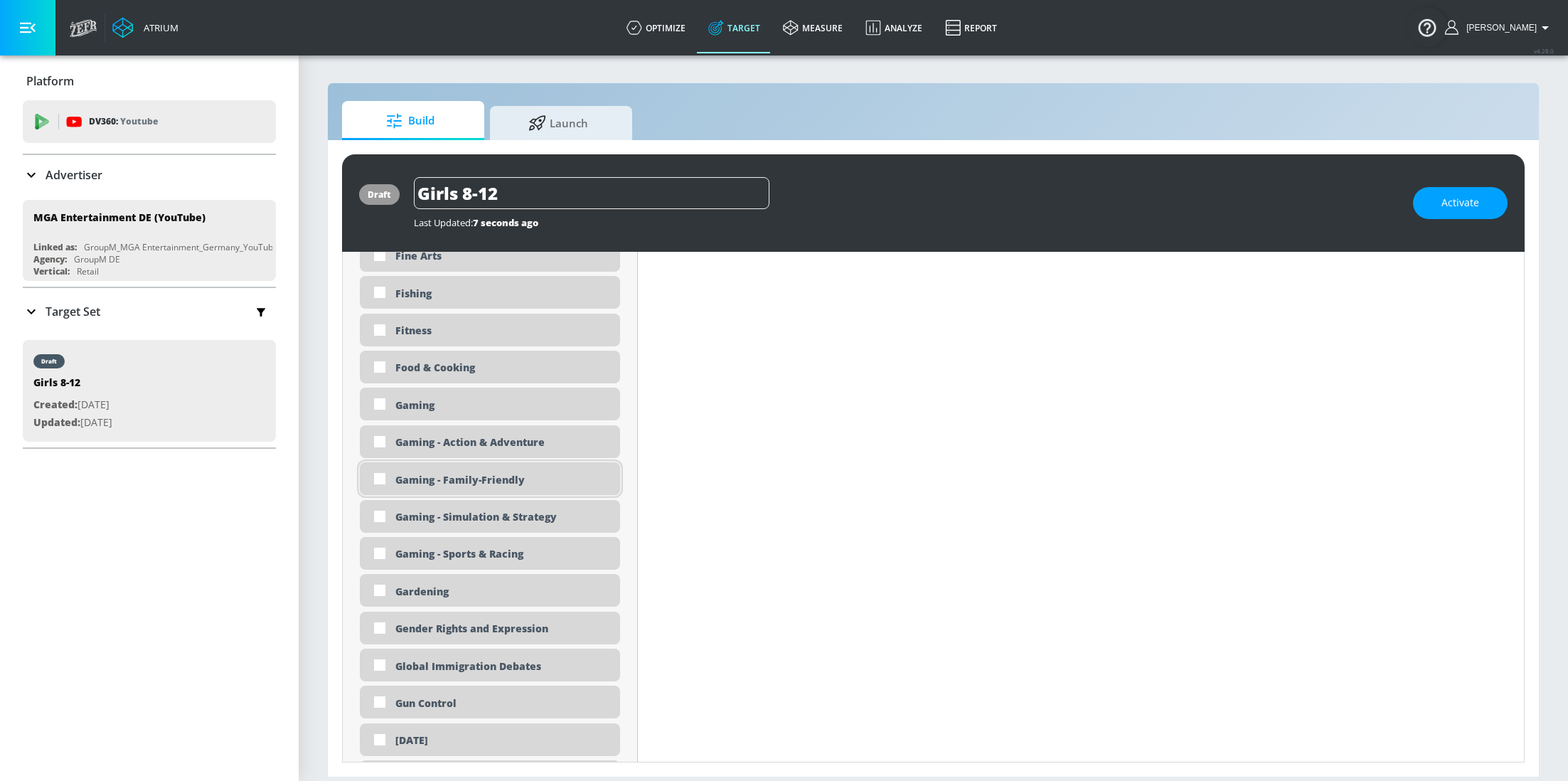
click at [476, 477] on div "Gaming - Family-Friendly" at bounding box center [502, 480] width 214 height 14
checkbox input "true"
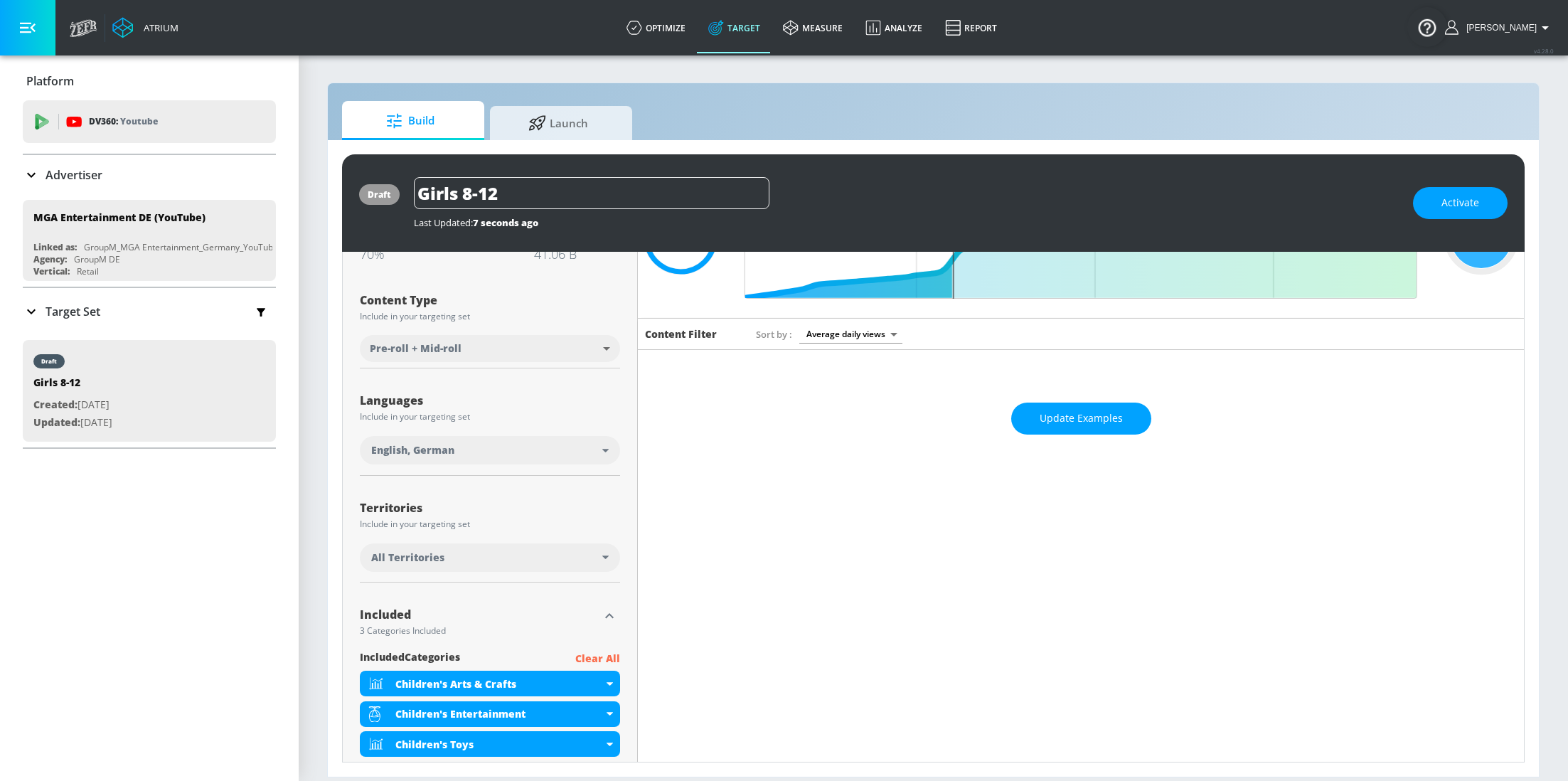
scroll to position [0, 0]
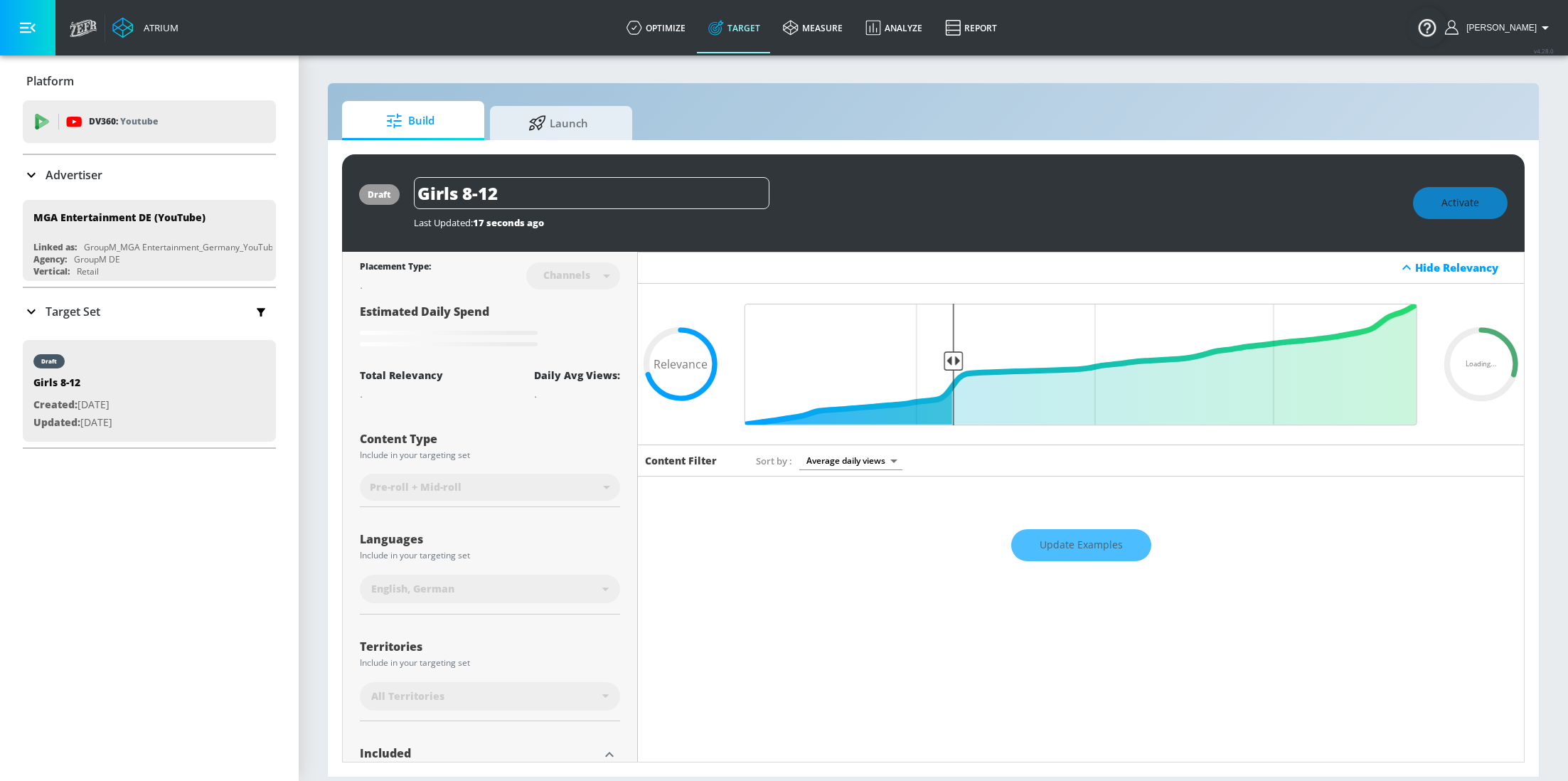
click at [1078, 541] on div "Update Examples" at bounding box center [1080, 544] width 886 height 49
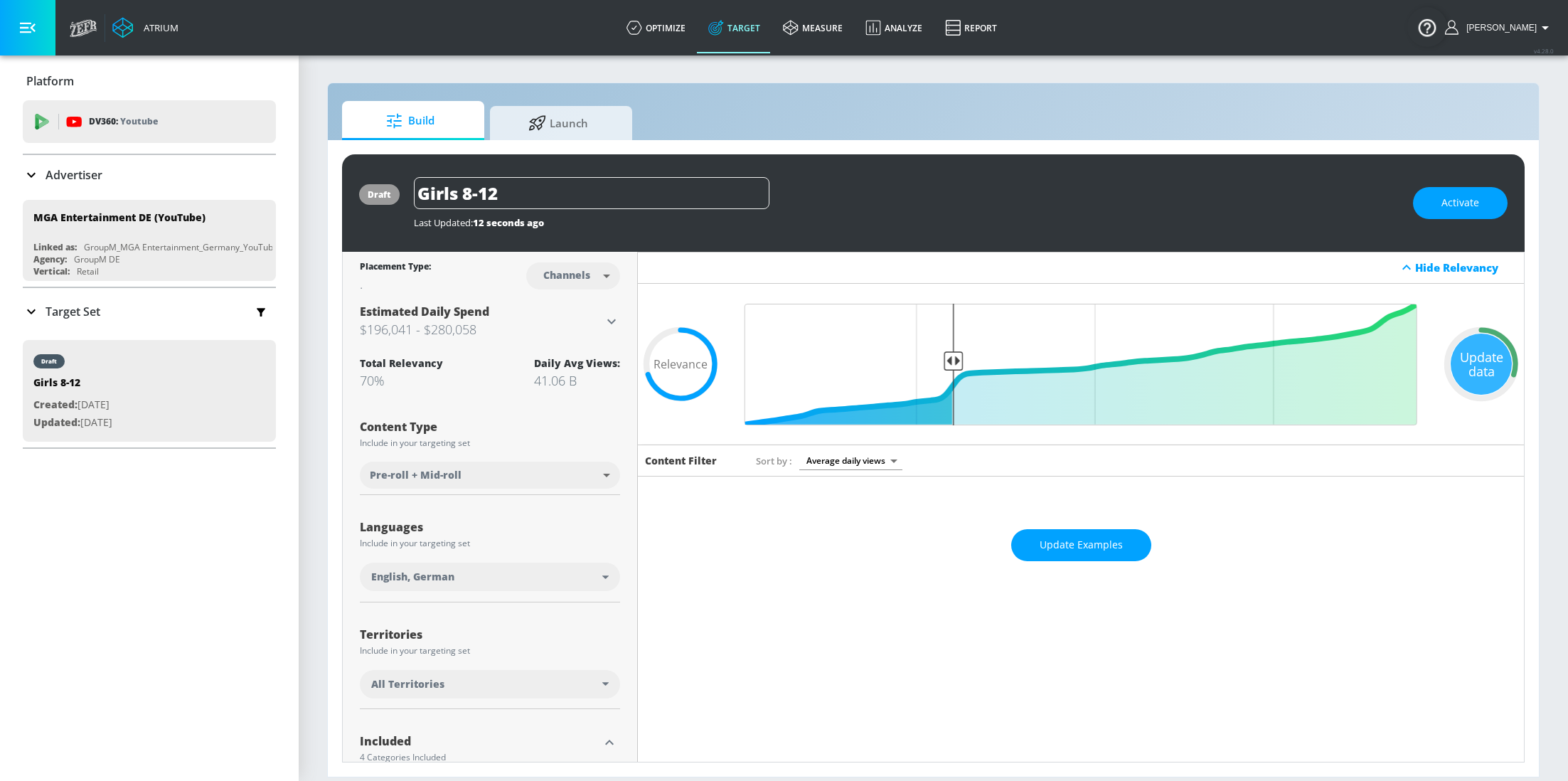
click at [1077, 541] on span "Update Examples" at bounding box center [1080, 544] width 83 height 17
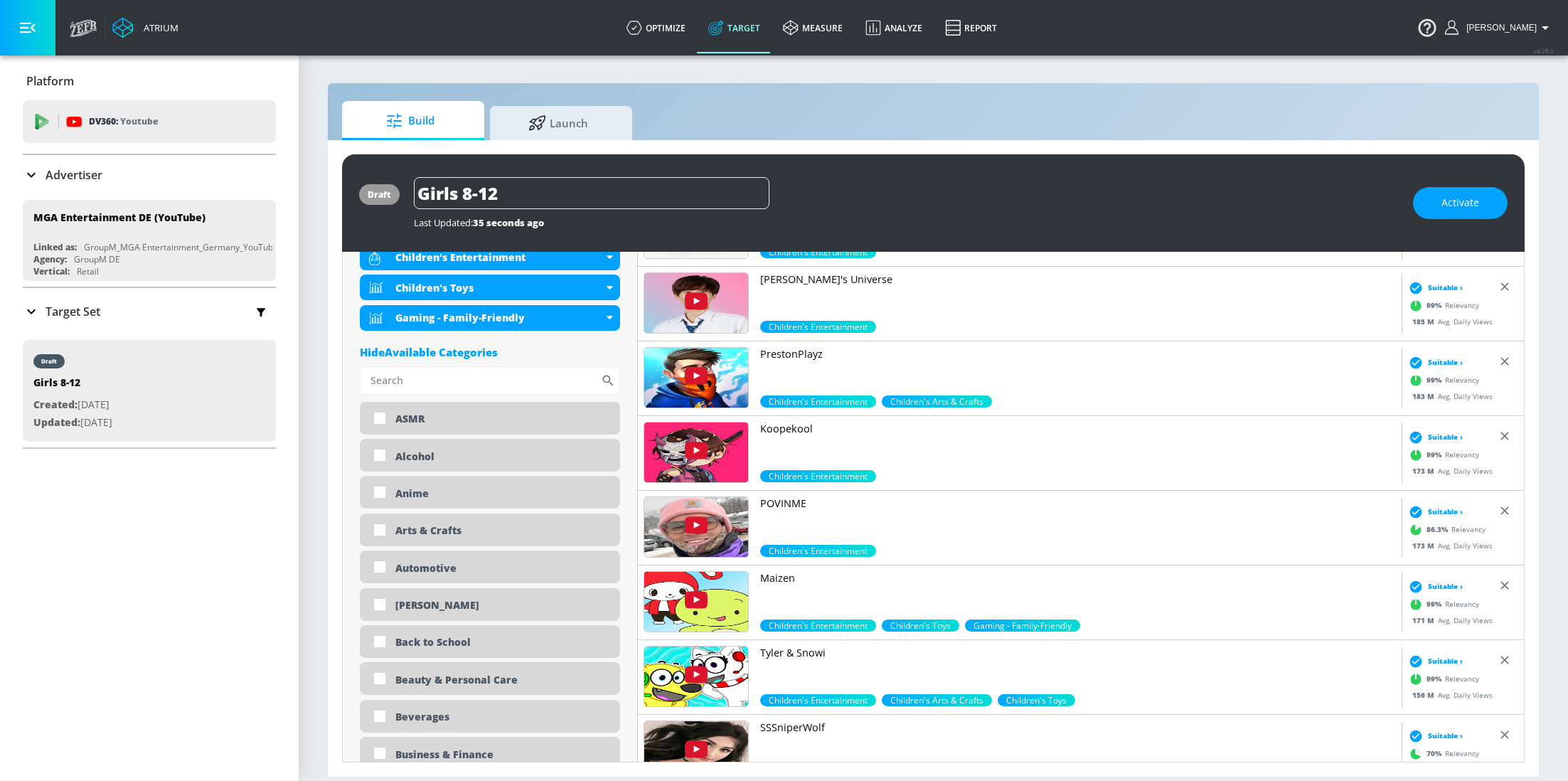
scroll to position [585, 0]
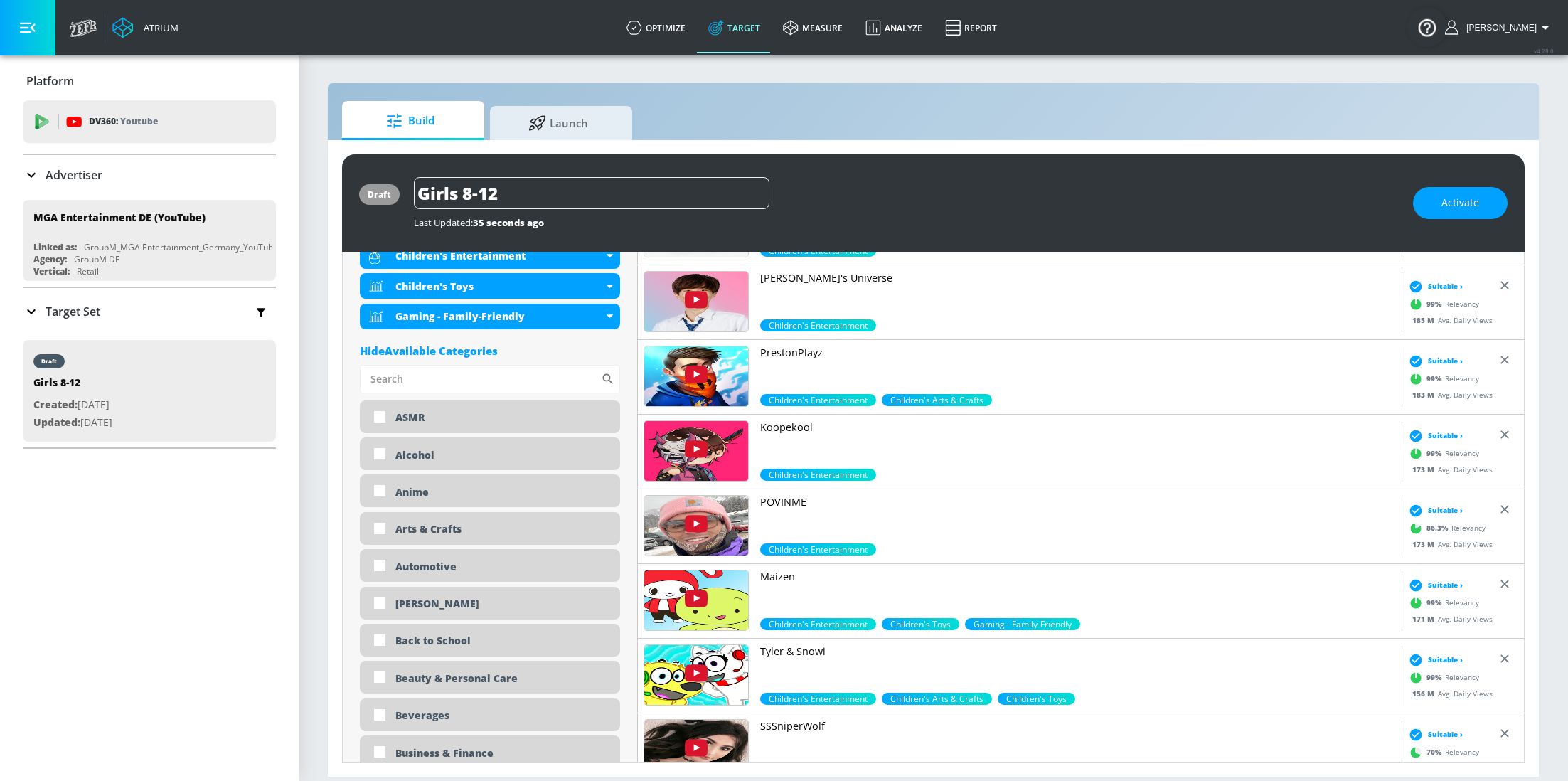
click at [705, 436] on img at bounding box center [696, 450] width 104 height 59
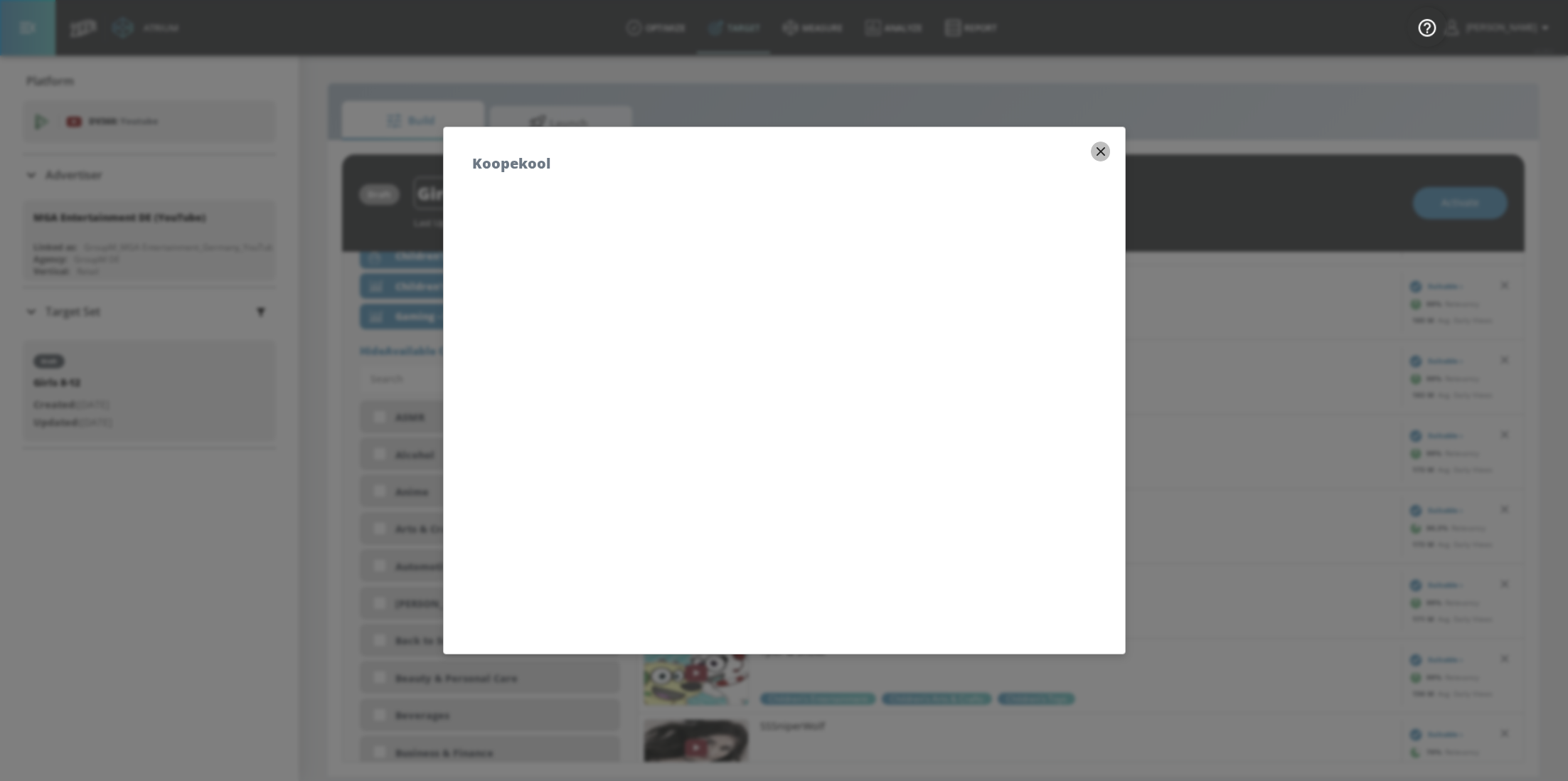
click at [1099, 149] on icon "button" at bounding box center [1100, 151] width 16 height 16
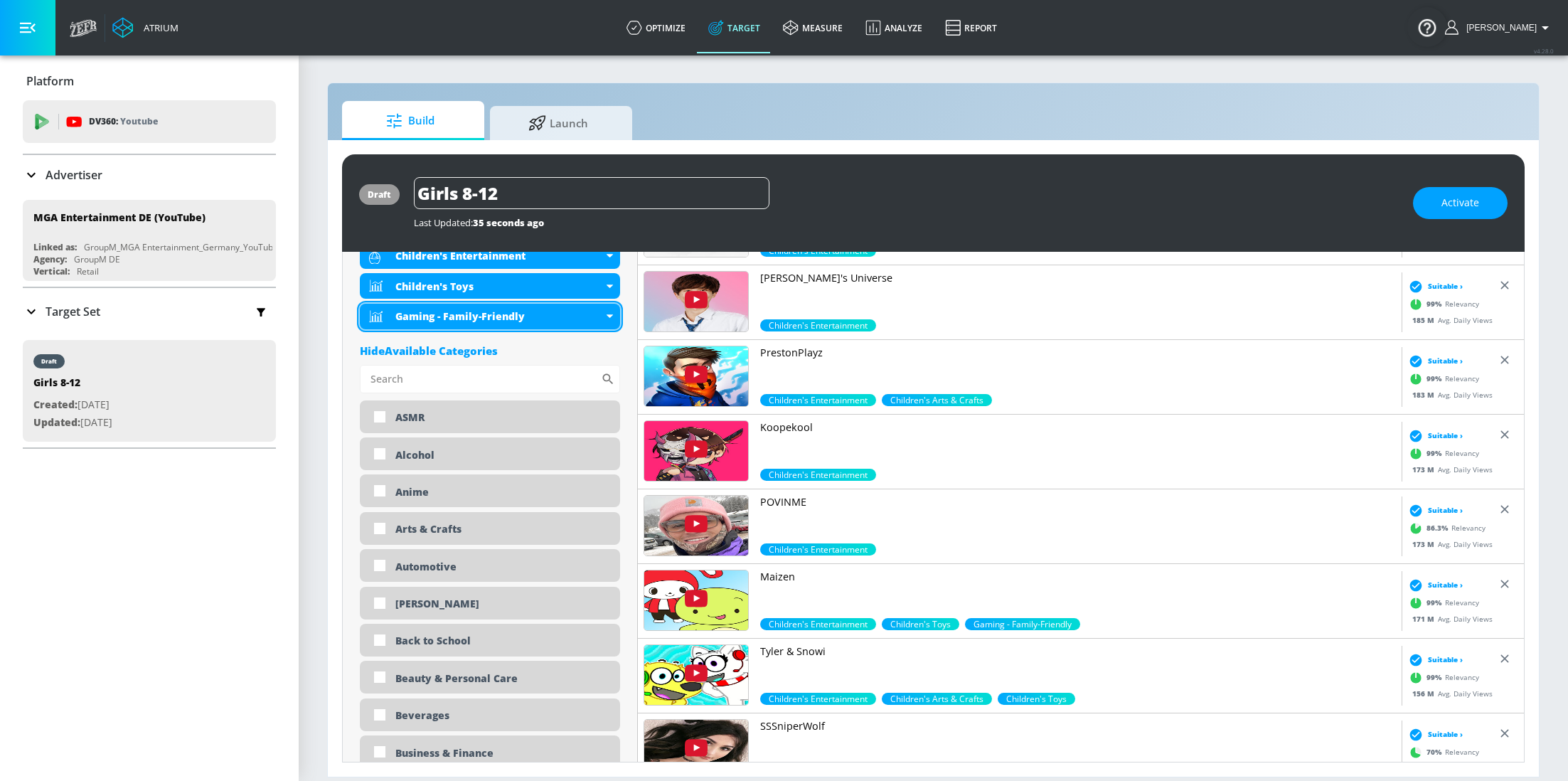
click at [605, 320] on div "Gaming - Family-Friendly" at bounding box center [489, 316] width 260 height 26
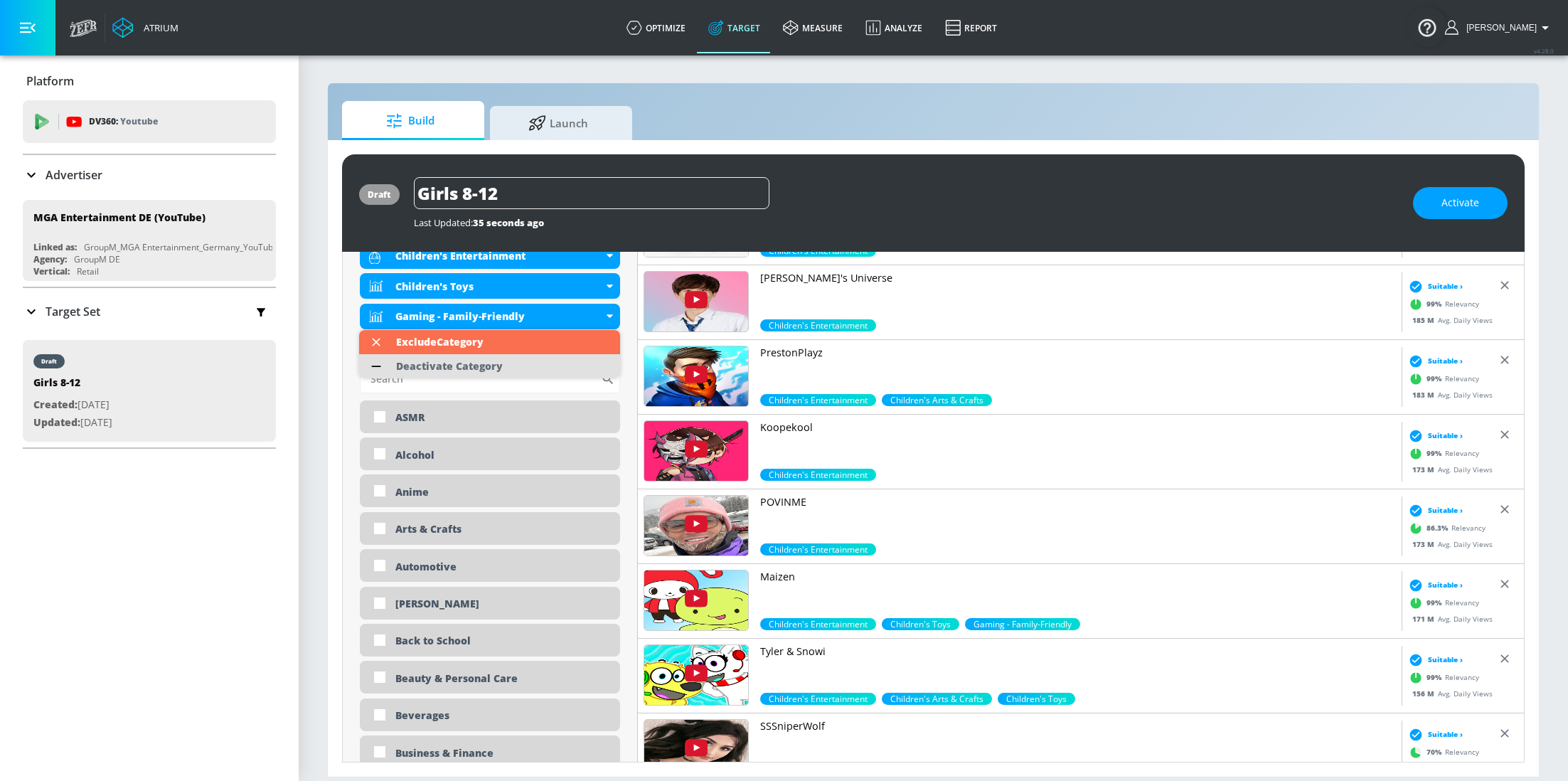
click at [493, 366] on div "Deactivate Category" at bounding box center [449, 365] width 107 height 10
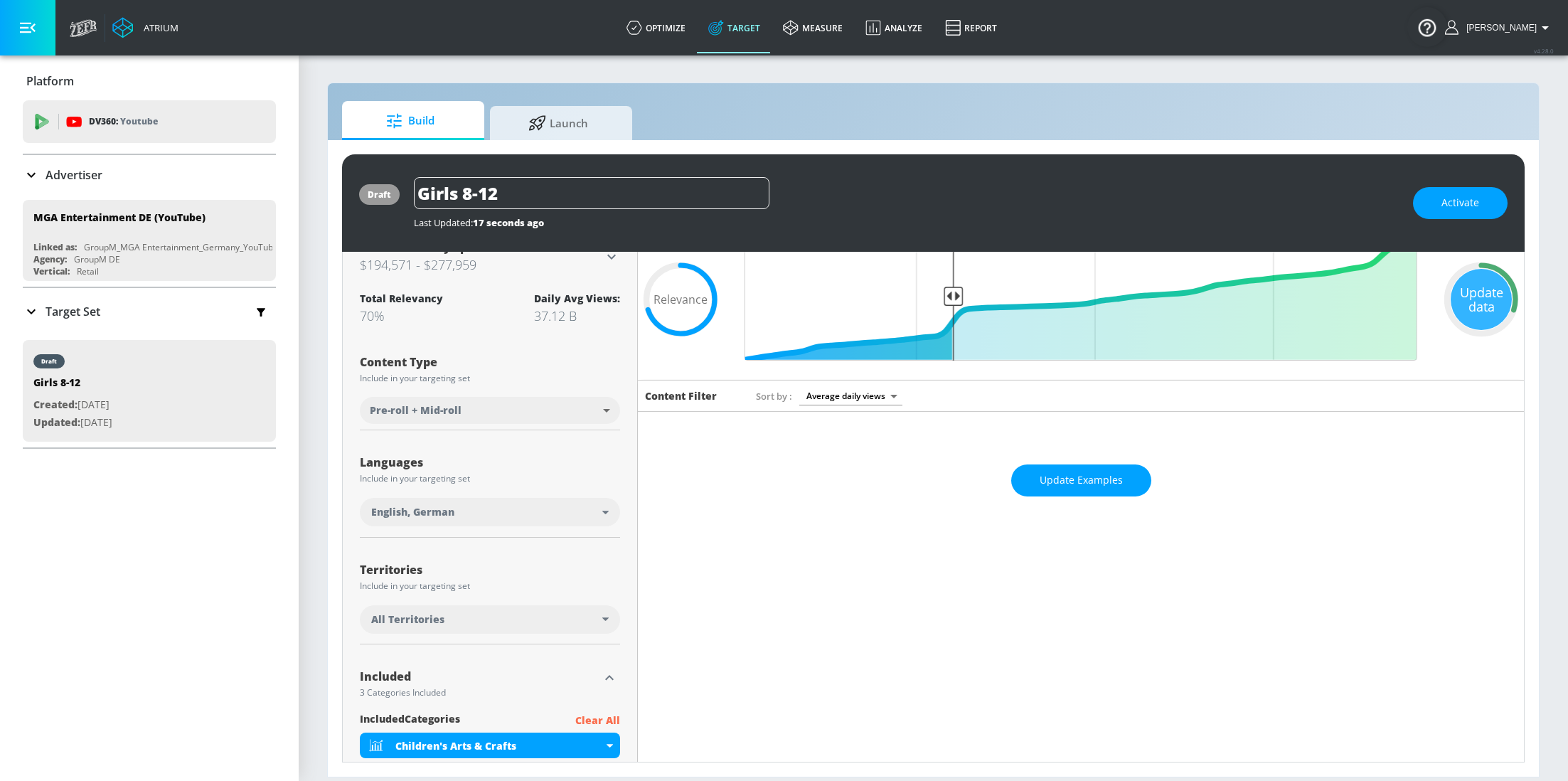
scroll to position [0, 0]
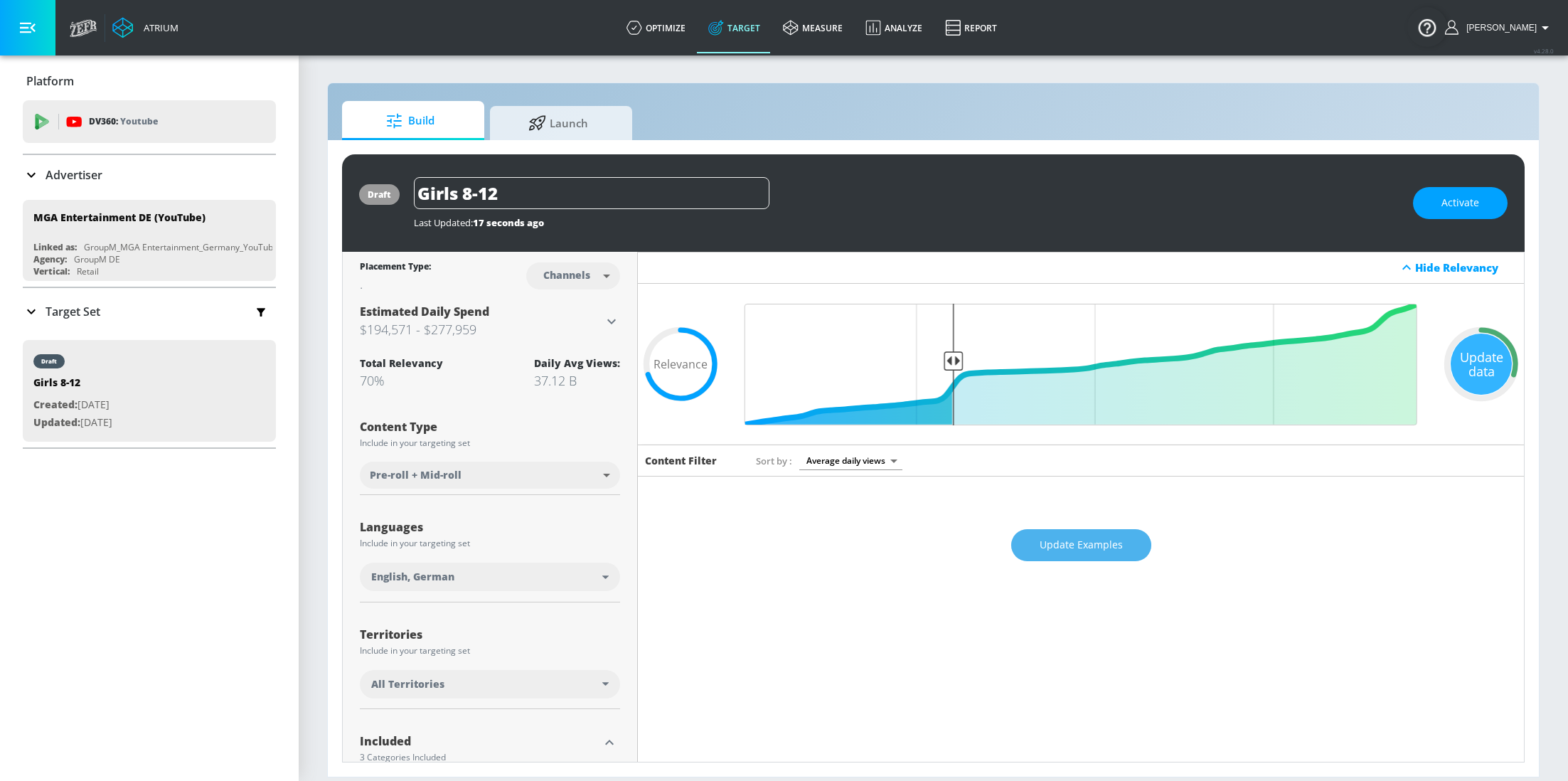
click at [1075, 543] on span "Update Examples" at bounding box center [1080, 544] width 83 height 17
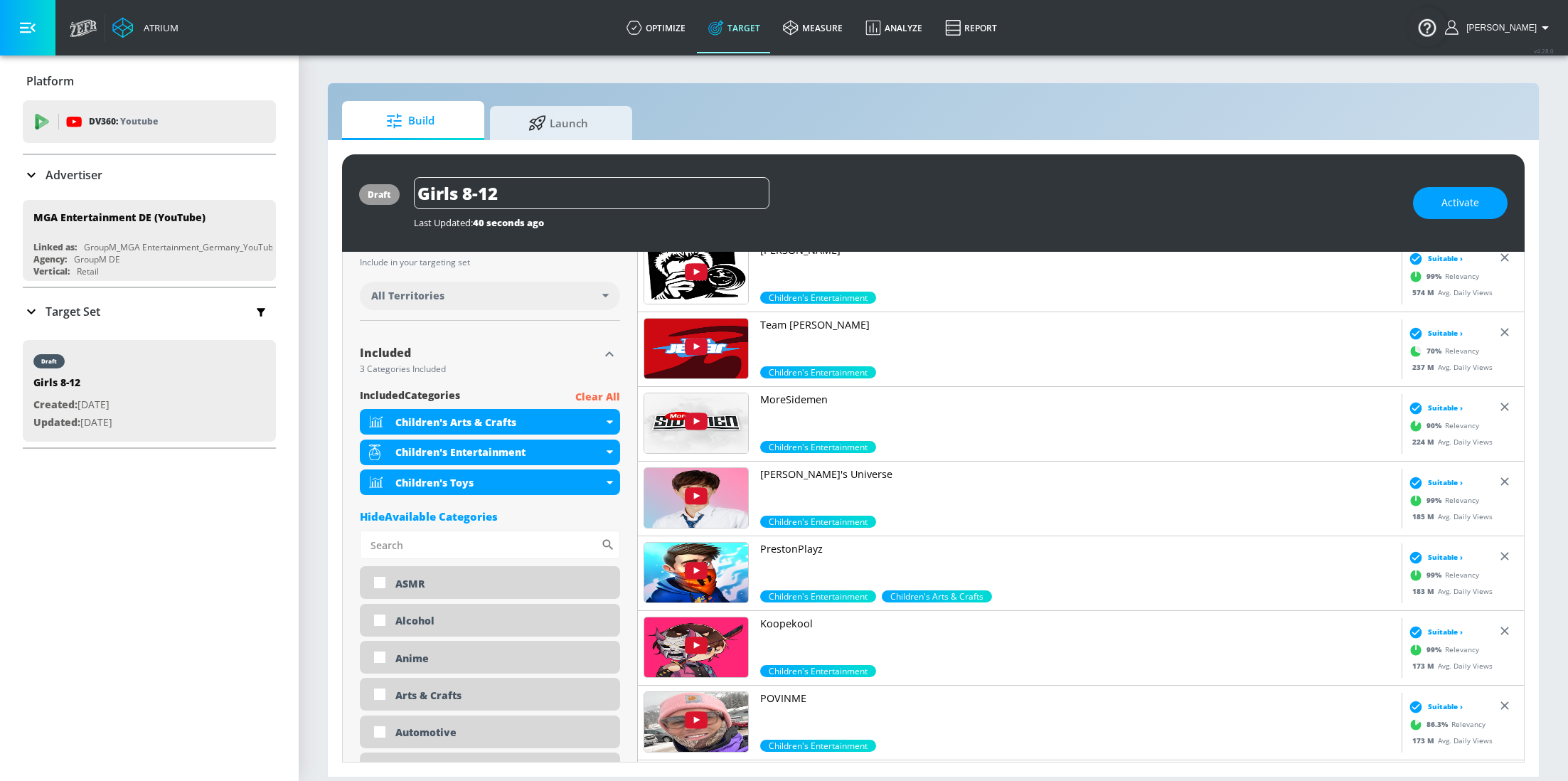
scroll to position [401, 0]
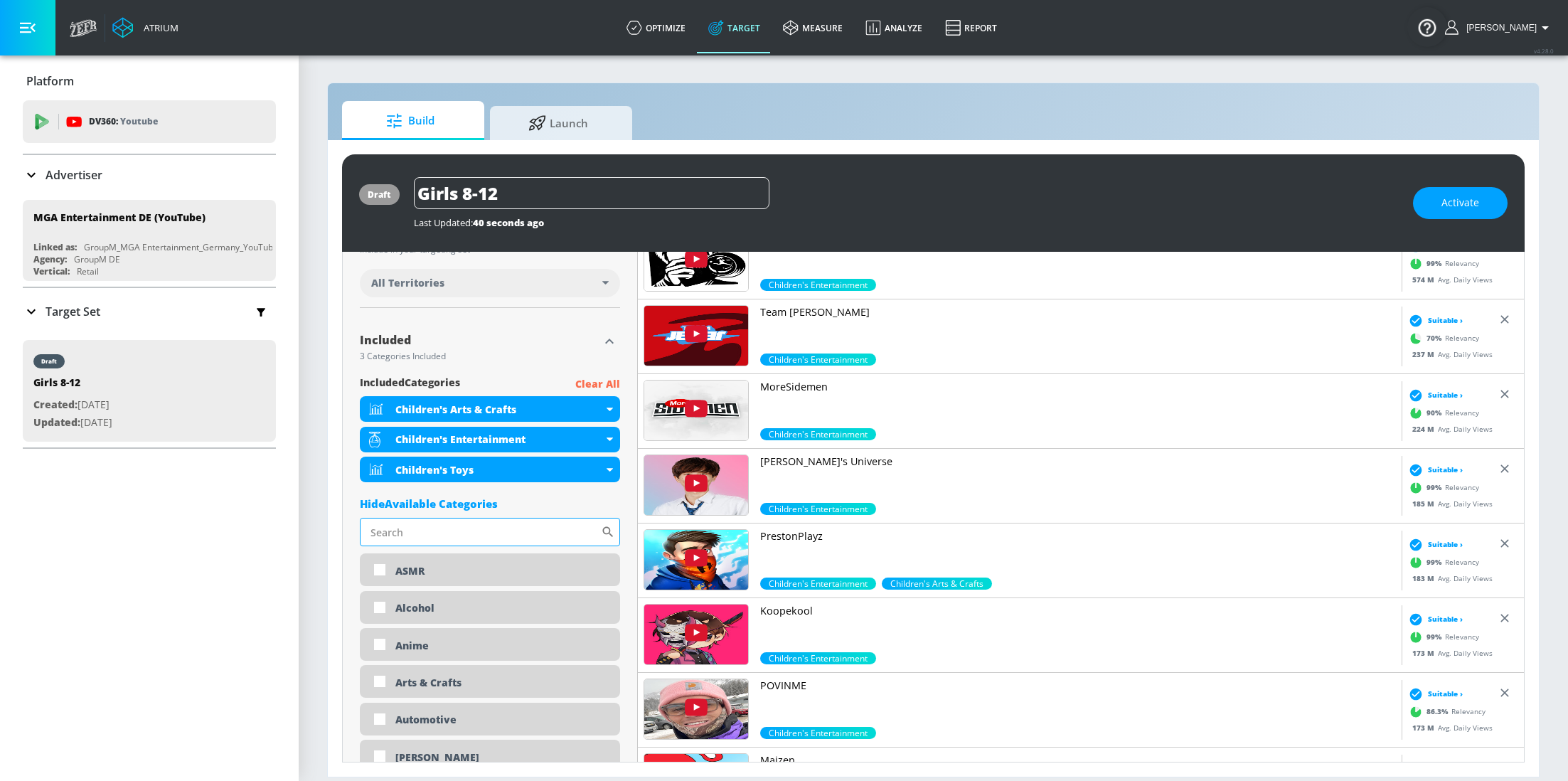
click at [506, 533] on input "Sort By" at bounding box center [480, 532] width 241 height 28
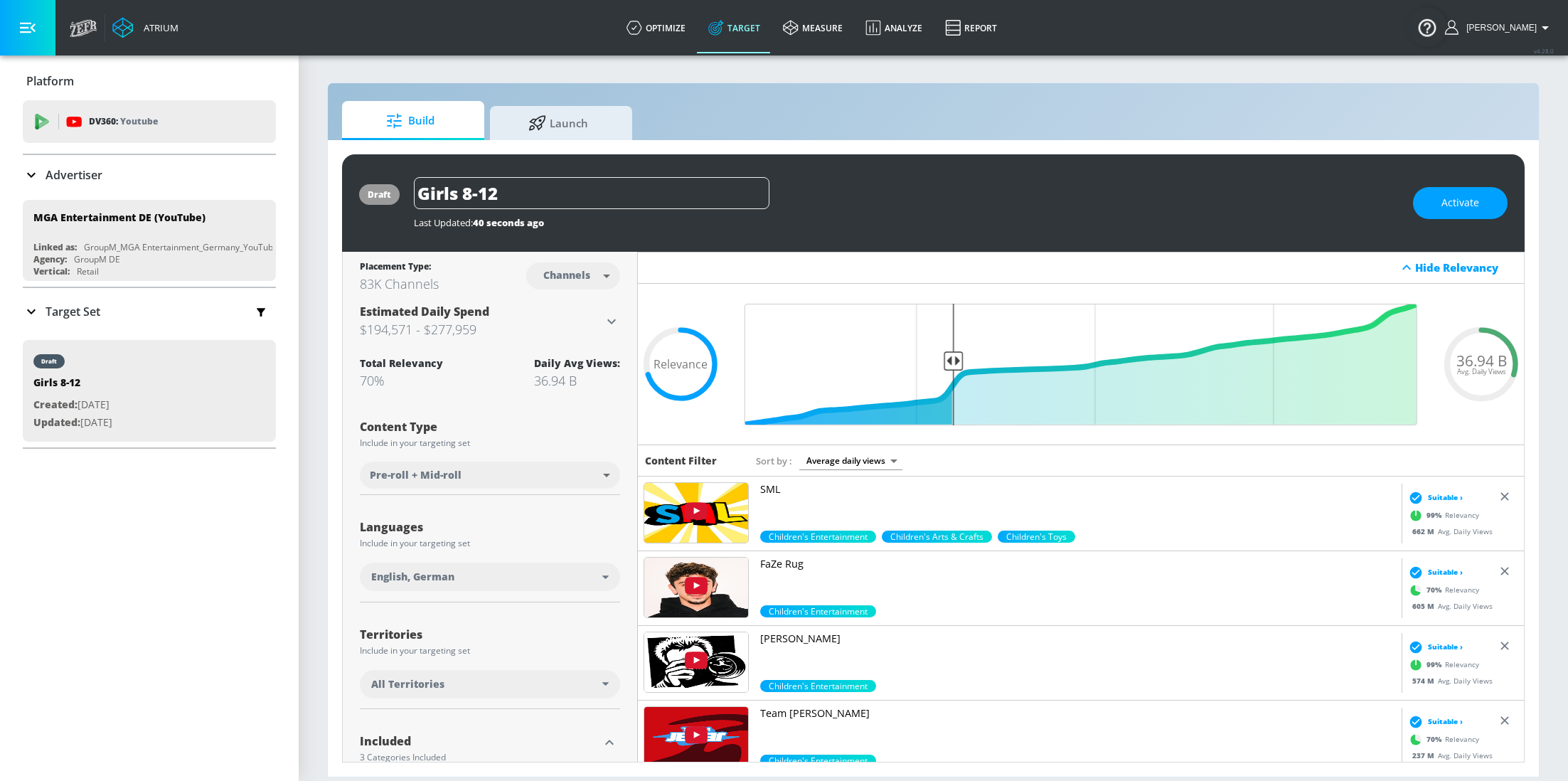
scroll to position [401, 0]
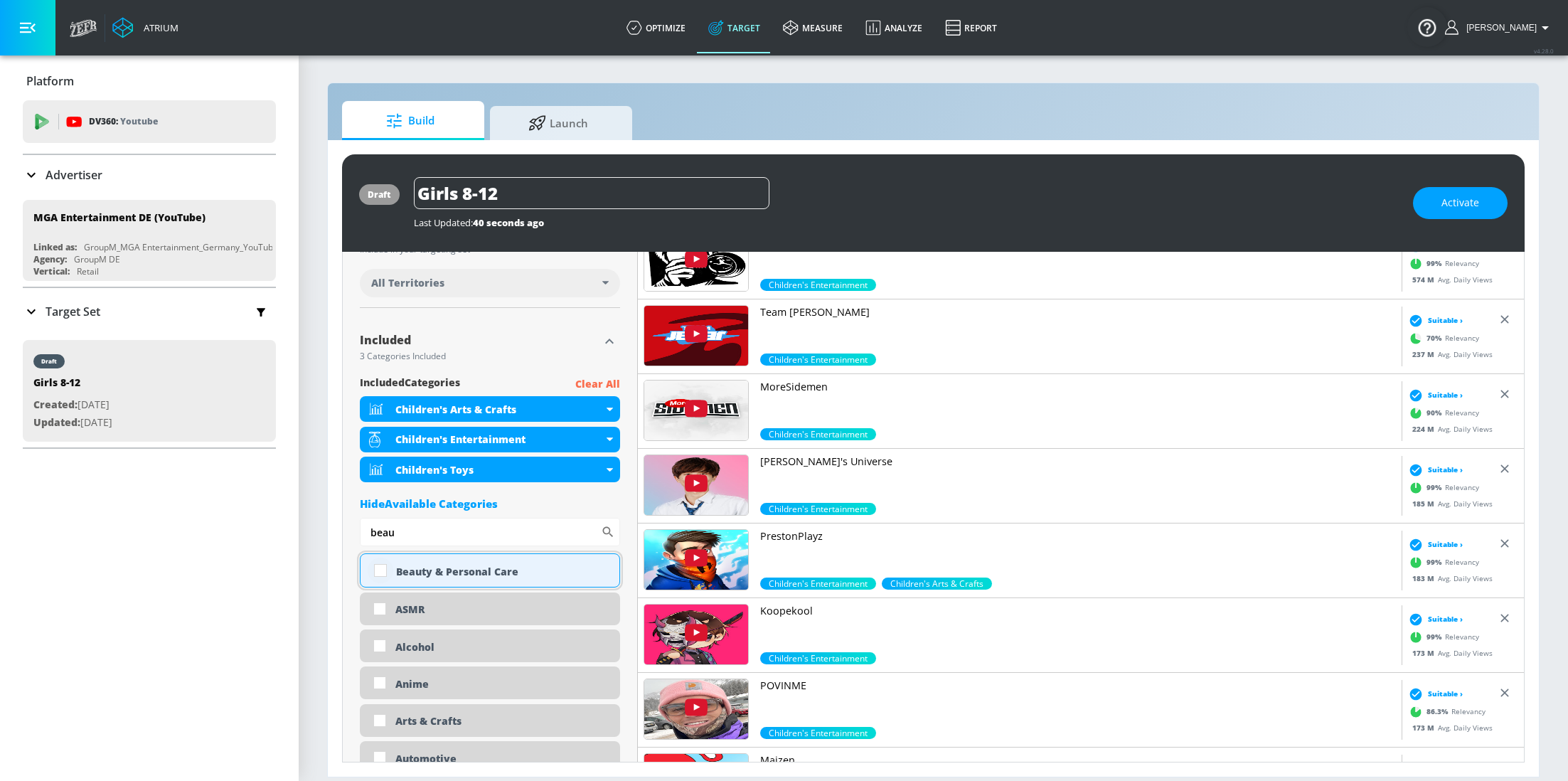
type input "beau"
click at [371, 570] on input "checkbox" at bounding box center [380, 570] width 26 height 26
checkbox input "true"
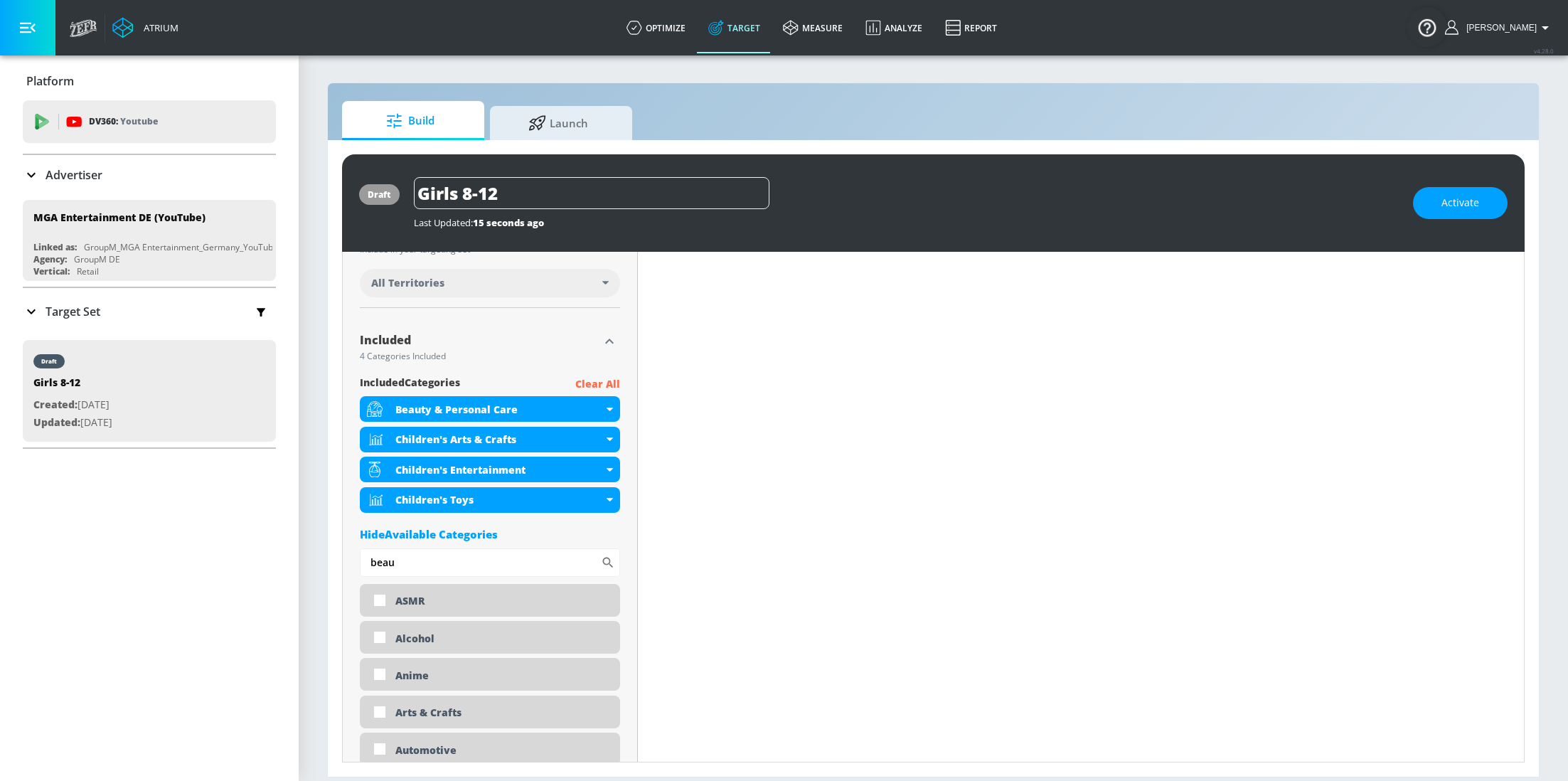
scroll to position [0, 0]
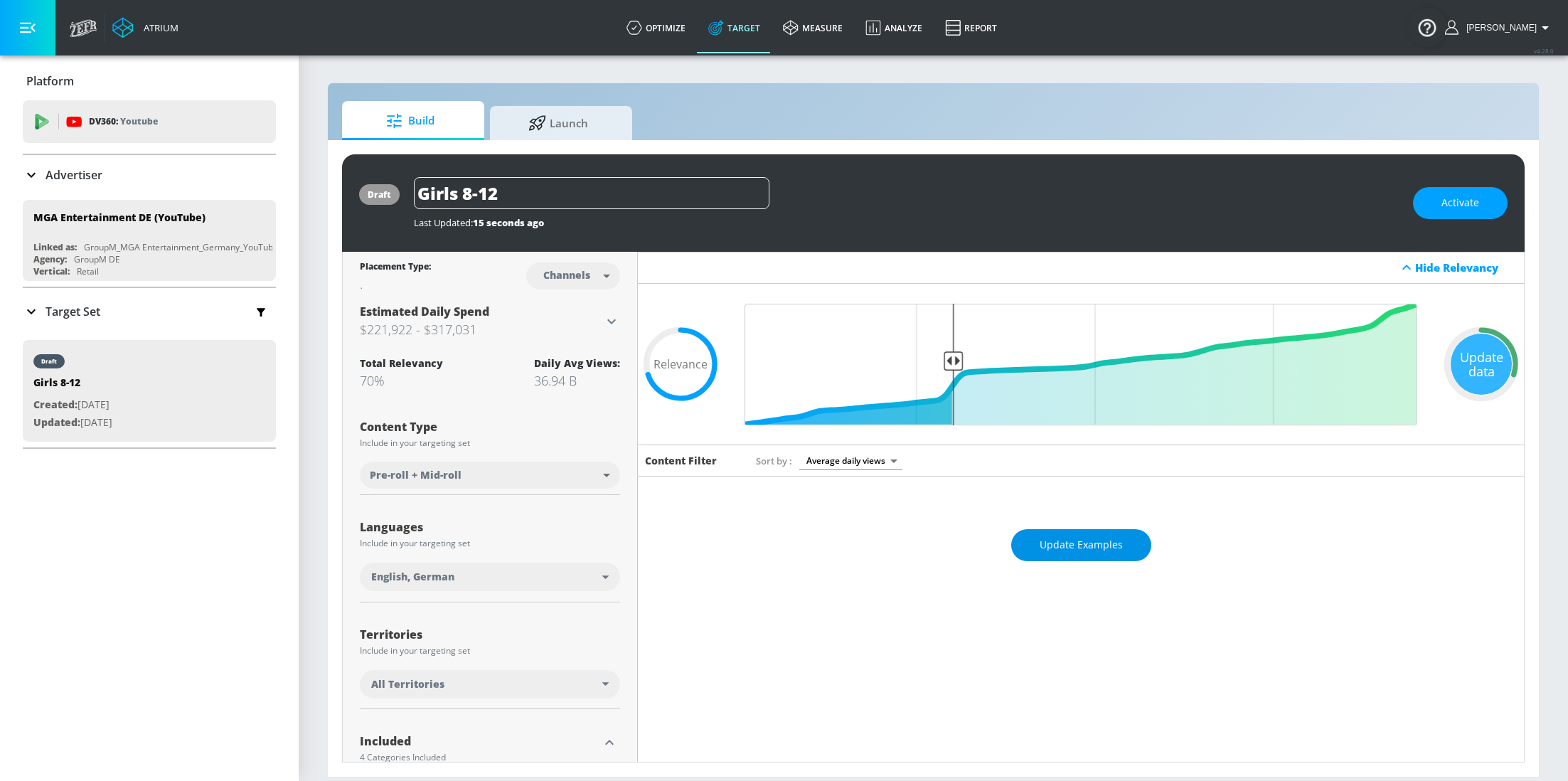
click at [1119, 544] on span "Update Examples" at bounding box center [1080, 544] width 83 height 17
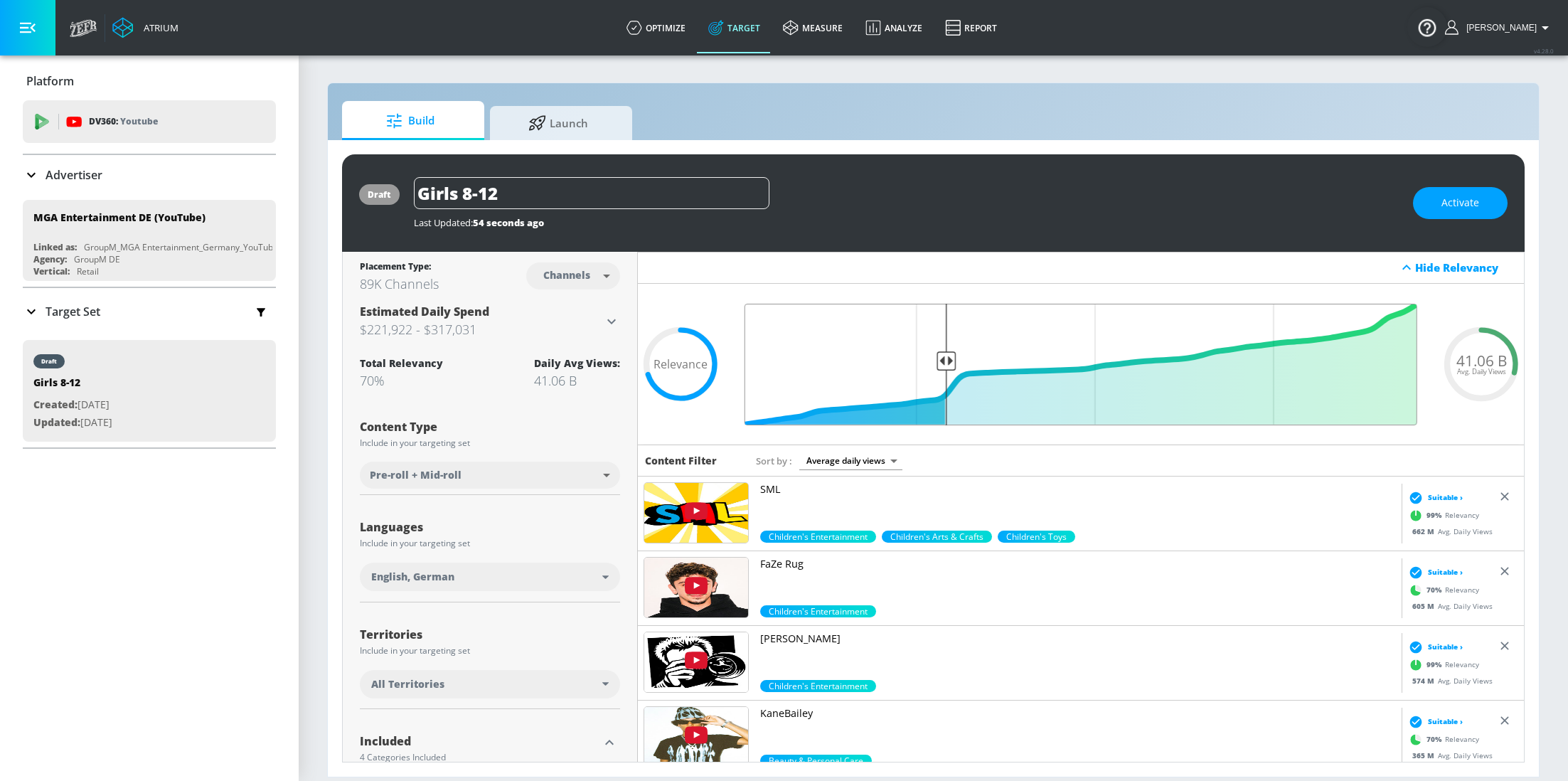
drag, startPoint x: 953, startPoint y: 357, endPoint x: 945, endPoint y: 357, distance: 8.0
type input "0.71"
click at [945, 357] on input "Final Threshold" at bounding box center [1080, 364] width 687 height 121
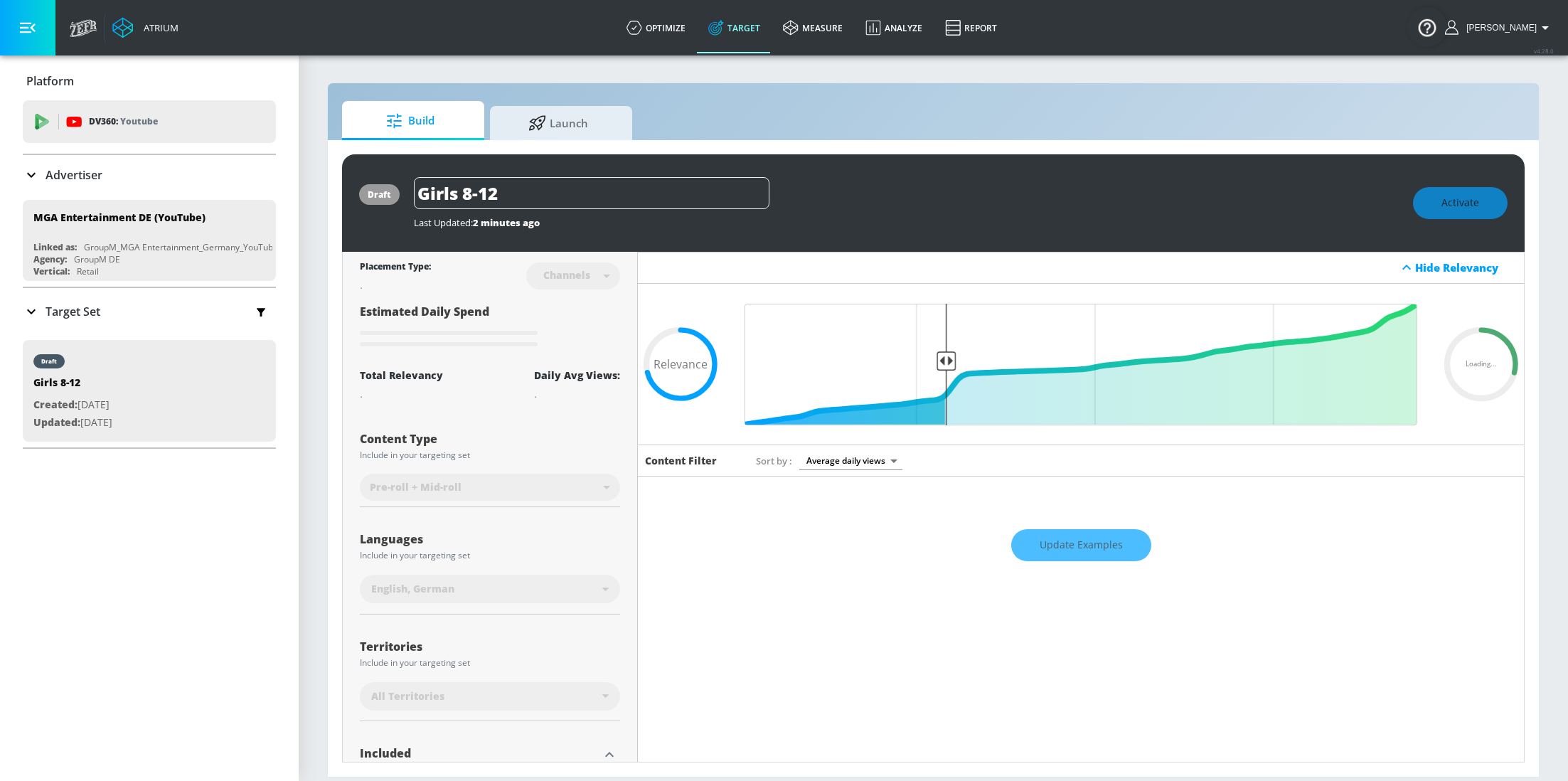
click at [1106, 533] on div "Update Examples" at bounding box center [1080, 544] width 886 height 49
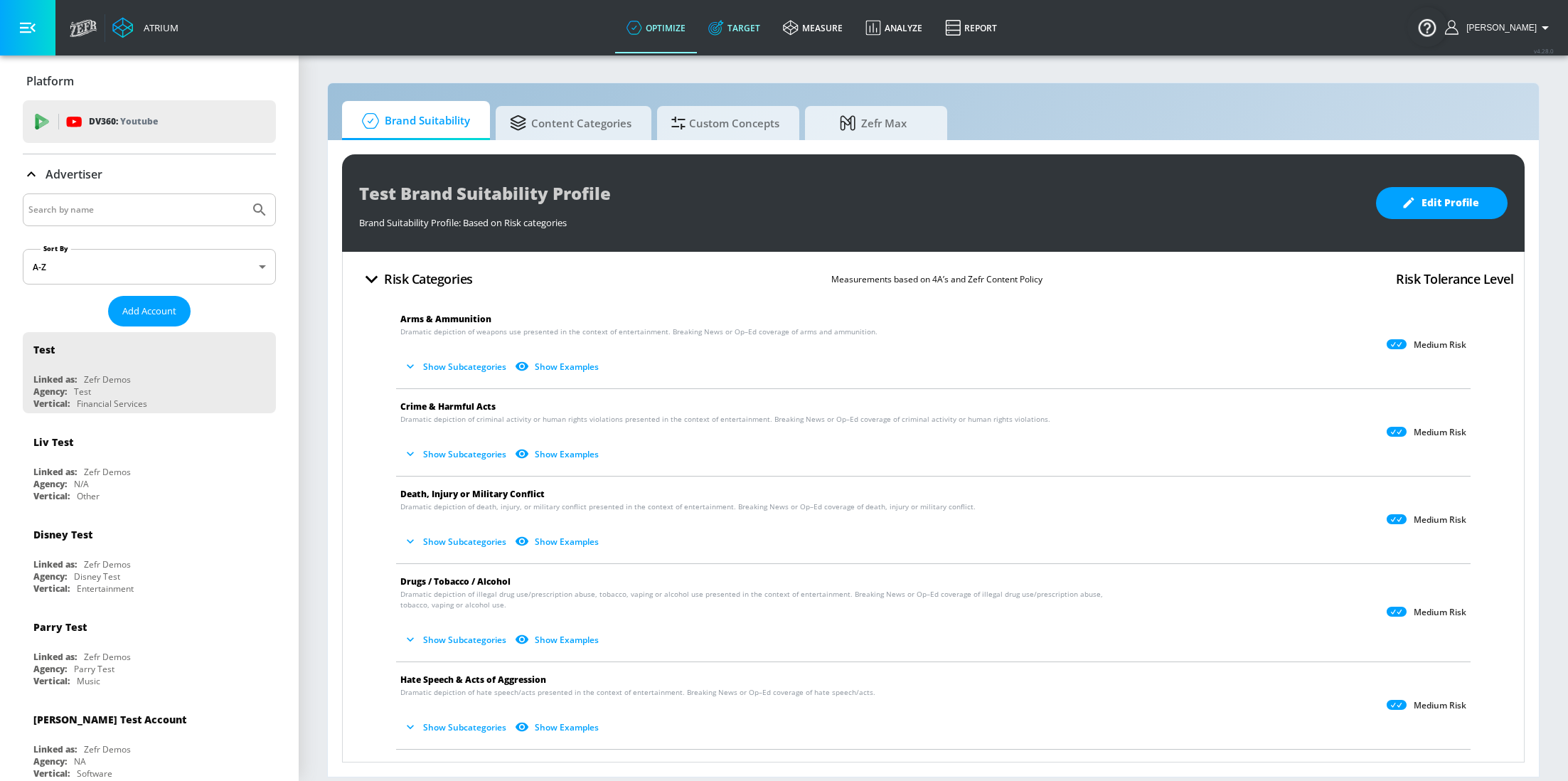
click at [759, 24] on link "Target" at bounding box center [734, 27] width 75 height 51
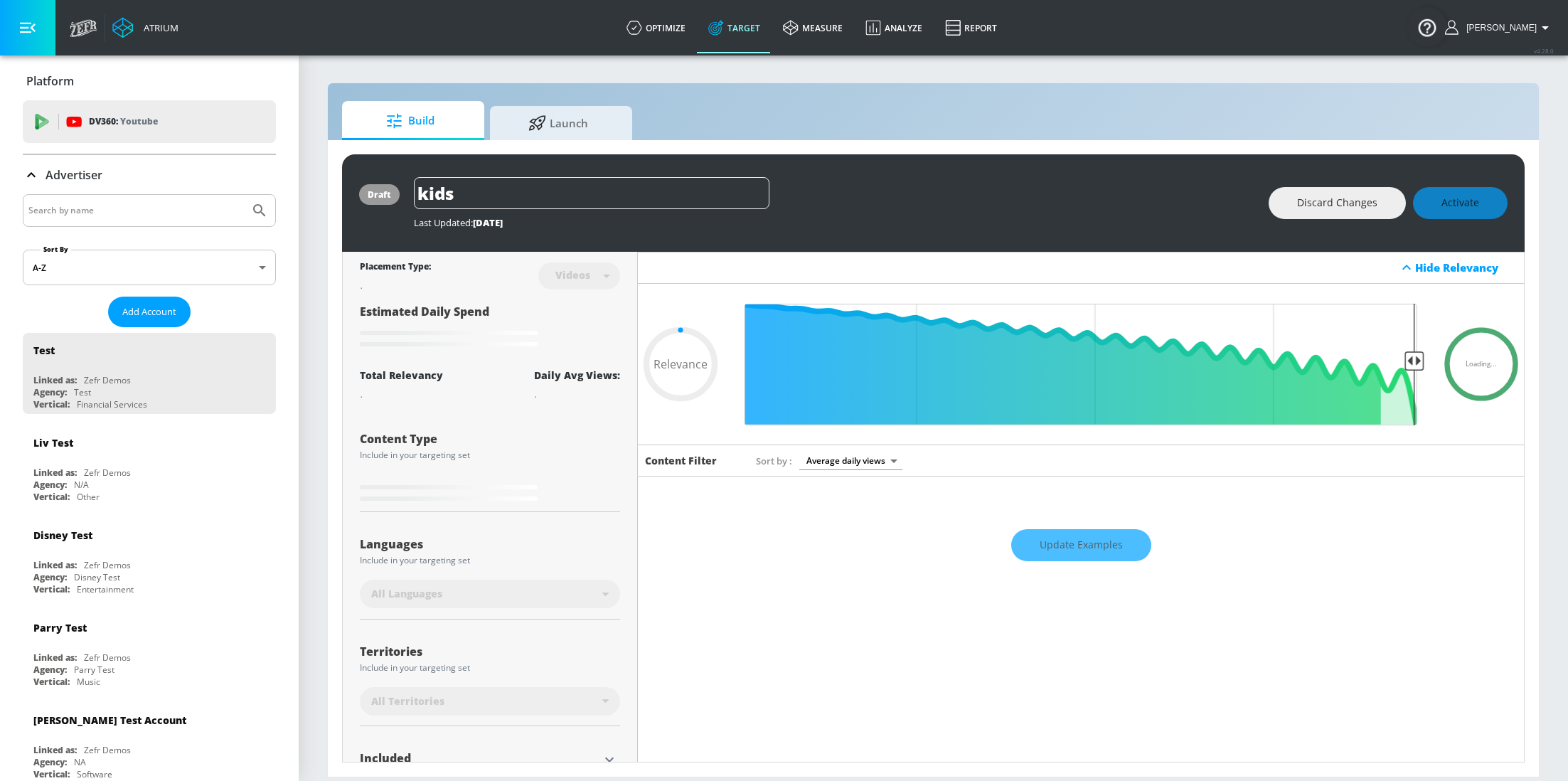
type input "0.05"
click at [76, 216] on input "Search by name" at bounding box center [136, 210] width 216 height 18
type input "MG"
type input "0.89"
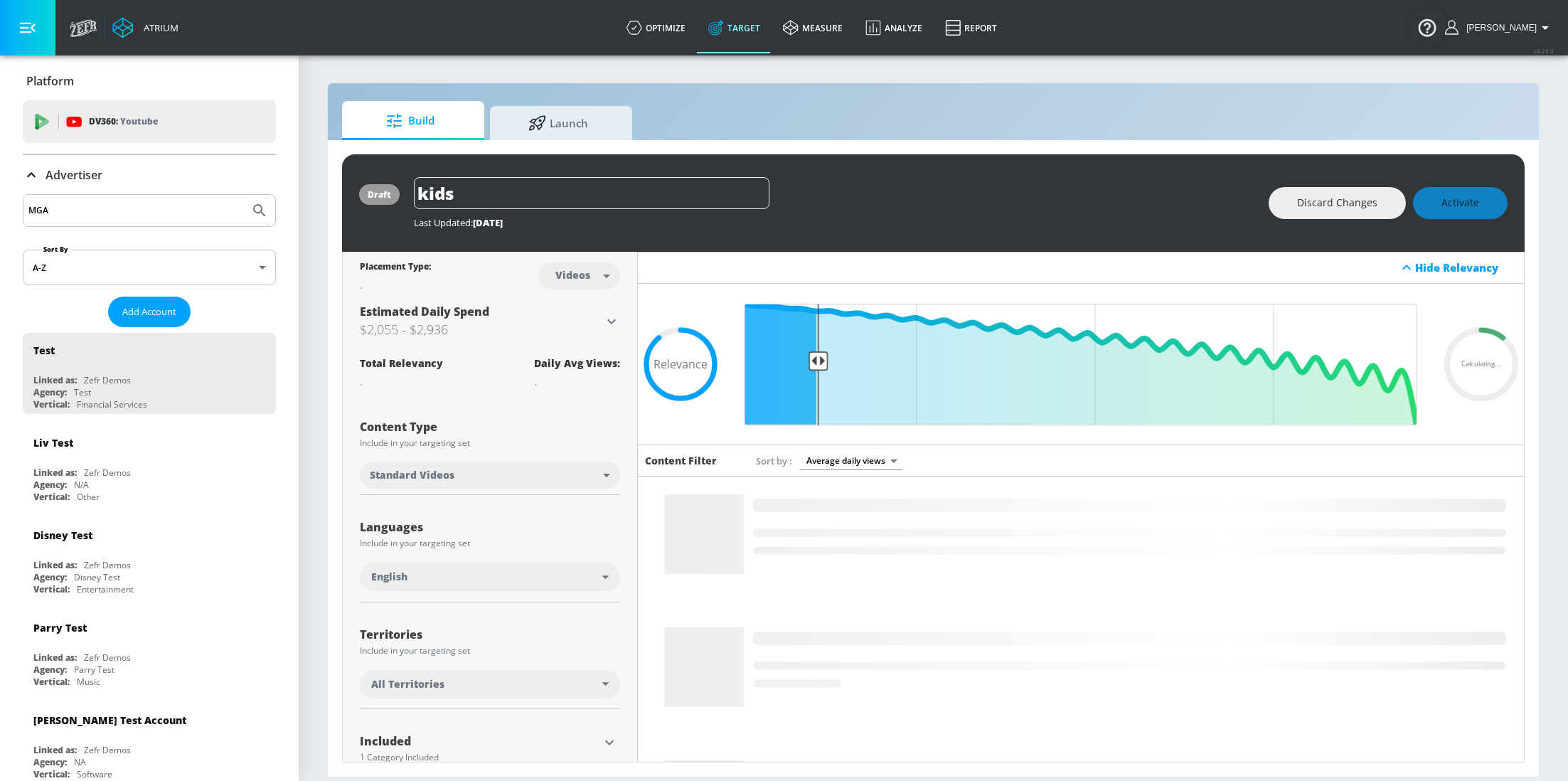
type input "MGA"
click at [244, 195] on button "Submit Search" at bounding box center [259, 210] width 31 height 31
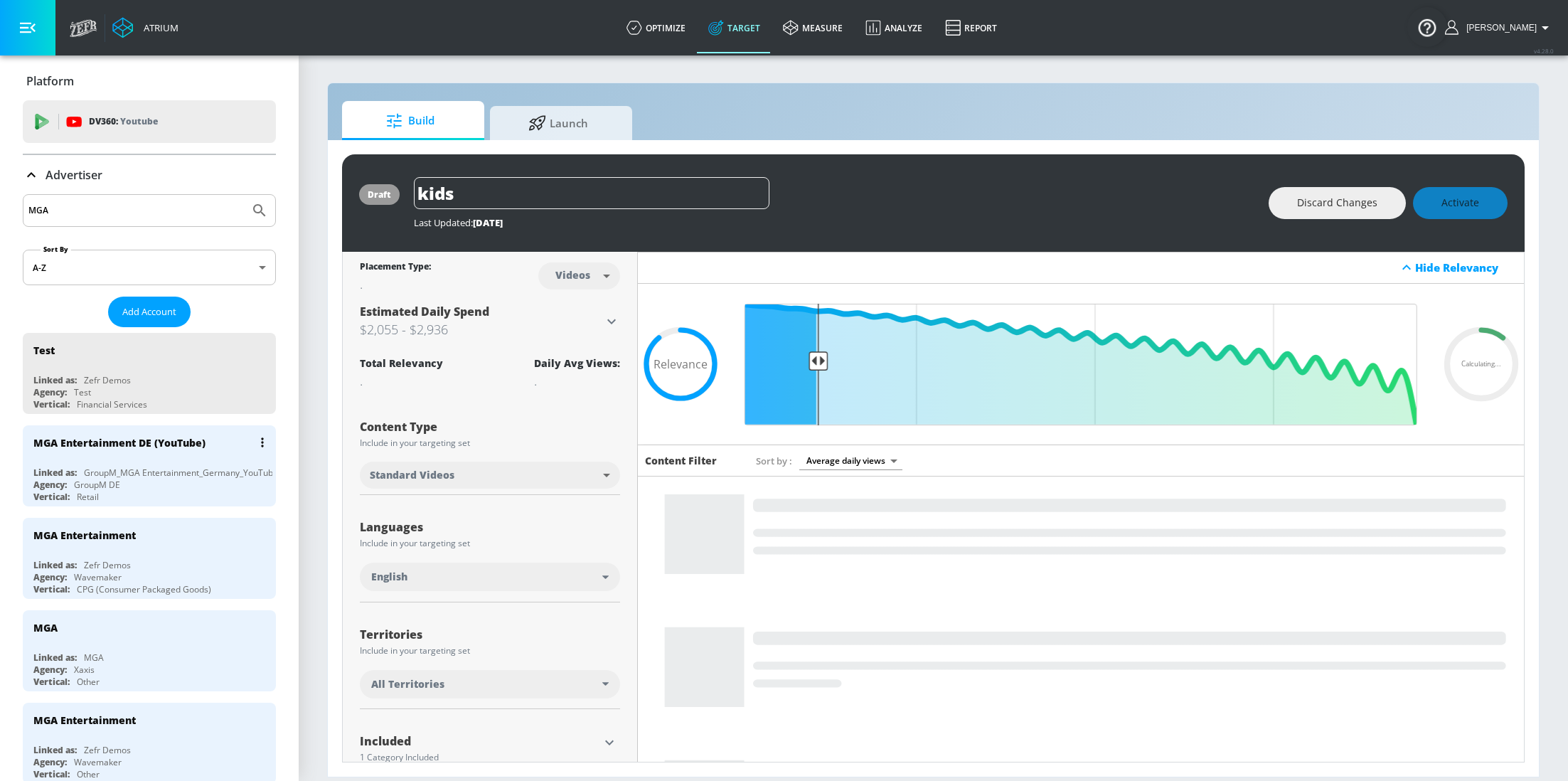
click at [78, 487] on div "GroupM DE" at bounding box center [97, 484] width 47 height 12
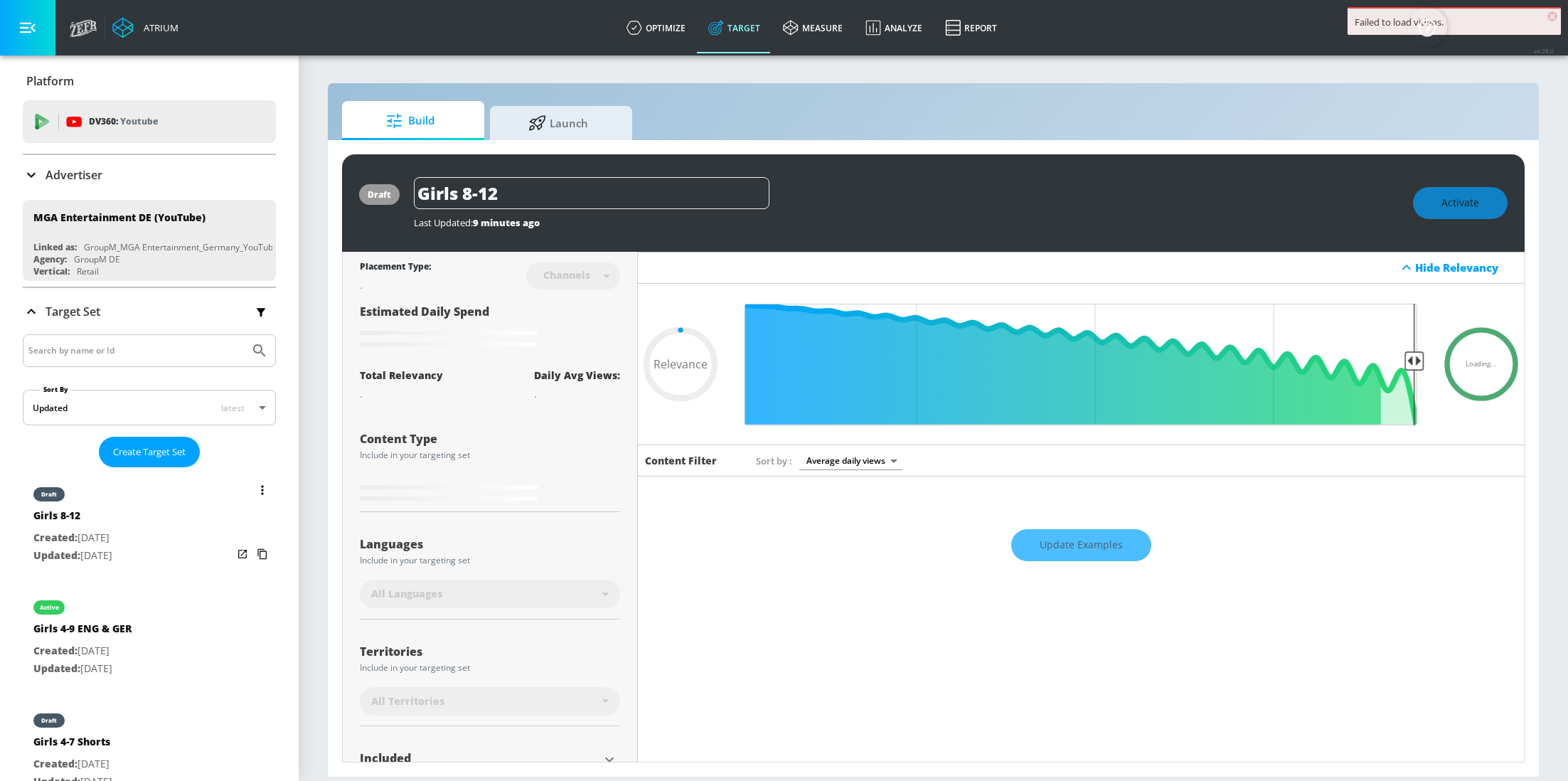
click at [148, 550] on div "draft Girls 8-12 Created: [DATE] Updated: [DATE]" at bounding box center [149, 523] width 253 height 101
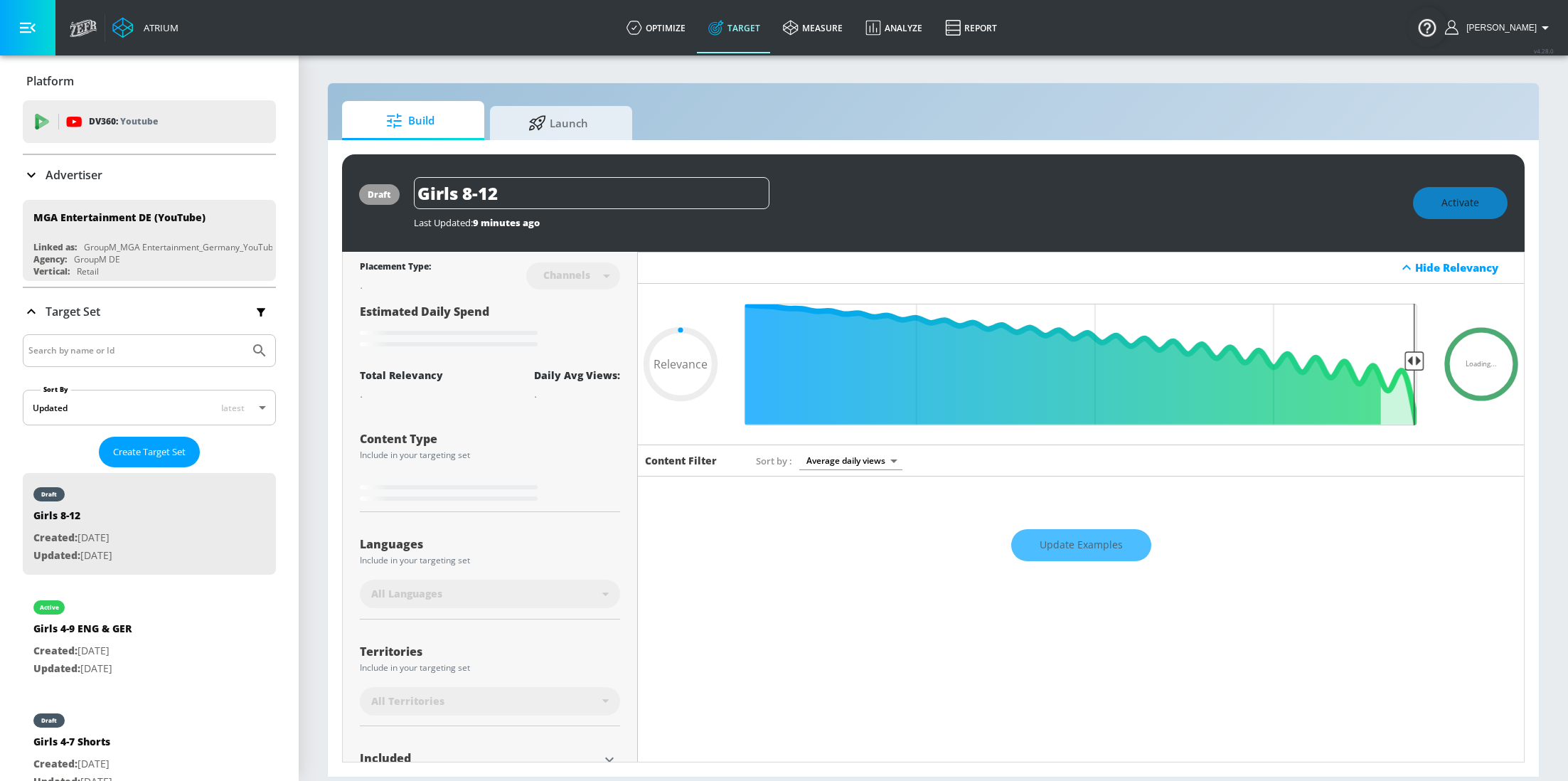
click at [1076, 559] on div "Update Examples" at bounding box center [1080, 544] width 886 height 49
click at [1080, 542] on div "Update Examples" at bounding box center [1080, 544] width 886 height 49
type input "0.71"
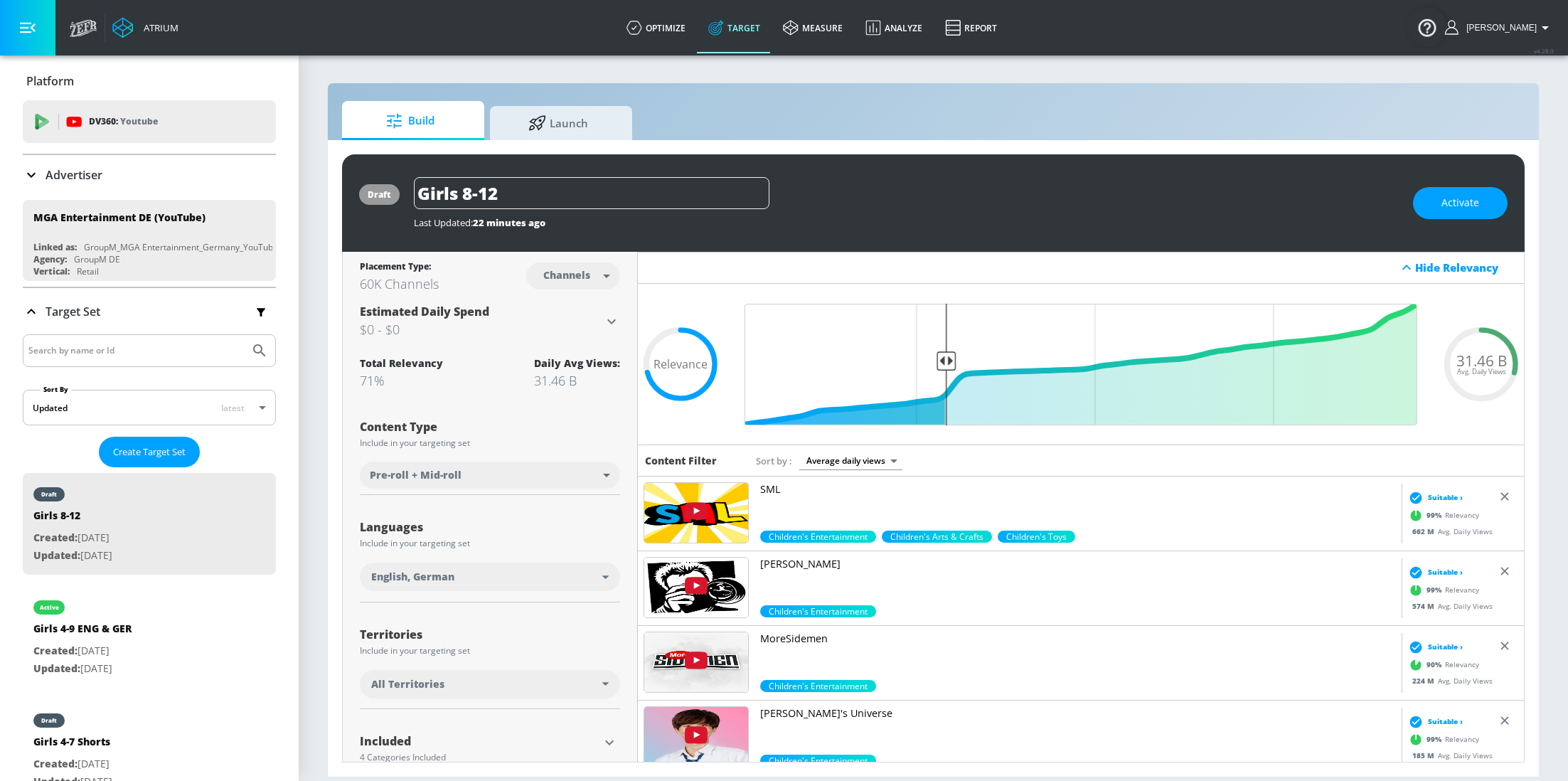
scroll to position [106, 0]
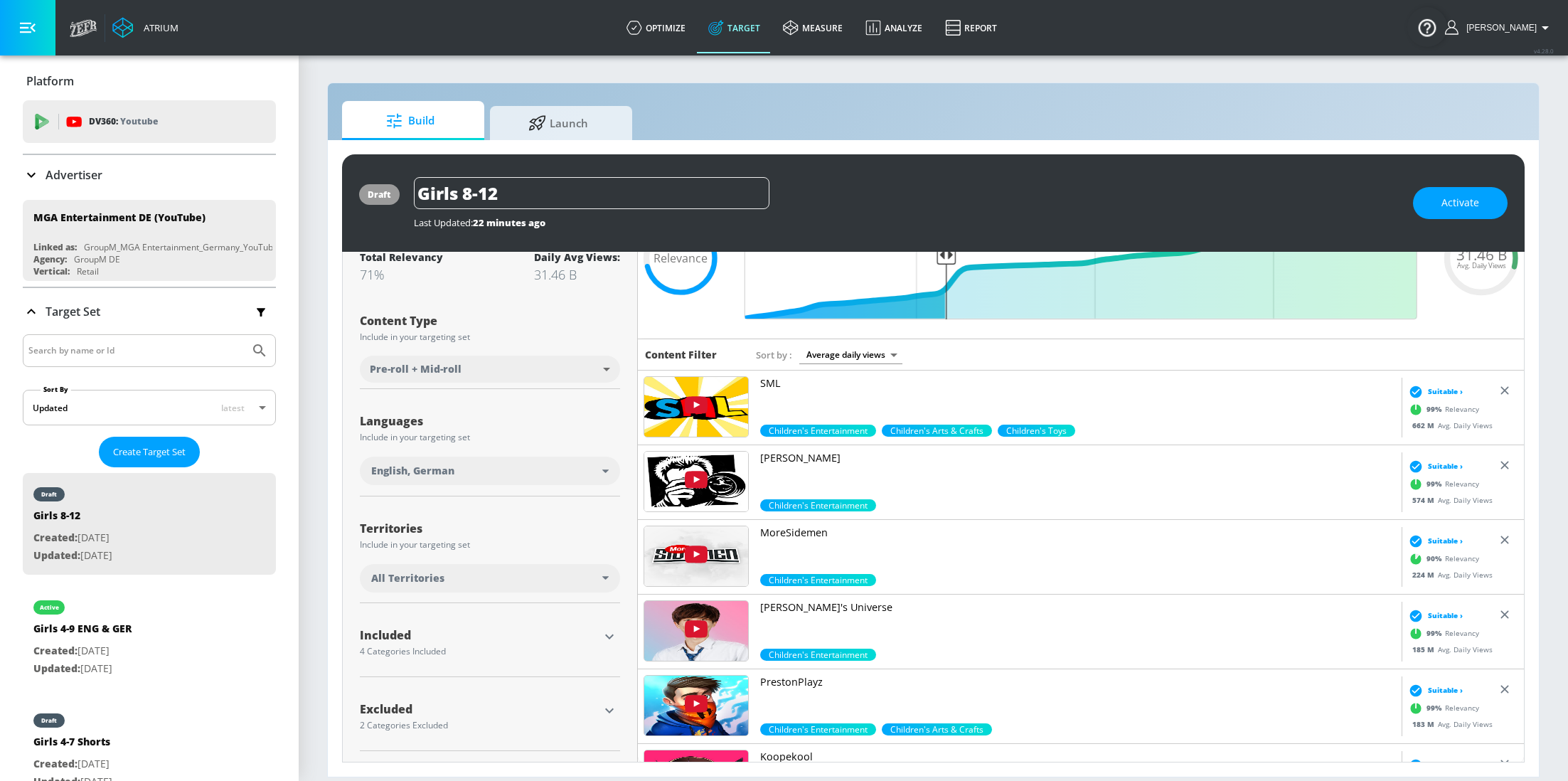
click at [606, 635] on icon "button" at bounding box center [609, 636] width 8 height 5
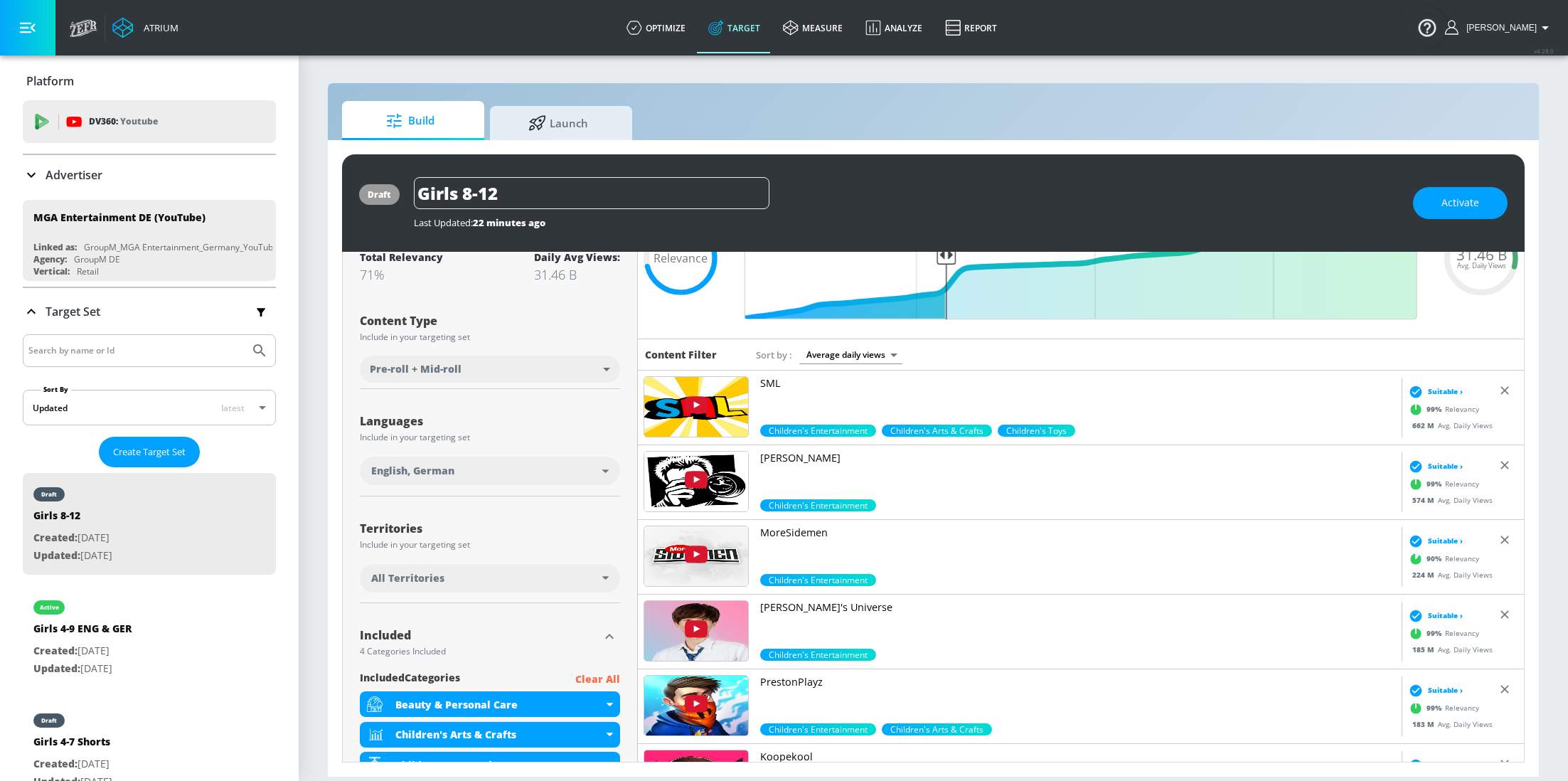
scroll to position [279, 0]
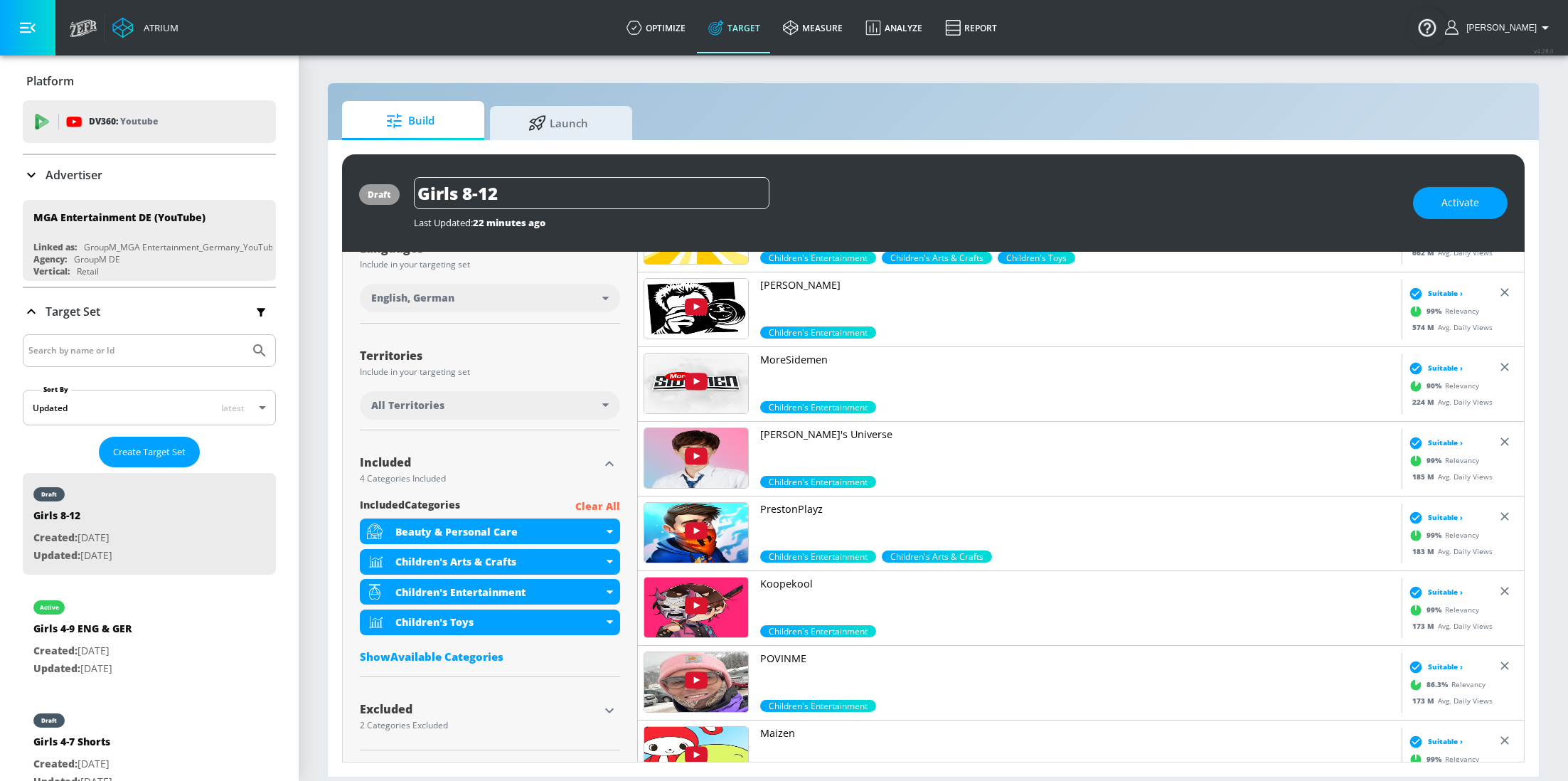
click at [612, 470] on icon "button" at bounding box center [609, 463] width 17 height 17
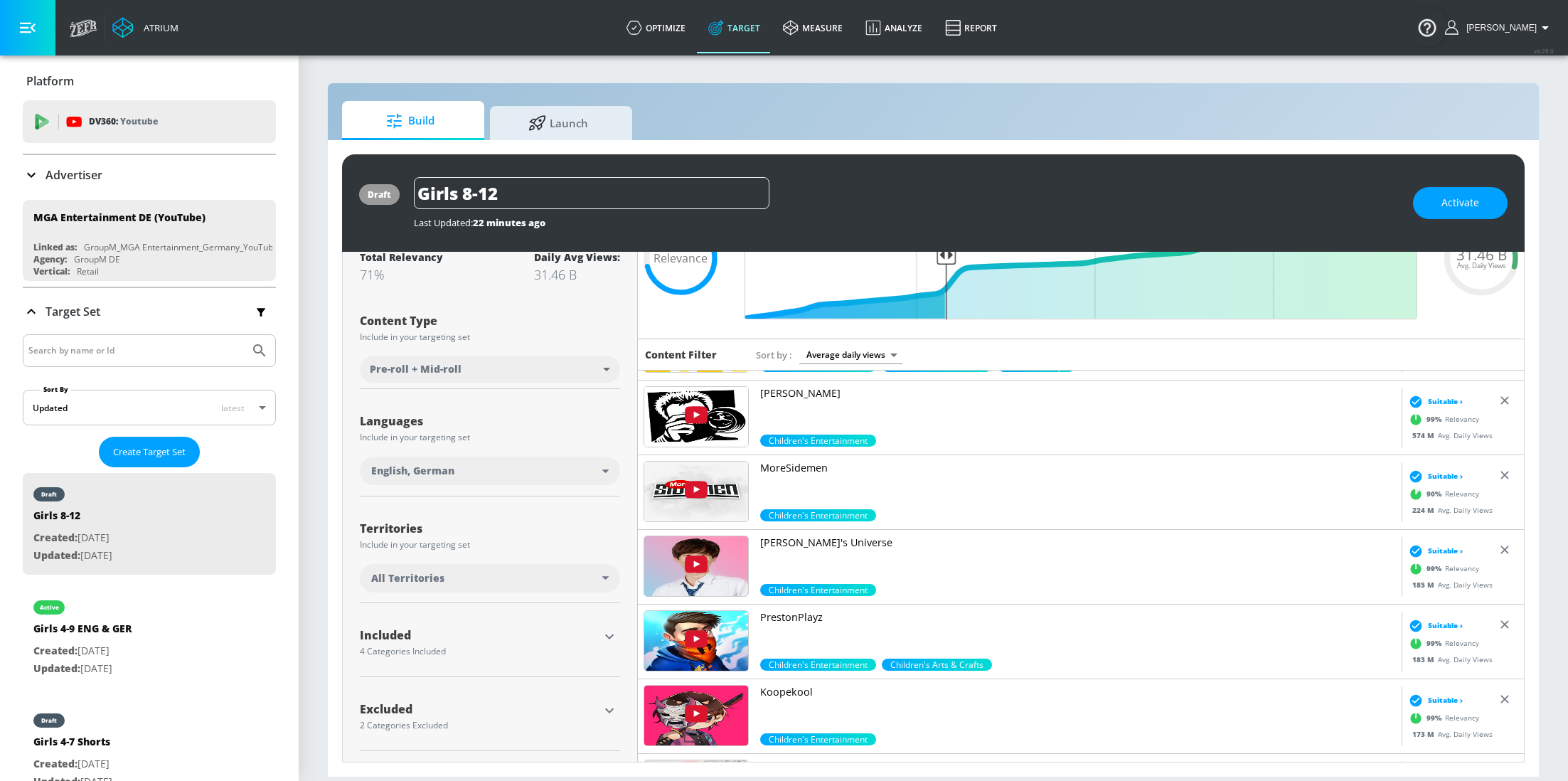
scroll to position [113, 0]
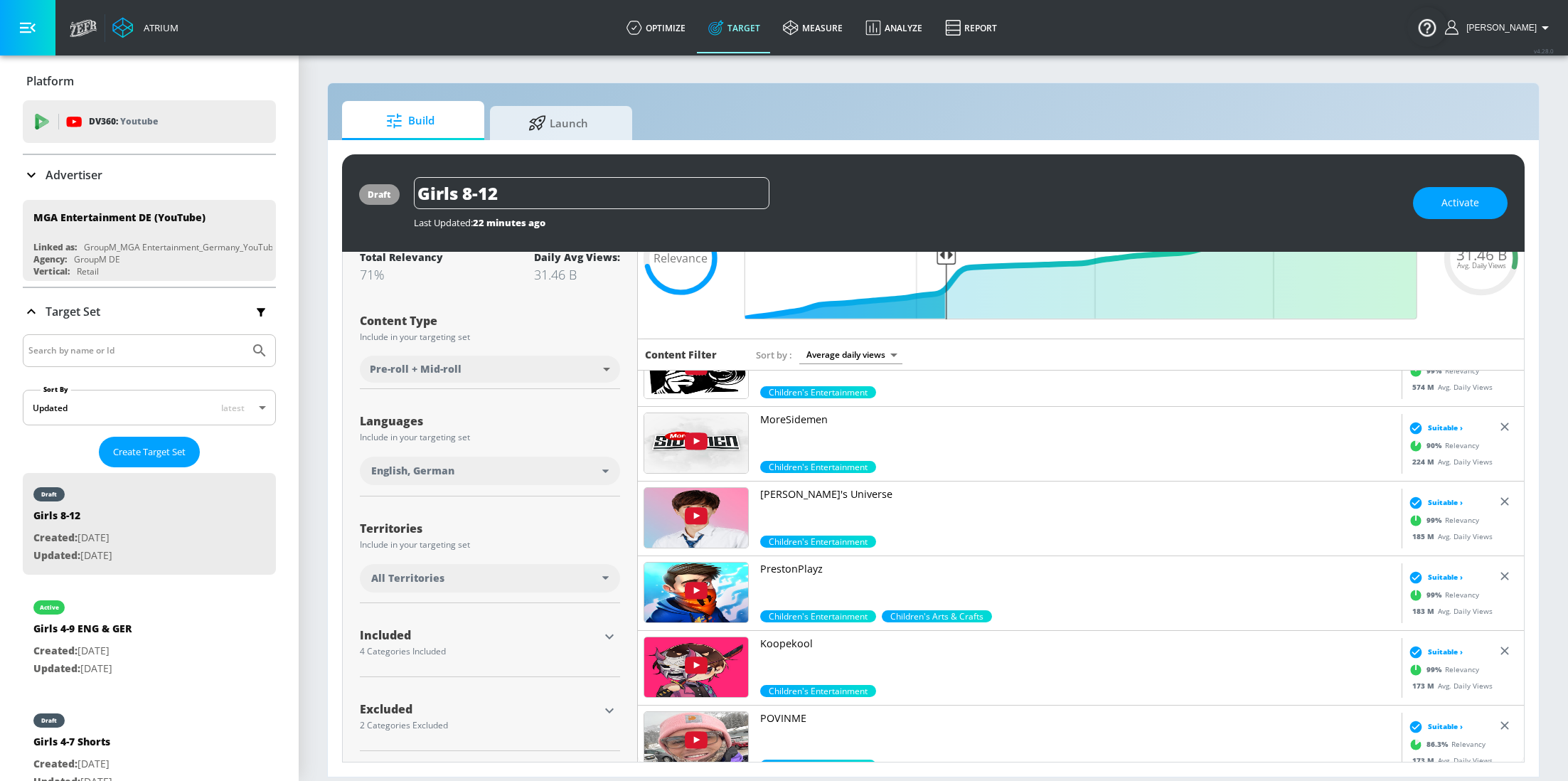
click at [610, 706] on icon "button" at bounding box center [609, 710] width 17 height 17
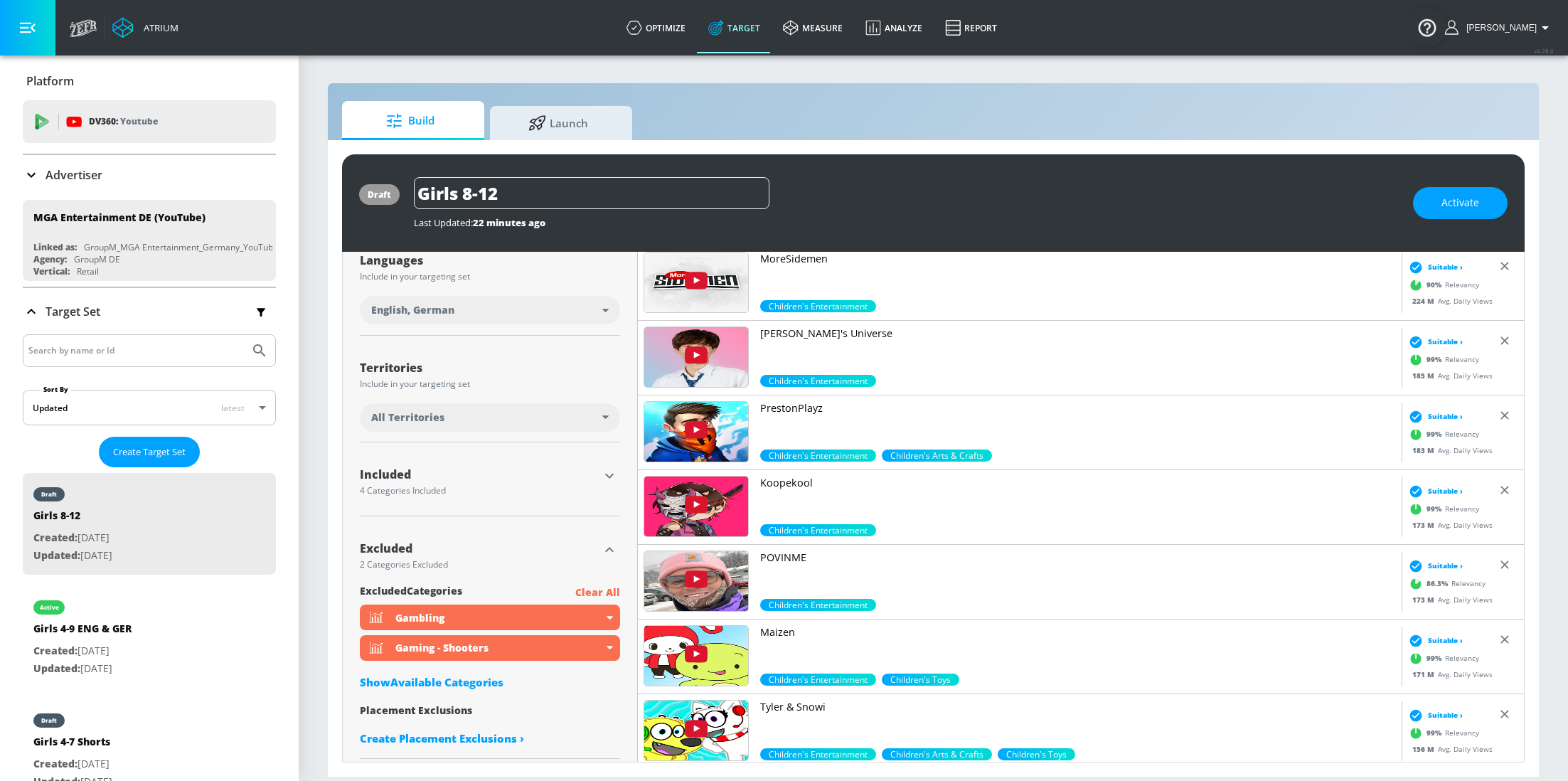
scroll to position [275, 0]
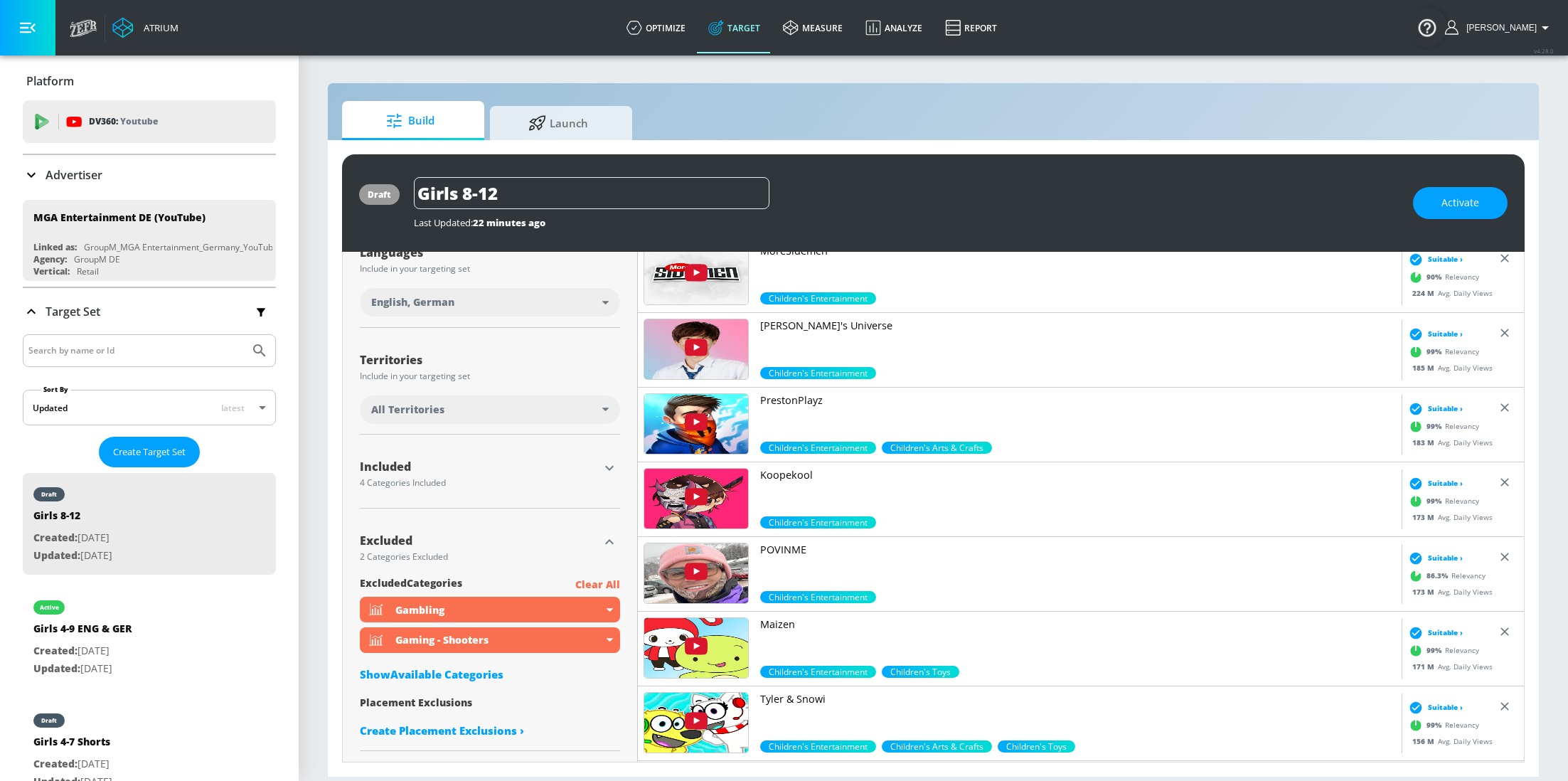
click at [454, 673] on div "Show Available Categories" at bounding box center [489, 674] width 260 height 15
click at [434, 705] on input "Sort By" at bounding box center [480, 702] width 241 height 28
type input "alco"
click at [375, 740] on input "checkbox" at bounding box center [380, 741] width 26 height 26
checkbox input "true"
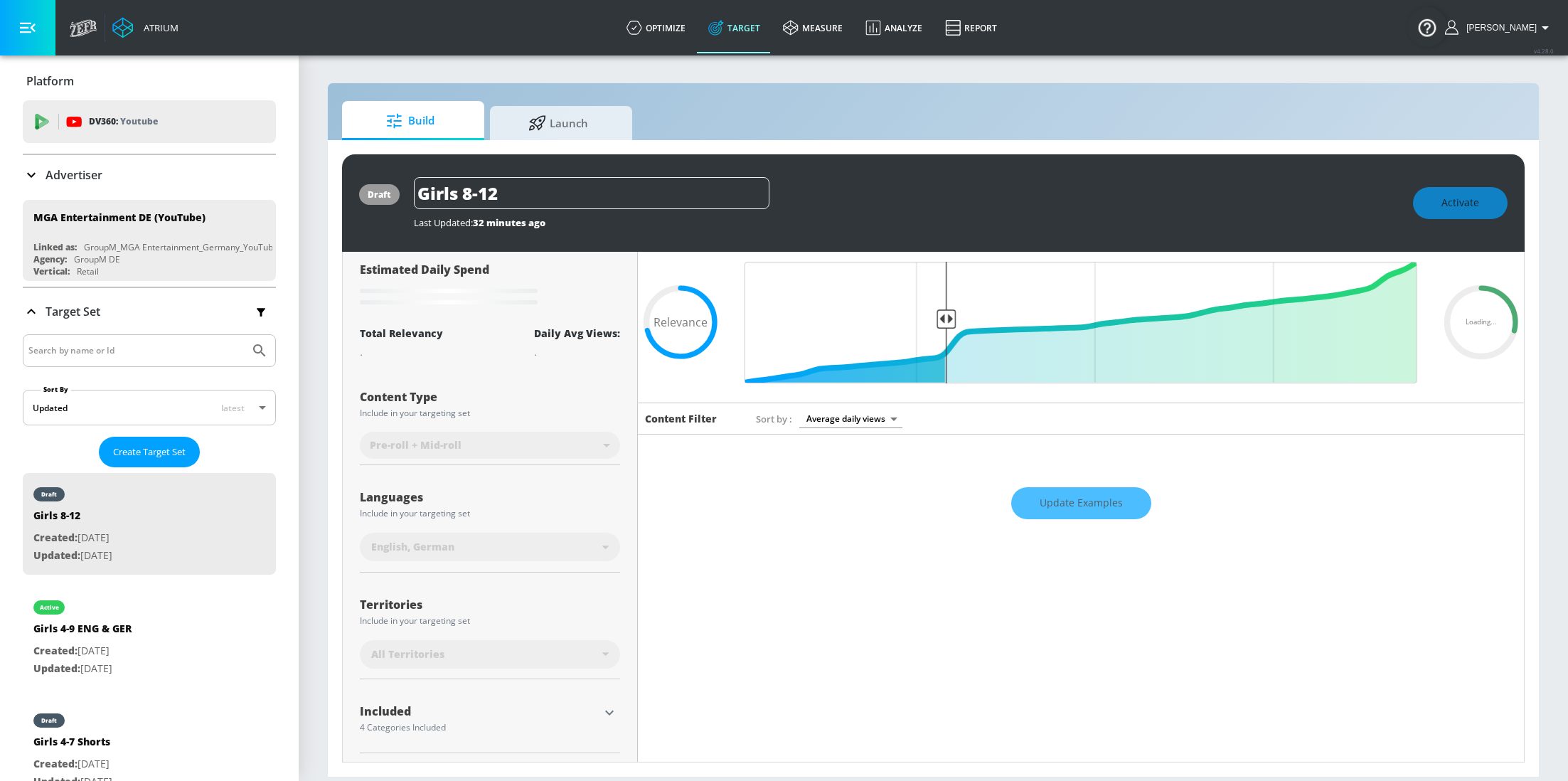
scroll to position [0, 0]
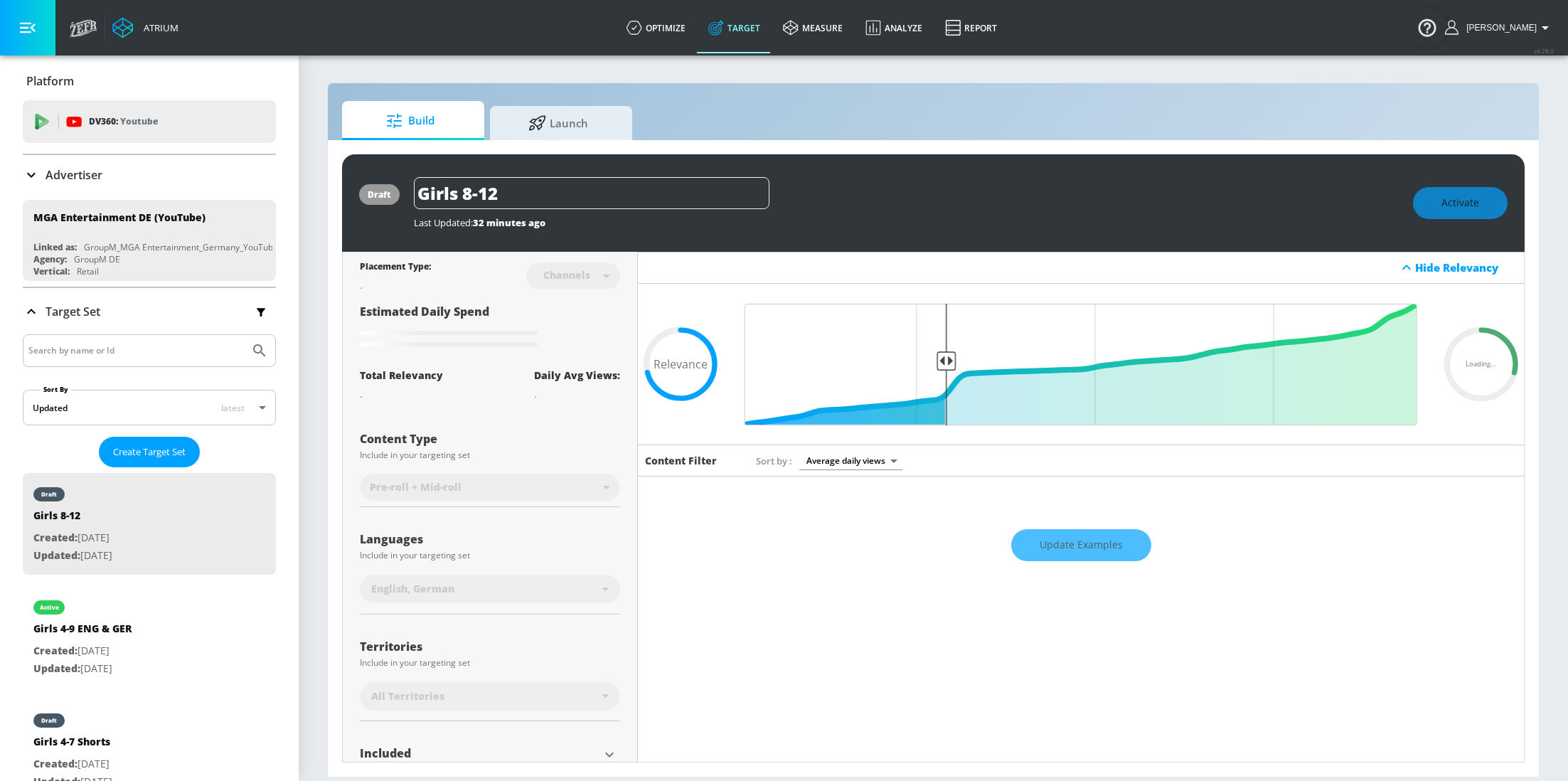
click at [1042, 547] on div "Update Examples" at bounding box center [1080, 544] width 886 height 49
click at [1110, 534] on div "Update Examples" at bounding box center [1080, 544] width 886 height 49
